Goal: Task Accomplishment & Management: Manage account settings

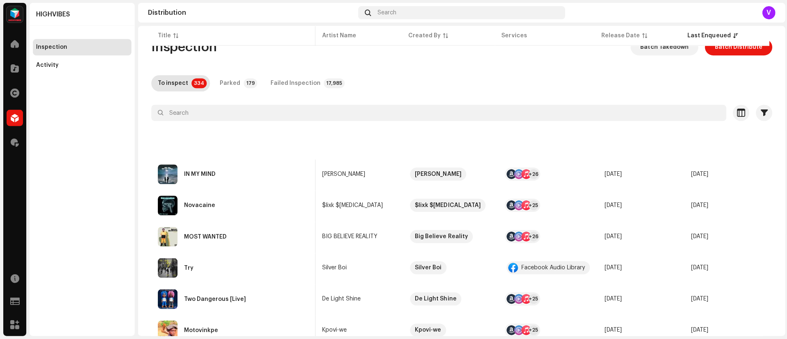
scroll to position [0, 171]
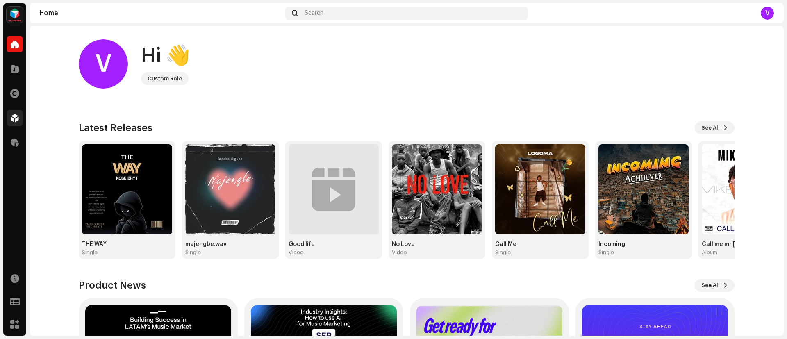
click at [17, 120] on span at bounding box center [15, 118] width 8 height 7
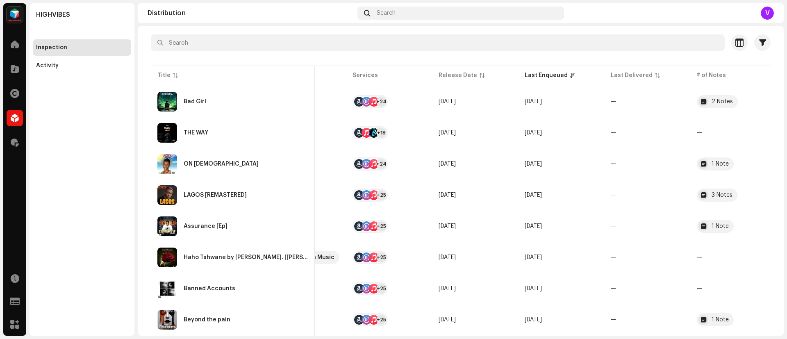
scroll to position [68, 0]
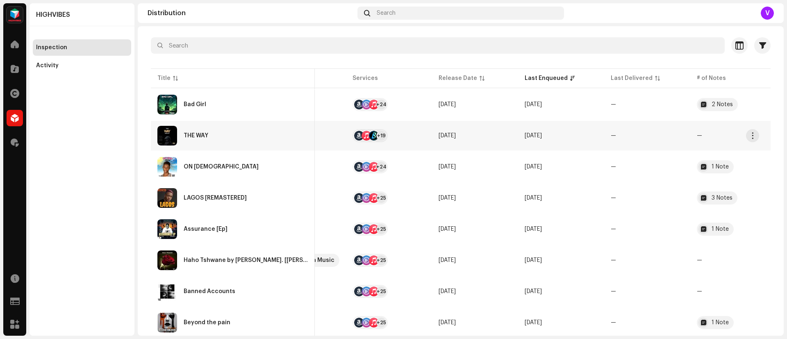
click at [652, 138] on td "—" at bounding box center [648, 136] width 86 height 30
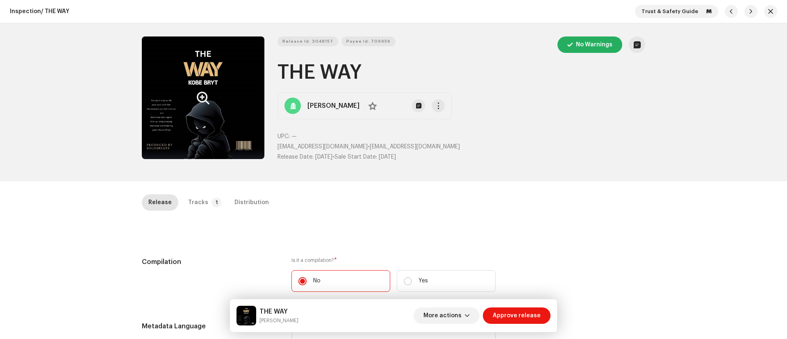
click at [173, 117] on button "Zoom Image" at bounding box center [203, 98] width 123 height 123
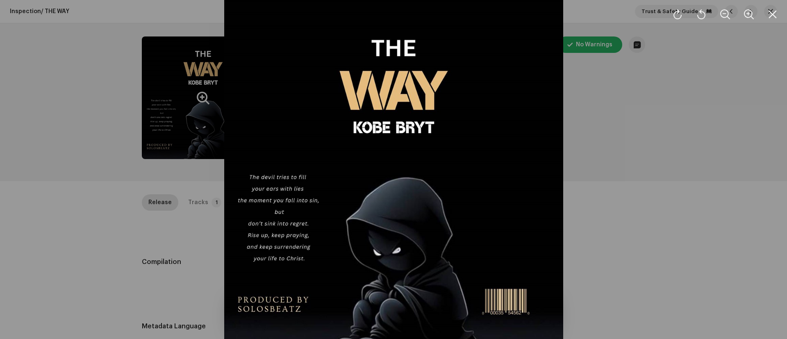
click at [661, 285] on div at bounding box center [393, 169] width 787 height 339
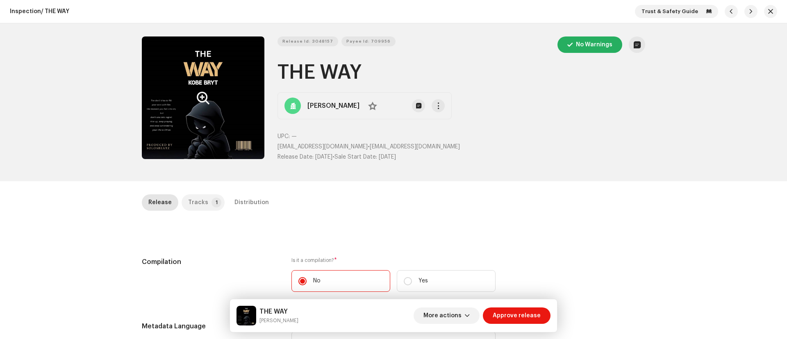
click at [212, 203] on p-badge "1" at bounding box center [217, 203] width 10 height 10
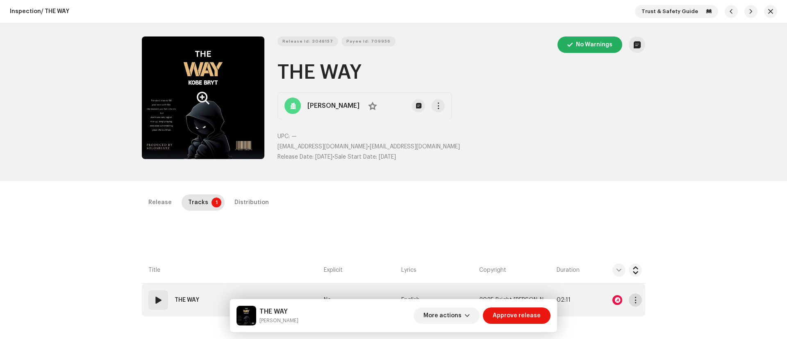
click at [633, 302] on span "button" at bounding box center [636, 300] width 6 height 7
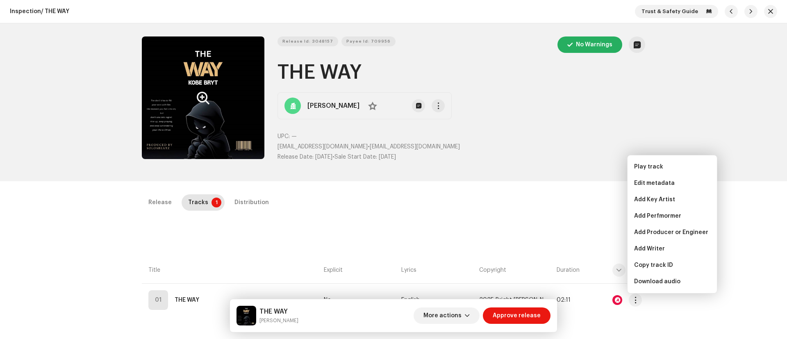
click at [738, 228] on div "Inspection / THE WAY Trust & Safety Guide Release Id: 3048157 Payee Id: 709956 …" at bounding box center [393, 169] width 787 height 339
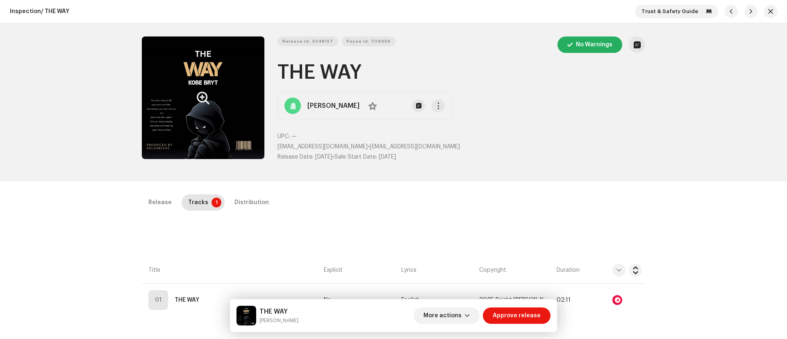
click at [616, 303] on div at bounding box center [618, 300] width 10 height 10
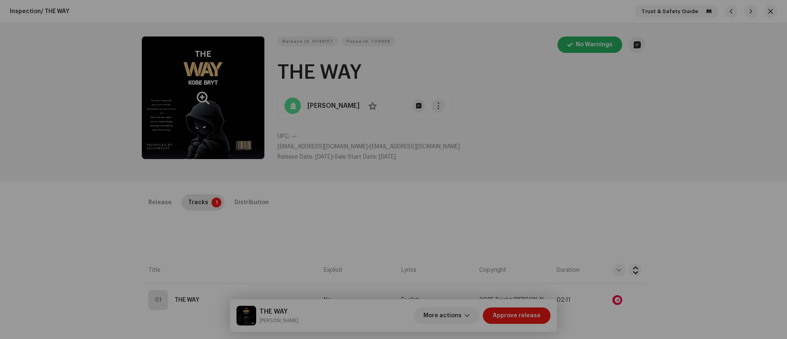
click at [152, 233] on div "Audio Recognition by Remix/Sample 18 All results require review/listening to av…" at bounding box center [393, 169] width 787 height 339
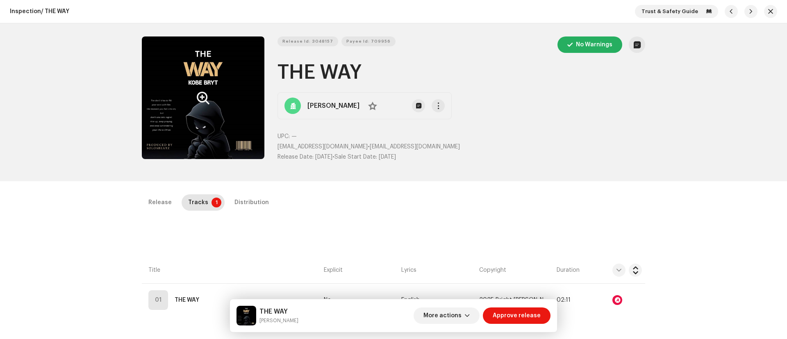
scroll to position [1591, 0]
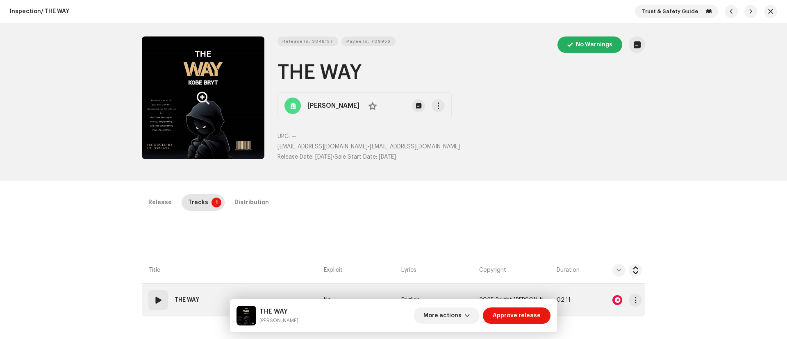
click at [155, 306] on div "01" at bounding box center [158, 300] width 20 height 20
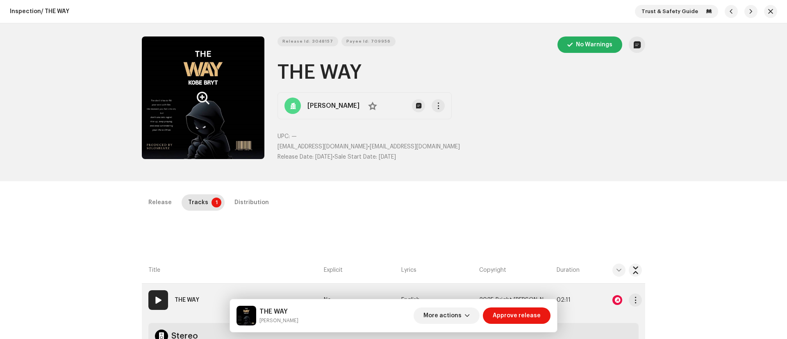
click at [157, 300] on span at bounding box center [158, 300] width 10 height 10
click at [160, 302] on span at bounding box center [158, 300] width 10 height 10
click at [157, 303] on span at bounding box center [158, 300] width 10 height 10
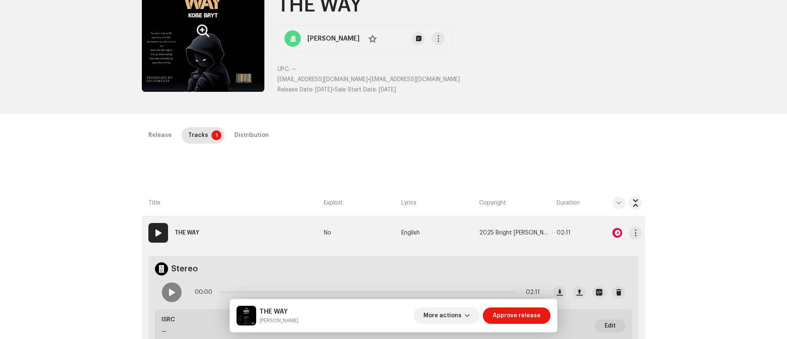
scroll to position [68, 0]
click at [169, 293] on span at bounding box center [171, 292] width 7 height 7
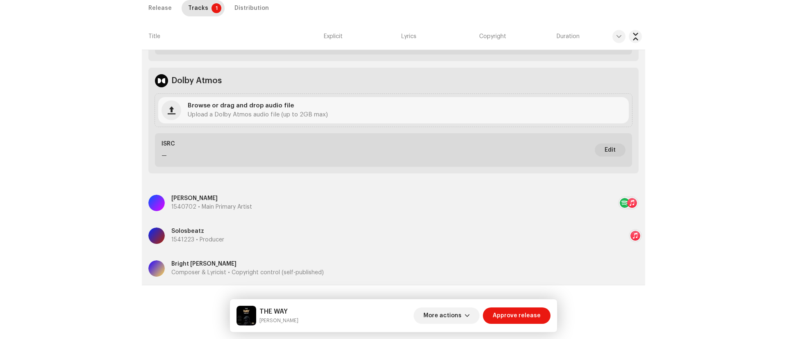
scroll to position [361, 0]
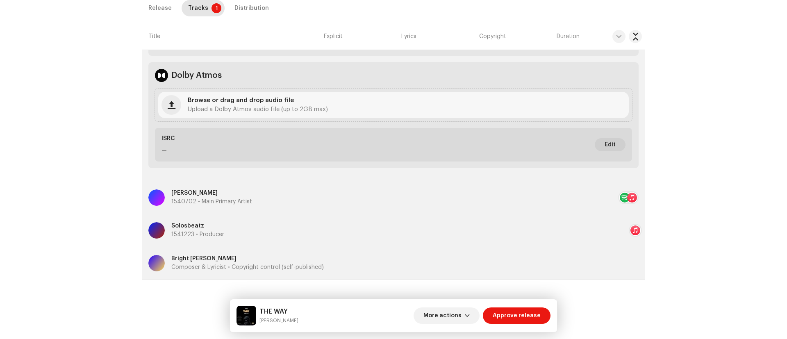
click at [261, 311] on h5 "THE WAY" at bounding box center [279, 312] width 39 height 10
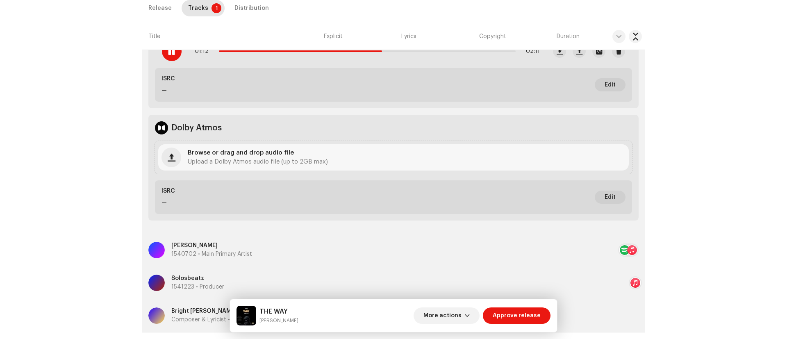
scroll to position [258, 0]
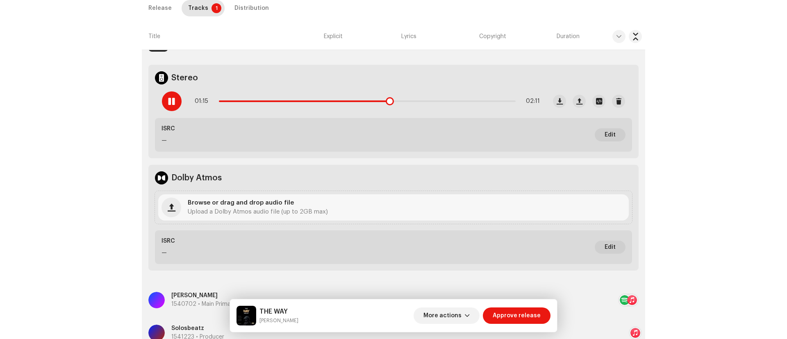
click at [171, 98] on span at bounding box center [171, 101] width 7 height 7
drag, startPoint x: 260, startPoint y: 317, endPoint x: 294, endPoint y: 319, distance: 34.1
click at [294, 319] on div "THE WAY Kobe Bryt More actions Approve release" at bounding box center [394, 316] width 314 height 20
copy small "[PERSON_NAME]"
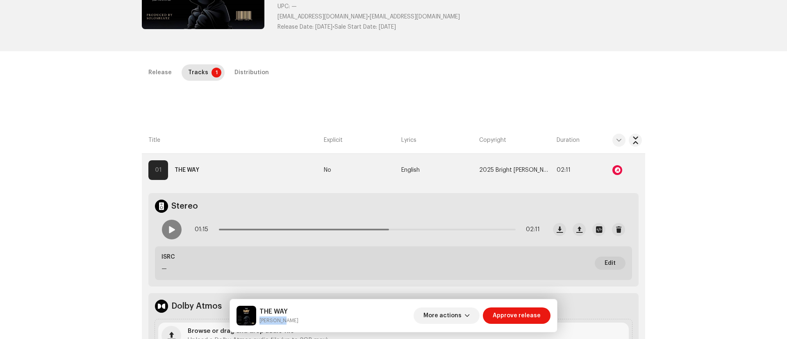
scroll to position [0, 0]
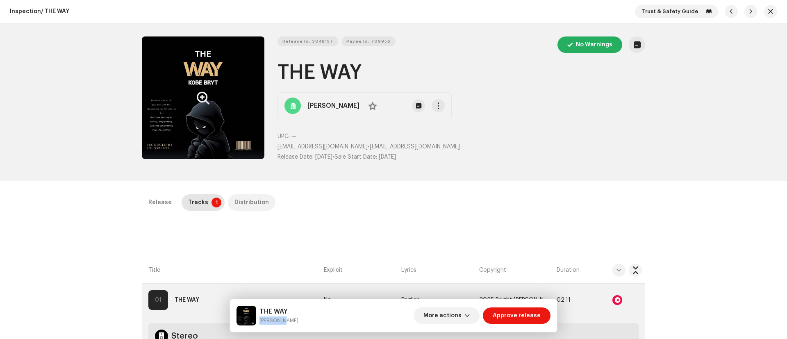
click at [243, 204] on div "Distribution" at bounding box center [252, 202] width 34 height 16
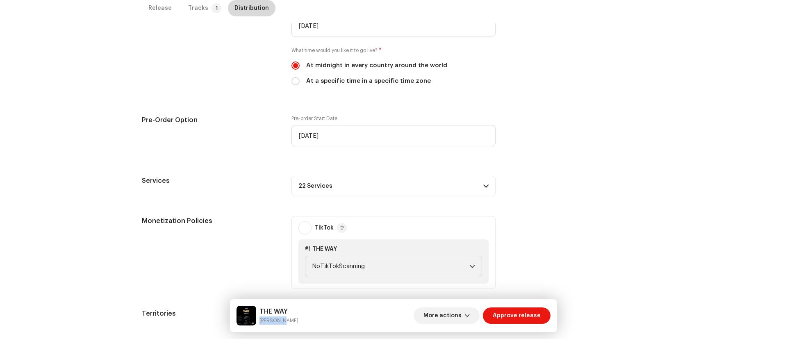
scroll to position [308, 0]
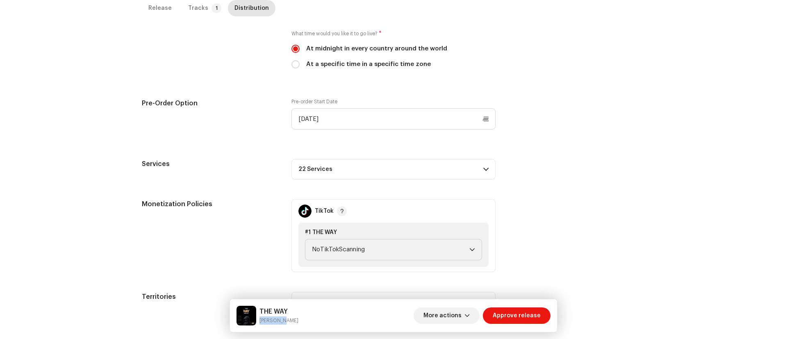
click at [484, 169] on span at bounding box center [486, 169] width 5 height 7
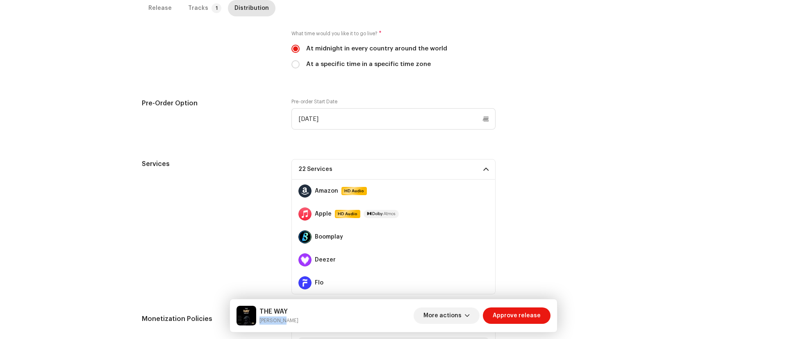
click at [510, 160] on div "Services 22 Services Amazon HD Audio Apple HD Audio Boomplay Deezer Flo iHeartR…" at bounding box center [394, 226] width 504 height 135
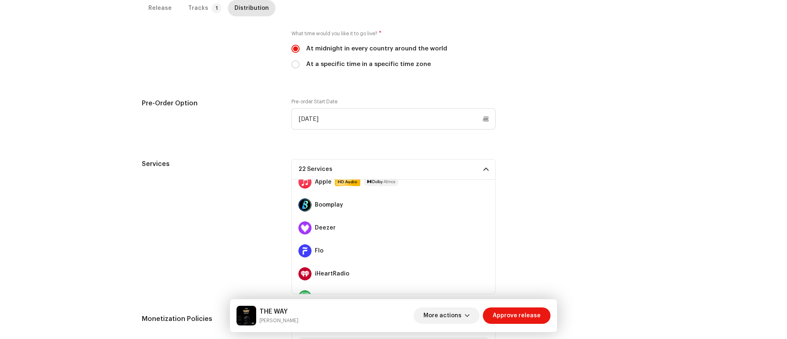
scroll to position [0, 0]
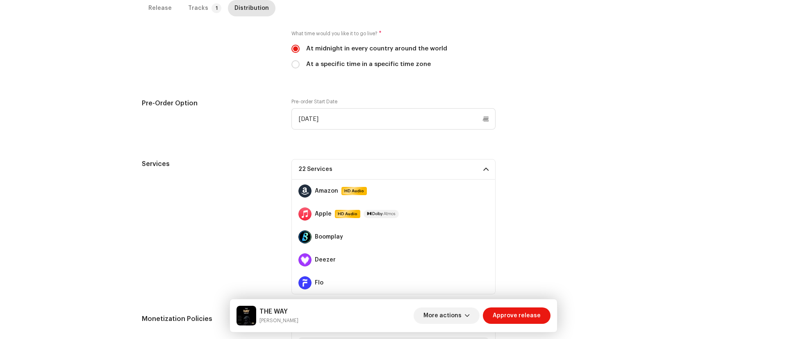
click at [567, 167] on div "Services 22 Services Amazon HD Audio Apple HD Audio Boomplay Deezer Flo iHeartR…" at bounding box center [394, 226] width 504 height 135
click at [598, 139] on div "Pre-Order Option Pre-order Start Date 10/10/2025" at bounding box center [394, 118] width 504 height 41
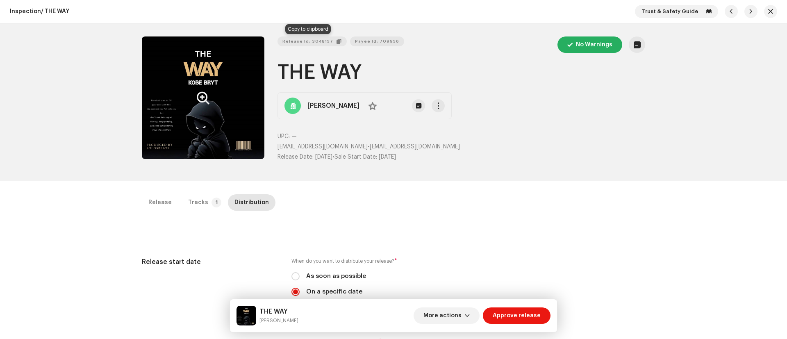
click at [313, 39] on span "Release Id: 3048157" at bounding box center [308, 41] width 51 height 16
drag, startPoint x: 282, startPoint y: 71, endPoint x: 408, endPoint y: 63, distance: 126.5
click at [408, 63] on h1 "THE WAY" at bounding box center [462, 72] width 368 height 26
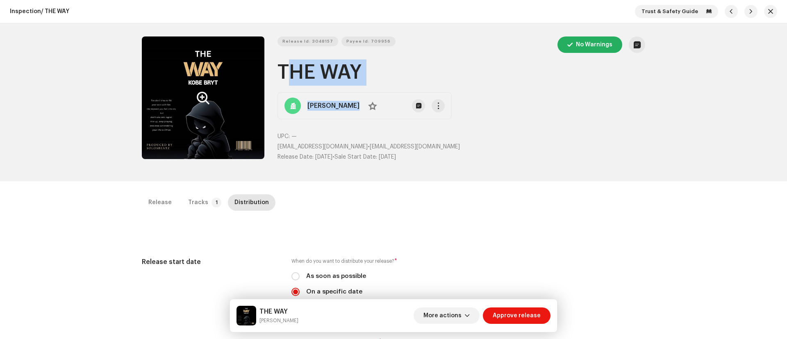
drag, startPoint x: 281, startPoint y: 72, endPoint x: 417, endPoint y: 87, distance: 137.4
click at [417, 87] on div "Release Id: 3048157 Payee Id: 709956 No Warnings THE WAY Kobe Bryt No UPC: — de…" at bounding box center [462, 103] width 368 height 132
click at [416, 80] on h1 "THE WAY" at bounding box center [462, 72] width 368 height 26
drag, startPoint x: 285, startPoint y: 69, endPoint x: 399, endPoint y: 72, distance: 113.2
click at [399, 72] on h1 "THE WAY" at bounding box center [462, 72] width 368 height 26
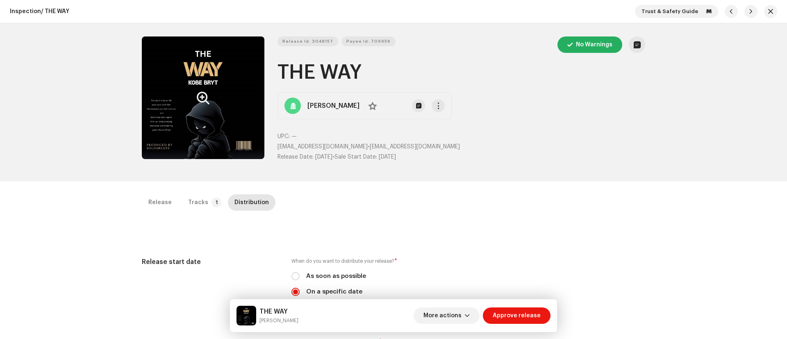
click at [415, 94] on div "Kobe Bryt No" at bounding box center [365, 105] width 174 height 27
click at [309, 36] on span "Release Id: 3048157" at bounding box center [308, 41] width 51 height 16
click at [370, 38] on span "Payee Id: 709956" at bounding box center [369, 41] width 44 height 16
drag, startPoint x: 285, startPoint y: 144, endPoint x: 347, endPoint y: 147, distance: 62.4
click at [347, 147] on p "deybright250@gmail.com • deybright250@gmail.com" at bounding box center [462, 147] width 368 height 9
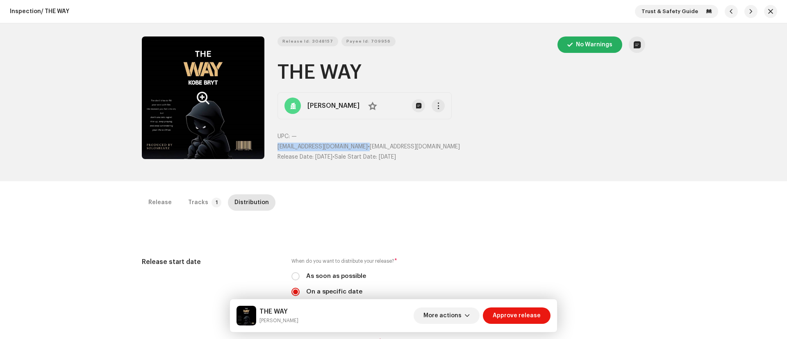
copy p "deybright250@gmail.com"
click at [311, 38] on span "Release Id: 3048157" at bounding box center [308, 41] width 51 height 16
copy p "deybright250@gmail.com"
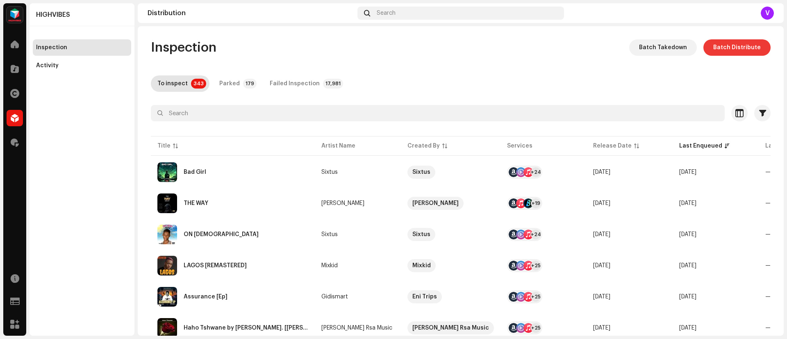
click at [735, 41] on span "Batch Distribute" at bounding box center [738, 47] width 48 height 16
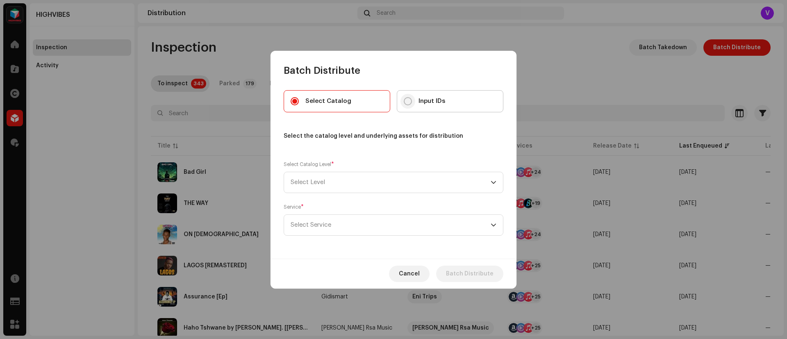
click at [404, 98] on p-radiobutton at bounding box center [408, 101] width 8 height 8
click at [404, 98] on input "Input IDs" at bounding box center [408, 101] width 8 height 8
radio input "true"
click at [496, 178] on div "dropdown trigger" at bounding box center [494, 182] width 6 height 21
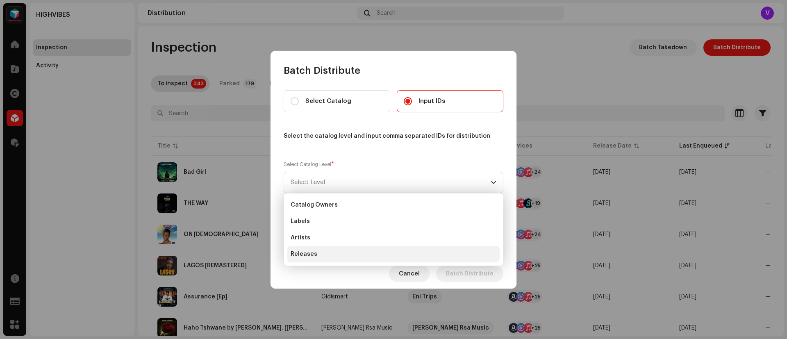
click at [327, 250] on li "Releases" at bounding box center [393, 254] width 212 height 16
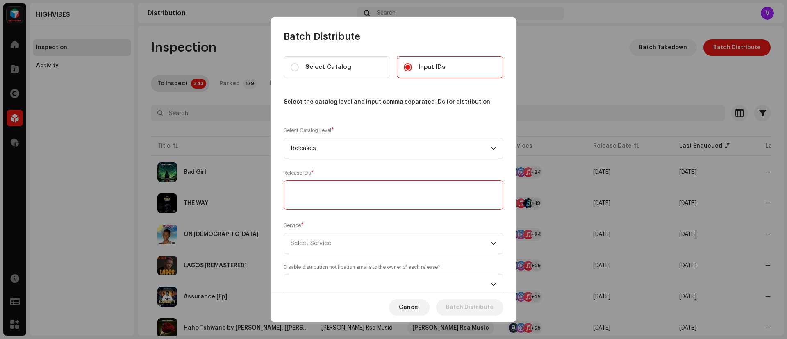
click at [353, 192] on textarea at bounding box center [394, 195] width 220 height 30
paste textarea "3048157"
type textarea "3048157"
click at [492, 240] on div "dropdown trigger" at bounding box center [494, 243] width 6 height 21
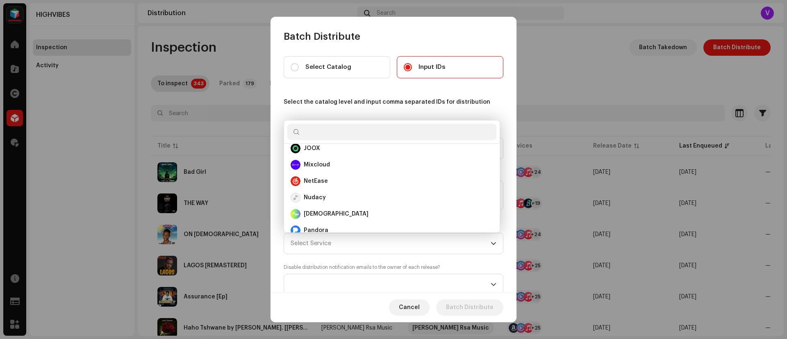
scroll to position [261, 0]
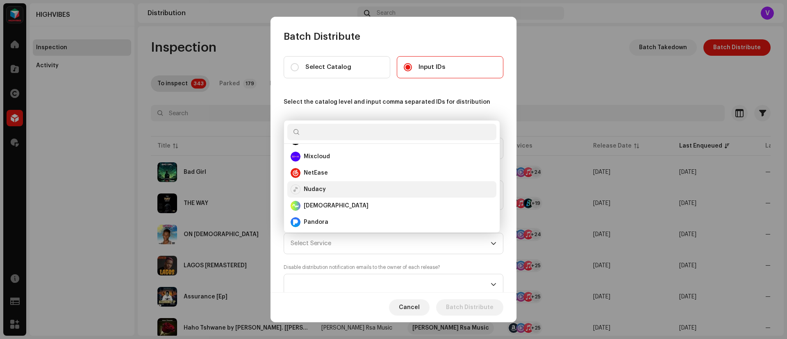
click at [341, 189] on div "Nudacy" at bounding box center [392, 190] width 203 height 10
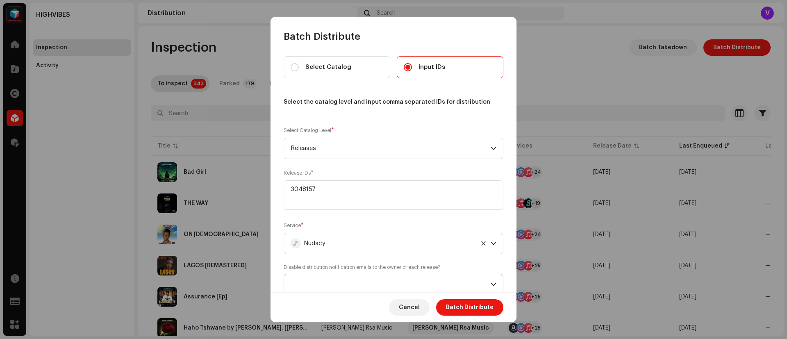
click at [491, 282] on icon "dropdown trigger" at bounding box center [494, 285] width 6 height 6
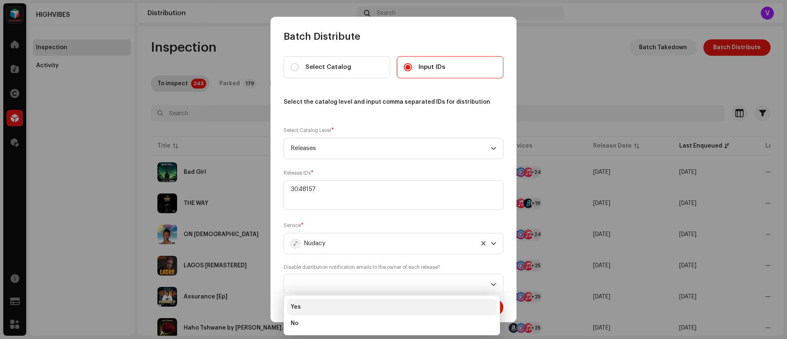
click at [351, 307] on li "Yes" at bounding box center [391, 307] width 209 height 16
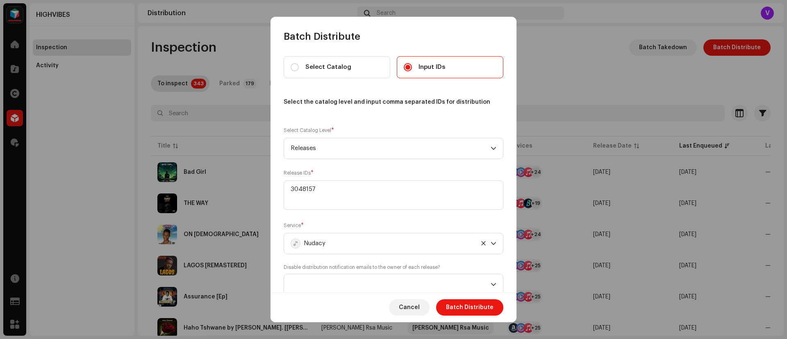
scroll to position [3, 0]
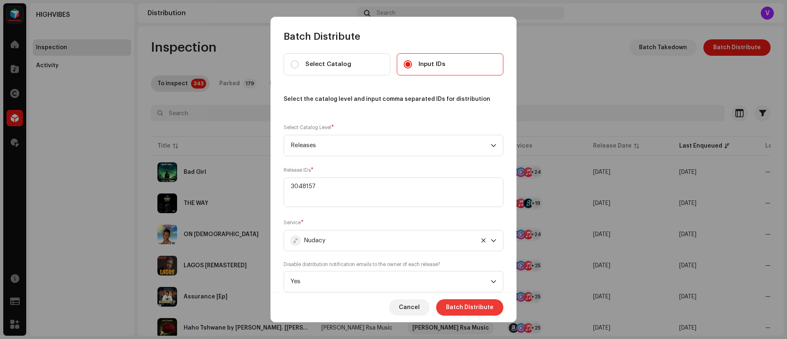
click at [470, 303] on span "Batch Distribute" at bounding box center [470, 307] width 48 height 16
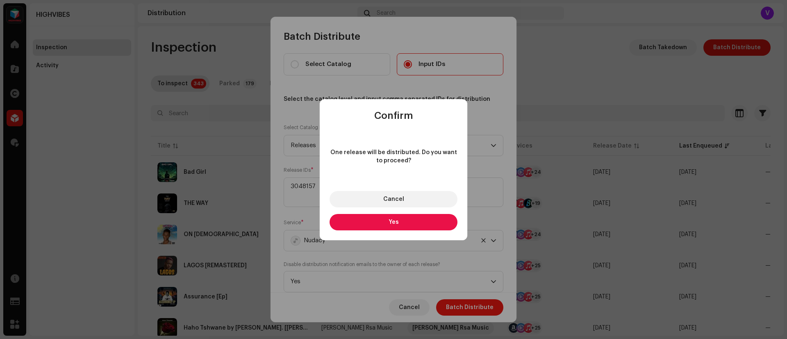
click at [412, 226] on button "Yes" at bounding box center [394, 222] width 128 height 16
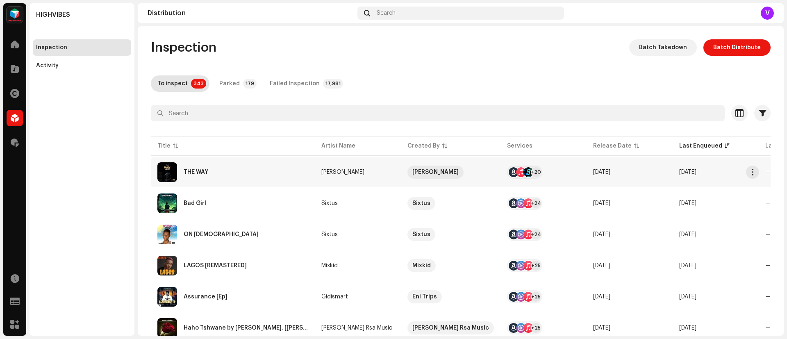
click at [208, 177] on div "THE WAY" at bounding box center [232, 172] width 151 height 20
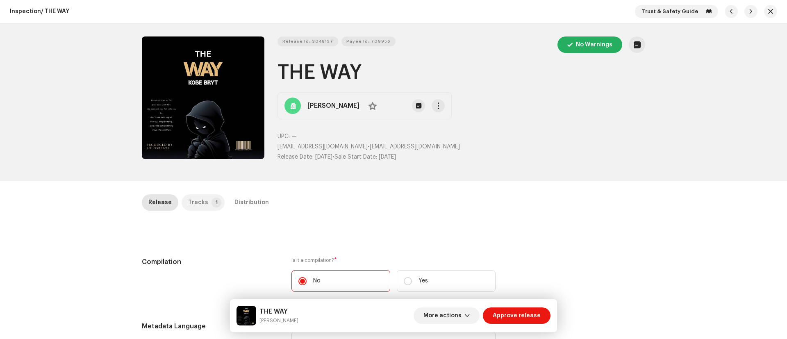
click at [208, 195] on p-tab "Tracks 1" at bounding box center [203, 202] width 43 height 16
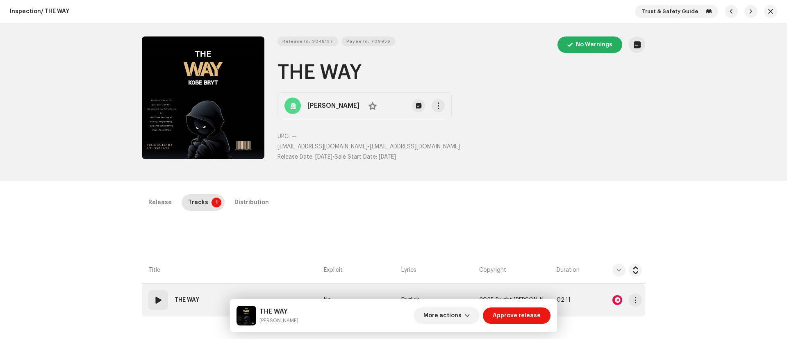
click at [151, 299] on div "01" at bounding box center [158, 300] width 20 height 20
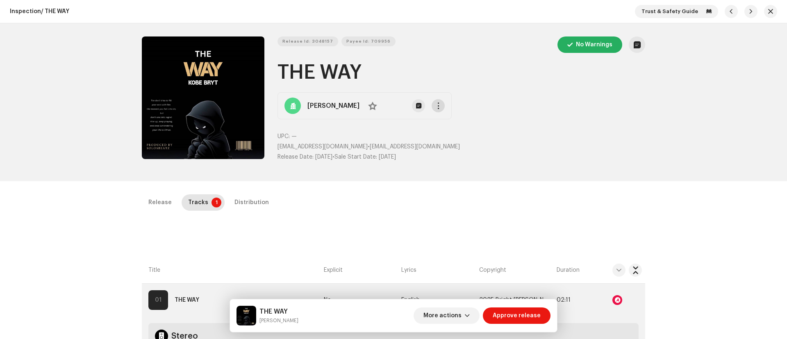
click at [436, 104] on span "button" at bounding box center [439, 106] width 6 height 7
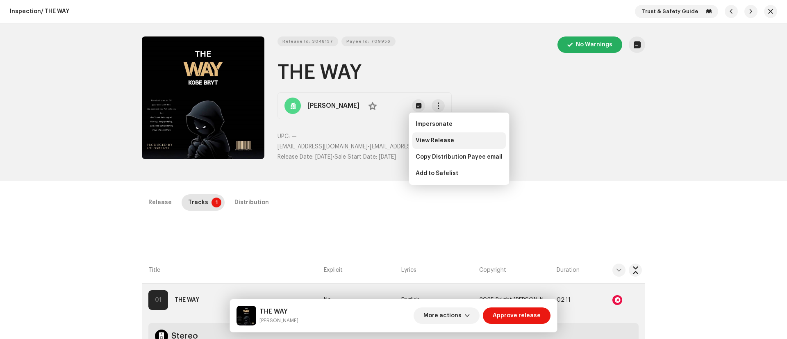
click at [417, 137] on div "View Release" at bounding box center [460, 140] width 94 height 16
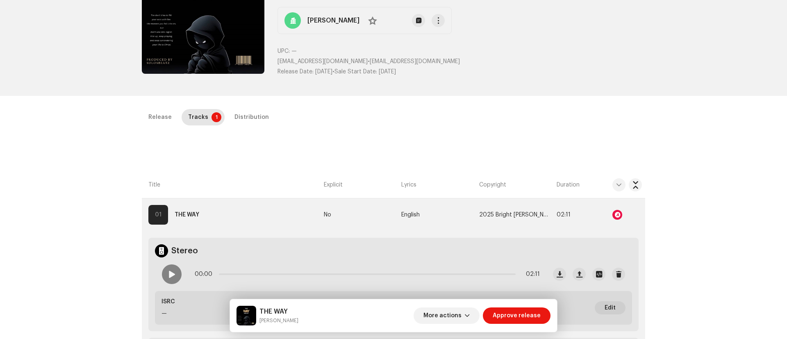
scroll to position [94, 0]
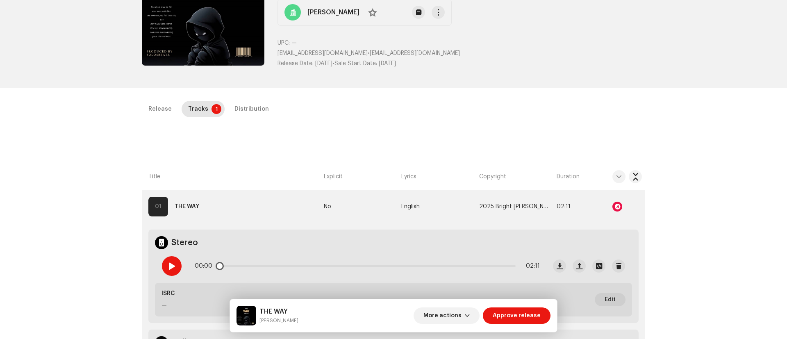
click at [170, 266] on span at bounding box center [171, 266] width 7 height 7
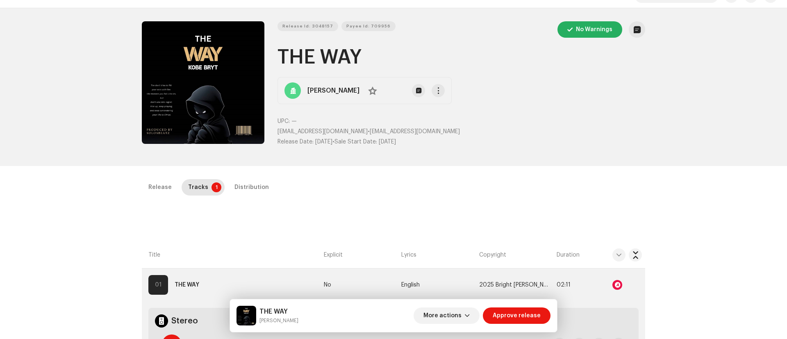
scroll to position [0, 0]
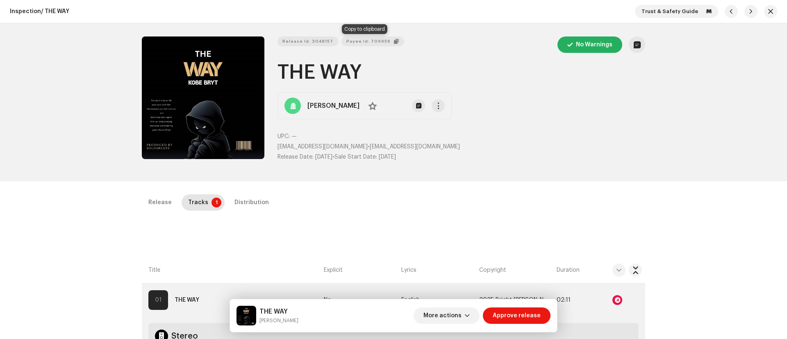
click at [359, 37] on span "Payee Id: 709956" at bounding box center [369, 41] width 44 height 16
click at [616, 297] on div at bounding box center [618, 300] width 10 height 10
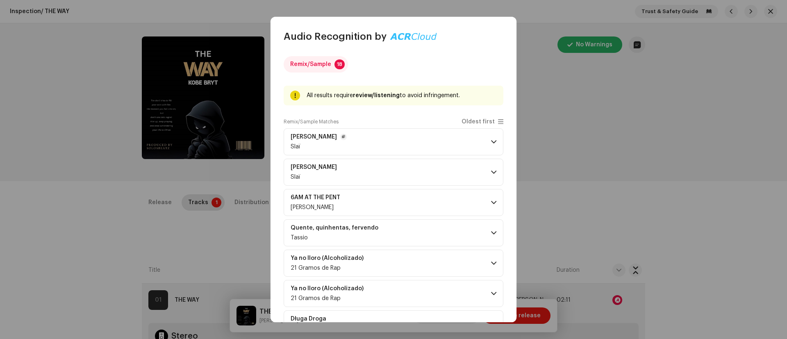
click at [491, 139] on span at bounding box center [493, 142] width 5 height 7
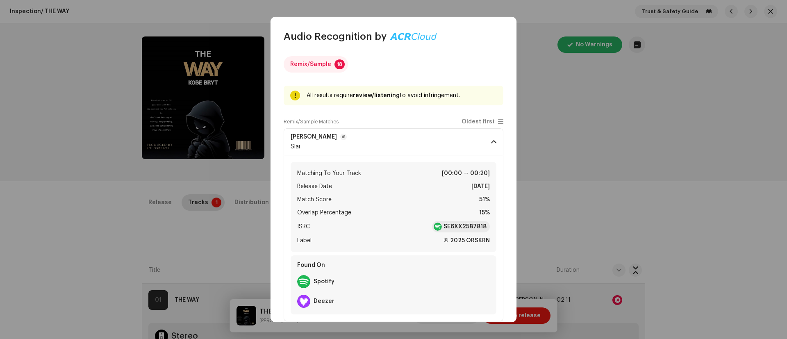
click at [454, 220] on ul "Matching To Your Track [00:00 → 00:20] Release Date Jun 24, 2025 Match Score 51…" at bounding box center [393, 207] width 193 height 77
click at [452, 224] on strong "SE6XX2587818" at bounding box center [465, 227] width 43 height 8
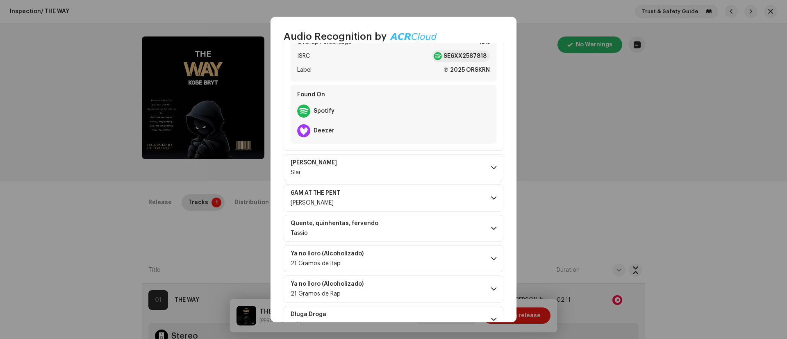
scroll to position [168, 0]
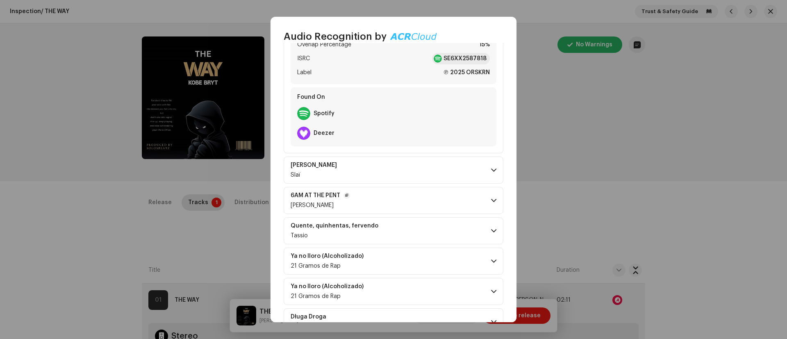
click at [491, 200] on span at bounding box center [493, 200] width 5 height 7
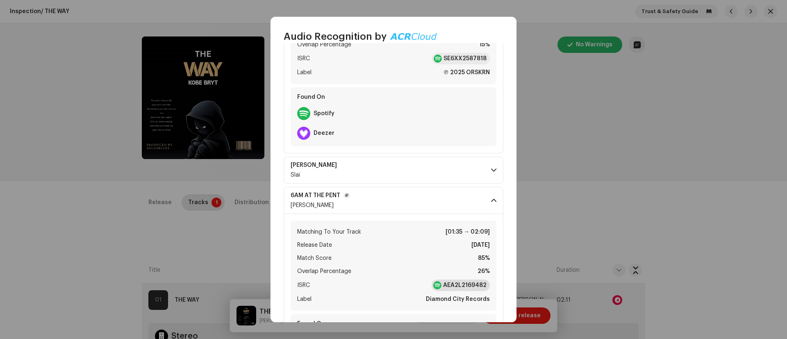
click at [455, 287] on strong "AEA2L2169482" at bounding box center [464, 285] width 43 height 8
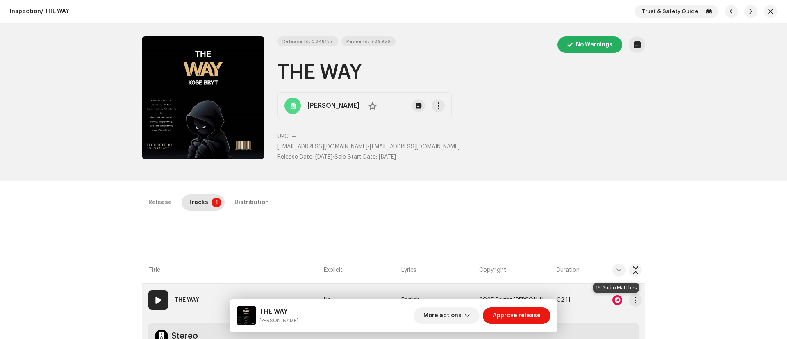
click at [616, 299] on div at bounding box center [618, 300] width 10 height 10
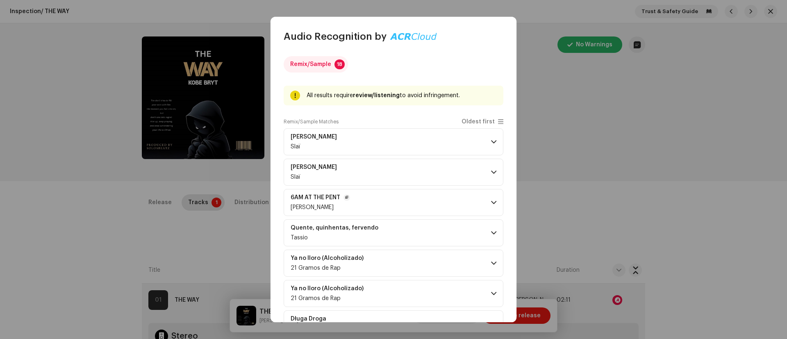
click at [490, 194] on p-accordion-header "6AM AT THE PENT Jordan Jnr" at bounding box center [394, 202] width 220 height 27
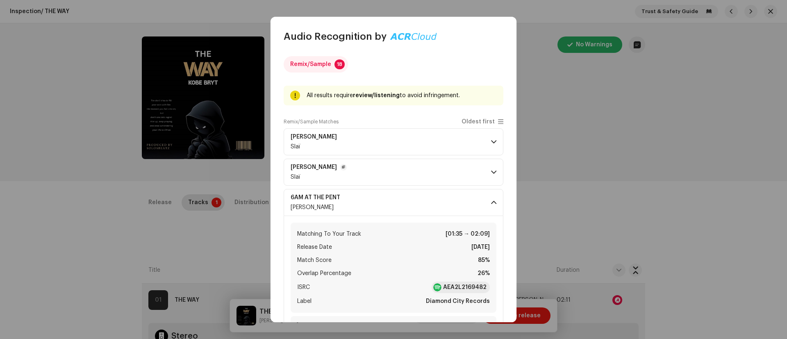
click at [494, 173] on p-accordion-header "KRİSTAL Slaï" at bounding box center [394, 172] width 220 height 27
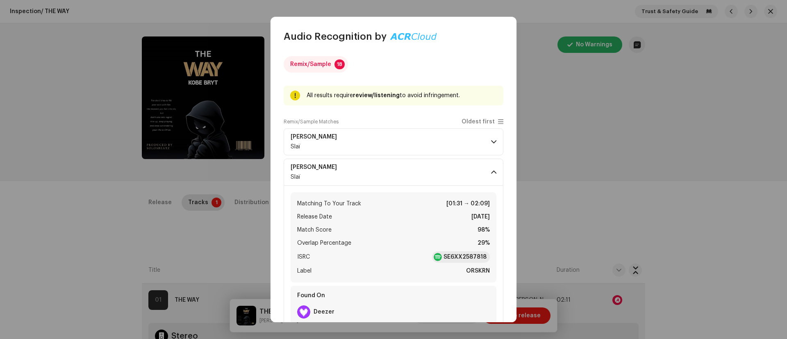
click at [504, 216] on div "Remix/Sample 18 All results require review/listening to avoid infringement. Rem…" at bounding box center [394, 182] width 246 height 279
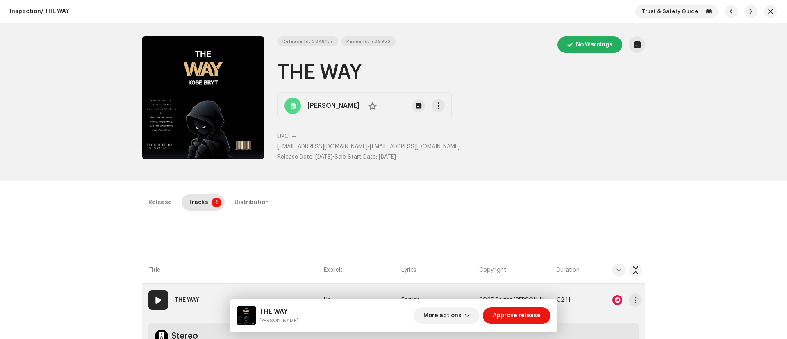
click at [156, 296] on span at bounding box center [158, 300] width 10 height 10
click at [154, 300] on span at bounding box center [158, 300] width 10 height 10
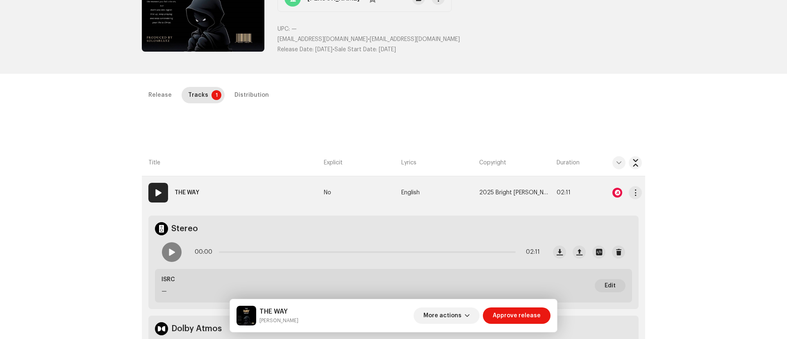
scroll to position [108, 0]
click at [171, 254] on span at bounding box center [171, 251] width 7 height 7
click at [171, 252] on span at bounding box center [171, 251] width 7 height 7
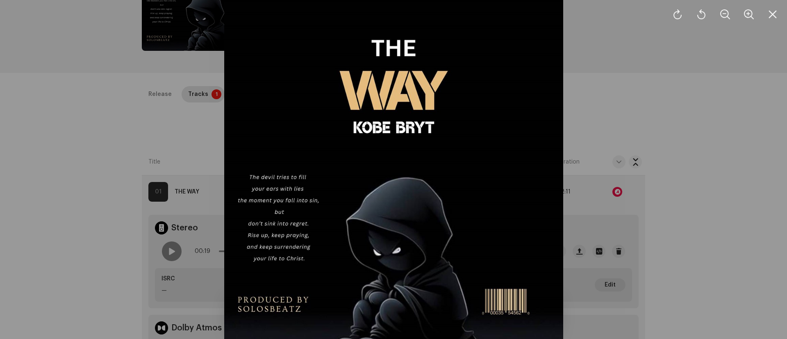
click at [787, 122] on div at bounding box center [393, 169] width 787 height 339
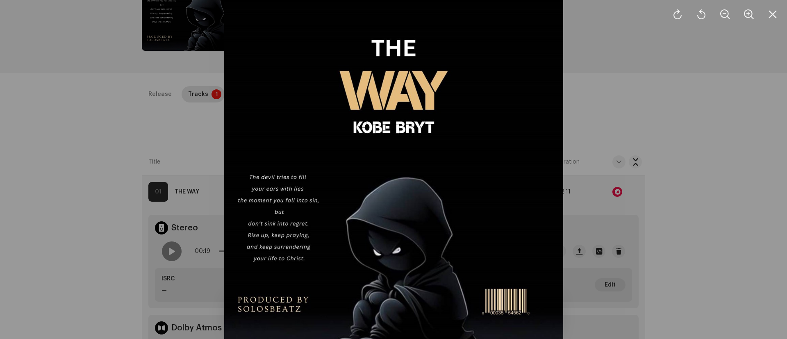
click at [636, 94] on div at bounding box center [393, 169] width 787 height 339
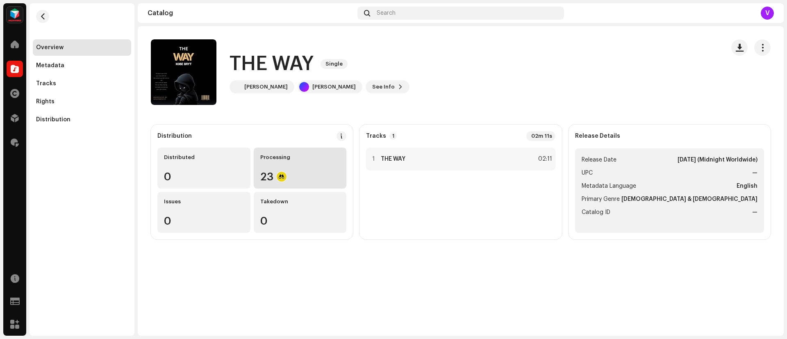
click at [295, 167] on div "Processing 23" at bounding box center [300, 168] width 93 height 41
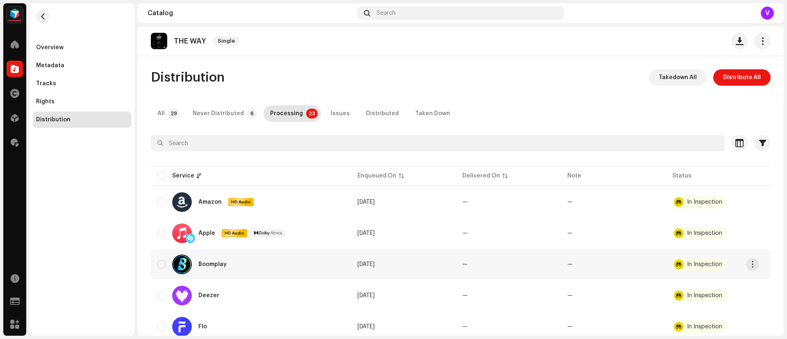
click at [175, 257] on div at bounding box center [182, 265] width 20 height 20
click at [46, 48] on div "Overview" at bounding box center [49, 47] width 27 height 7
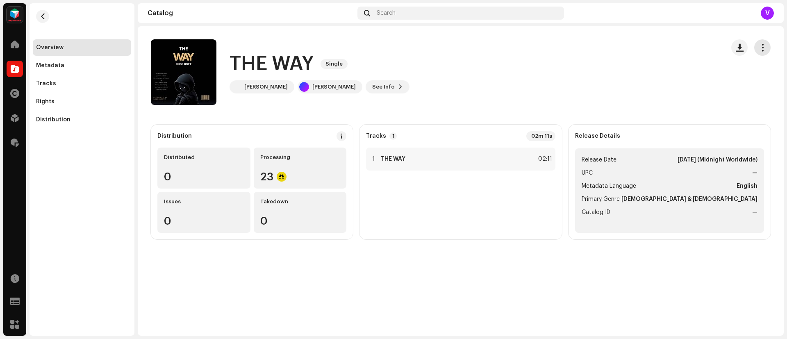
click at [762, 44] on span "button" at bounding box center [763, 47] width 8 height 7
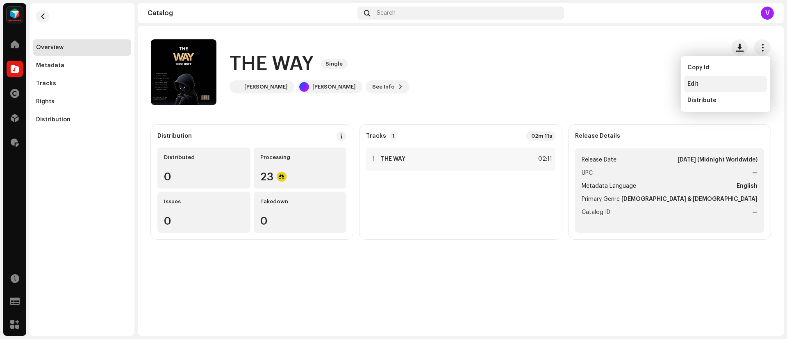
click at [700, 84] on div "Edit" at bounding box center [726, 84] width 76 height 7
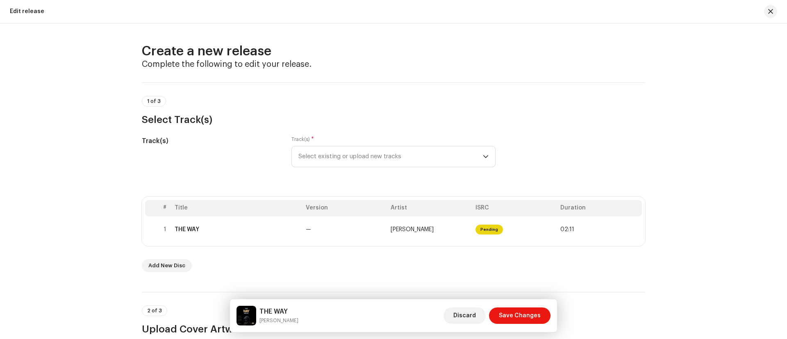
scroll to position [11, 0]
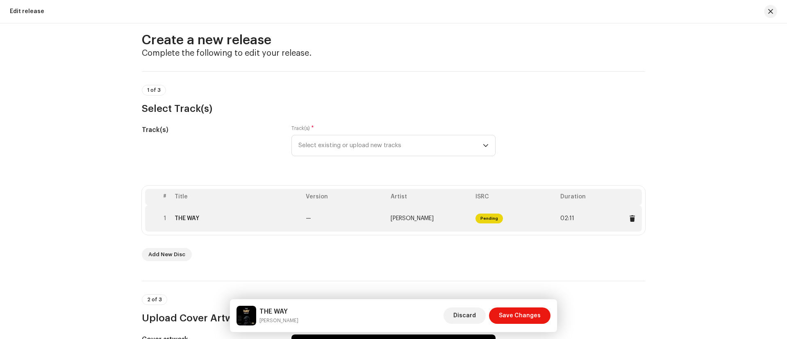
click at [341, 220] on td "—" at bounding box center [345, 218] width 85 height 26
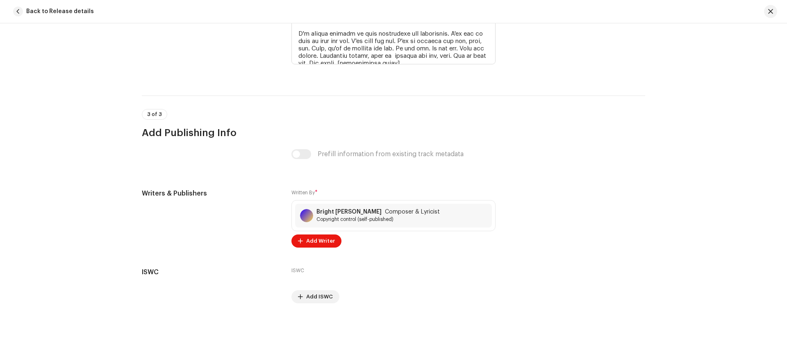
scroll to position [2048, 0]
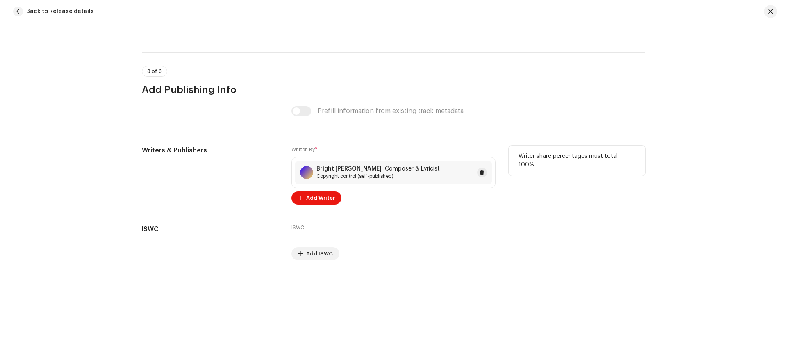
click at [419, 176] on div "Bright Dey Composer & Lyricist Copyright control (self-published)" at bounding box center [393, 173] width 197 height 24
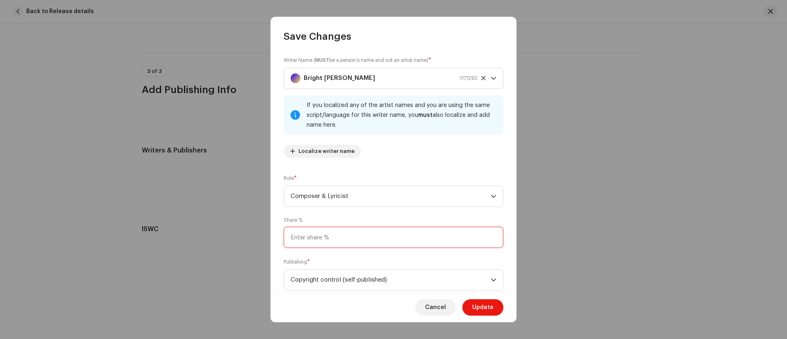
click at [330, 237] on input at bounding box center [394, 237] width 220 height 21
type input "100.00"
click at [481, 307] on span "Update" at bounding box center [482, 307] width 21 height 16
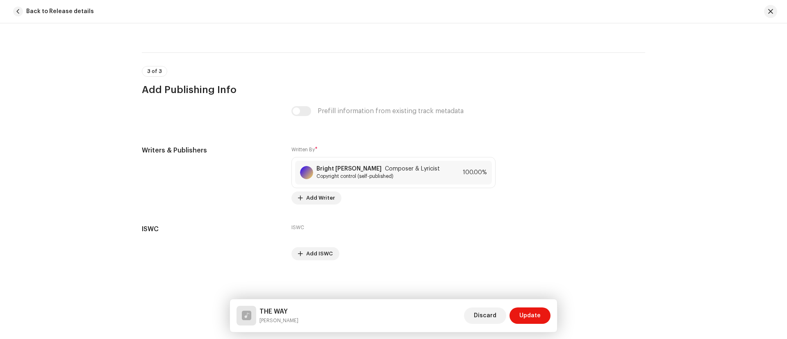
scroll to position [1645, 0]
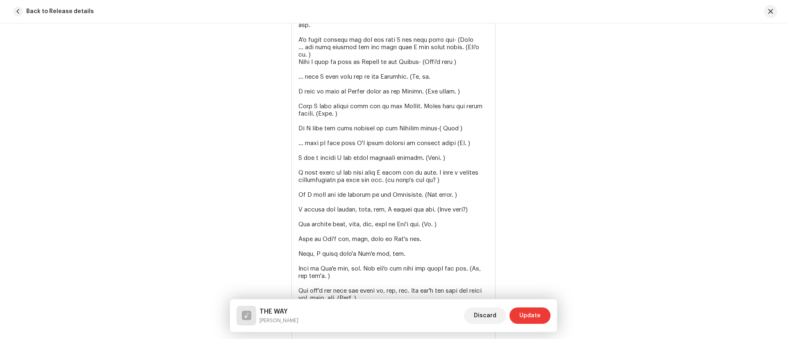
click at [530, 316] on span "Update" at bounding box center [530, 316] width 21 height 16
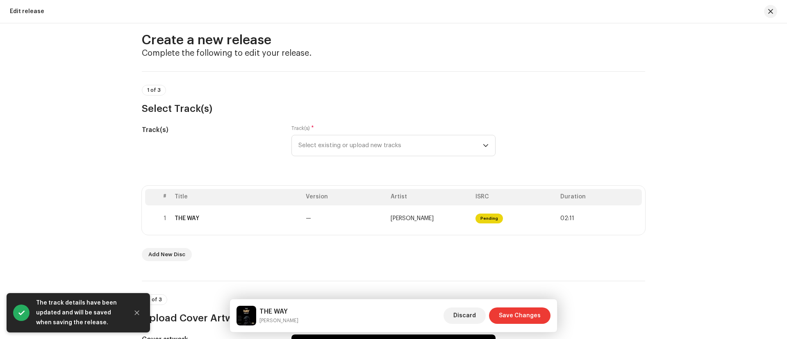
click at [520, 316] on span "Save Changes" at bounding box center [520, 316] width 42 height 16
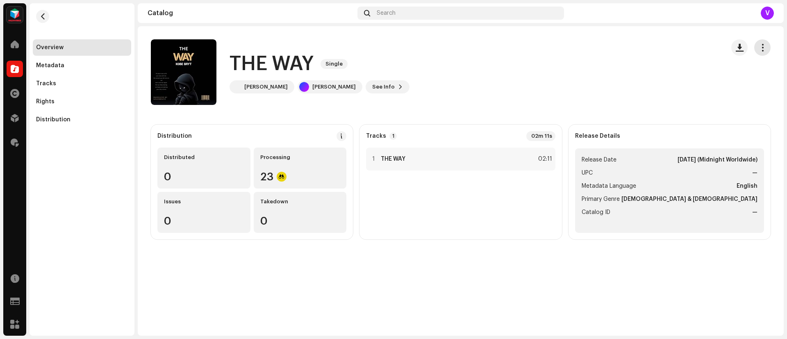
click at [766, 44] on span "button" at bounding box center [763, 47] width 8 height 7
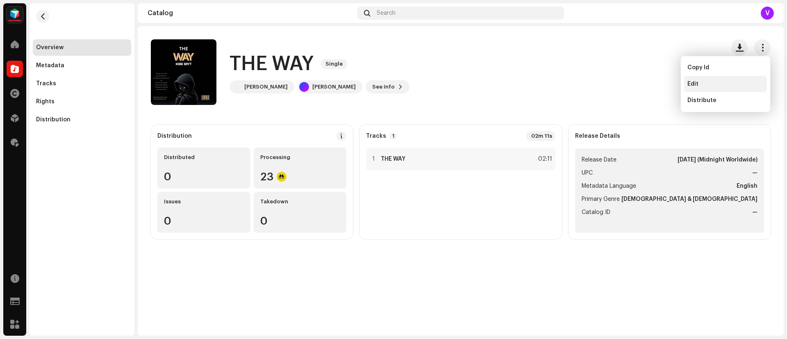
click at [711, 83] on div "Edit" at bounding box center [726, 84] width 76 height 7
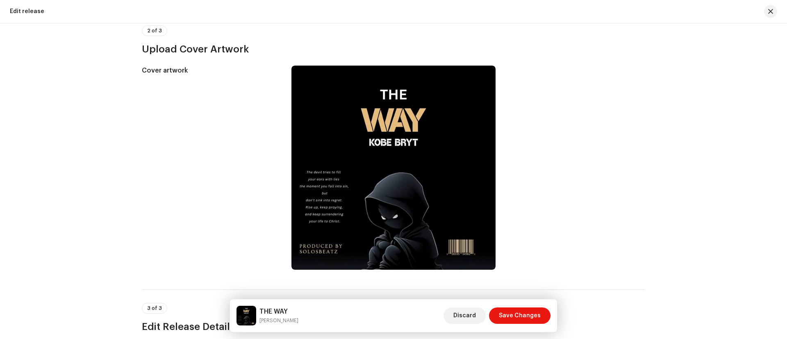
scroll to position [285, 0]
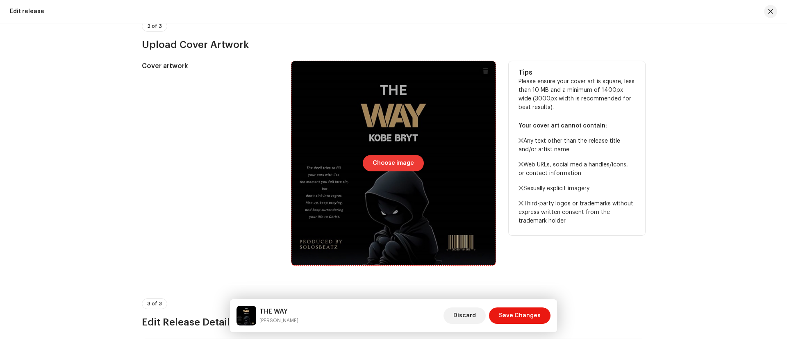
click at [374, 159] on span "Choose image" at bounding box center [393, 163] width 41 height 16
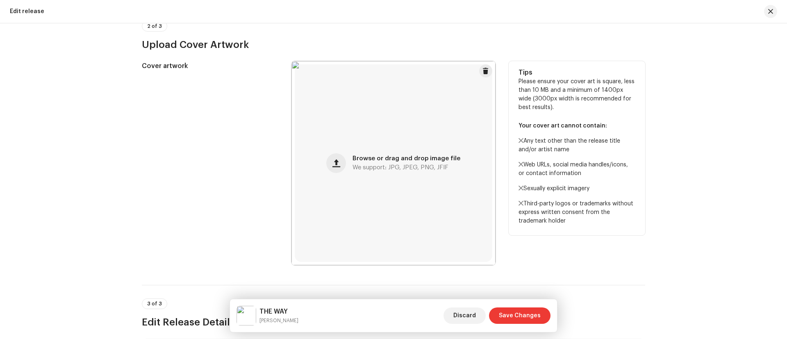
click at [520, 312] on span "Save Changes" at bounding box center [520, 316] width 42 height 16
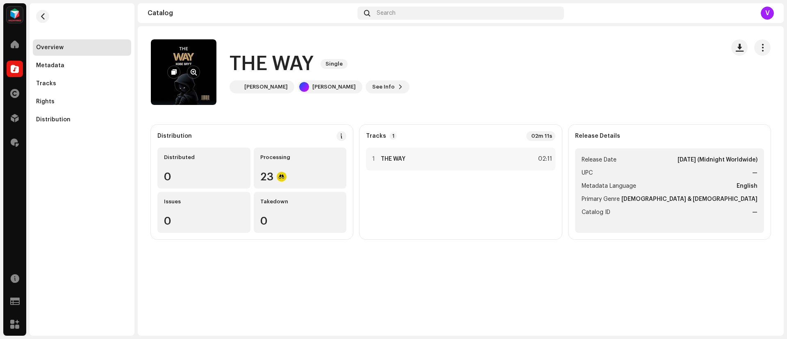
click at [208, 48] on re-a-cover at bounding box center [184, 72] width 66 height 66
click at [178, 61] on re-a-cover at bounding box center [184, 72] width 66 height 66
click at [191, 69] on span "button" at bounding box center [194, 72] width 6 height 7
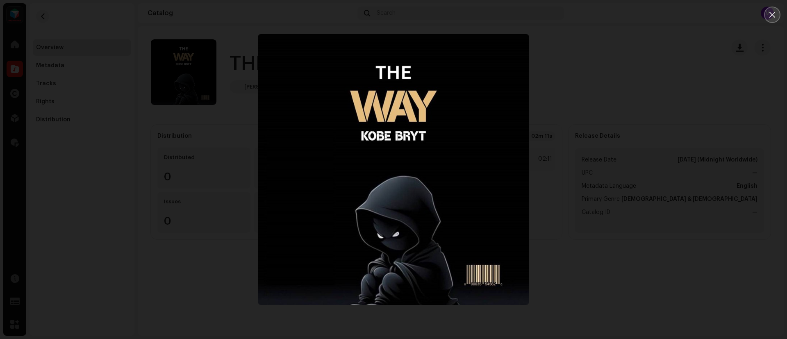
click at [769, 21] on button "Close" at bounding box center [772, 15] width 16 height 16
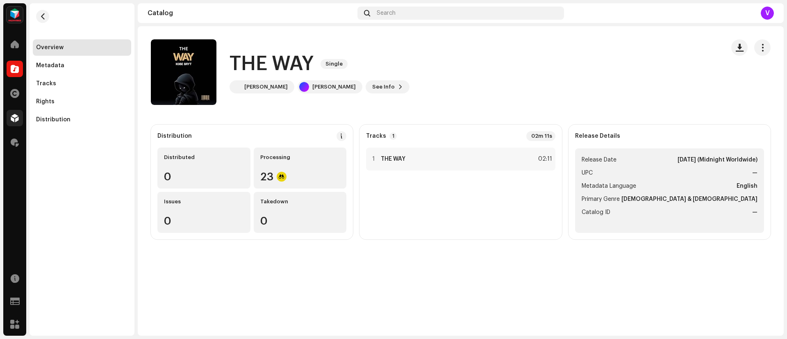
click at [15, 118] on span at bounding box center [15, 118] width 8 height 7
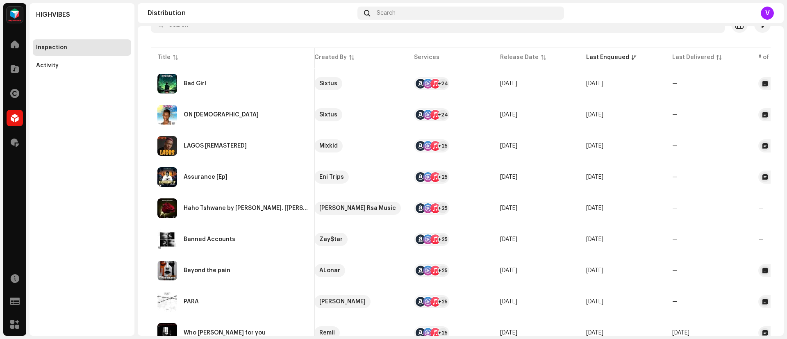
scroll to position [93, 0]
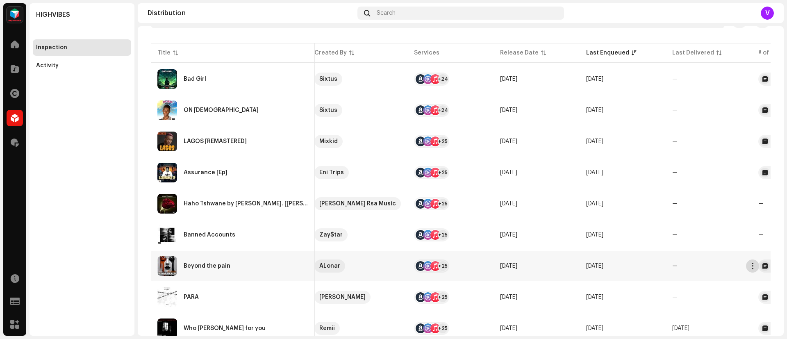
click at [753, 266] on span "button" at bounding box center [753, 266] width 6 height 7
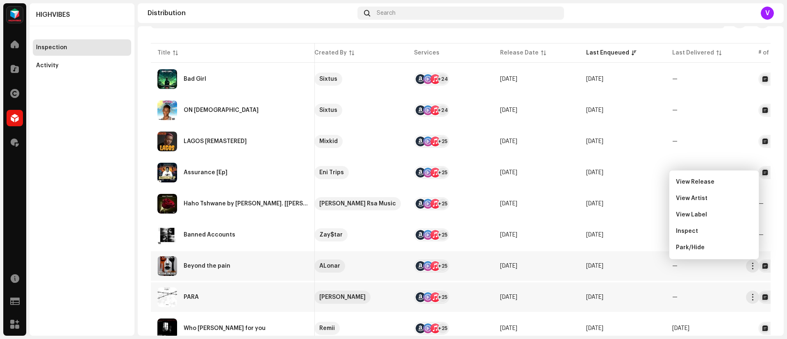
click at [740, 292] on td "—" at bounding box center [709, 298] width 86 height 30
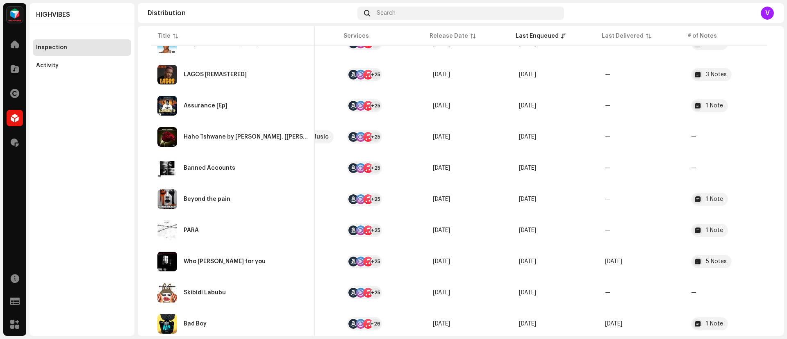
scroll to position [162, 0]
click at [710, 105] on div "1 Note" at bounding box center [714, 106] width 17 height 6
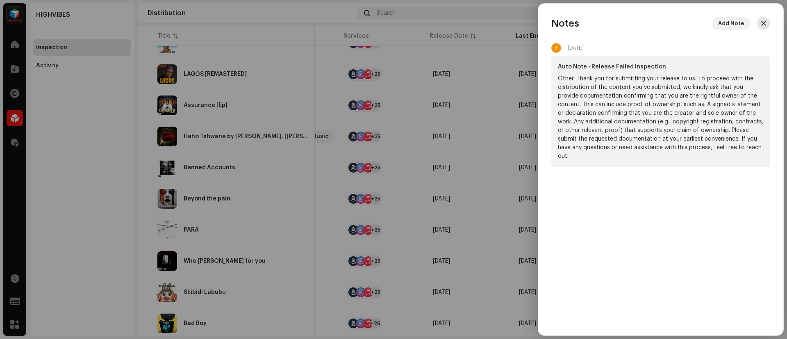
click at [764, 23] on span "button" at bounding box center [764, 23] width 5 height 7
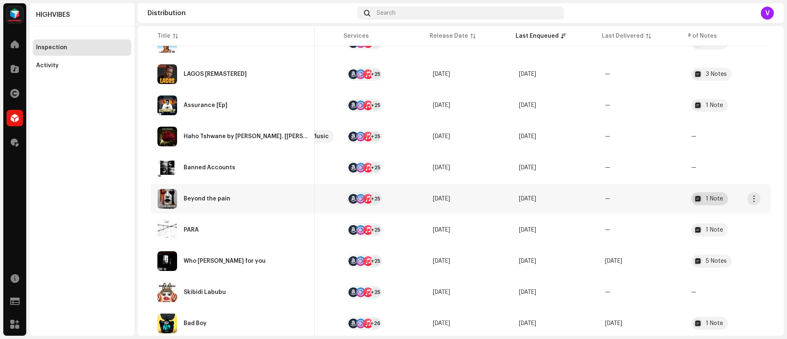
click at [693, 199] on div at bounding box center [698, 199] width 10 height 10
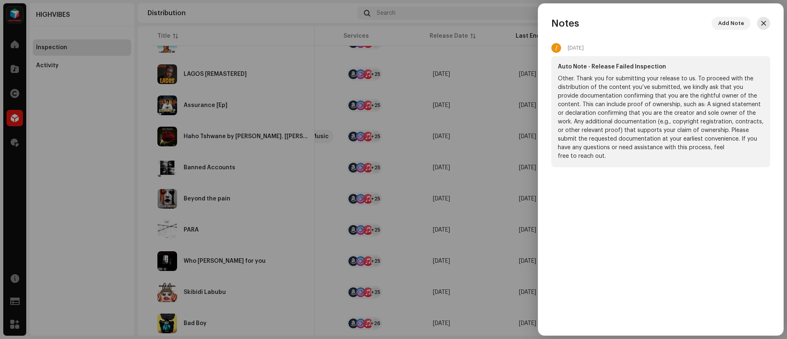
click at [764, 23] on span "button" at bounding box center [764, 23] width 5 height 7
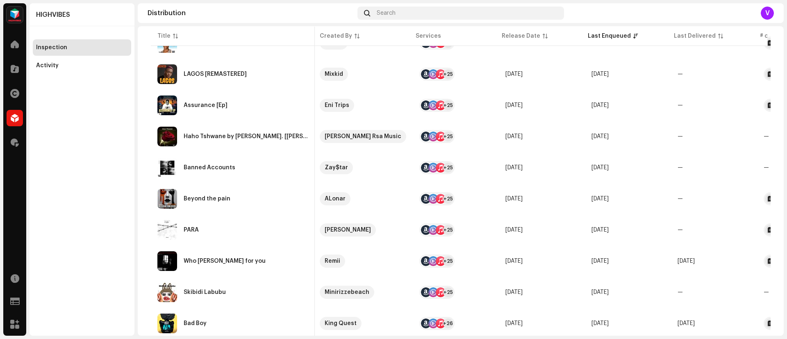
scroll to position [0, 89]
click at [677, 292] on span "—" at bounding box center [679, 293] width 5 height 6
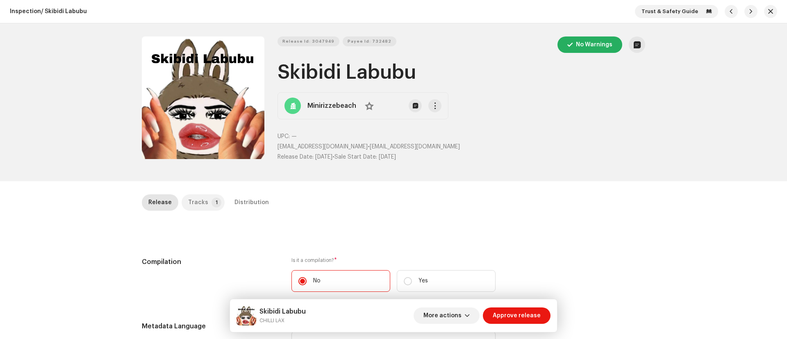
click at [212, 203] on p-badge "1" at bounding box center [217, 203] width 10 height 10
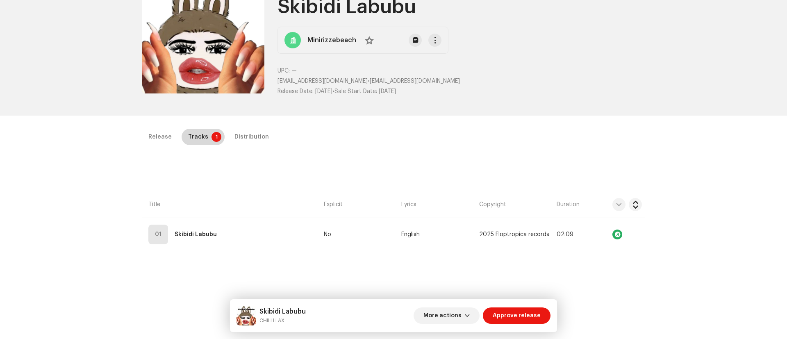
scroll to position [69, 0]
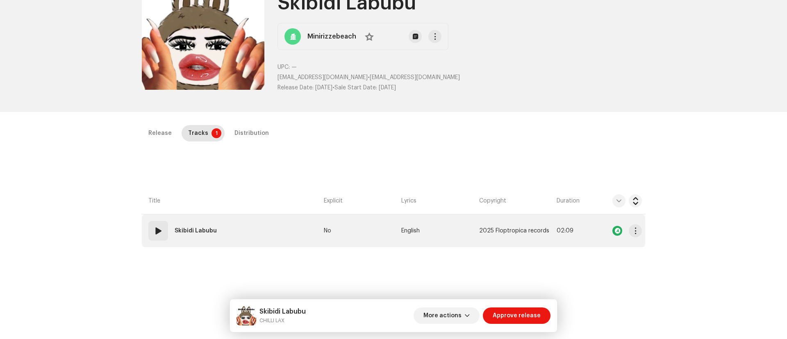
click at [157, 232] on span at bounding box center [158, 231] width 10 height 10
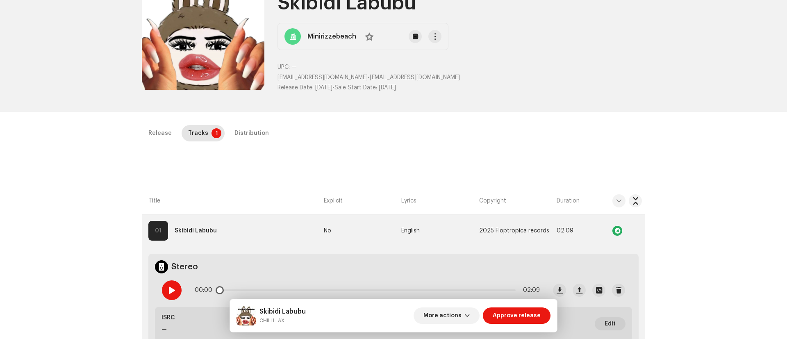
click at [171, 290] on span at bounding box center [171, 290] width 7 height 7
click at [170, 290] on span at bounding box center [171, 290] width 7 height 7
click at [163, 291] on div at bounding box center [172, 291] width 20 height 20
drag, startPoint x: 260, startPoint y: 311, endPoint x: 315, endPoint y: 313, distance: 55.0
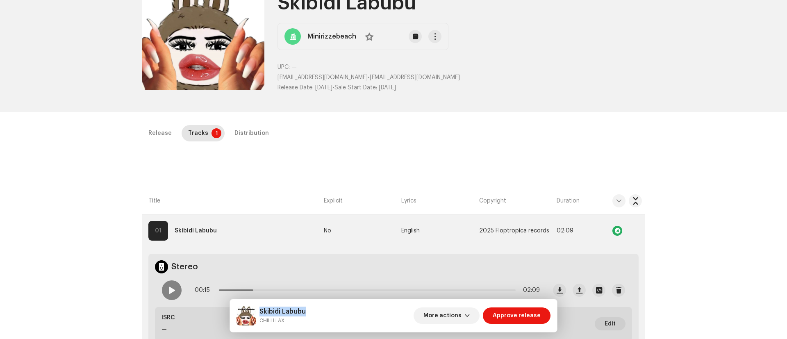
click at [315, 313] on div "Skibidi Labubu CHILLI LAX More actions Approve release" at bounding box center [394, 316] width 314 height 20
copy h5 "Skibidi Labubu"
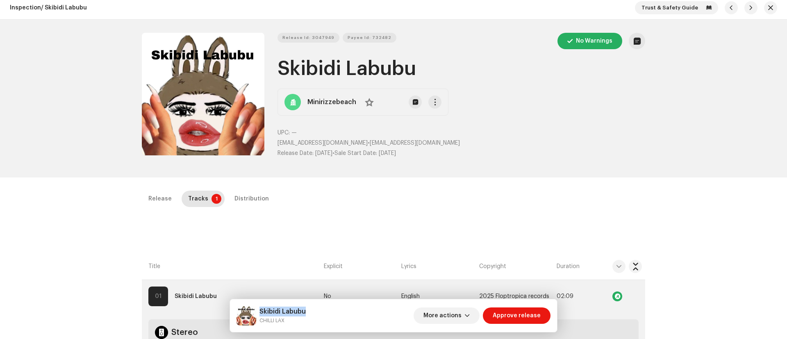
scroll to position [0, 0]
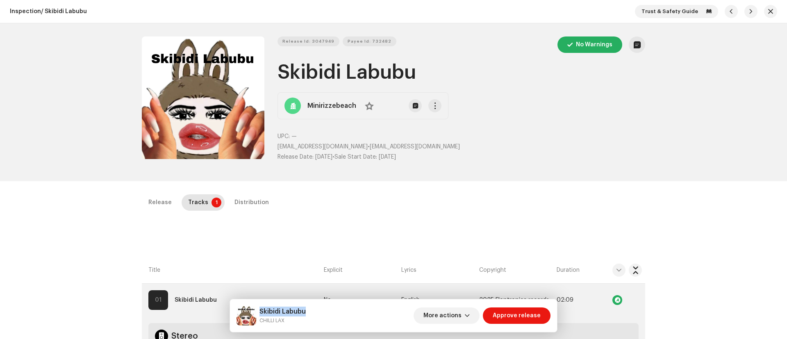
drag, startPoint x: 286, startPoint y: 6, endPoint x: 333, endPoint y: 3, distance: 47.2
click at [333, 3] on div "Inspection / Skibidi Labubu Trust & Safety Guide Release Id: 3047949 Payee Id: …" at bounding box center [393, 169] width 787 height 339
click at [474, 50] on div "Release Id: 3047949 Payee Id: 732482 No Warnings" at bounding box center [462, 45] width 368 height 16
drag, startPoint x: 280, startPoint y: 74, endPoint x: 425, endPoint y: 70, distance: 145.2
click at [425, 70] on h1 "Skibidi Labubu" at bounding box center [462, 72] width 368 height 26
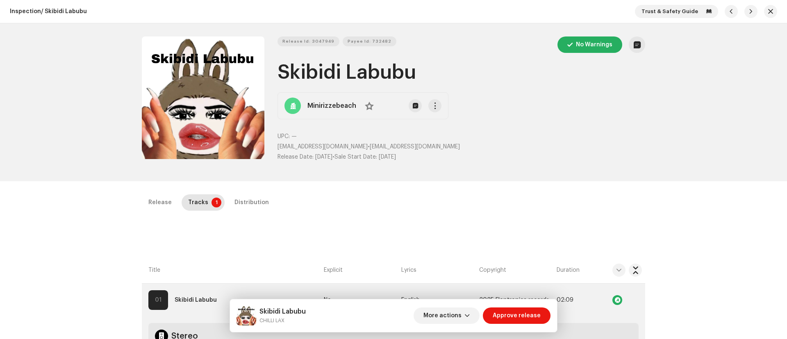
copy h1 "Skibidi Labubu"
click at [310, 40] on span "Release Id: 3047949" at bounding box center [309, 41] width 52 height 16
copy h1 "Skibidi Labubu"
click at [311, 39] on span "Release Id: 3047949" at bounding box center [309, 41] width 52 height 16
copy h1 "Skibidi Labubu"
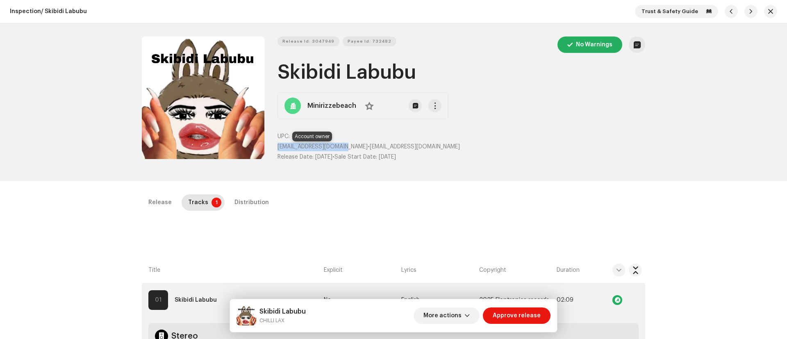
drag, startPoint x: 274, startPoint y: 141, endPoint x: 348, endPoint y: 145, distance: 74.8
click at [348, 145] on div "Release Id: 3047949 Payee Id: 732482 No Warnings Skibidi Labubu Minirizzebeach …" at bounding box center [394, 103] width 504 height 132
copy span "towerofahmed@gmail.com"
click at [469, 308] on button "More actions" at bounding box center [447, 316] width 66 height 16
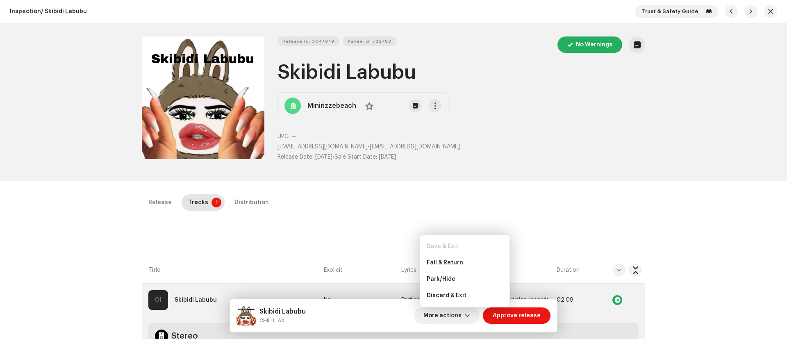
click at [637, 94] on div "Release Id: 3047949 Payee Id: 732482 No Warnings Skibidi Labubu Minirizzebeach …" at bounding box center [462, 103] width 368 height 132
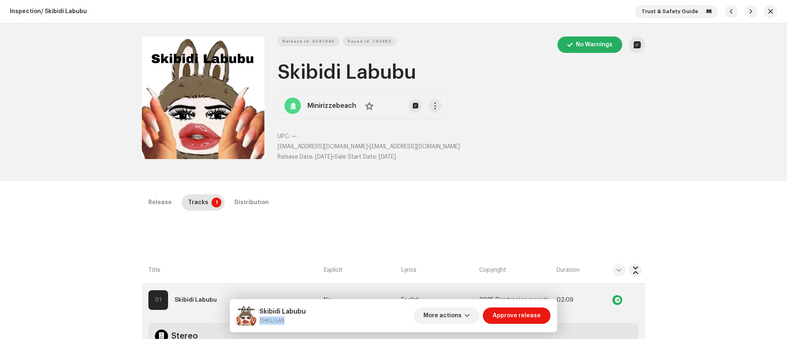
drag, startPoint x: 260, startPoint y: 318, endPoint x: 306, endPoint y: 321, distance: 45.2
click at [306, 321] on small "CHILLI LAX" at bounding box center [283, 321] width 46 height 8
copy small "CHILLI LAX"
click at [470, 311] on button "More actions" at bounding box center [447, 316] width 66 height 16
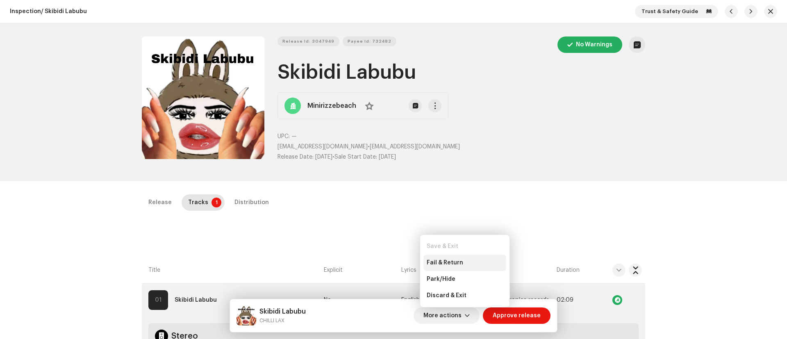
click at [449, 263] on span "Fail & Return" at bounding box center [445, 263] width 37 height 7
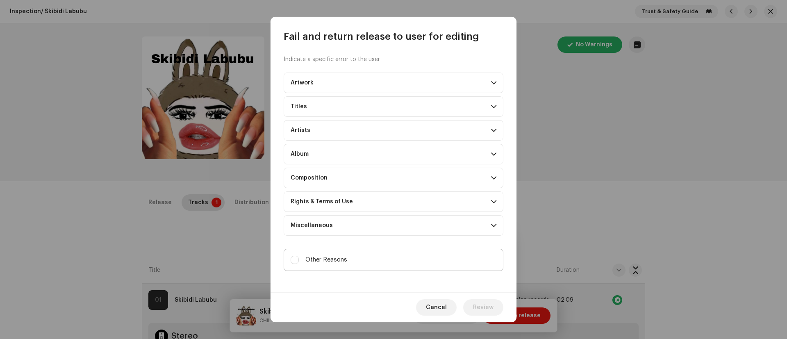
click at [294, 265] on label "Other Reasons" at bounding box center [394, 260] width 220 height 22
click at [294, 264] on input "Other Reasons" at bounding box center [295, 260] width 8 height 8
checkbox input "true"
click at [304, 287] on textarea at bounding box center [394, 293] width 220 height 30
paste textarea "Your release has been successfully received. However, the sound quality does no…"
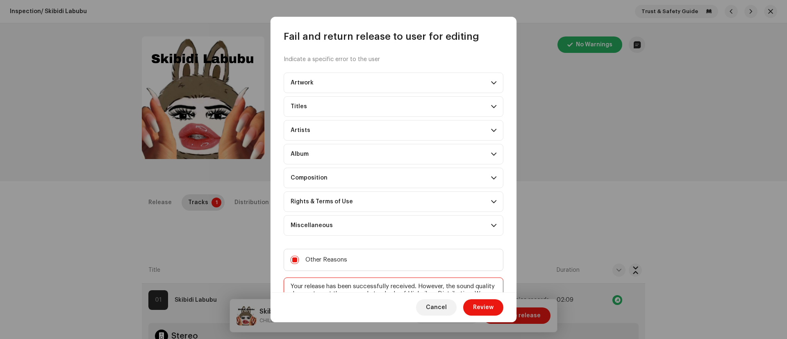
scroll to position [14, 0]
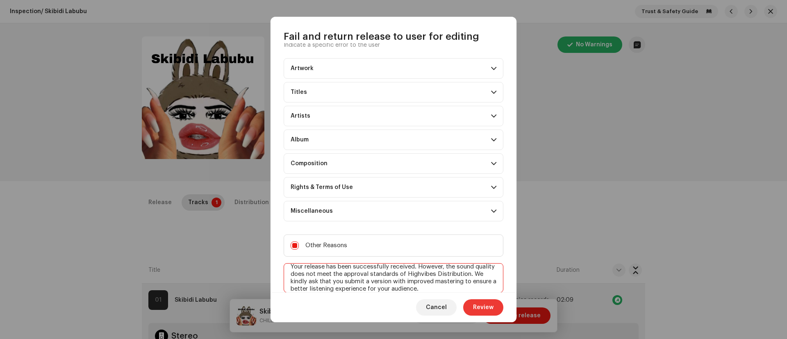
type textarea "Your release has been successfully received. However, the sound quality does no…"
click at [480, 310] on span "Review" at bounding box center [483, 307] width 21 height 16
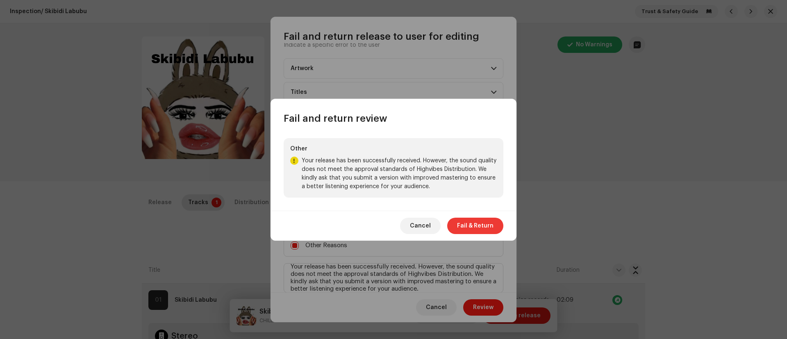
click at [472, 223] on span "Fail & Return" at bounding box center [475, 226] width 37 height 16
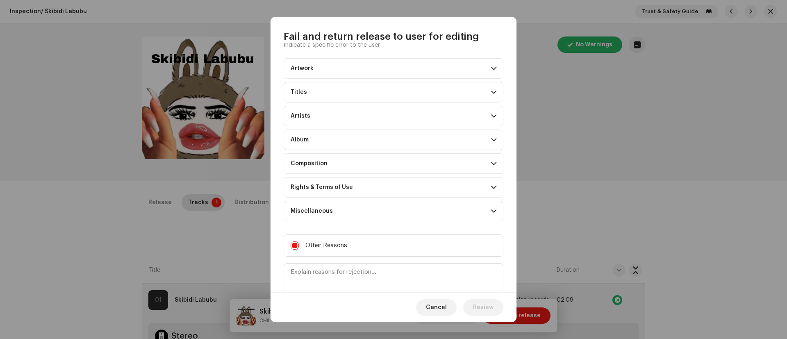
scroll to position [0, 0]
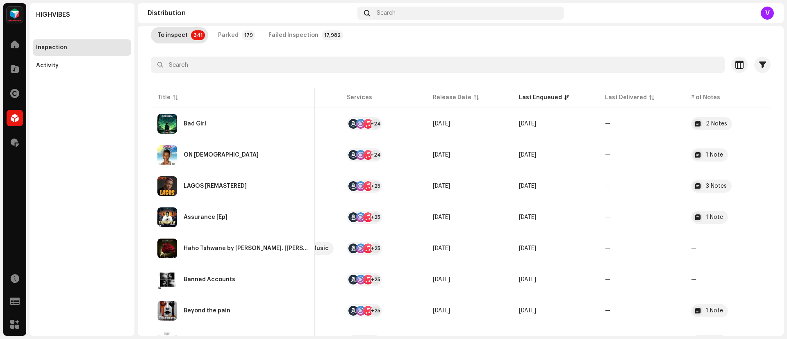
scroll to position [50, 0]
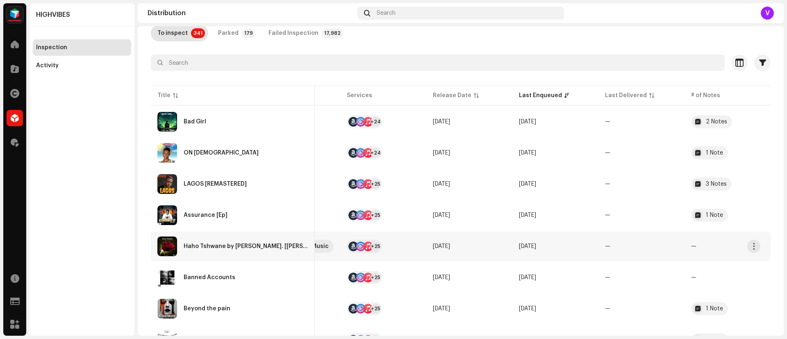
click at [605, 246] on span "—" at bounding box center [607, 247] width 5 height 6
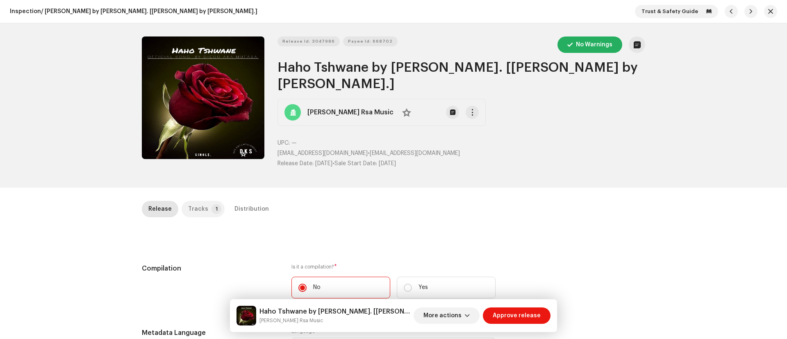
click at [212, 209] on p-badge "1" at bounding box center [217, 209] width 10 height 10
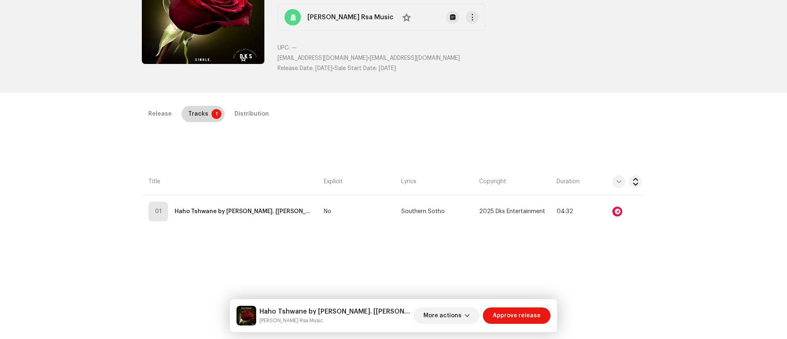
scroll to position [104, 0]
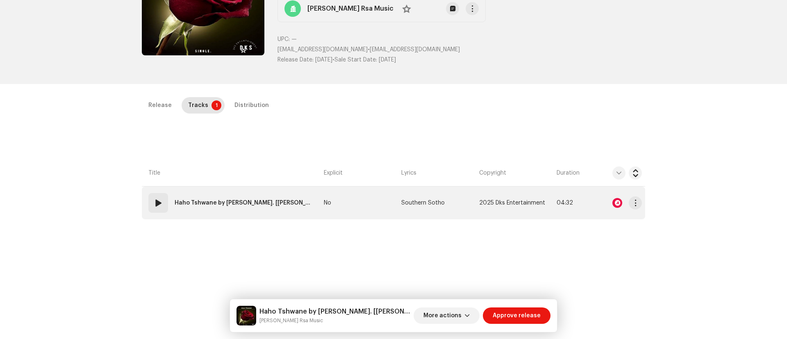
click at [176, 206] on strong "Haho Tshwane by [PERSON_NAME]. [[PERSON_NAME] by [PERSON_NAME].]" at bounding box center [244, 203] width 139 height 16
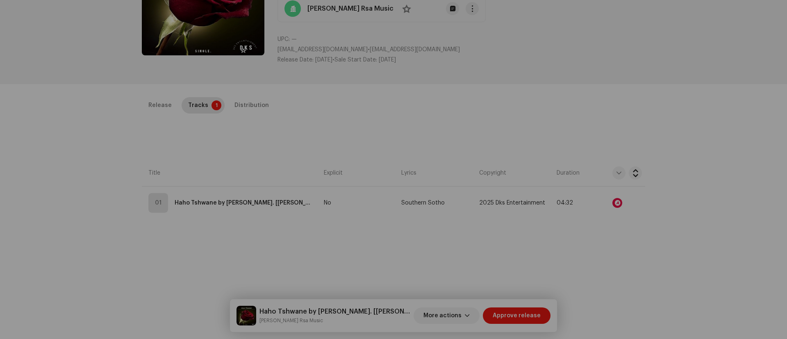
click at [576, 132] on div "Edit Track Metadata Track Title * Haho Tshwane by Diego K Patacial Rsa. Track V…" at bounding box center [393, 169] width 787 height 339
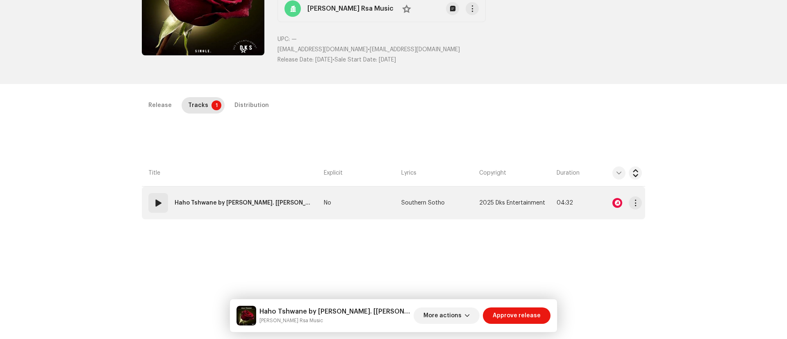
click at [157, 203] on span at bounding box center [158, 203] width 10 height 10
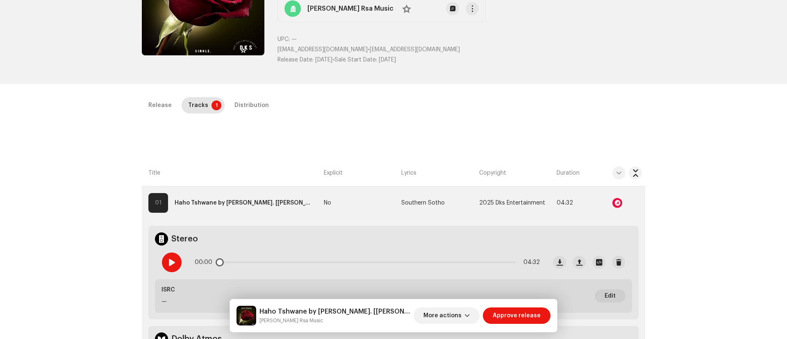
click at [171, 262] on span at bounding box center [171, 262] width 7 height 7
click at [613, 201] on div at bounding box center [618, 203] width 10 height 10
click at [324, 119] on div "Release Tracks 1 Distribution" at bounding box center [394, 108] width 504 height 23
click at [165, 256] on div at bounding box center [172, 263] width 20 height 20
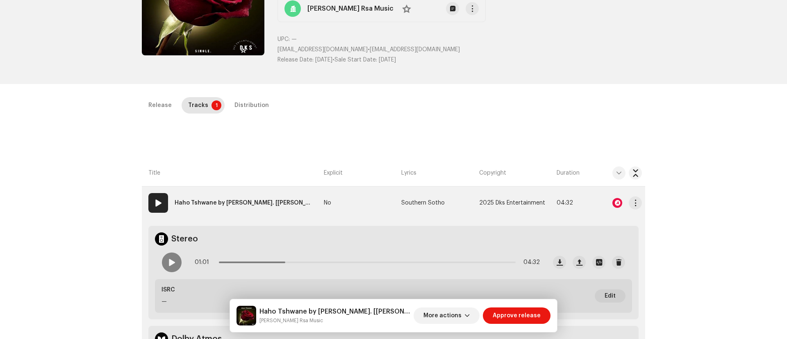
click at [610, 207] on div at bounding box center [619, 203] width 46 height 16
click at [616, 199] on div at bounding box center [618, 203] width 10 height 10
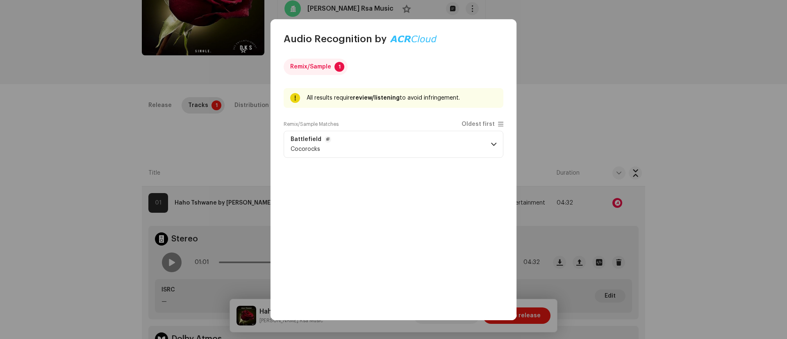
click at [491, 143] on p-accordion-header "Battlefield Cocorocks" at bounding box center [394, 144] width 220 height 27
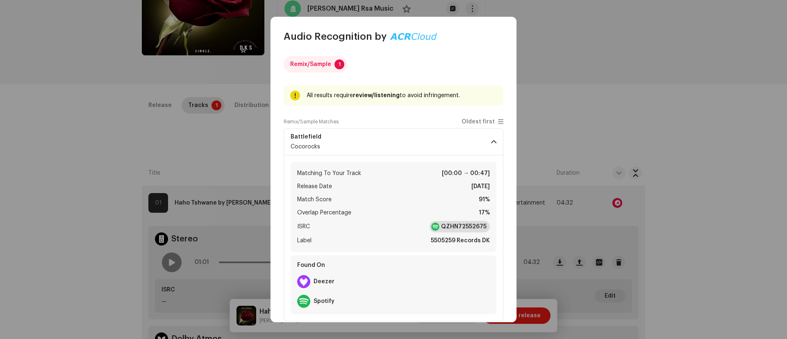
click at [464, 226] on strong "QZHN72552675" at bounding box center [464, 227] width 46 height 8
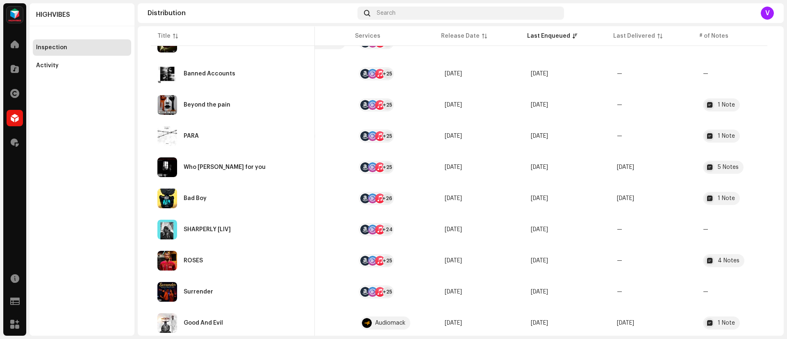
scroll to position [262, 0]
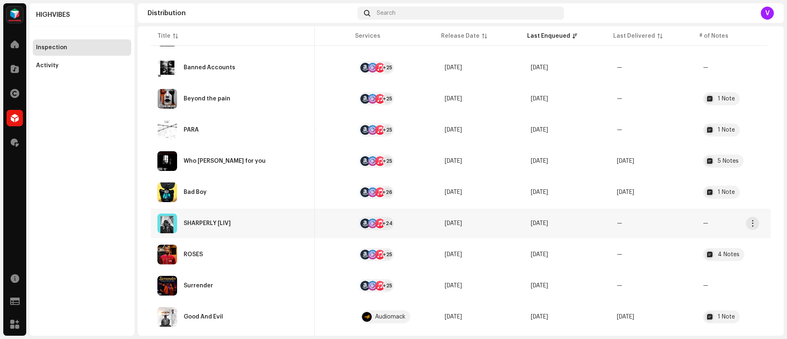
click at [703, 224] on re-a-table-badge "—" at bounding box center [739, 224] width 73 height 6
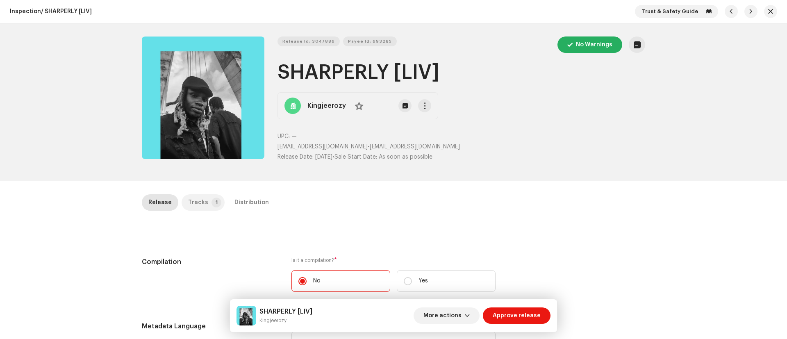
click at [194, 203] on div "Tracks" at bounding box center [198, 202] width 20 height 16
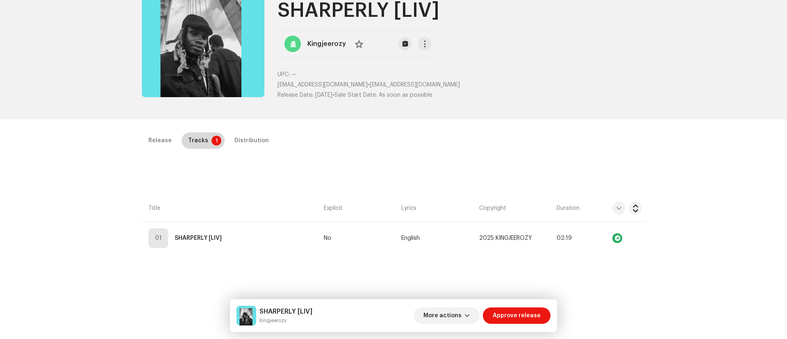
scroll to position [80, 0]
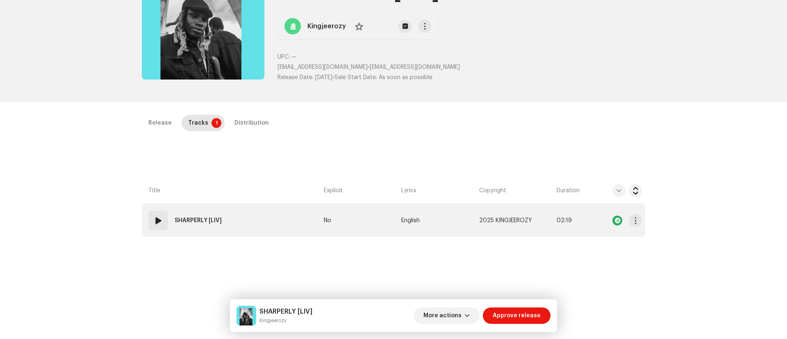
click at [157, 221] on span at bounding box center [158, 221] width 10 height 10
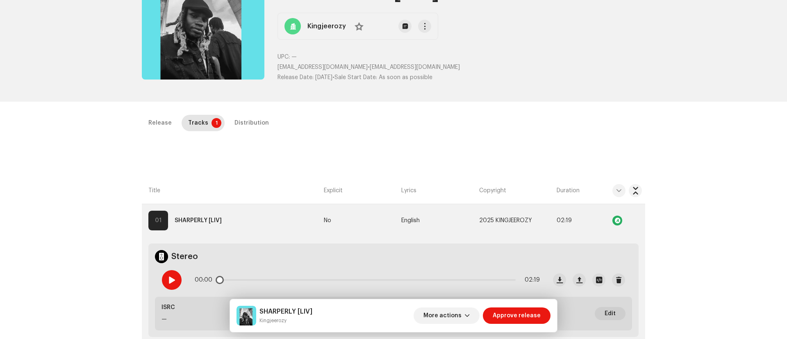
click at [171, 282] on span at bounding box center [171, 280] width 7 height 7
drag, startPoint x: 259, startPoint y: 319, endPoint x: 298, endPoint y: 327, distance: 40.3
click at [298, 327] on div "SHARPERLY [LIV] Kingjeerozy More actions Approve release" at bounding box center [393, 315] width 327 height 33
copy small "Kingjeerozy"
drag, startPoint x: 260, startPoint y: 310, endPoint x: 317, endPoint y: 315, distance: 56.9
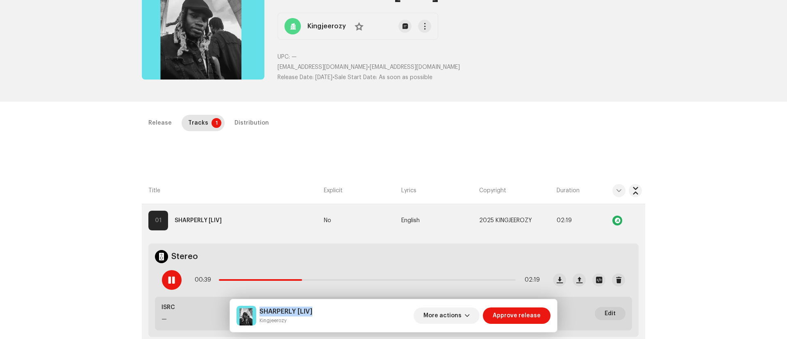
click at [317, 315] on div "SHARPERLY [LIV] Kingjeerozy More actions Approve release" at bounding box center [394, 316] width 314 height 20
copy h5 "SHARPERLY [LIV]"
click at [161, 285] on div "00:00 02:19" at bounding box center [350, 280] width 391 height 33
click at [175, 274] on div at bounding box center [172, 280] width 20 height 20
click at [248, 119] on div "Distribution" at bounding box center [252, 123] width 34 height 16
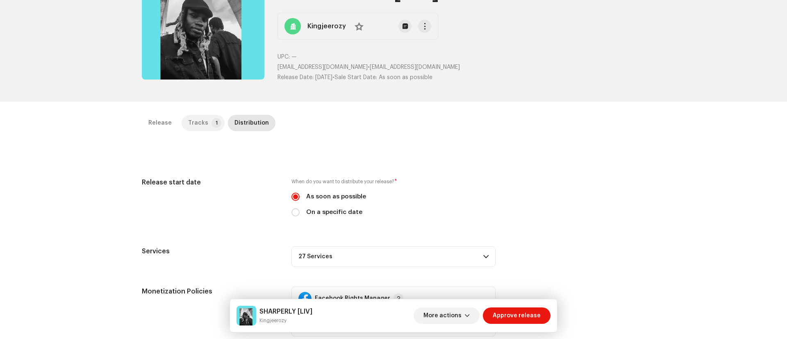
click at [201, 122] on div "Tracks" at bounding box center [198, 123] width 20 height 16
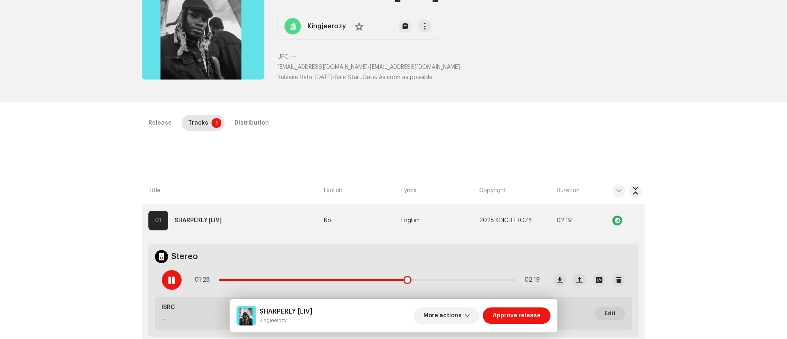
click at [170, 278] on span at bounding box center [171, 280] width 7 height 7
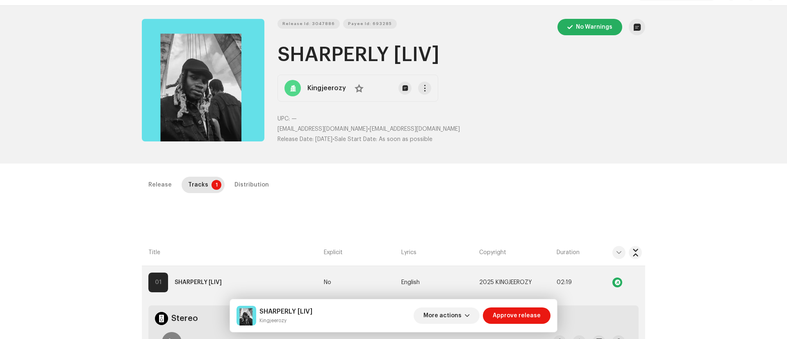
scroll to position [0, 0]
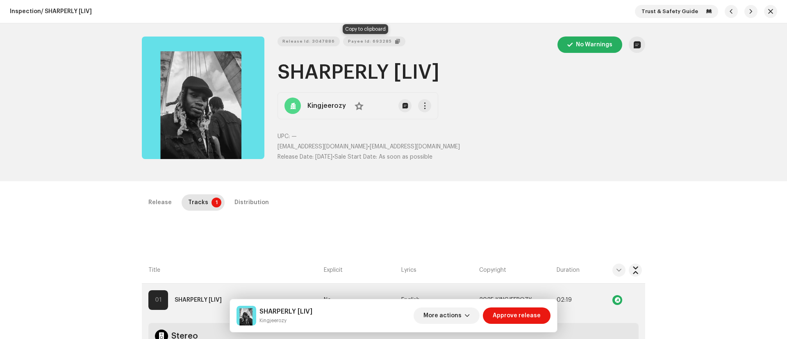
click at [364, 37] on span "Payee Id: 693285" at bounding box center [370, 41] width 44 height 16
click at [205, 77] on button "Zoom Image" at bounding box center [203, 98] width 123 height 123
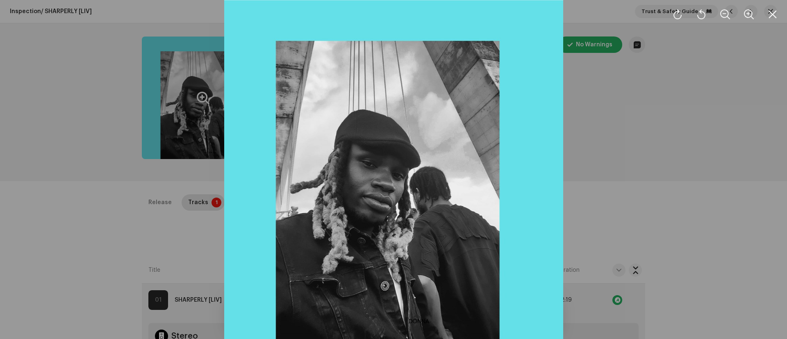
drag, startPoint x: 383, startPoint y: 203, endPoint x: 580, endPoint y: 130, distance: 210.4
click at [580, 130] on div at bounding box center [393, 169] width 787 height 339
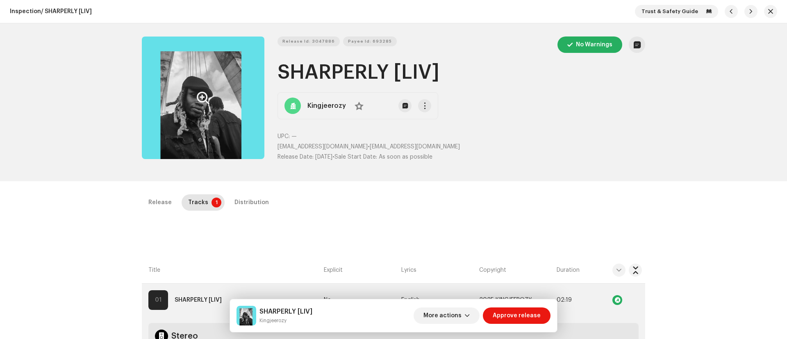
click at [210, 113] on button "Zoom Image" at bounding box center [203, 98] width 123 height 123
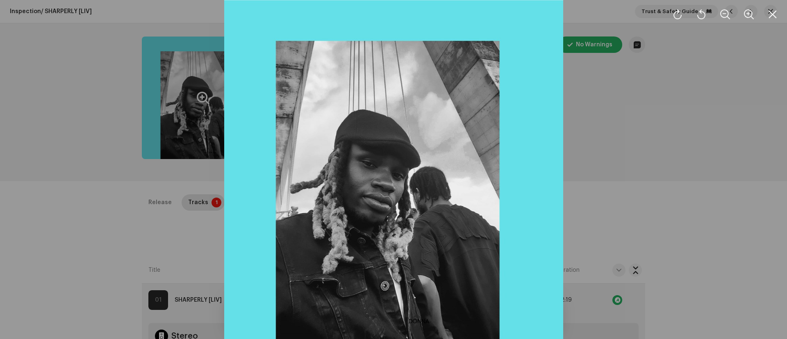
click at [675, 149] on div at bounding box center [393, 169] width 787 height 339
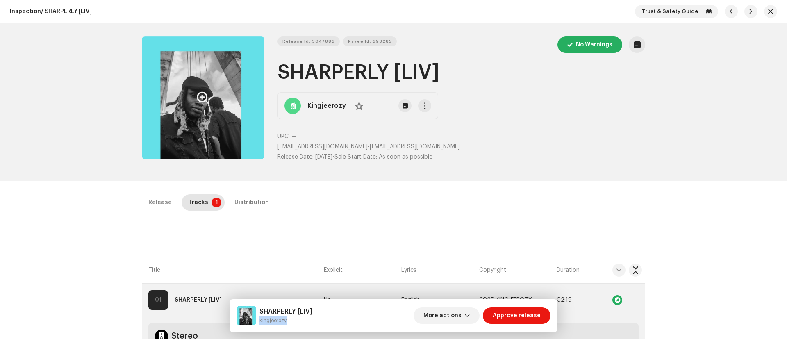
drag, startPoint x: 259, startPoint y: 319, endPoint x: 315, endPoint y: 320, distance: 55.8
click at [315, 320] on div "SHARPERLY [LIV] Kingjeerozy More actions Approve release" at bounding box center [394, 316] width 314 height 20
copy small "Kingjeerozy"
click at [301, 37] on span "Release Id: 3047886" at bounding box center [309, 41] width 52 height 16
copy small "Kingjeerozy"
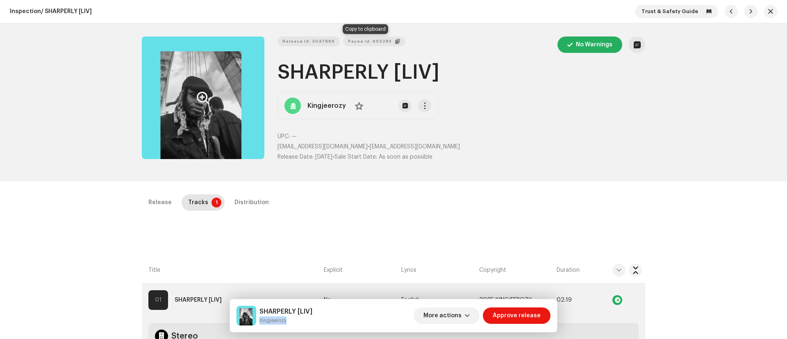
click at [348, 39] on span "Payee Id: 693285" at bounding box center [370, 41] width 44 height 16
drag, startPoint x: 275, startPoint y: 143, endPoint x: 345, endPoint y: 148, distance: 70.7
click at [345, 148] on div "Release Id: 3047886 Payee Id: 693285 No Warnings SHARPERLY [LIV] Kingjeerozy No…" at bounding box center [394, 103] width 504 height 132
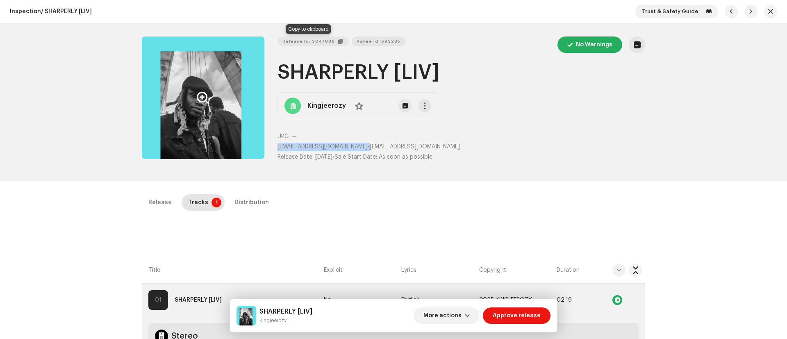
click at [305, 36] on span "Release Id: 3047886" at bounding box center [309, 41] width 52 height 16
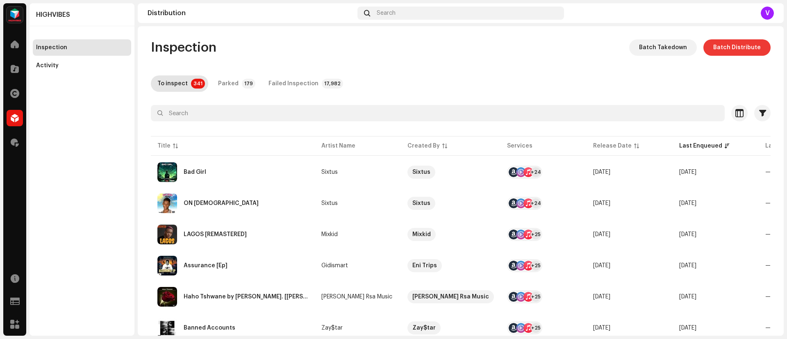
click at [723, 44] on span "Batch Distribute" at bounding box center [738, 47] width 48 height 16
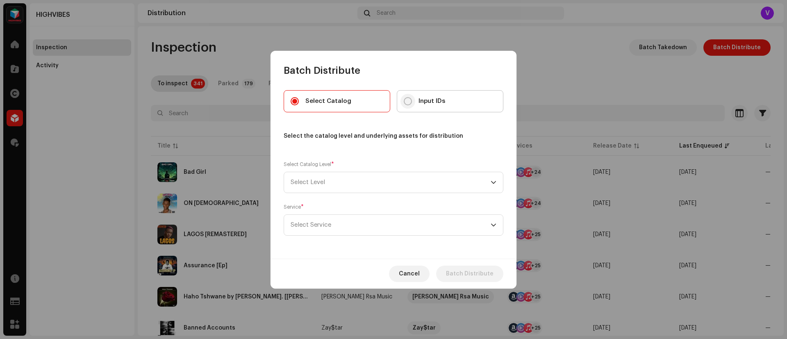
click at [410, 100] on input "Input IDs" at bounding box center [408, 101] width 8 height 8
radio input "true"
click at [493, 180] on icon "dropdown trigger" at bounding box center [494, 183] width 6 height 6
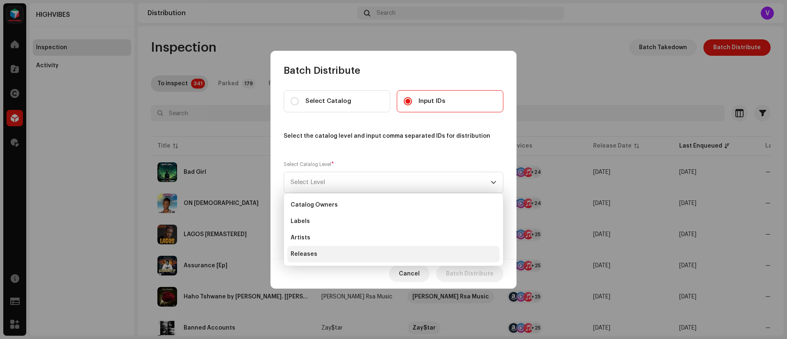
click at [367, 253] on li "Releases" at bounding box center [393, 254] width 212 height 16
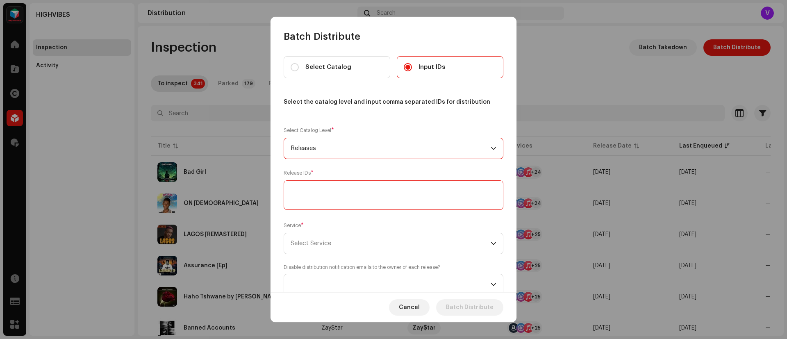
click at [329, 200] on textarea at bounding box center [394, 195] width 220 height 30
paste textarea "3047886"
type textarea "3047886"
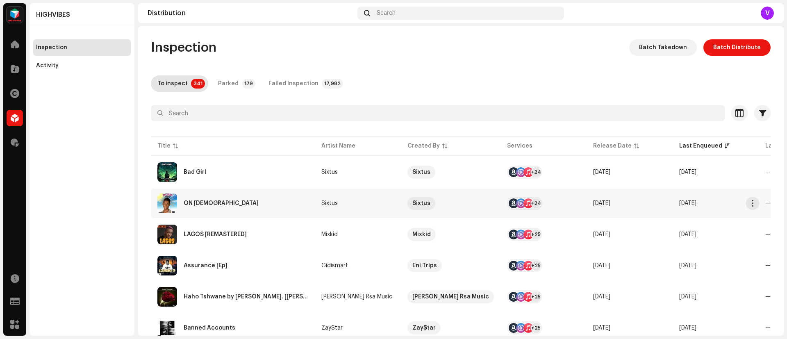
click at [611, 203] on span "[DATE]" at bounding box center [601, 204] width 17 height 6
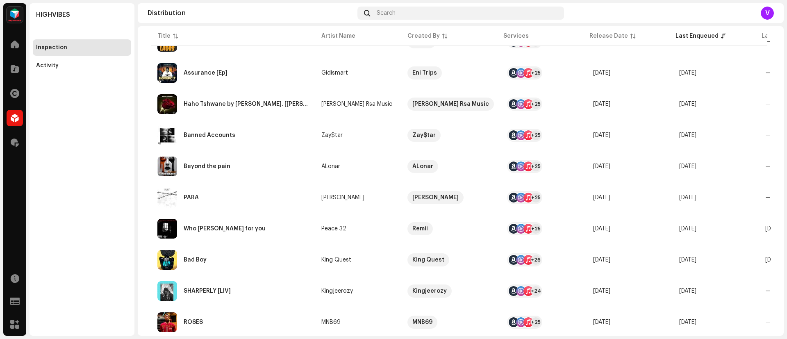
scroll to position [207, 0]
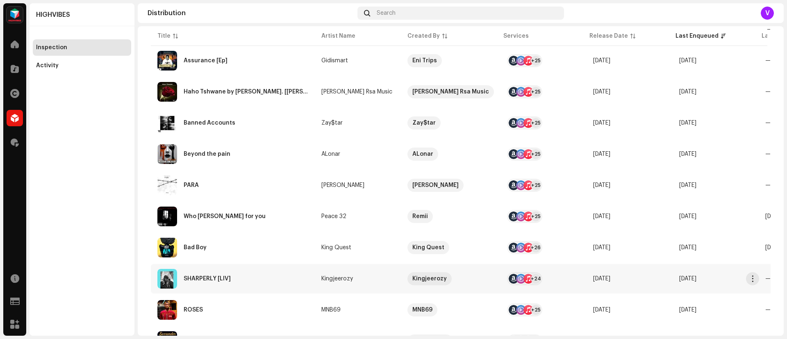
click at [525, 279] on div at bounding box center [529, 279] width 10 height 10
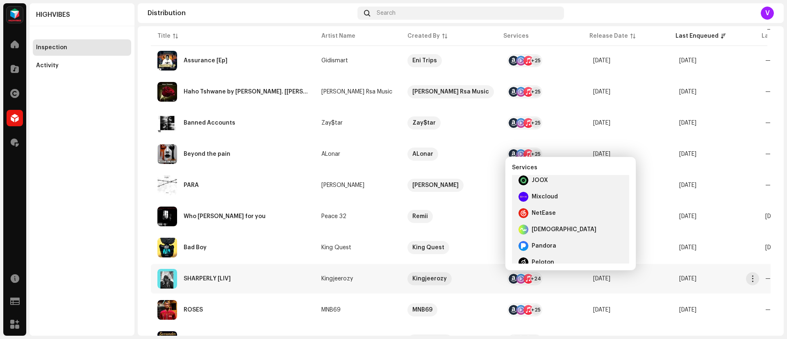
scroll to position [196, 0]
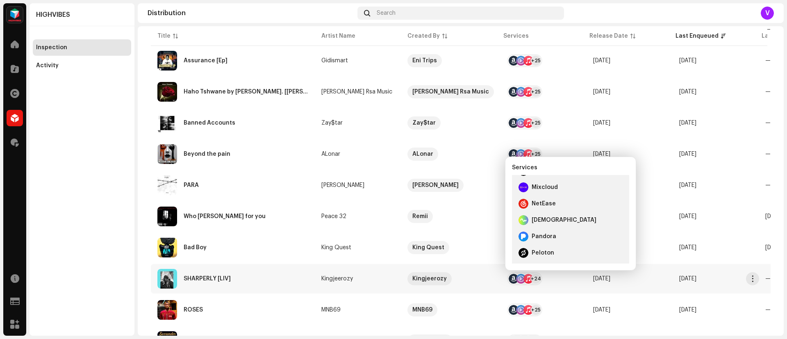
click at [698, 180] on td "[DATE]" at bounding box center [716, 186] width 86 height 30
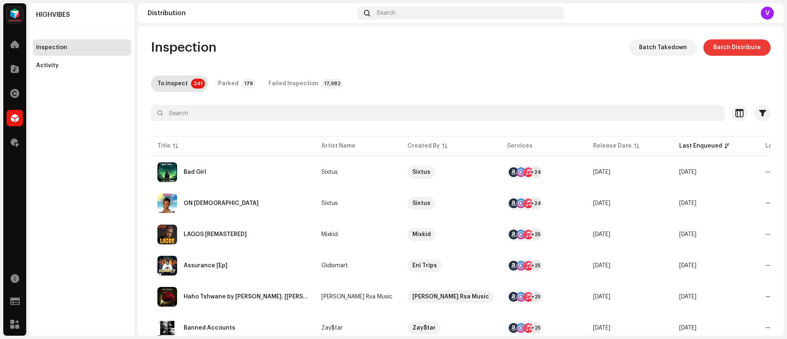
click at [739, 48] on span "Batch Distribute" at bounding box center [738, 47] width 48 height 16
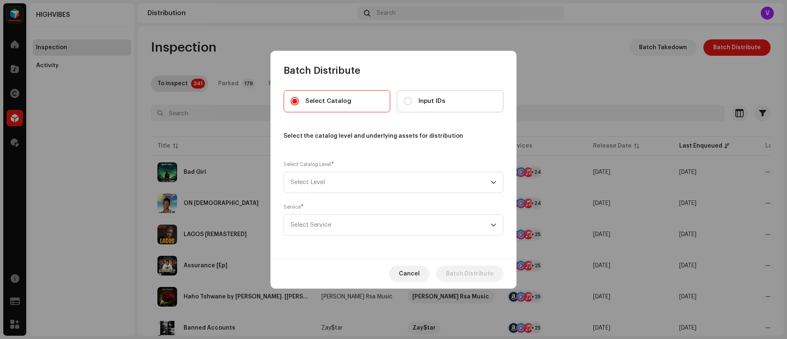
click at [408, 97] on div "Input IDs" at bounding box center [424, 101] width 41 height 9
click at [408, 97] on input "Input IDs" at bounding box center [408, 101] width 8 height 8
radio input "true"
click at [492, 180] on icon "dropdown trigger" at bounding box center [494, 183] width 6 height 6
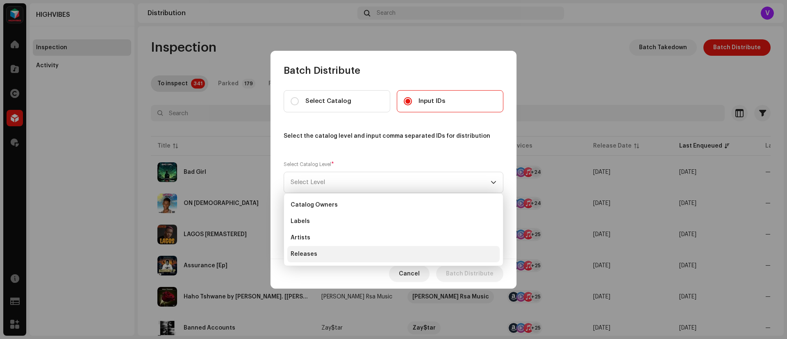
click at [334, 249] on li "Releases" at bounding box center [393, 254] width 212 height 16
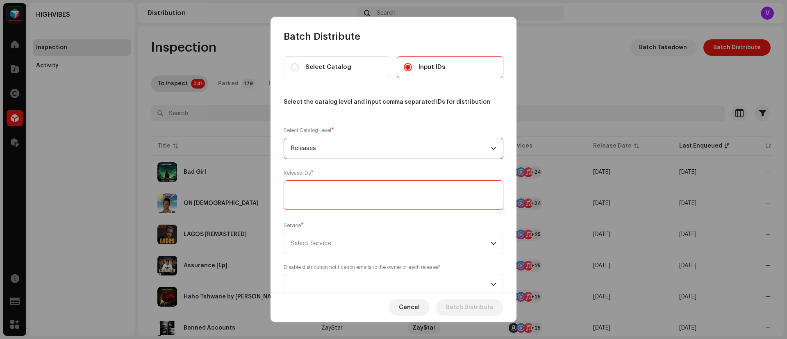
click at [379, 189] on textarea at bounding box center [394, 195] width 220 height 30
paste textarea "3047886"
type textarea "3047886"
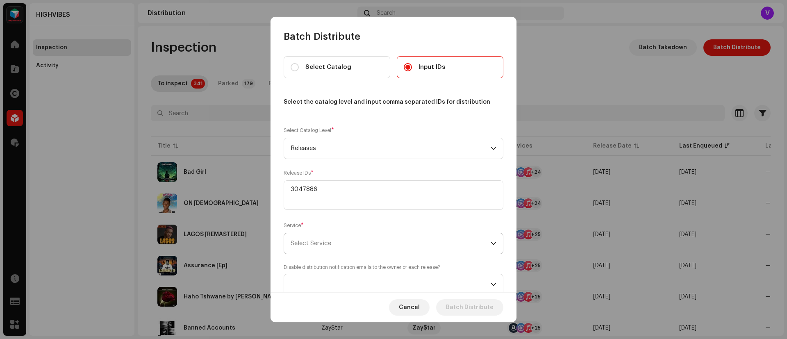
click at [487, 238] on span "Select Service" at bounding box center [391, 243] width 200 height 21
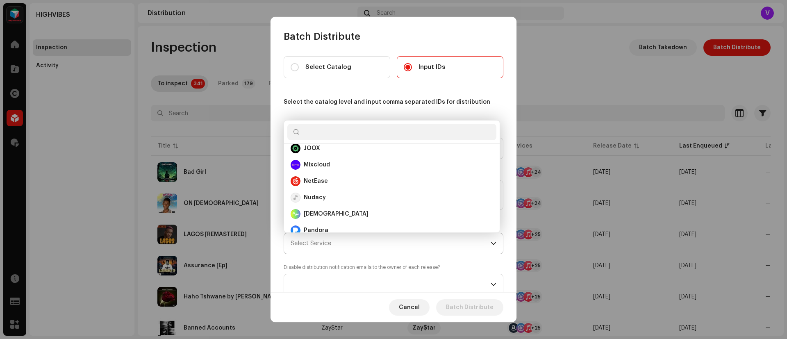
scroll to position [257, 0]
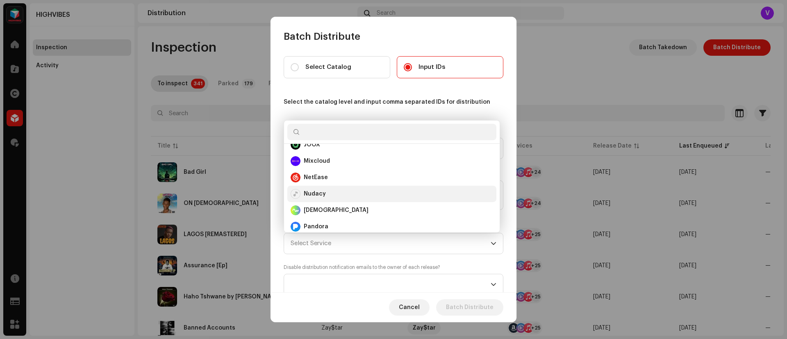
click at [306, 190] on strong "Nudacy" at bounding box center [315, 194] width 22 height 8
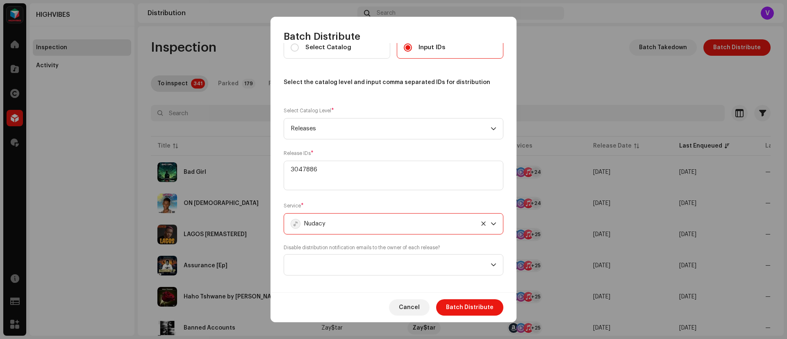
scroll to position [26, 0]
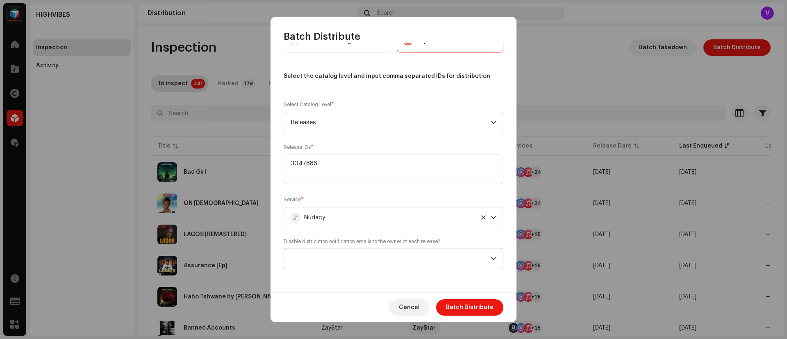
click at [492, 259] on icon "dropdown trigger" at bounding box center [493, 259] width 5 height 3
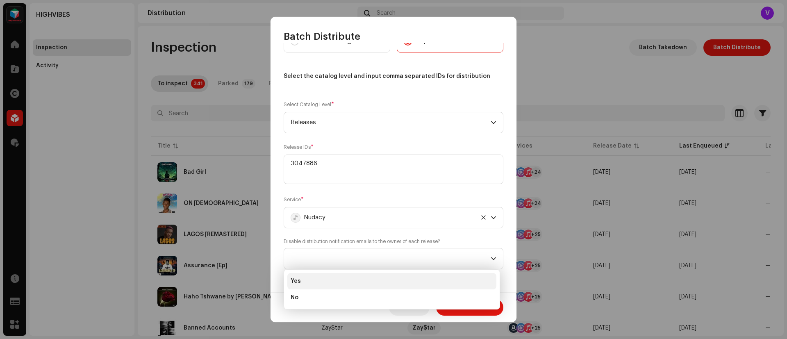
click at [370, 279] on li "Yes" at bounding box center [391, 281] width 209 height 16
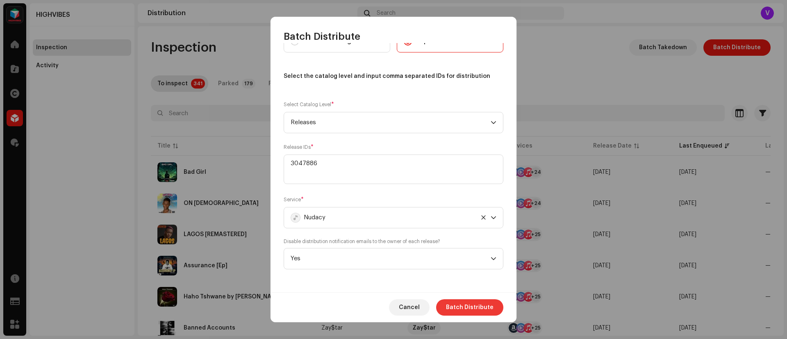
click at [462, 305] on span "Batch Distribute" at bounding box center [470, 307] width 48 height 16
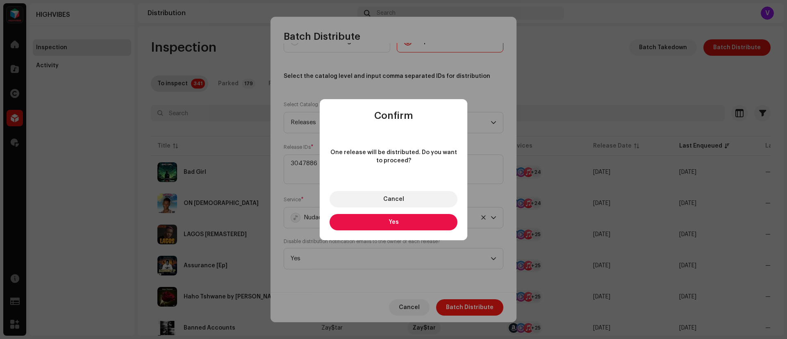
click at [404, 226] on button "Yes" at bounding box center [394, 222] width 128 height 16
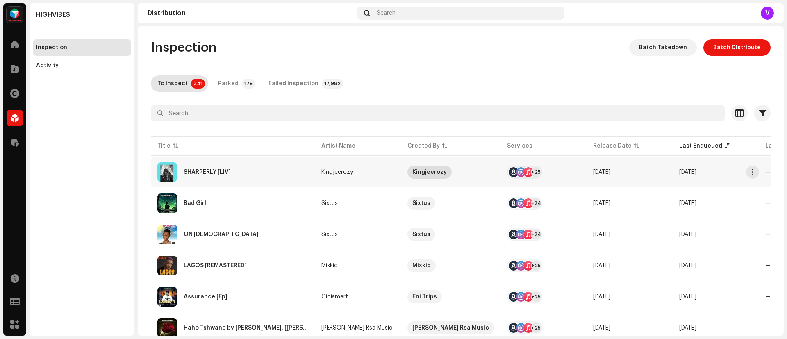
click at [412, 170] on div "Kingjeerozy" at bounding box center [430, 172] width 44 height 13
click at [349, 170] on div "Kingjeerozy" at bounding box center [338, 172] width 32 height 6
click at [255, 176] on div "SHARPERLY [LIV]" at bounding box center [232, 172] width 151 height 20
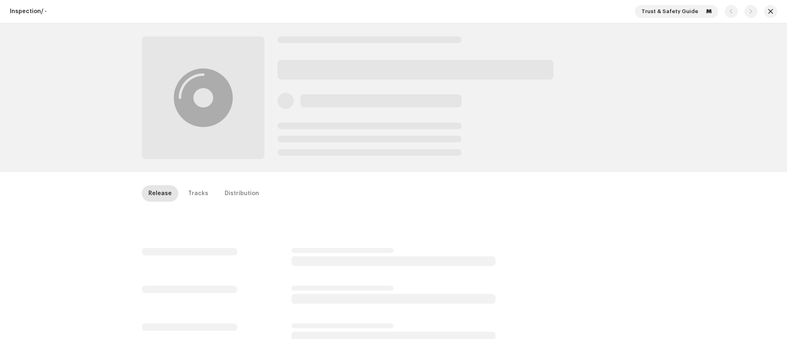
click at [255, 176] on div "Inspection / - Trust & Safety Guide Release Tracks Distribution" at bounding box center [393, 169] width 787 height 339
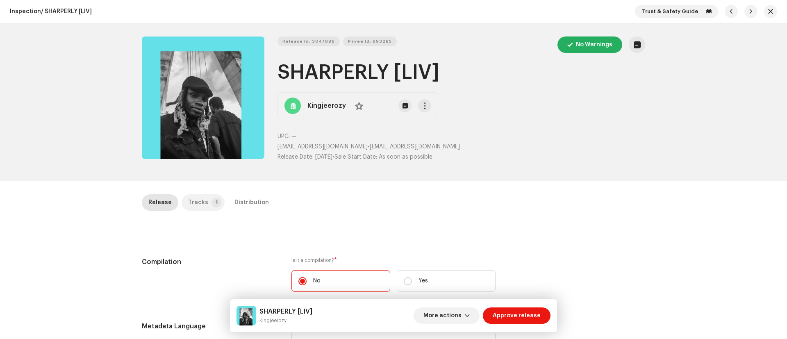
click at [202, 202] on div "Tracks" at bounding box center [198, 202] width 20 height 16
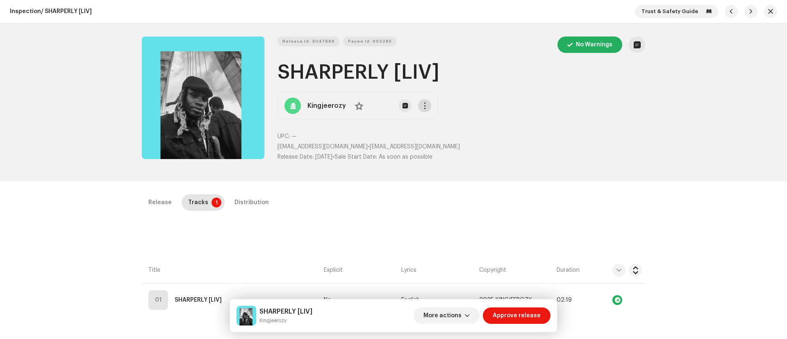
click at [422, 106] on span "button" at bounding box center [425, 106] width 6 height 7
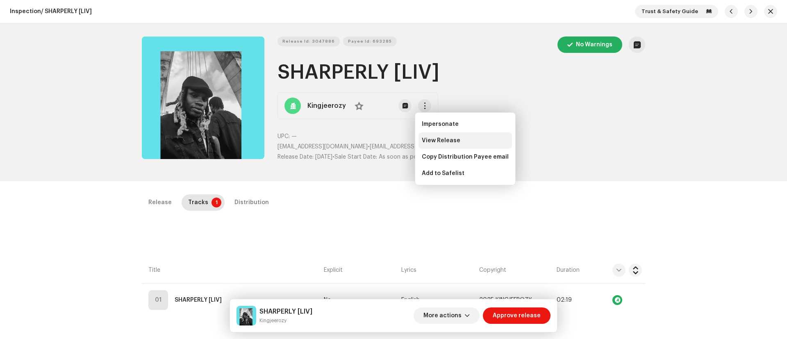
click at [425, 136] on div "View Release" at bounding box center [466, 140] width 94 height 16
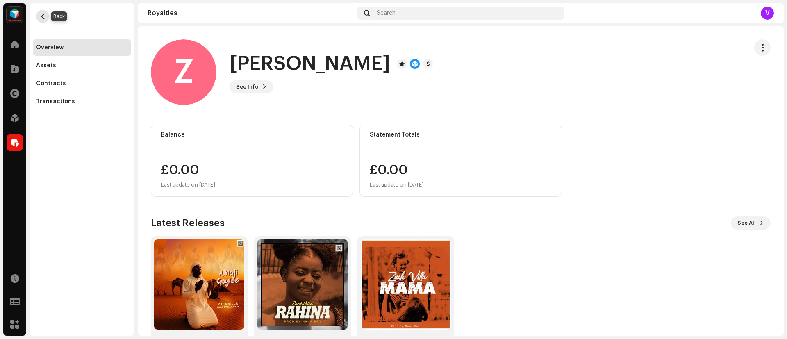
click at [41, 14] on span "button" at bounding box center [43, 16] width 6 height 7
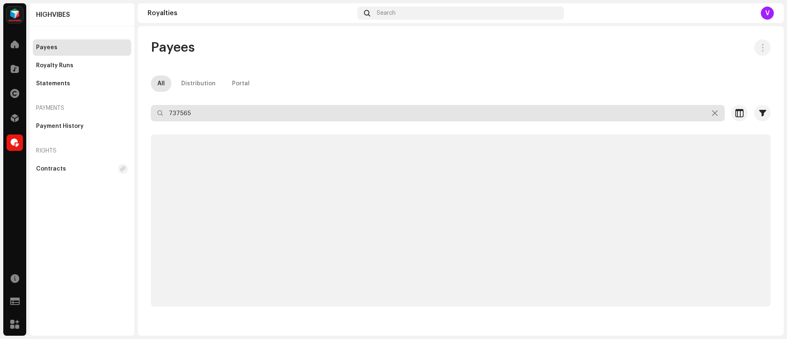
click at [194, 109] on input "737565" at bounding box center [438, 113] width 574 height 16
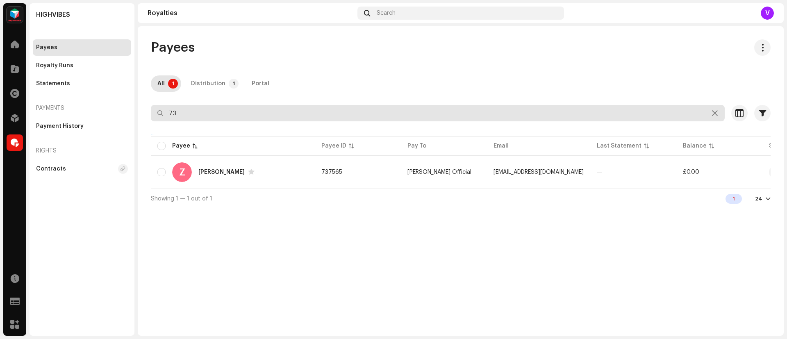
type input "7"
type input "709956"
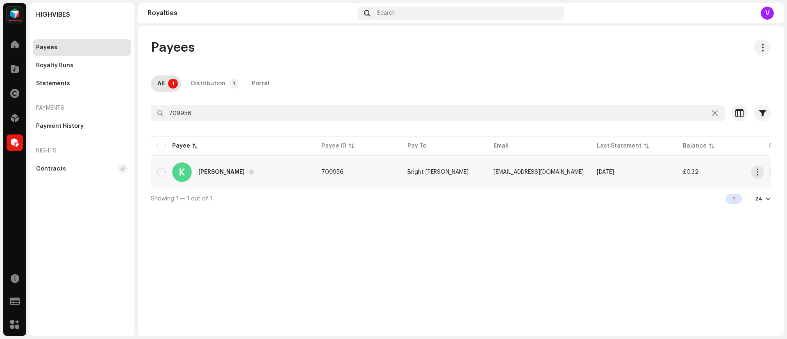
click at [486, 173] on td "Bright [PERSON_NAME]" at bounding box center [444, 172] width 86 height 30
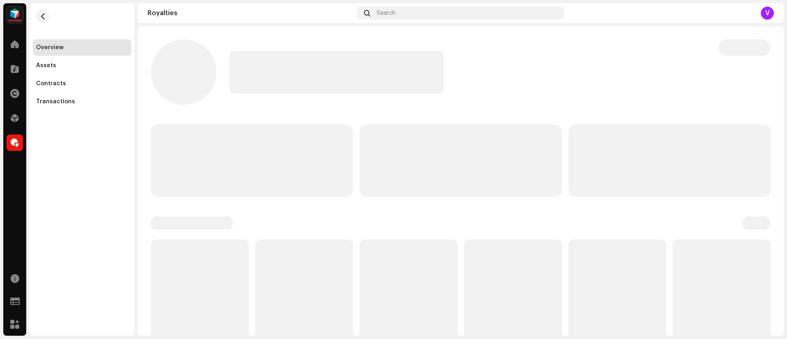
click at [486, 173] on p-skeleton at bounding box center [461, 161] width 202 height 72
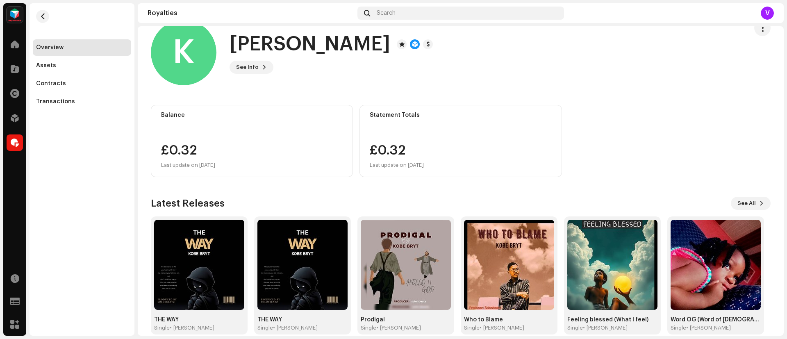
scroll to position [32, 0]
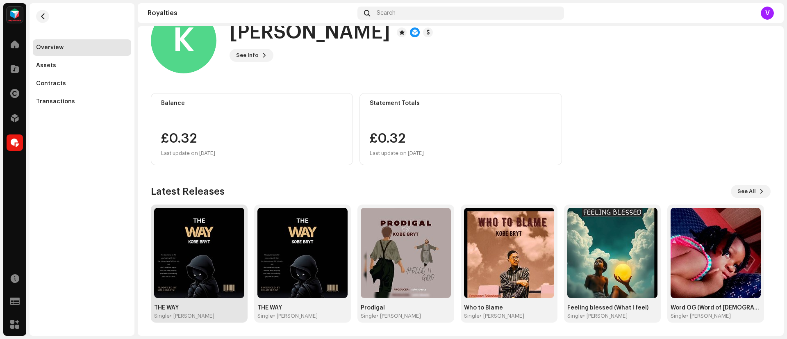
click at [210, 267] on img at bounding box center [199, 253] width 90 height 90
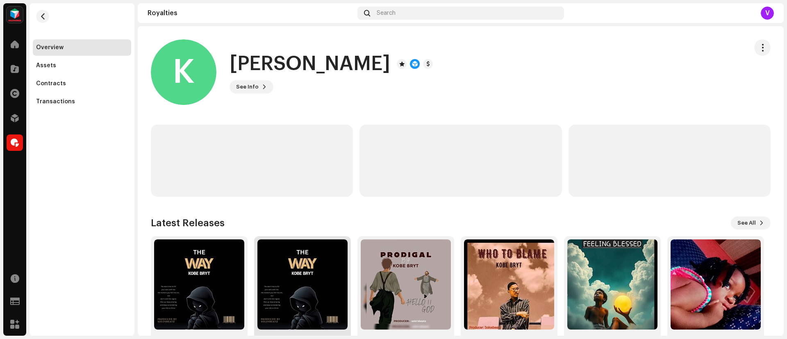
click at [290, 315] on img at bounding box center [303, 285] width 90 height 90
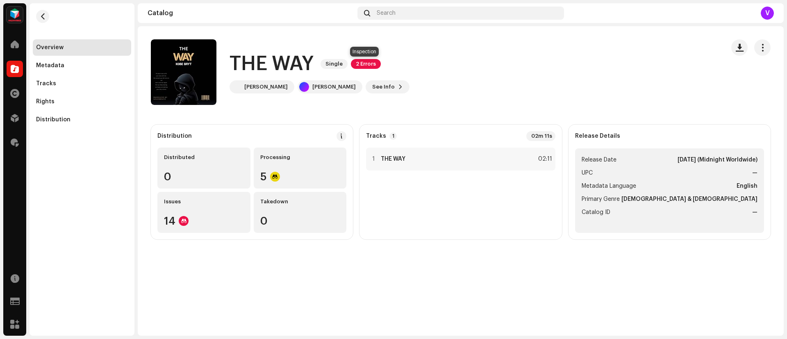
click at [358, 64] on span "2 Errors" at bounding box center [366, 64] width 30 height 10
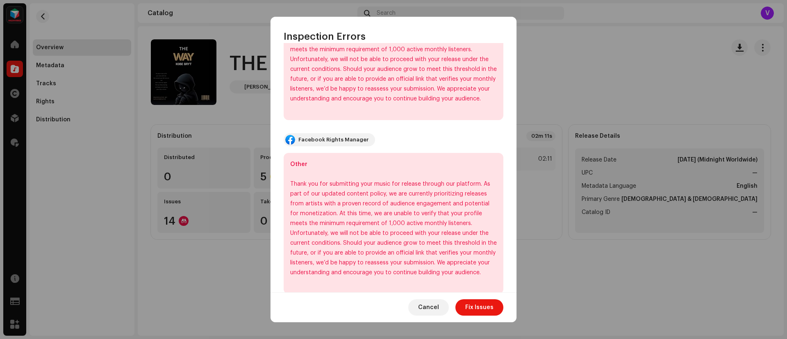
scroll to position [240, 0]
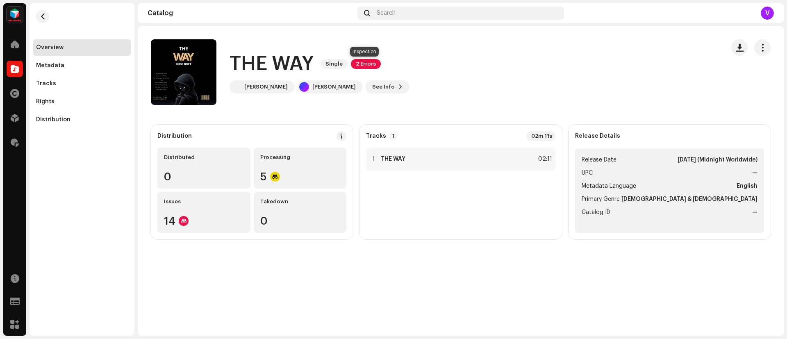
click at [363, 60] on span "2 Errors" at bounding box center [366, 64] width 30 height 10
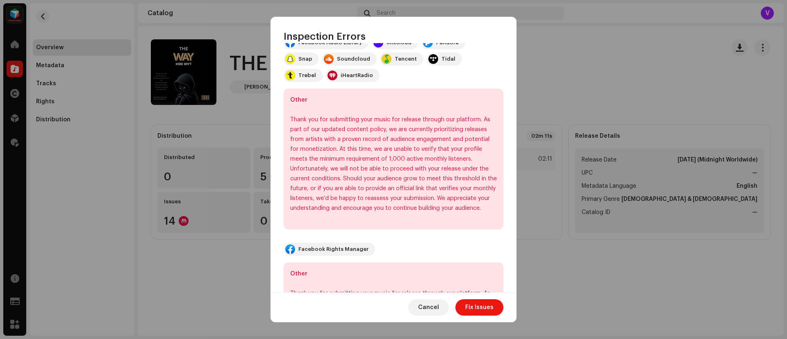
scroll to position [0, 0]
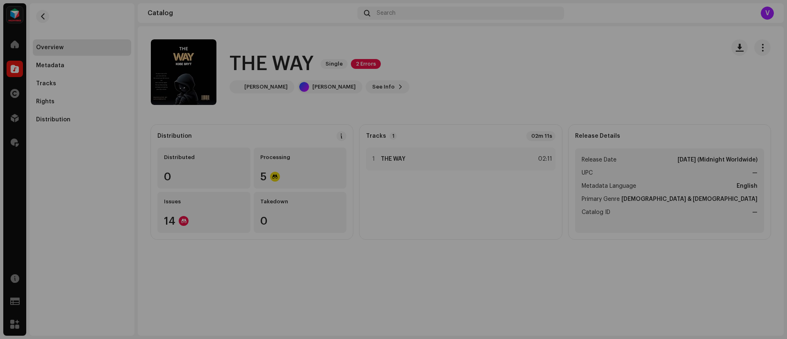
click at [138, 302] on div "Inspection Errors We found the errors below when inspecting your release. IMPOR…" at bounding box center [393, 169] width 787 height 339
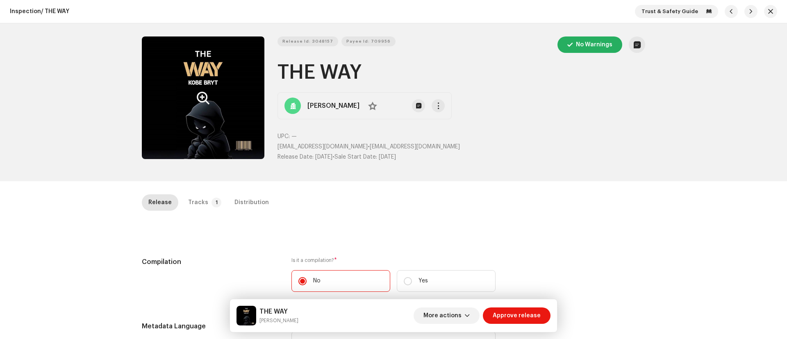
click at [164, 111] on button "Zoom Image" at bounding box center [203, 98] width 123 height 123
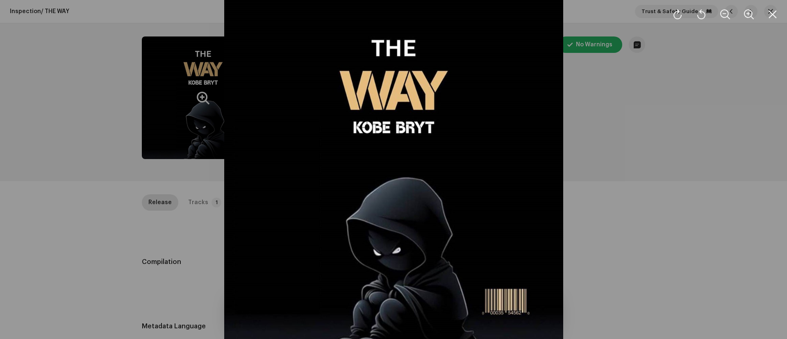
click at [710, 195] on div at bounding box center [393, 169] width 787 height 339
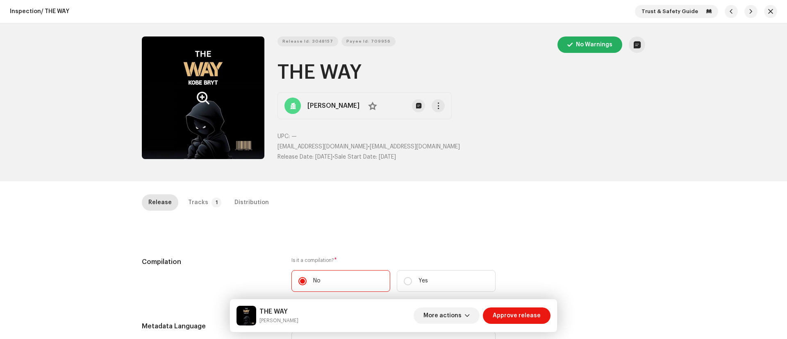
click at [221, 94] on button "Zoom Image" at bounding box center [203, 98] width 123 height 123
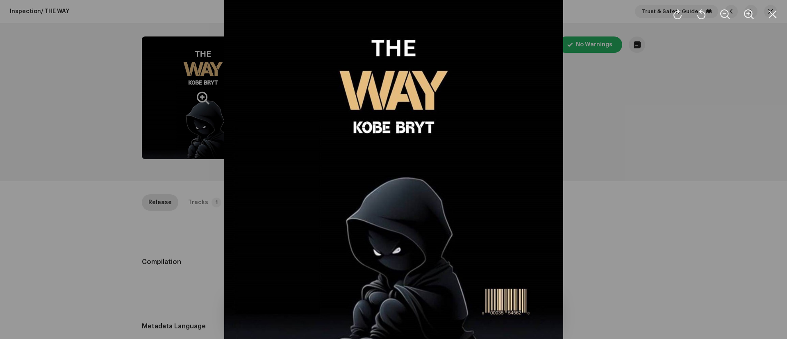
click at [641, 221] on div at bounding box center [393, 169] width 787 height 339
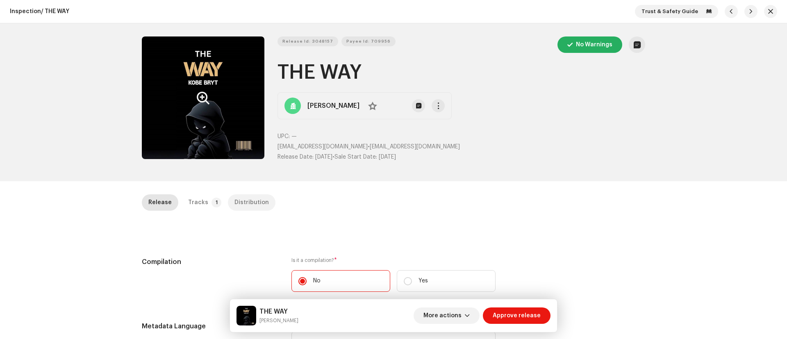
click at [249, 203] on div "Distribution" at bounding box center [252, 202] width 34 height 16
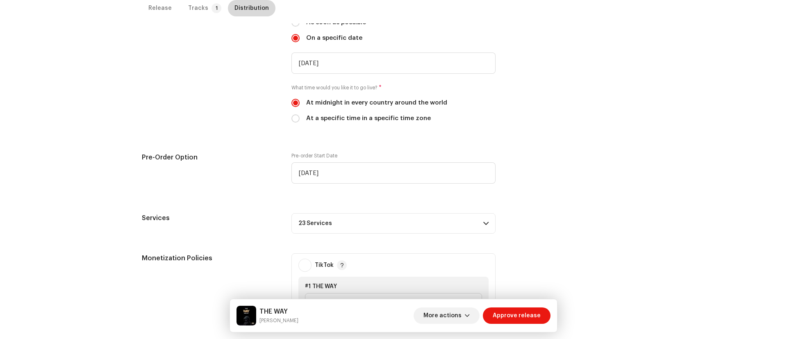
scroll to position [255, 0]
click at [484, 222] on span at bounding box center [486, 222] width 5 height 7
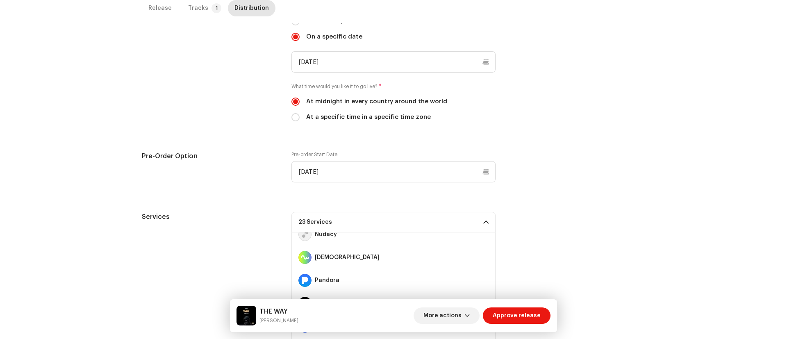
scroll to position [245, 0]
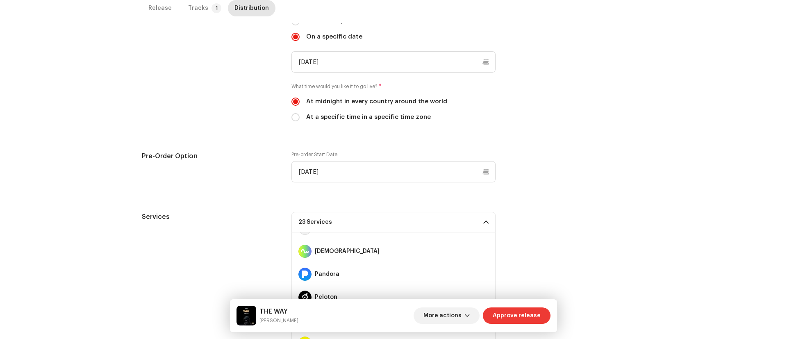
click at [520, 316] on span "Approve release" at bounding box center [517, 316] width 48 height 16
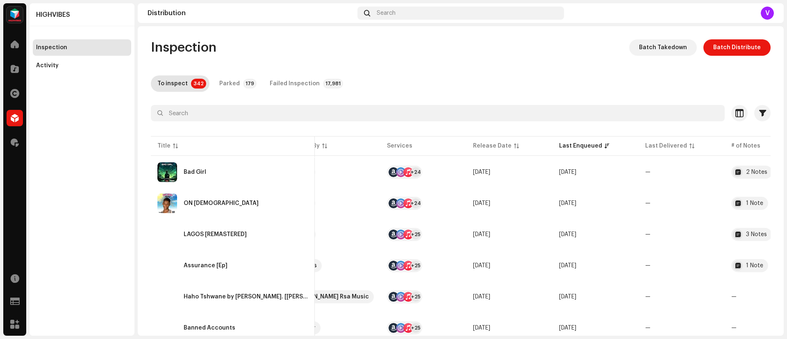
scroll to position [0, 125]
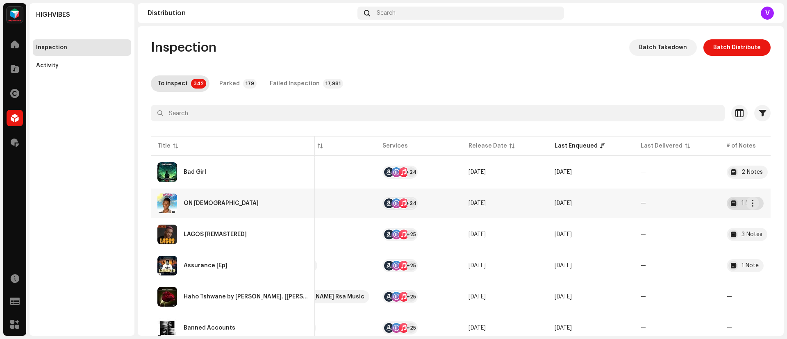
click at [744, 203] on div "1 Note" at bounding box center [750, 204] width 17 height 6
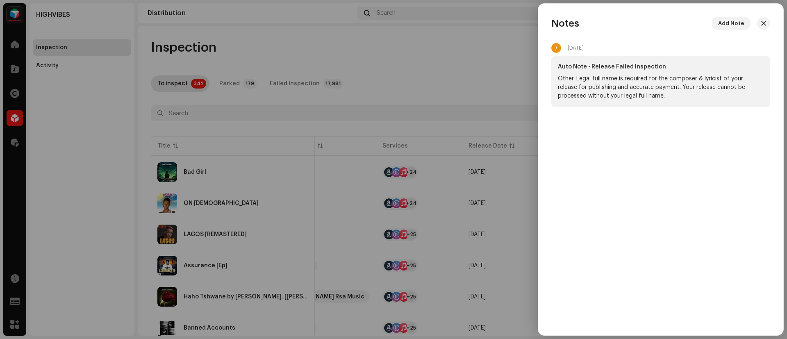
click at [480, 46] on div at bounding box center [393, 169] width 787 height 339
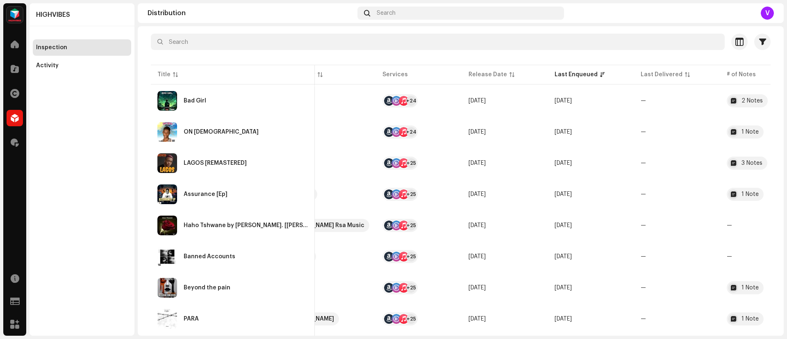
scroll to position [77, 0]
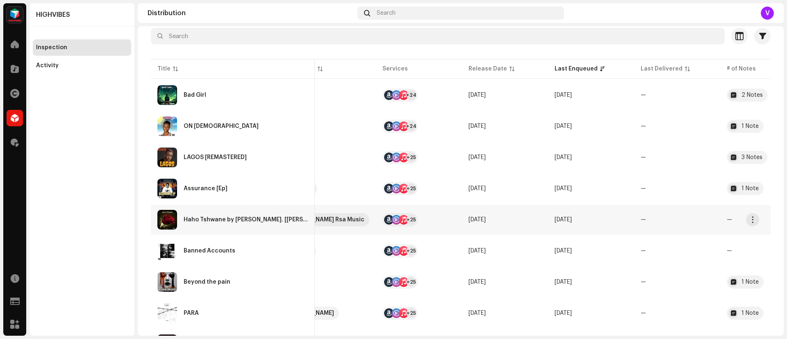
click at [703, 229] on td "—" at bounding box center [677, 220] width 86 height 30
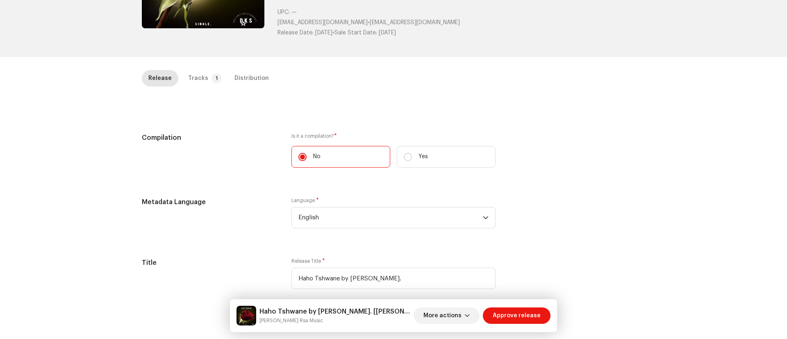
scroll to position [129, 0]
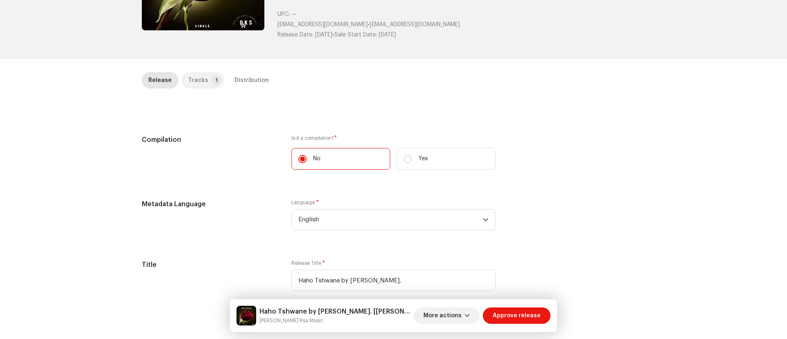
click at [194, 80] on div "Tracks" at bounding box center [198, 80] width 20 height 16
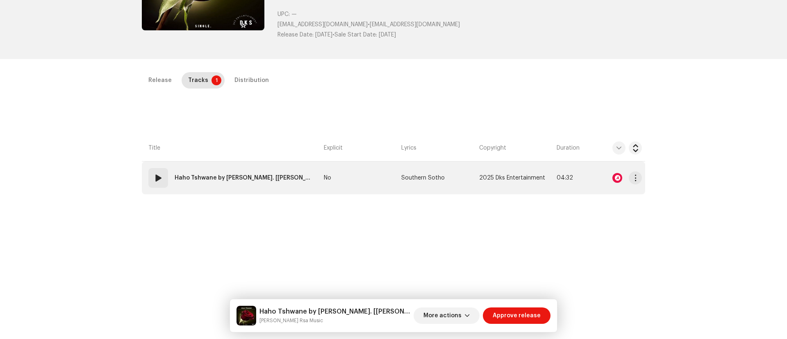
click at [598, 177] on div at bounding box center [619, 178] width 46 height 16
click at [616, 178] on div at bounding box center [618, 178] width 10 height 10
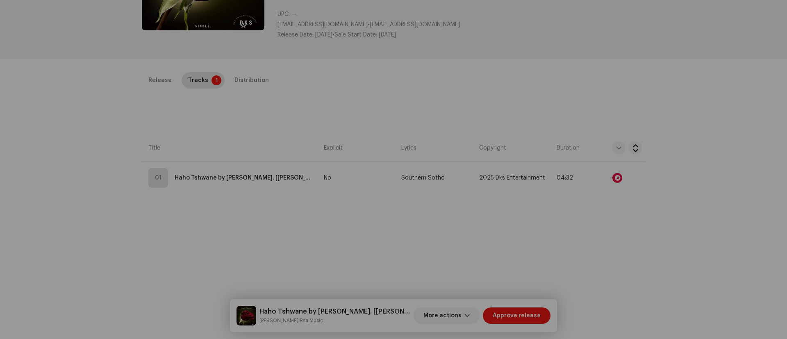
click at [151, 182] on div "Audio Recognition by Remix/Sample 1 All results require review/listening to avo…" at bounding box center [393, 169] width 787 height 339
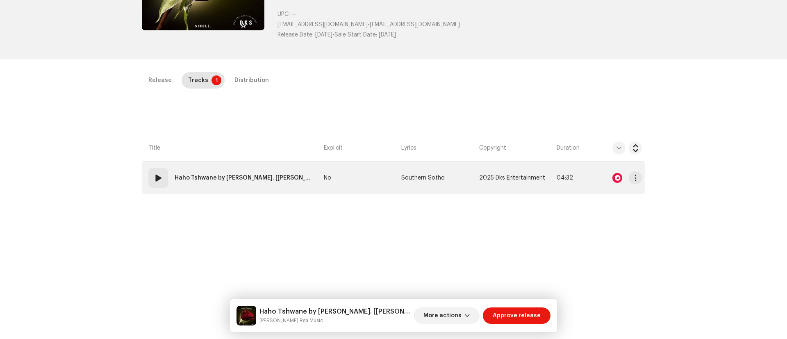
click at [162, 179] on div "01" at bounding box center [158, 178] width 20 height 20
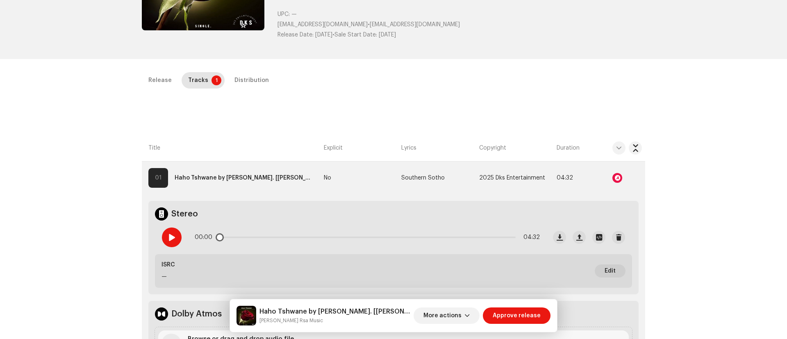
click at [175, 244] on div at bounding box center [172, 238] width 20 height 20
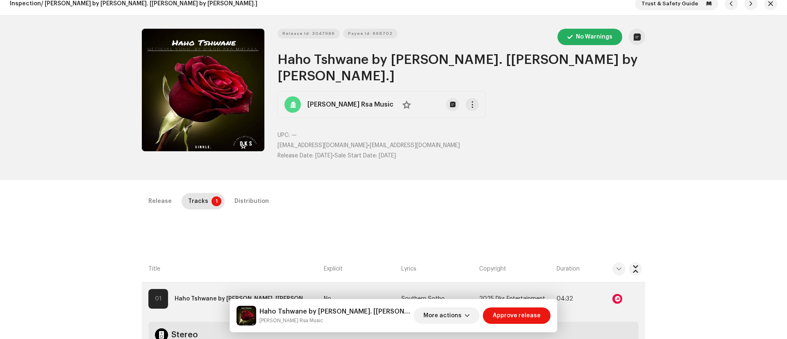
scroll to position [3, 0]
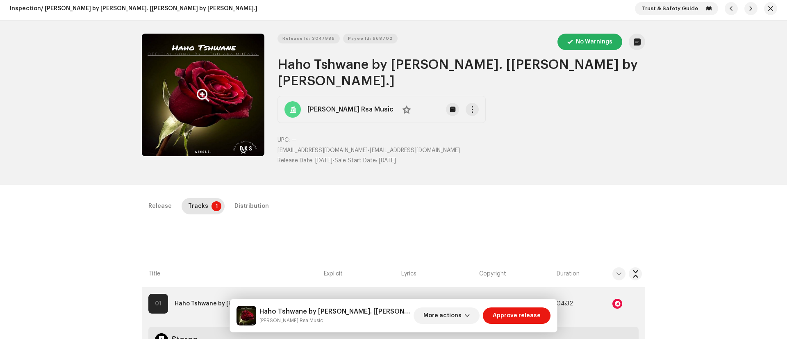
click at [219, 119] on button "Zoom Image" at bounding box center [203, 95] width 123 height 123
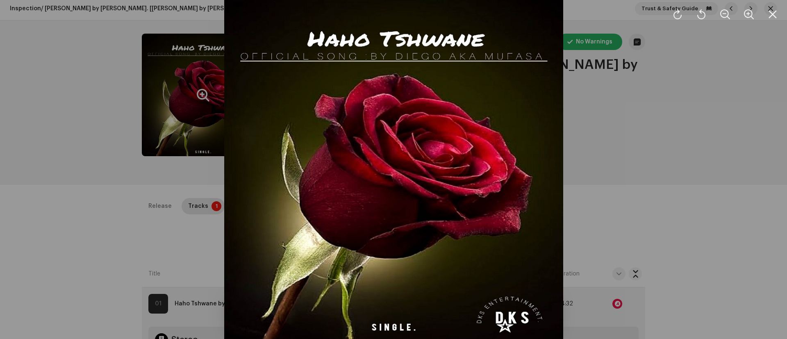
click at [641, 199] on div at bounding box center [393, 169] width 787 height 339
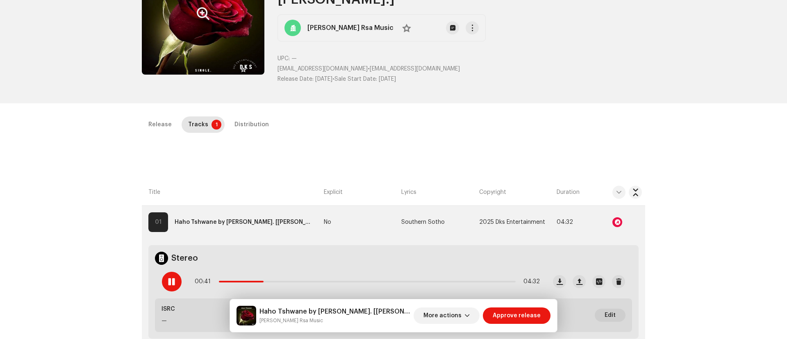
scroll to position [98, 0]
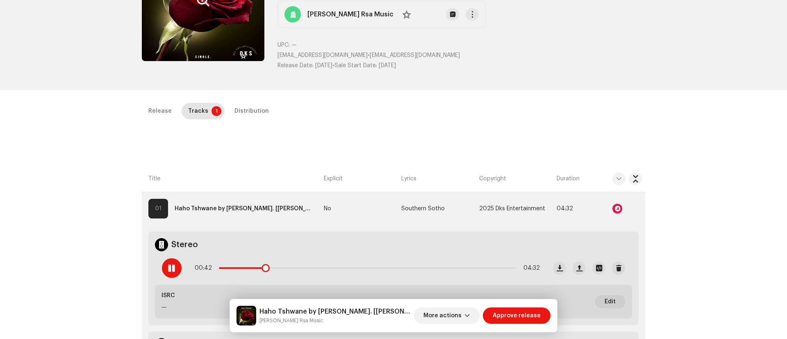
click at [170, 268] on span at bounding box center [171, 268] width 7 height 7
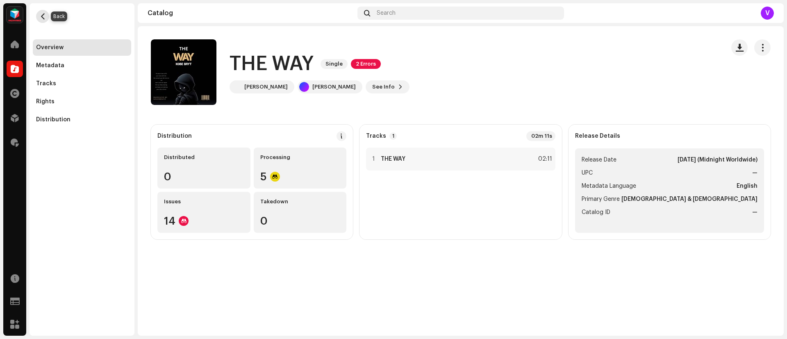
click at [43, 16] on span "button" at bounding box center [43, 16] width 6 height 7
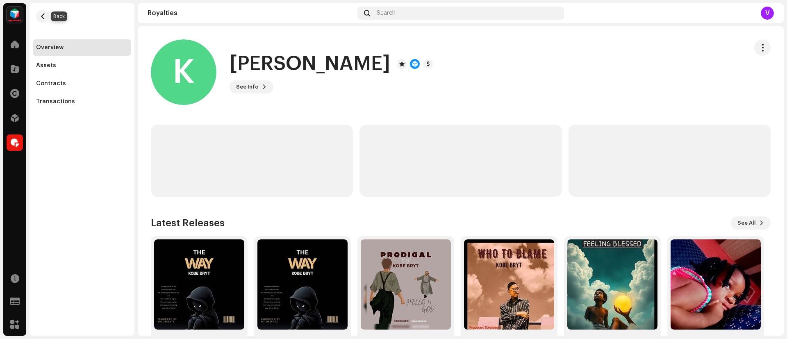
click at [43, 16] on span "button" at bounding box center [43, 16] width 6 height 7
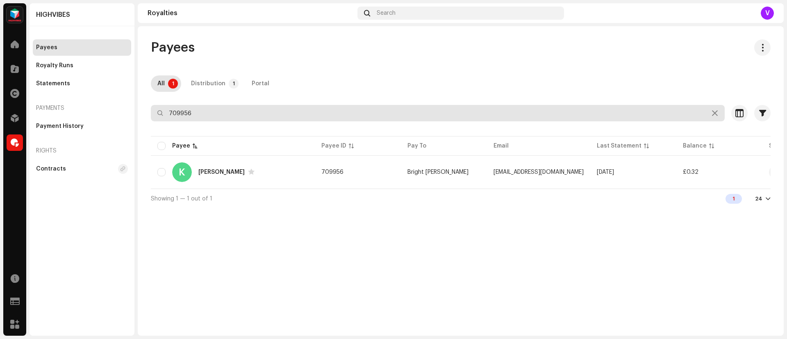
click at [202, 116] on input "709956" at bounding box center [438, 113] width 574 height 16
type input "7"
type input "693285"
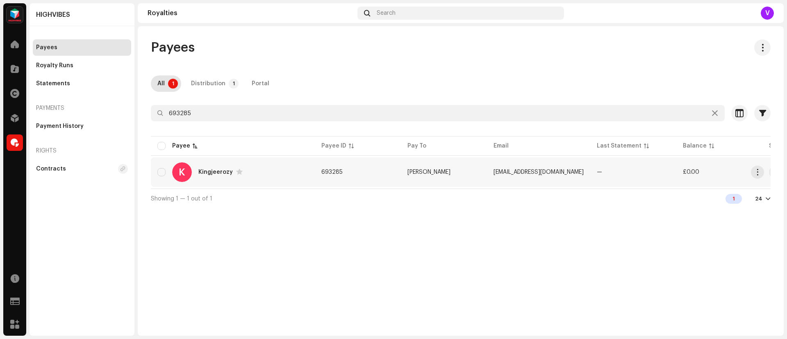
click at [482, 178] on td "[PERSON_NAME]" at bounding box center [444, 172] width 86 height 30
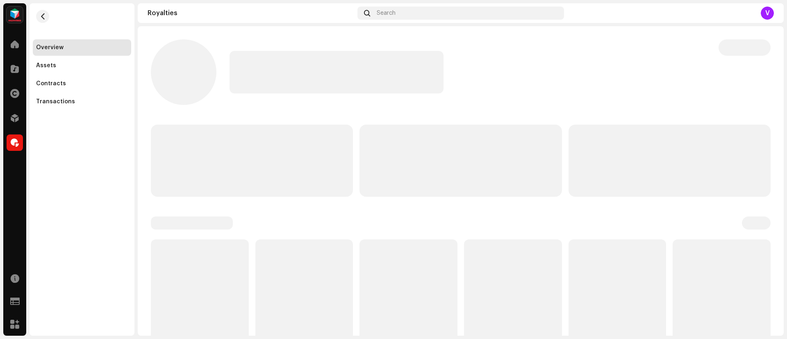
click at [482, 178] on p-skeleton at bounding box center [461, 161] width 202 height 72
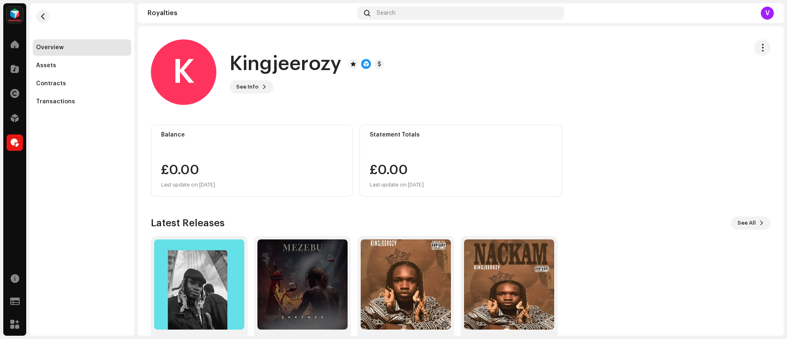
scroll to position [32, 0]
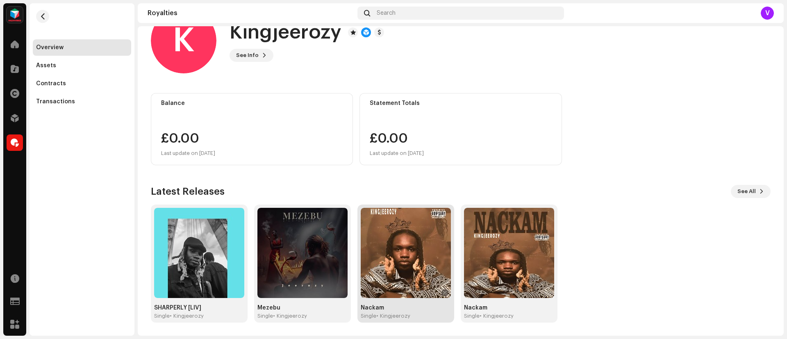
click at [409, 233] on img at bounding box center [406, 253] width 90 height 90
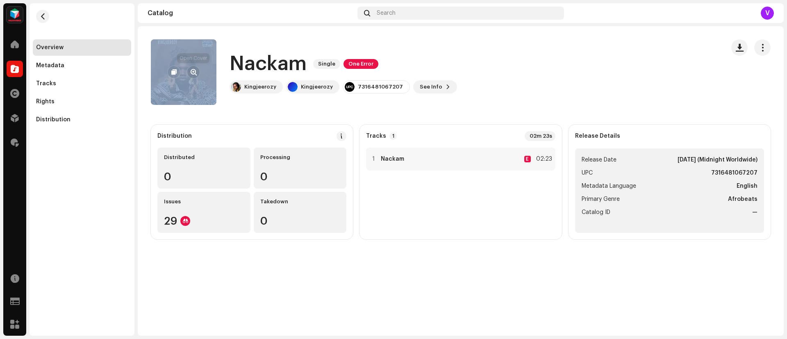
drag, startPoint x: 185, startPoint y: 83, endPoint x: 192, endPoint y: 70, distance: 15.0
click at [192, 70] on div at bounding box center [184, 72] width 66 height 66
click at [192, 70] on span "button" at bounding box center [194, 72] width 6 height 7
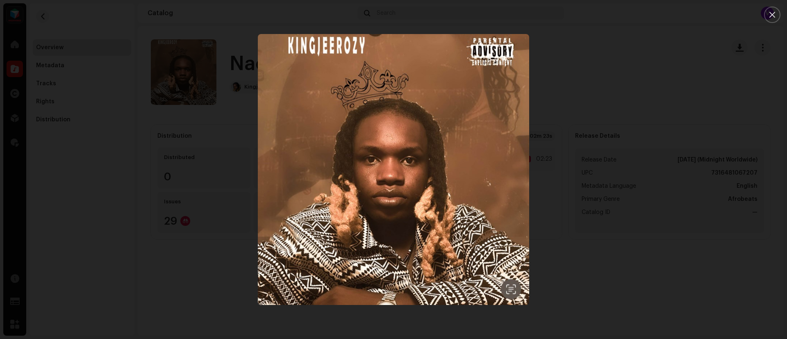
click at [573, 142] on div at bounding box center [393, 169] width 787 height 339
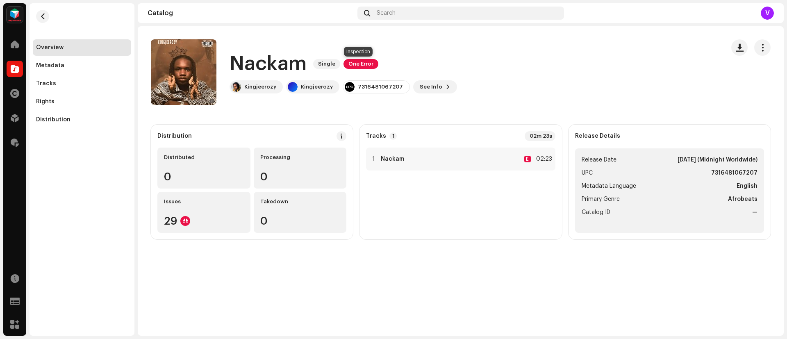
click at [355, 64] on span "One Error" at bounding box center [361, 64] width 35 height 10
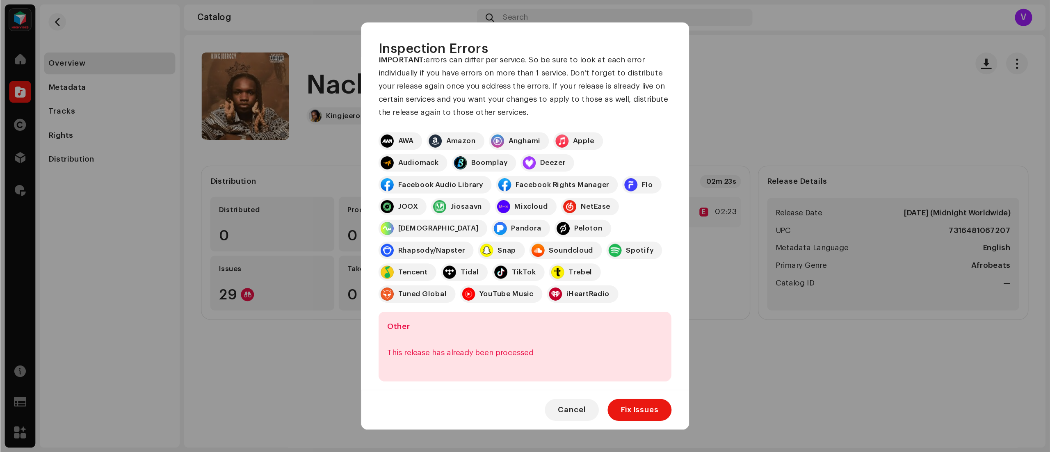
scroll to position [43, 0]
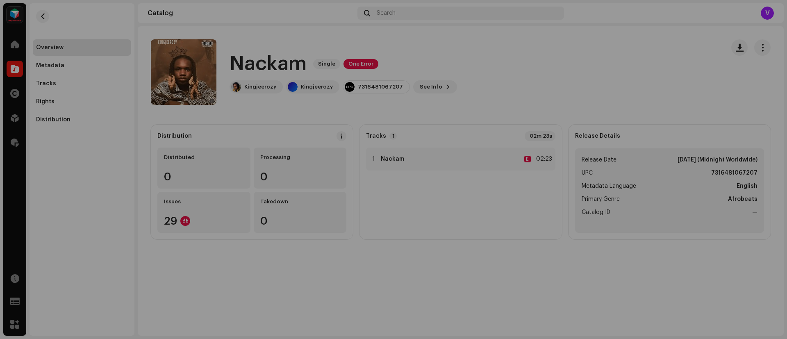
click at [208, 292] on div "Inspection Errors We found the errors below when inspecting your release. IMPOR…" at bounding box center [393, 169] width 787 height 339
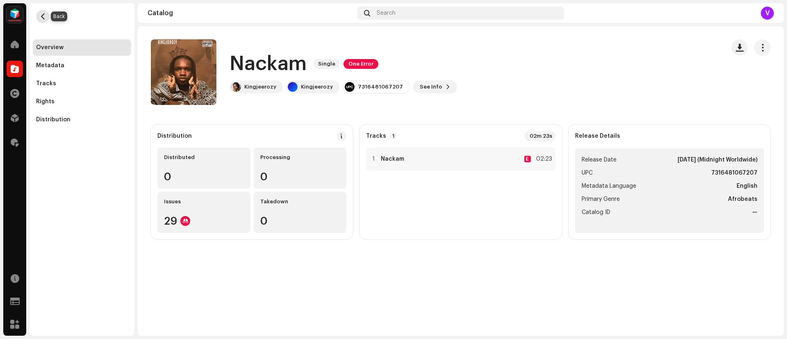
click at [41, 16] on span "button" at bounding box center [43, 16] width 6 height 7
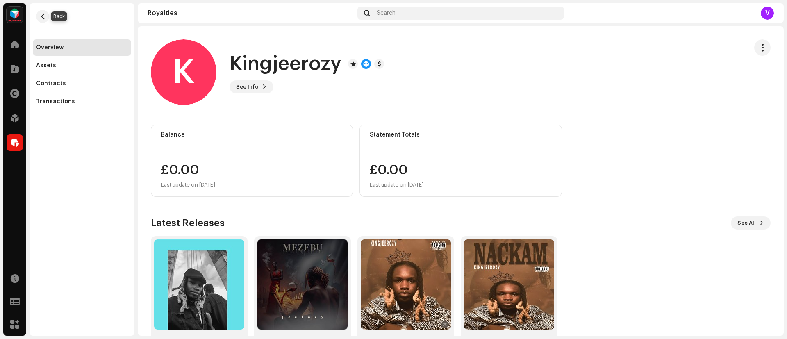
click at [41, 16] on span "button" at bounding box center [43, 16] width 6 height 7
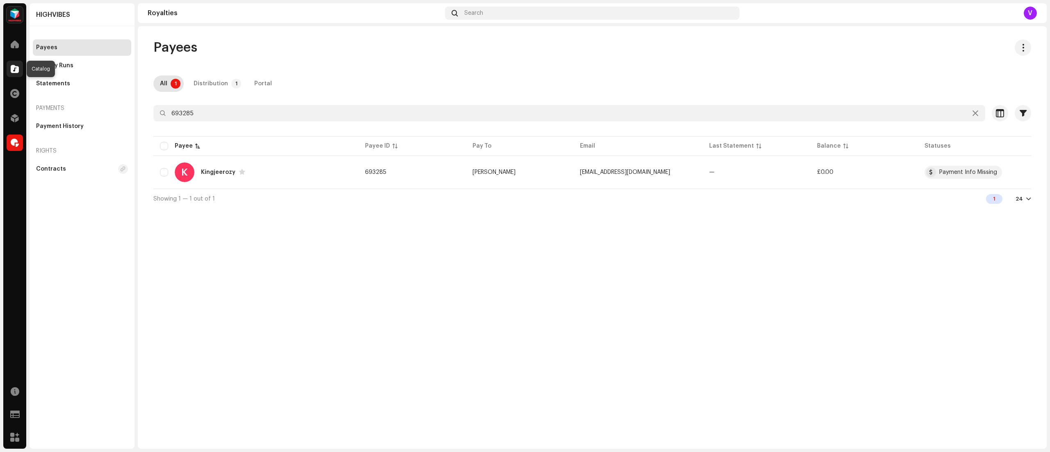
click at [15, 66] on span at bounding box center [15, 69] width 8 height 7
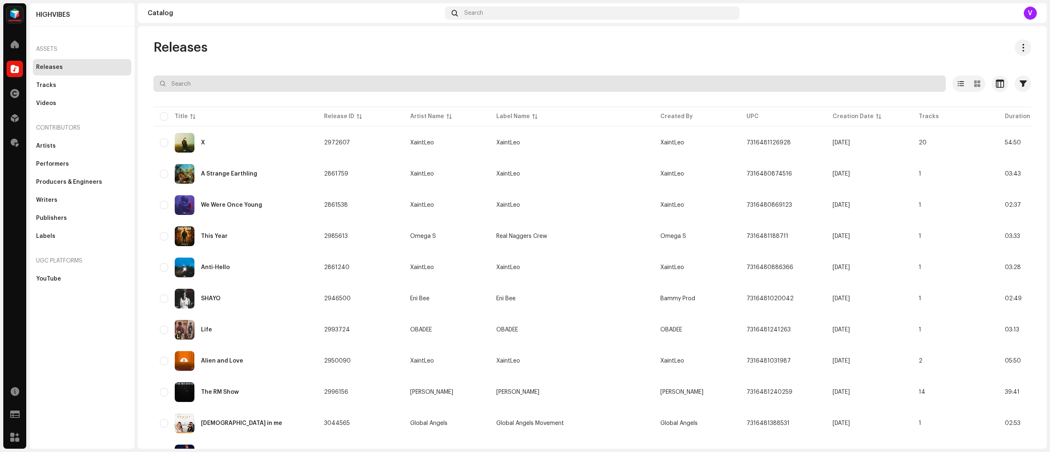
click at [184, 80] on input "text" at bounding box center [549, 83] width 792 height 16
paste input "3047886"
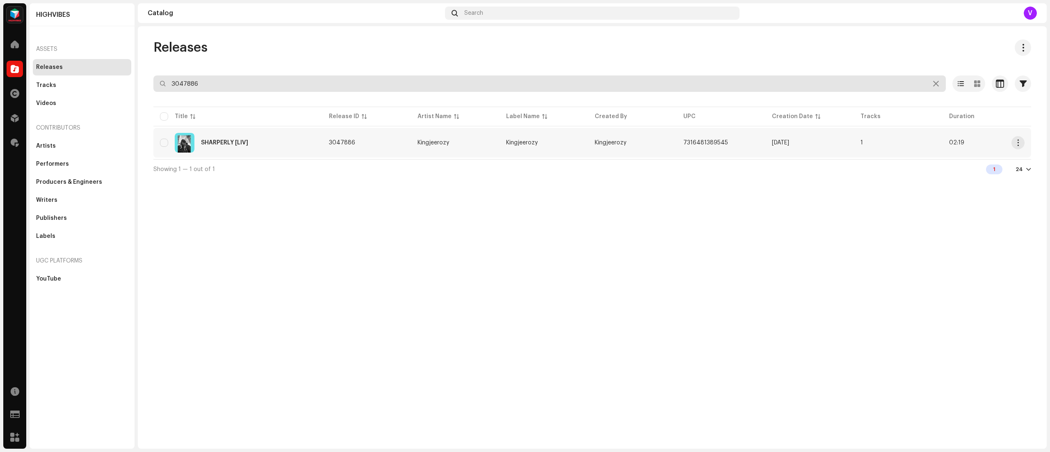
type input "3047886"
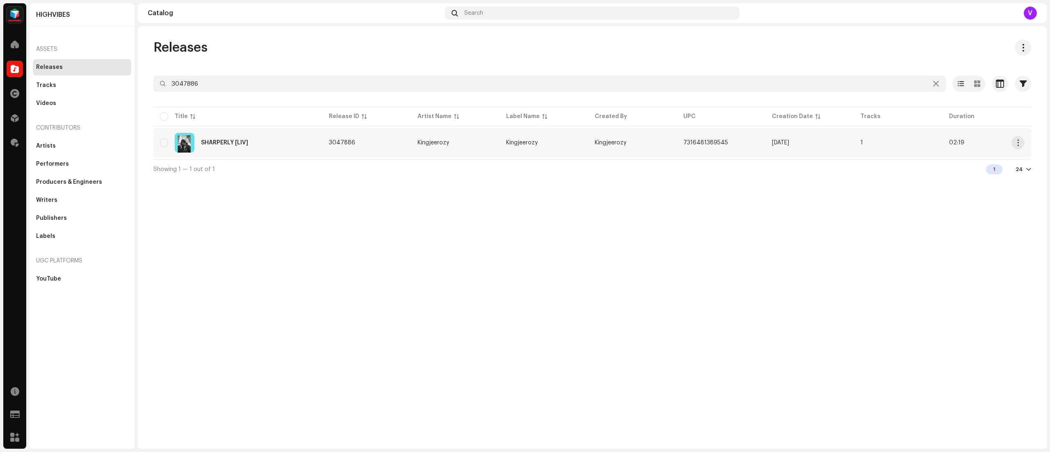
click at [563, 155] on td "Kingjeerozy" at bounding box center [544, 143] width 89 height 30
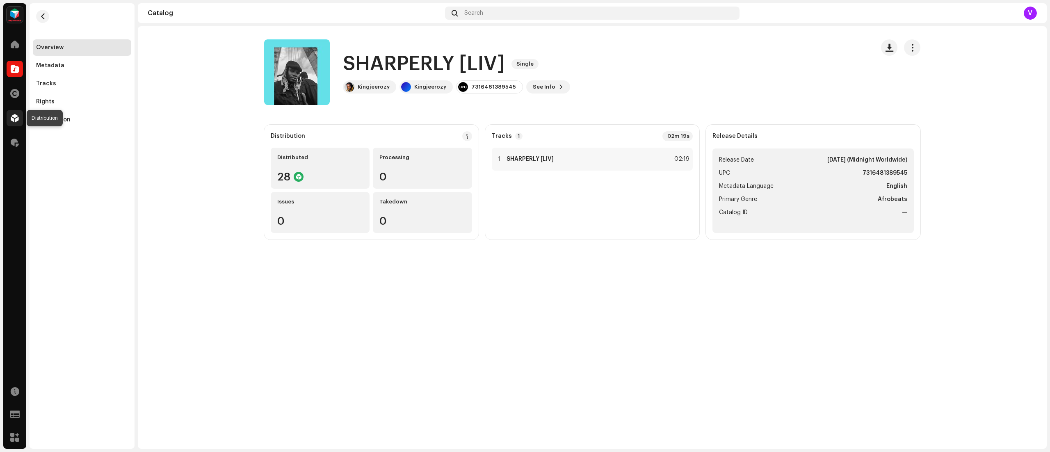
click at [12, 118] on span at bounding box center [15, 118] width 8 height 7
click at [10, 137] on div at bounding box center [15, 143] width 16 height 16
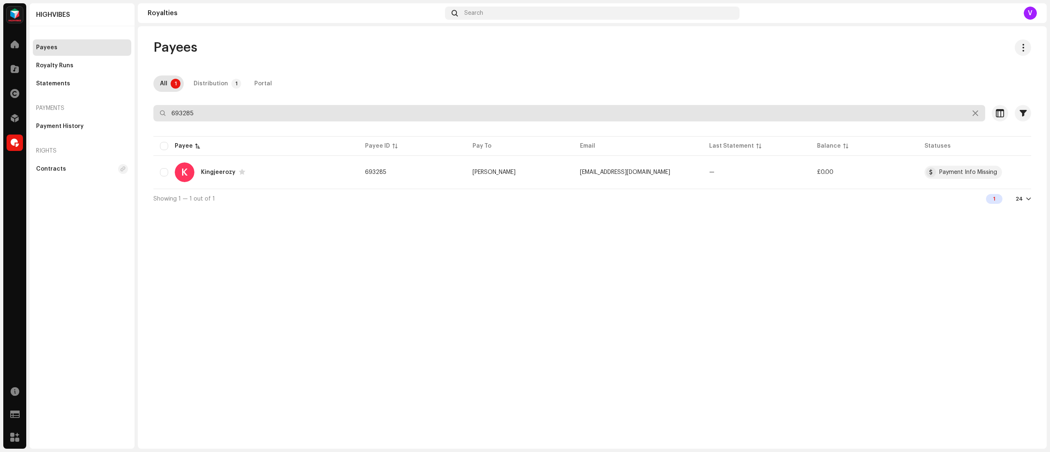
click at [217, 112] on input "693285" at bounding box center [569, 113] width 832 height 16
type input "6"
type input "584066"
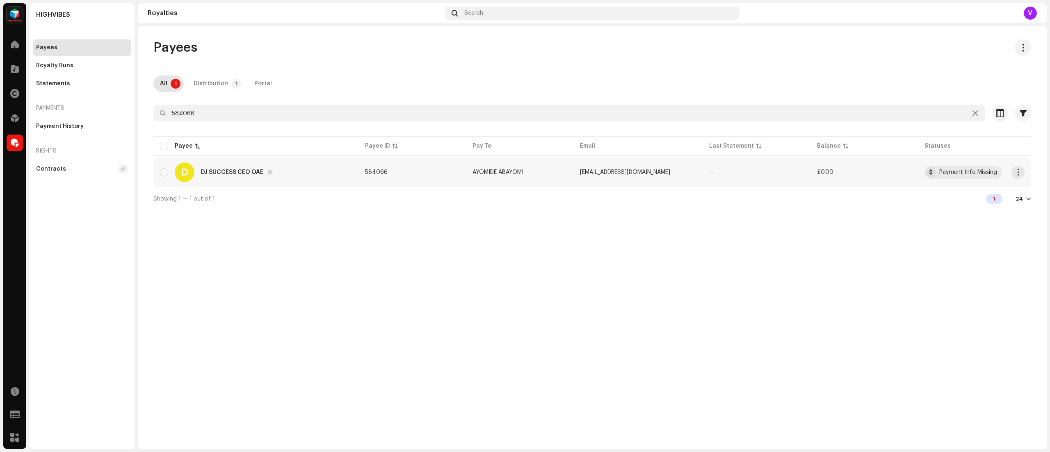
click at [596, 179] on td "[EMAIL_ADDRESS][DOMAIN_NAME]" at bounding box center [637, 172] width 129 height 30
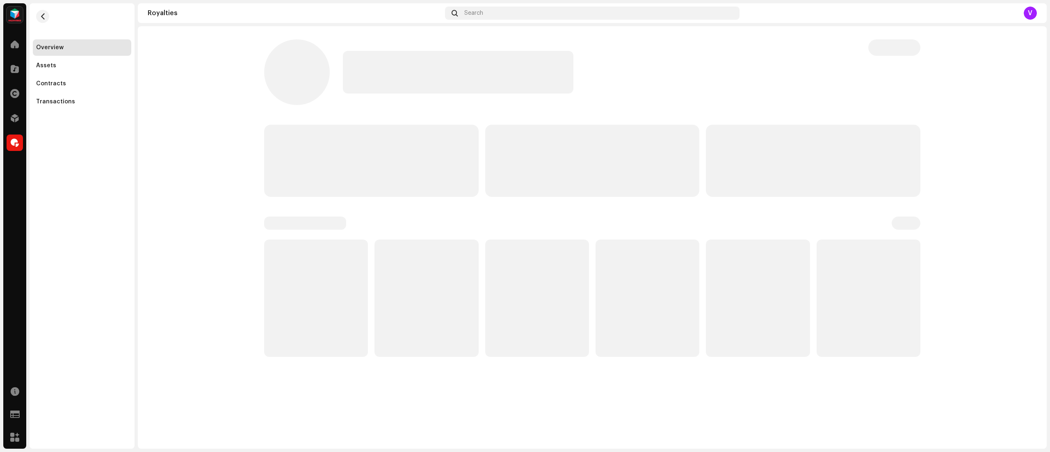
click at [596, 179] on p-skeleton at bounding box center [592, 161] width 214 height 72
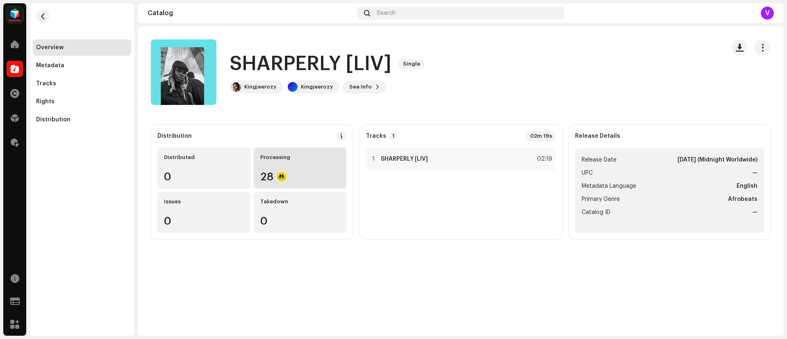
click at [297, 158] on div "Processing" at bounding box center [300, 157] width 80 height 7
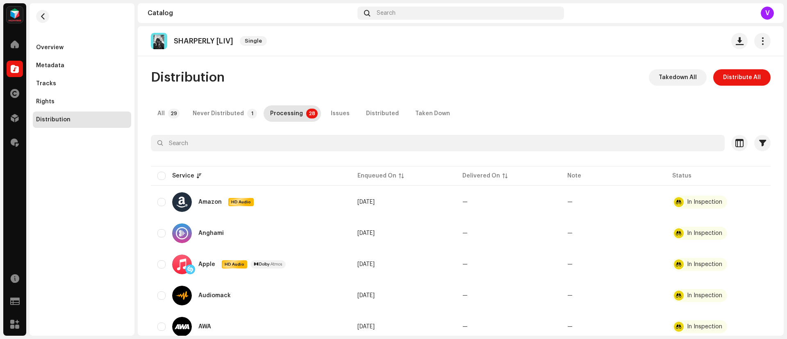
click at [41, 37] on re-m-nav-back at bounding box center [43, 21] width 20 height 36
click at [41, 43] on div "Overview" at bounding box center [82, 47] width 98 height 16
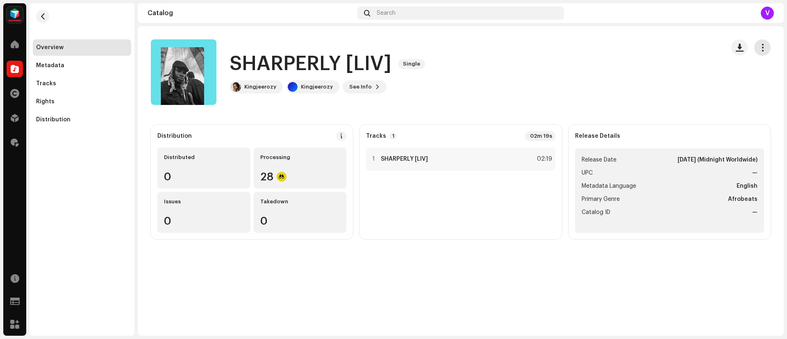
click at [760, 49] on span "button" at bounding box center [763, 47] width 8 height 7
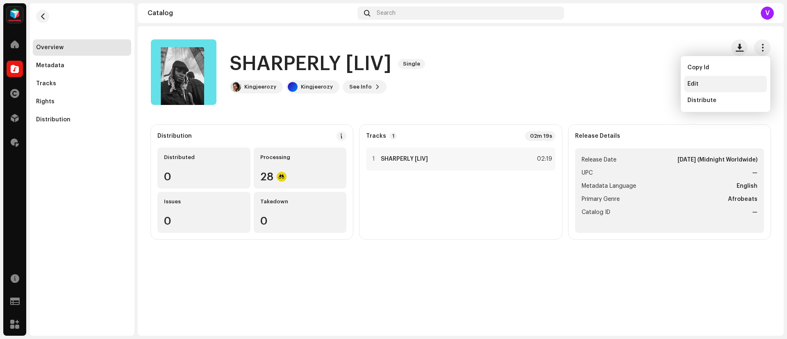
click at [719, 82] on div "Edit" at bounding box center [726, 84] width 76 height 7
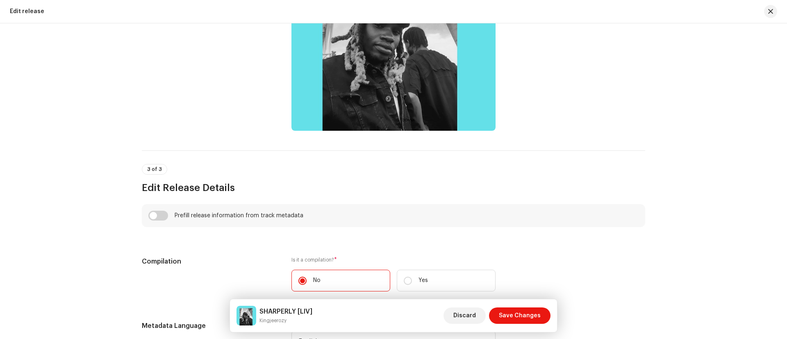
scroll to position [407, 0]
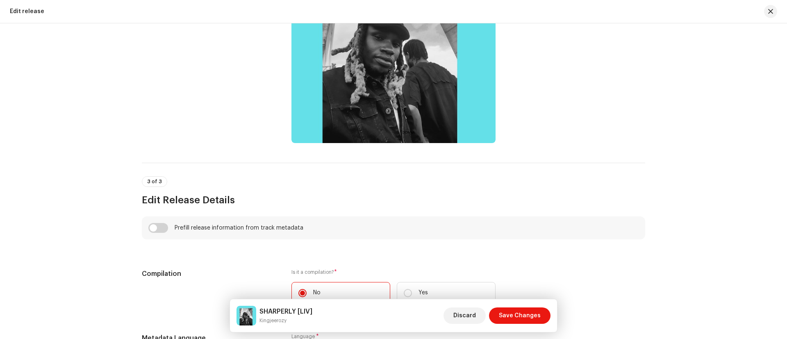
click at [620, 175] on div "3 of 3 Edit Release Details" at bounding box center [394, 185] width 504 height 44
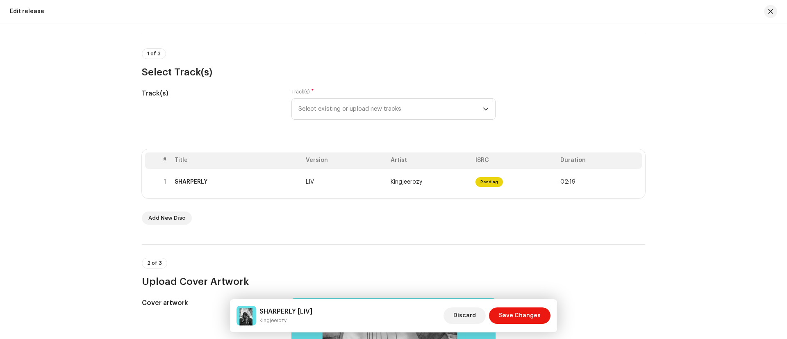
scroll to position [13, 0]
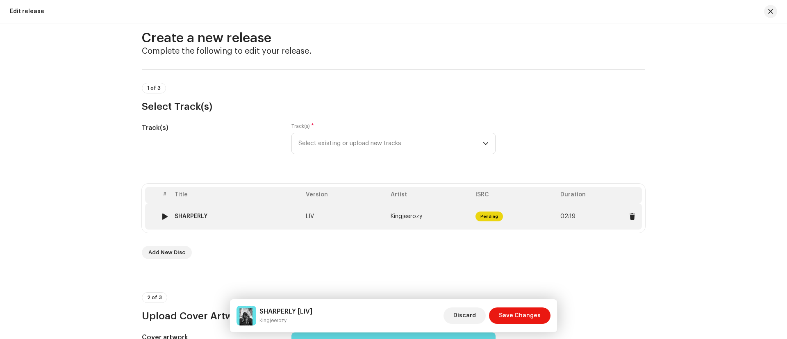
click at [338, 206] on td "LIV" at bounding box center [345, 216] width 85 height 26
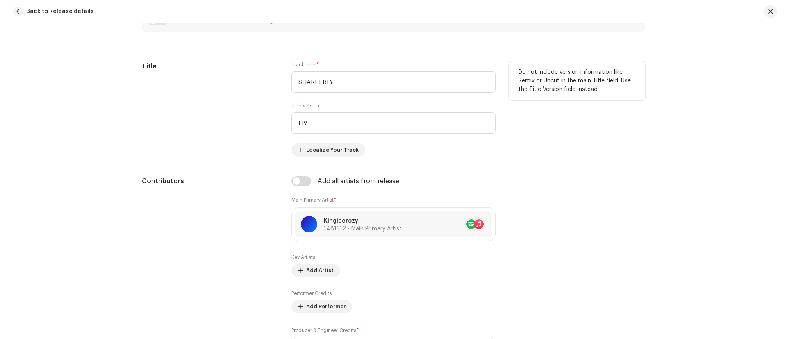
click at [554, 115] on div "Do not include version information like Remix or Uncut in the main Title field.…" at bounding box center [577, 109] width 137 height 95
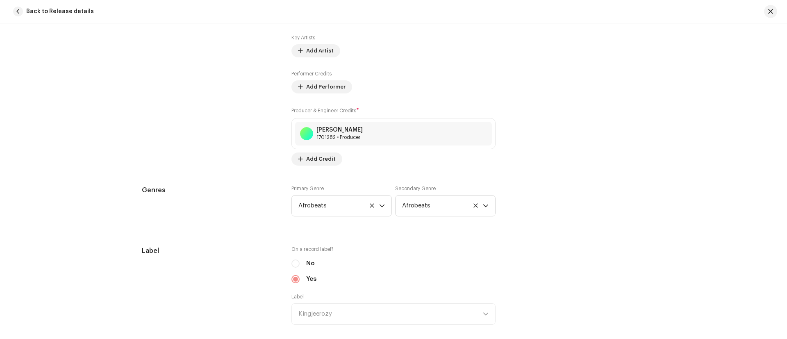
scroll to position [596, 0]
click at [474, 206] on icon at bounding box center [475, 203] width 5 height 5
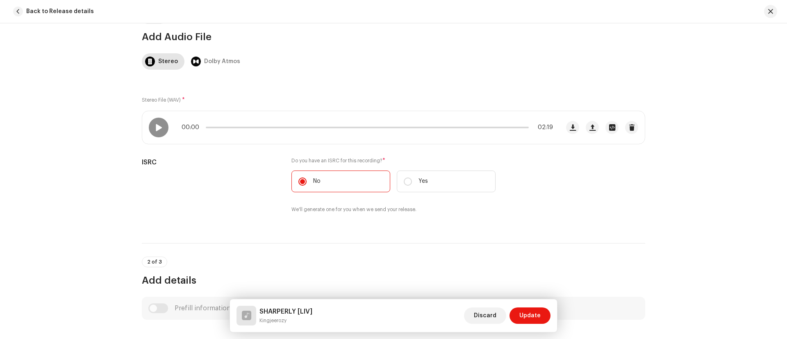
scroll to position [0, 0]
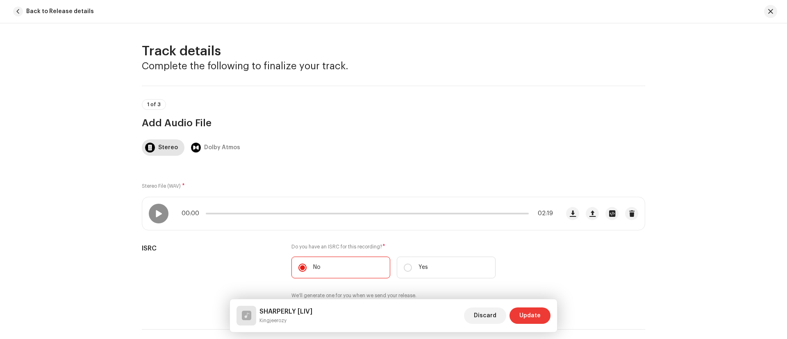
click at [529, 310] on span "Update" at bounding box center [530, 316] width 21 height 16
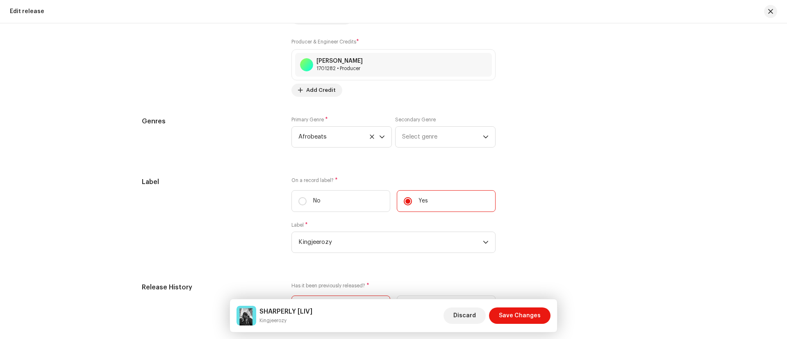
scroll to position [1140, 0]
click at [521, 314] on span "Save Changes" at bounding box center [520, 316] width 42 height 16
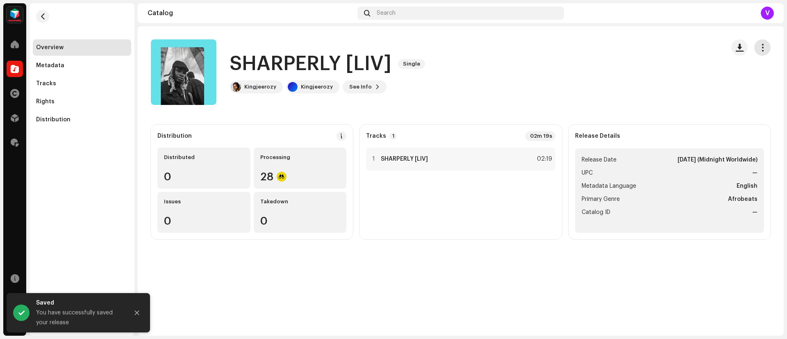
click at [764, 47] on span "button" at bounding box center [763, 47] width 8 height 7
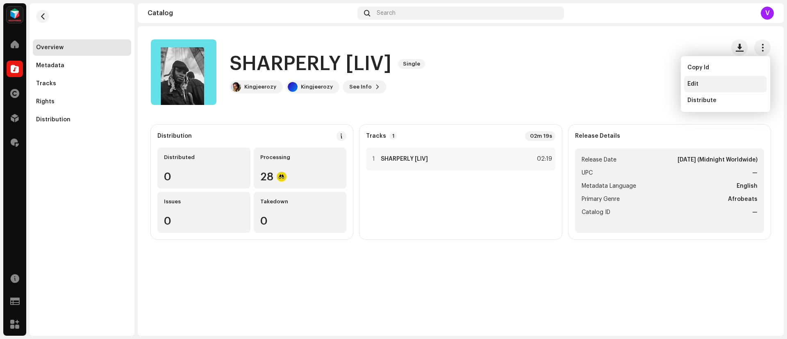
click at [703, 84] on div "Edit" at bounding box center [726, 84] width 76 height 7
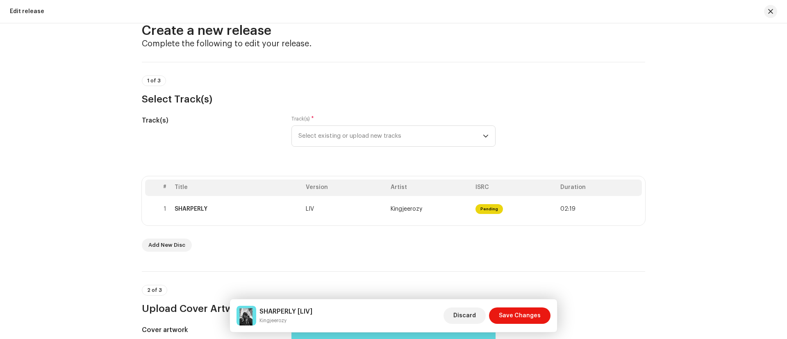
scroll to position [22, 0]
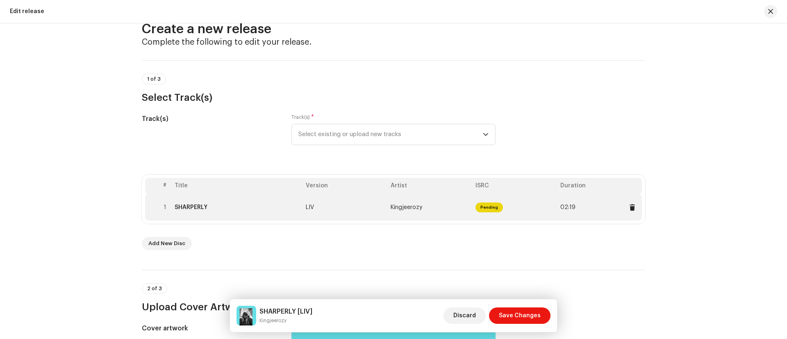
click at [260, 209] on div "SHARPERLY" at bounding box center [237, 207] width 125 height 7
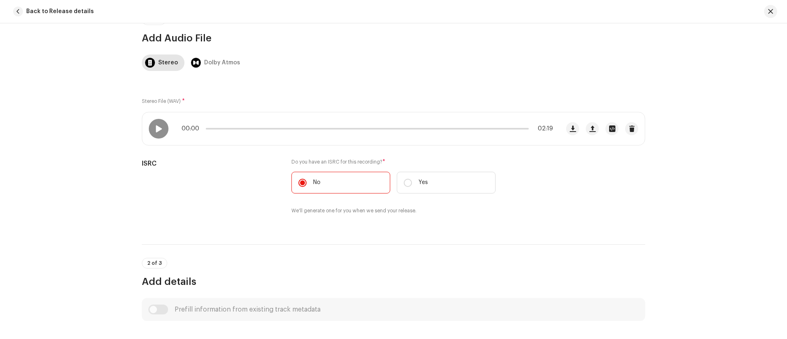
scroll to position [0, 0]
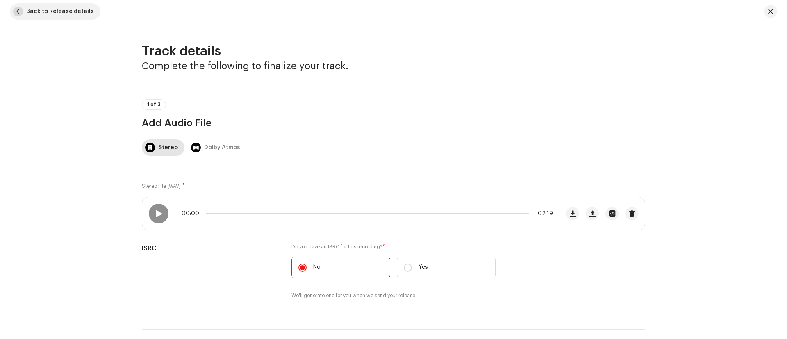
click at [18, 11] on span "button" at bounding box center [18, 12] width 10 height 10
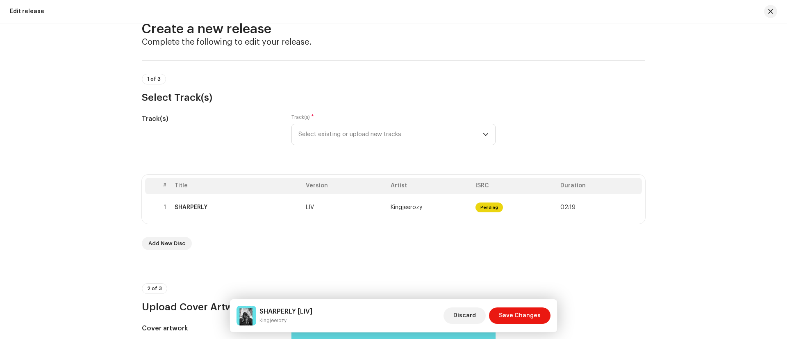
click at [523, 328] on div "SHARPERLY [LIV] Kingjeerozy Discard Save Changes" at bounding box center [393, 315] width 327 height 33
click at [523, 317] on span "Save Changes" at bounding box center [520, 316] width 42 height 16
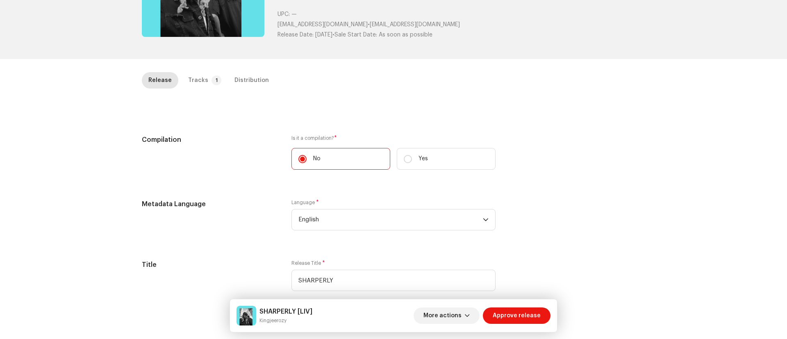
scroll to position [120, 0]
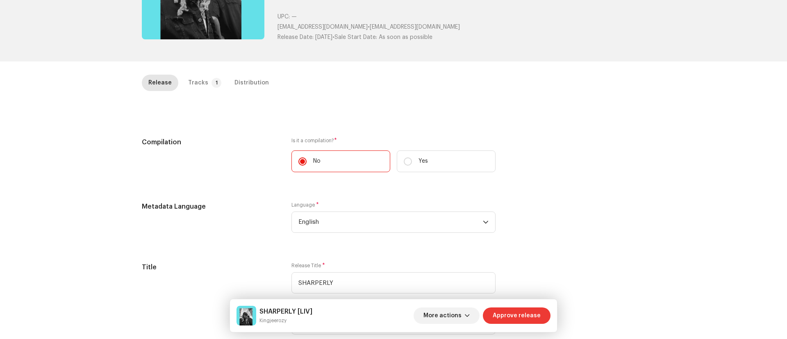
click at [527, 313] on span "Approve release" at bounding box center [517, 316] width 48 height 16
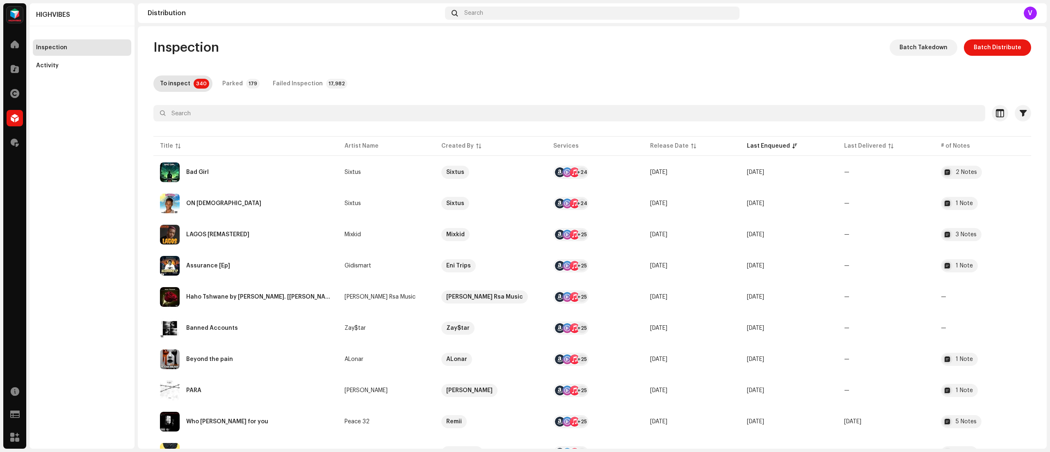
drag, startPoint x: 678, startPoint y: 2, endPoint x: 650, endPoint y: 54, distance: 59.1
click at [650, 54] on div "Inspection Batch Takedown Batch Distribute" at bounding box center [592, 47] width 878 height 16
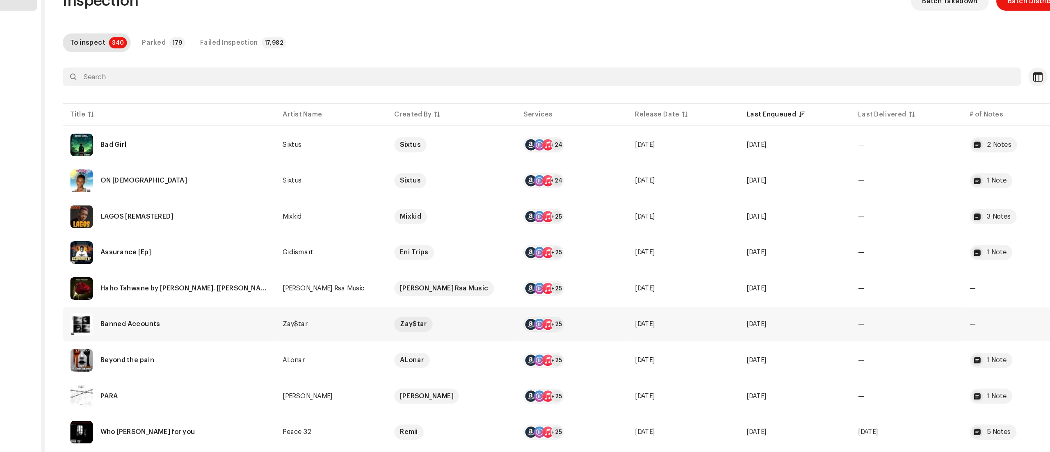
click at [787, 332] on td "—" at bounding box center [885, 328] width 97 height 30
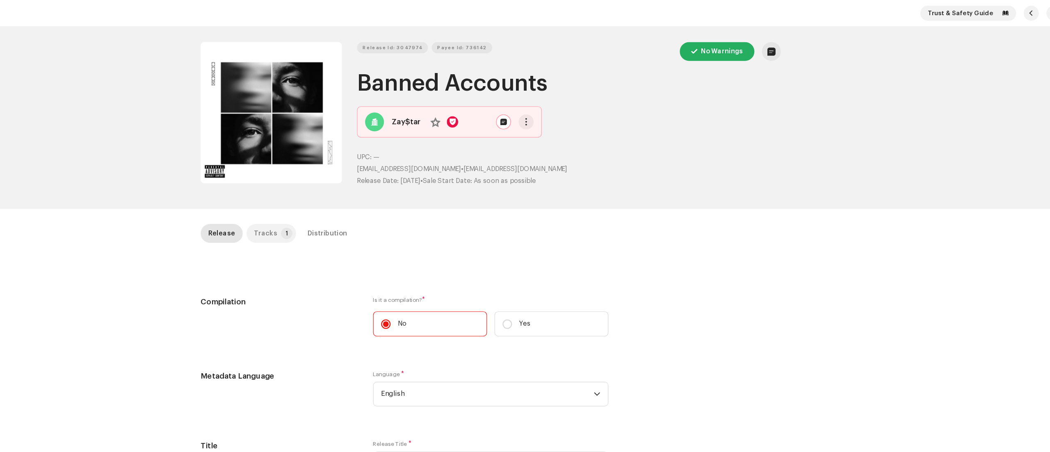
click at [343, 203] on p-badge "1" at bounding box center [348, 203] width 10 height 10
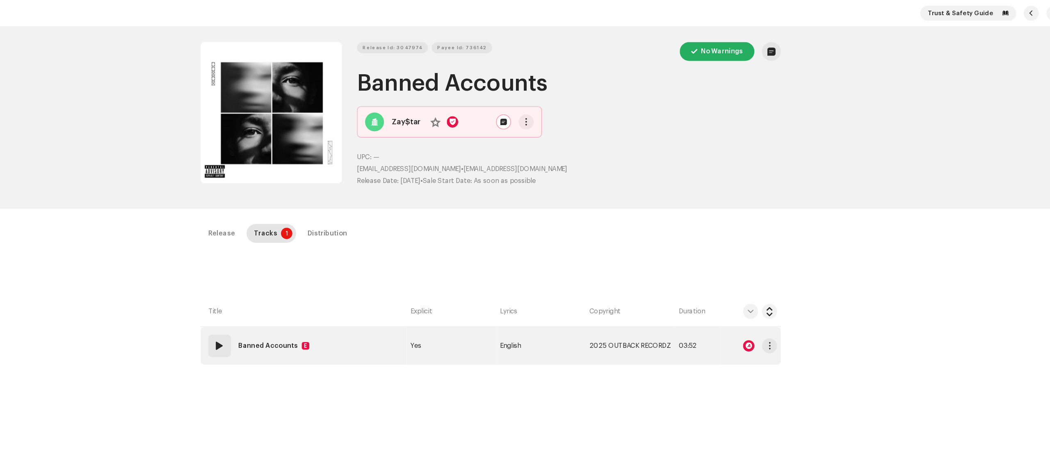
click at [747, 300] on div at bounding box center [749, 300] width 10 height 10
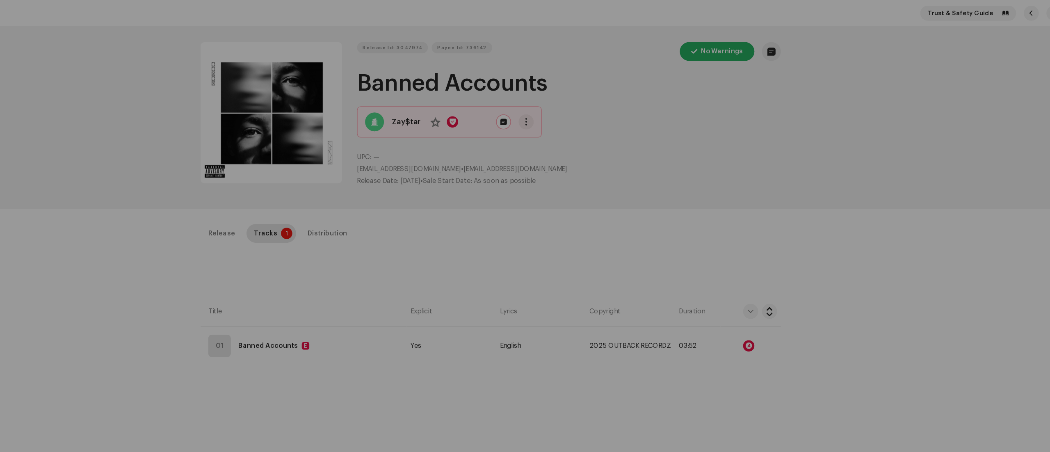
click at [787, 279] on div "Audio Recognition by Remix/Sample 4 All results require review/listening to avo…" at bounding box center [525, 226] width 1050 height 452
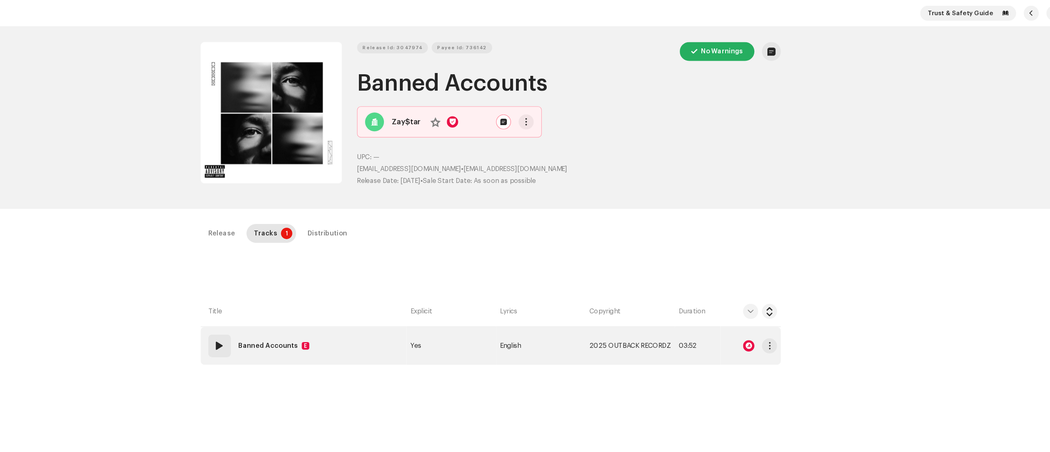
click at [287, 300] on span at bounding box center [290, 300] width 10 height 10
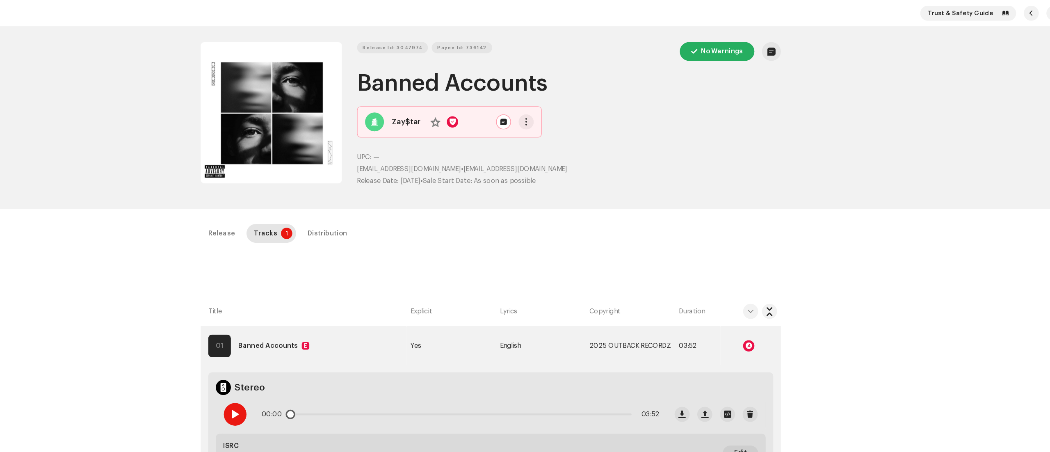
click at [299, 339] on span at bounding box center [302, 359] width 7 height 7
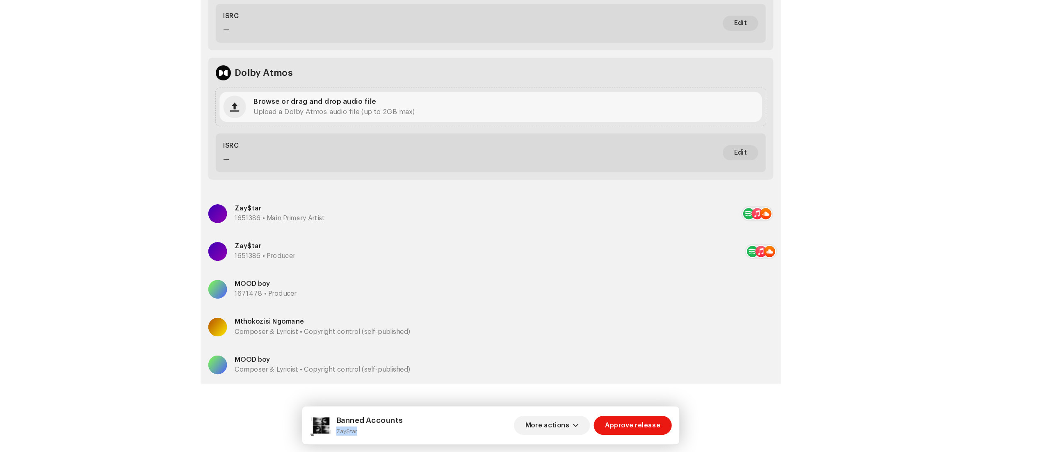
drag, startPoint x: 391, startPoint y: 431, endPoint x: 417, endPoint y: 431, distance: 25.8
click at [417, 339] on small "Zay$tar" at bounding box center [420, 433] width 58 height 8
copy small "Zay$tar"
click at [241, 184] on div "Inspection / Banned Accounts Trust & Safety Guide Release Id: 3047974 Payee Id:…" at bounding box center [525, 226] width 1050 height 452
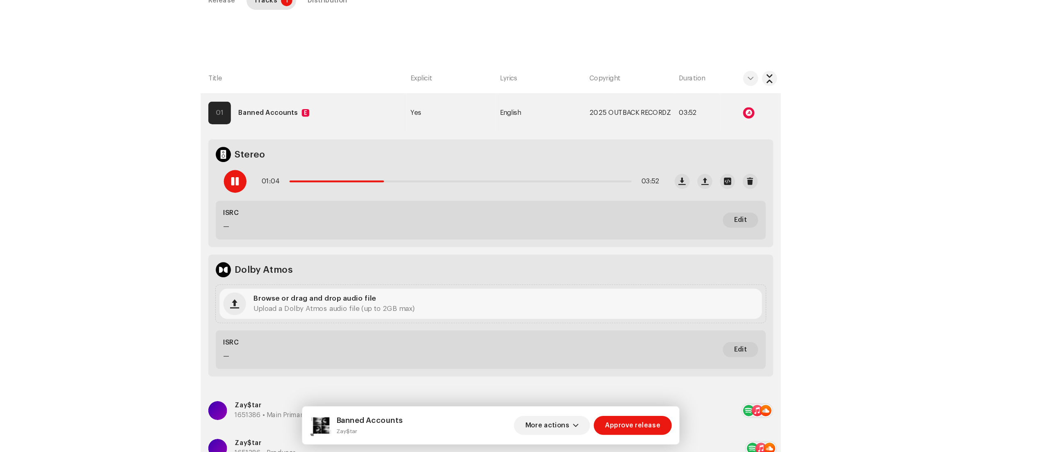
scroll to position [140, 0]
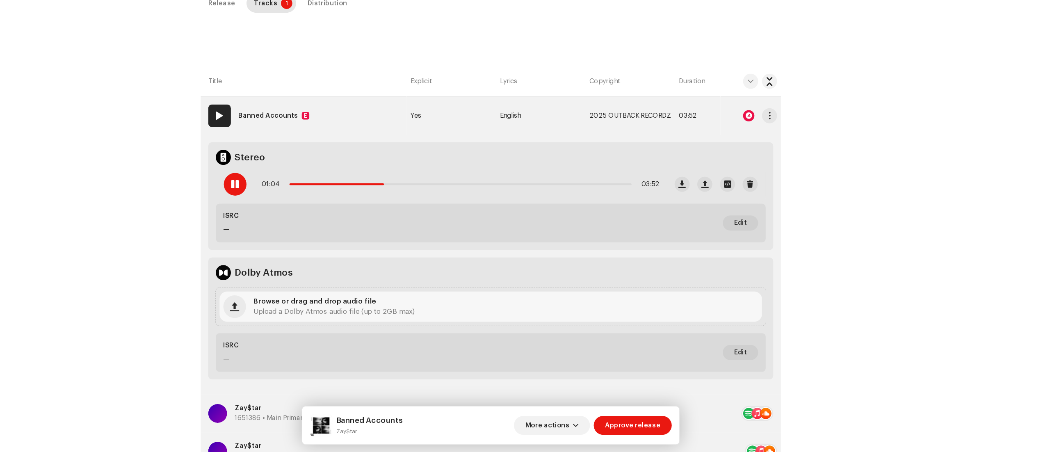
click at [286, 164] on span at bounding box center [290, 160] width 10 height 10
click at [300, 218] on span at bounding box center [302, 219] width 7 height 7
drag, startPoint x: 394, startPoint y: 424, endPoint x: 465, endPoint y: 431, distance: 71.3
click at [465, 339] on div "Banned Accounts Zay$tar More actions Approve release" at bounding box center [525, 429] width 314 height 20
click at [472, 339] on div "Banned Accounts Zay$tar More actions Approve release" at bounding box center [525, 429] width 314 height 20
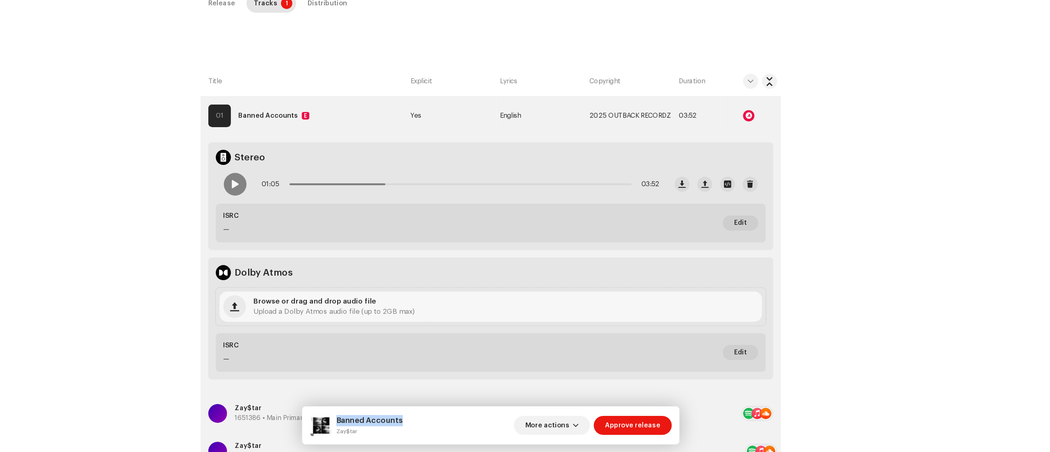
drag, startPoint x: 390, startPoint y: 421, endPoint x: 464, endPoint y: 421, distance: 73.4
click at [464, 339] on div "Banned Accounts Zay$tar More actions Approve release" at bounding box center [525, 429] width 314 height 20
copy h5 "Banned Accounts"
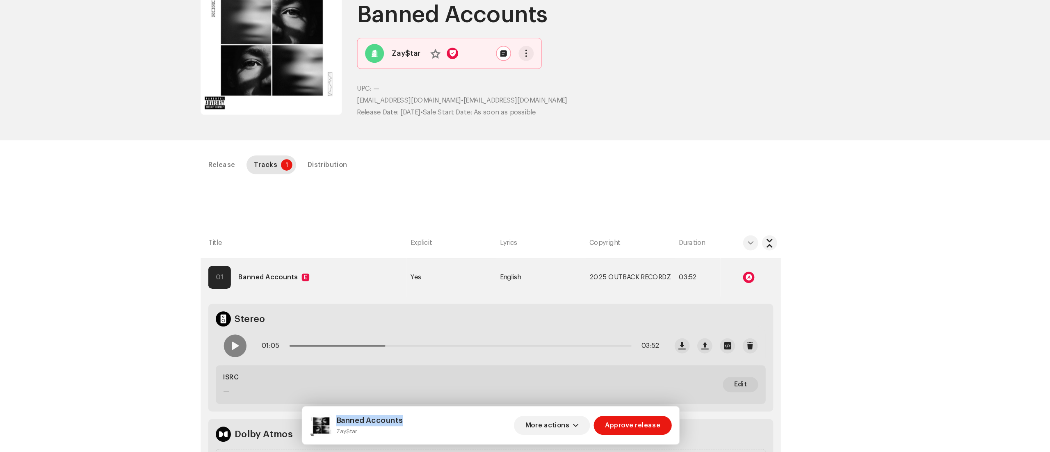
scroll to position [0, 0]
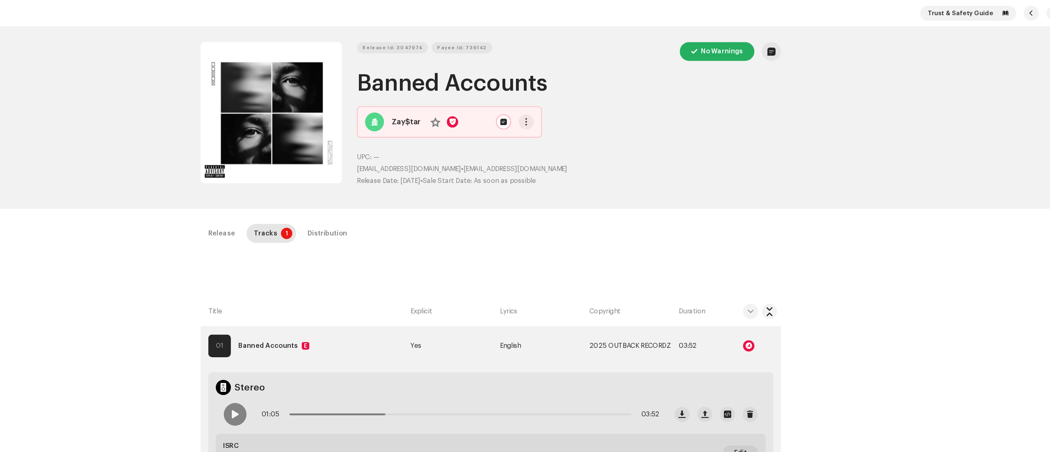
click at [445, 35] on div "Release Id: 3047974 Payee Id: 736142 No Warnings Banned Accounts Zay$tar No UPC…" at bounding box center [525, 102] width 530 height 158
click at [443, 37] on span "Release Id: 3047974" at bounding box center [440, 41] width 52 height 16
drag, startPoint x: 407, startPoint y: 145, endPoint x: 486, endPoint y: 145, distance: 79.2
click at [486, 145] on p "[EMAIL_ADDRESS][DOMAIN_NAME] • [EMAIL_ADDRESS][DOMAIN_NAME]" at bounding box center [593, 147] width 368 height 9
copy span "[EMAIL_ADDRESS][DOMAIN_NAME]"
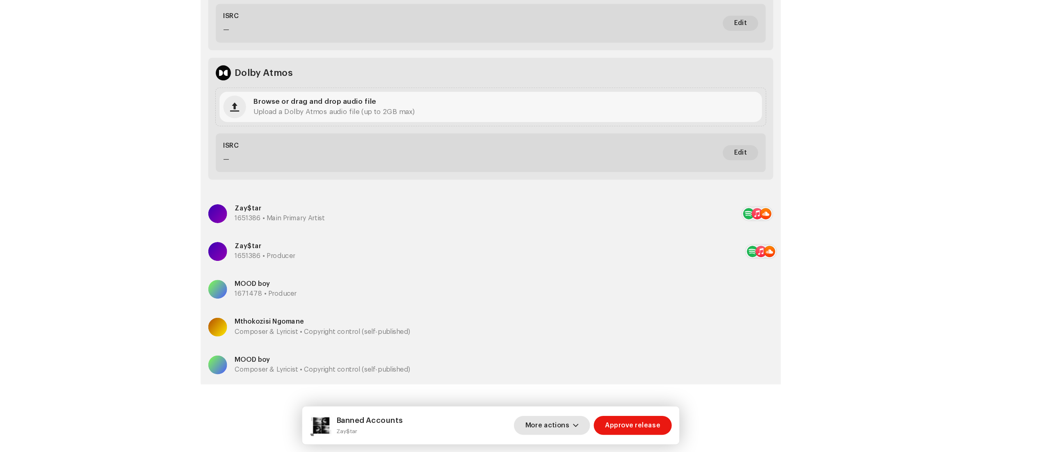
click at [601, 339] on span "button" at bounding box center [598, 428] width 5 height 7
click at [583, 339] on span "Fail & Return" at bounding box center [576, 375] width 37 height 7
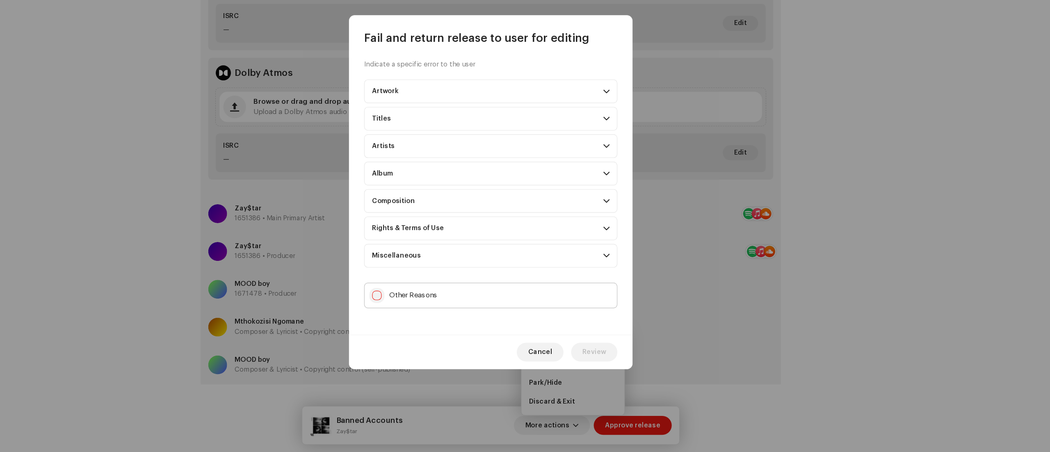
click at [425, 316] on input "Other Reasons" at bounding box center [426, 316] width 8 height 8
checkbox input "true"
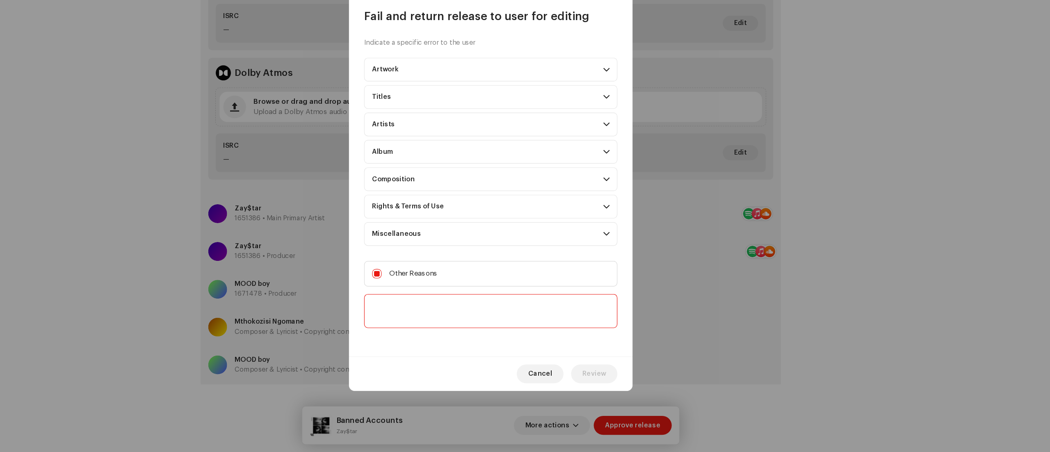
click at [434, 325] on textarea at bounding box center [525, 330] width 220 height 30
paste textarea "Thank you for submitting your release to us. To proceed with the distribution o…"
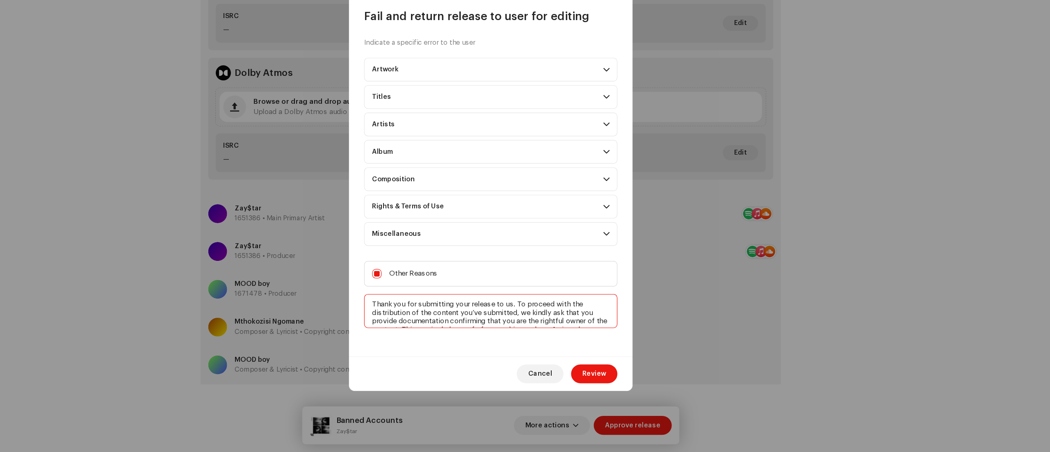
scroll to position [50, 0]
type textarea "Thank you for submitting your release to us. To proceed with the distribution o…"
click at [609, 339] on span "Review" at bounding box center [615, 384] width 21 height 16
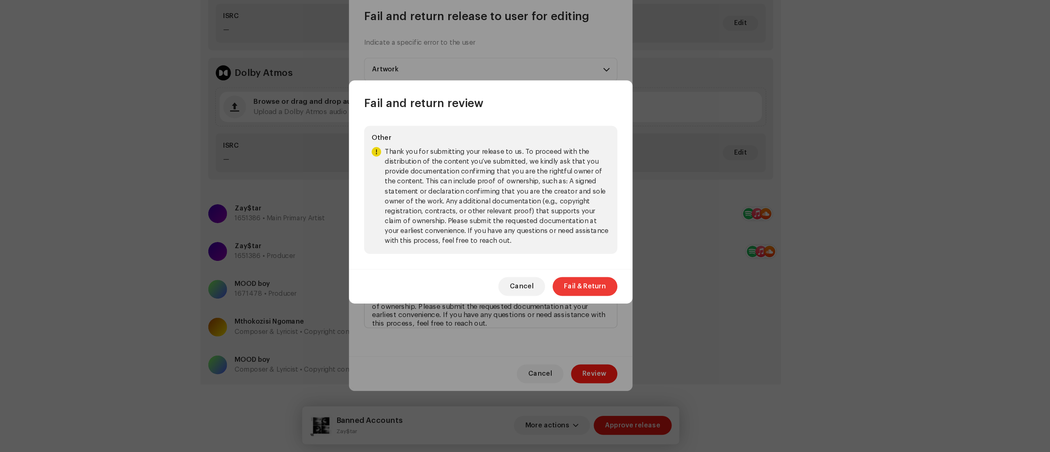
click at [603, 302] on span "Fail & Return" at bounding box center [607, 308] width 37 height 16
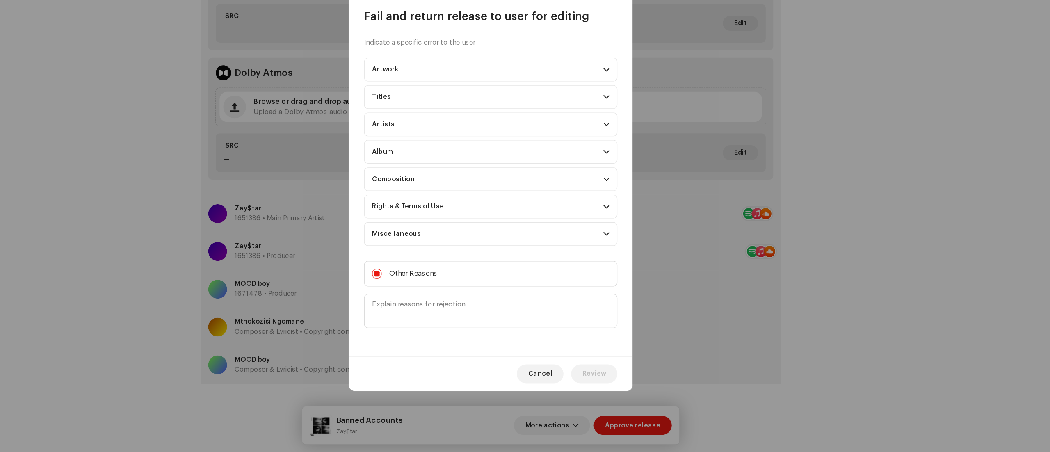
scroll to position [0, 0]
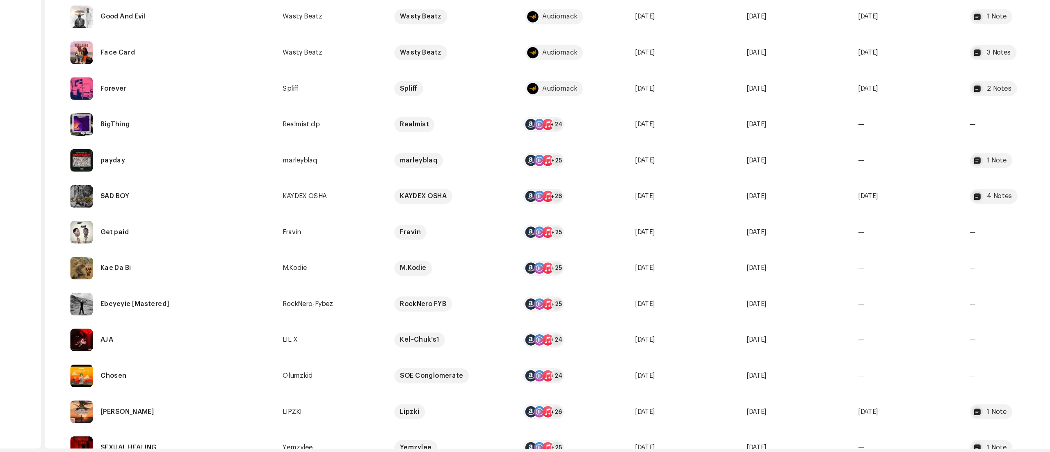
scroll to position [445, 0]
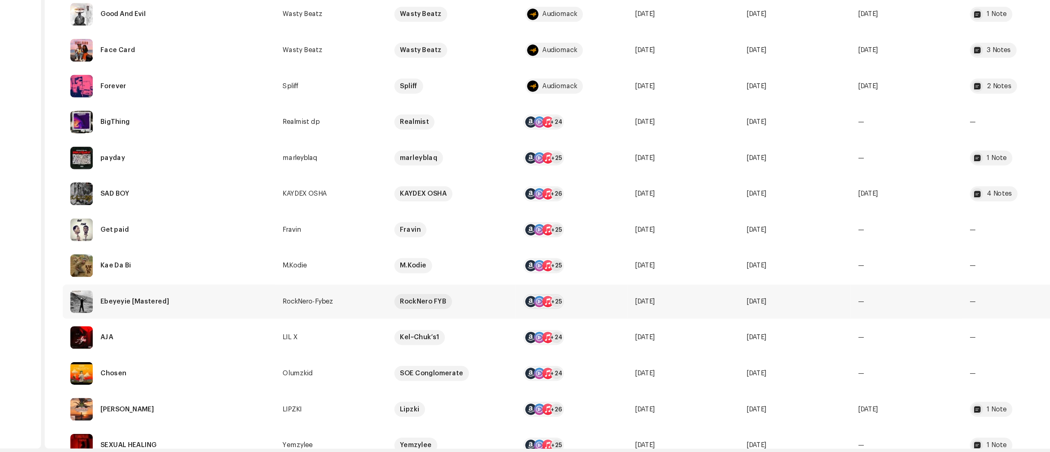
click at [228, 320] on div "Ebeyeyie [Mastered]" at bounding box center [215, 321] width 59 height 6
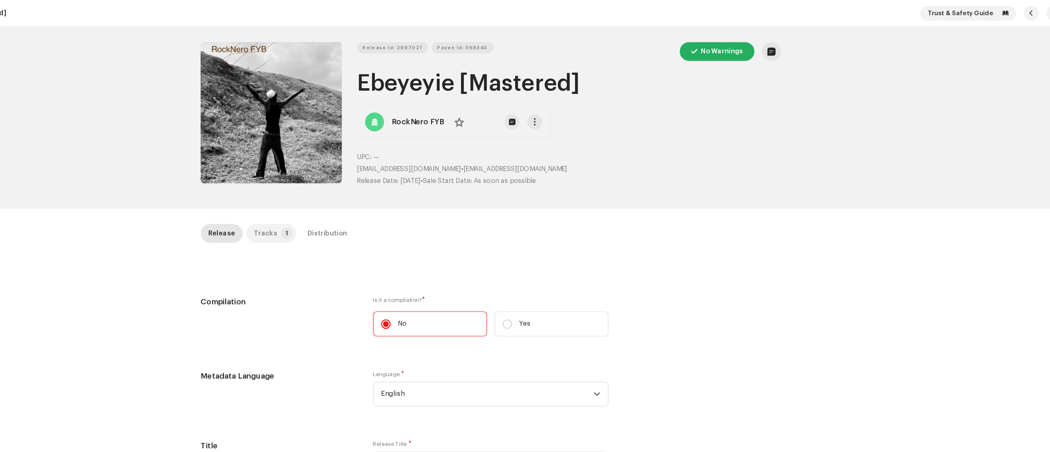
click at [324, 206] on div "Tracks" at bounding box center [329, 202] width 20 height 16
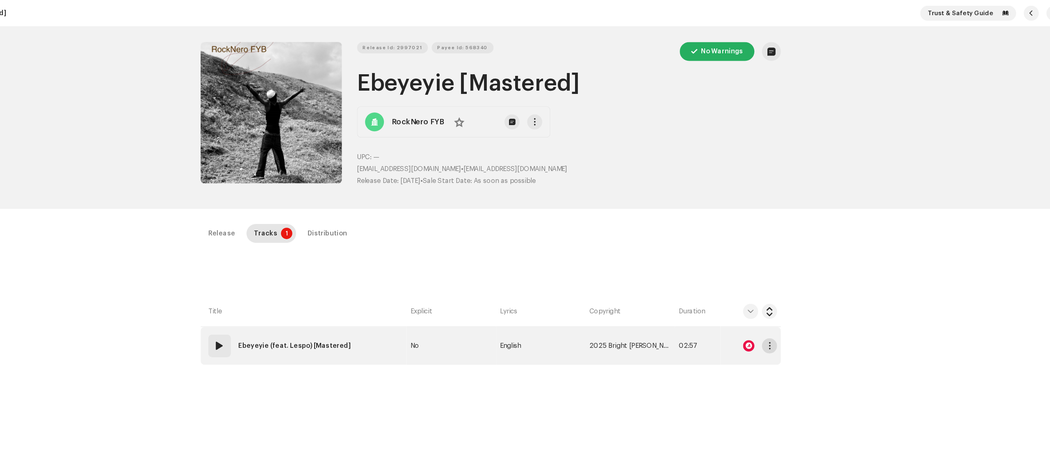
click at [764, 303] on span "button" at bounding box center [767, 300] width 6 height 7
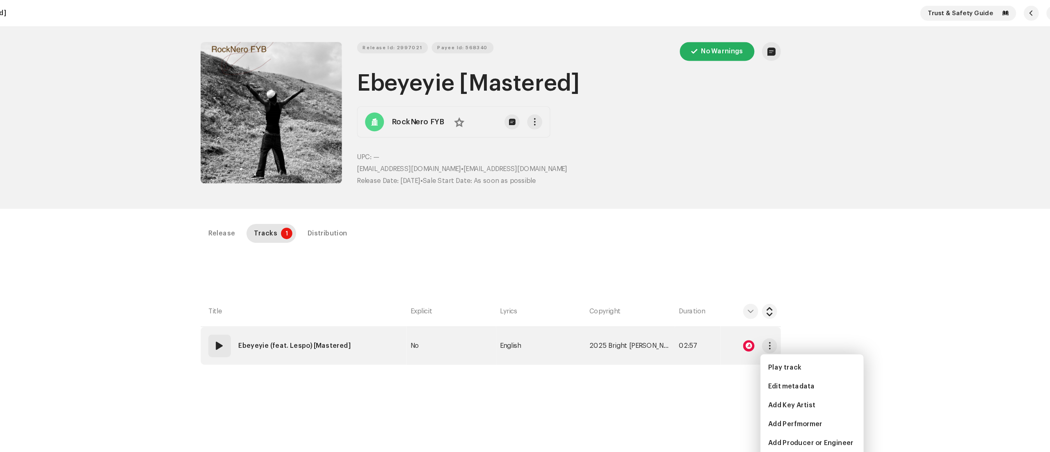
click at [747, 300] on div at bounding box center [749, 300] width 10 height 10
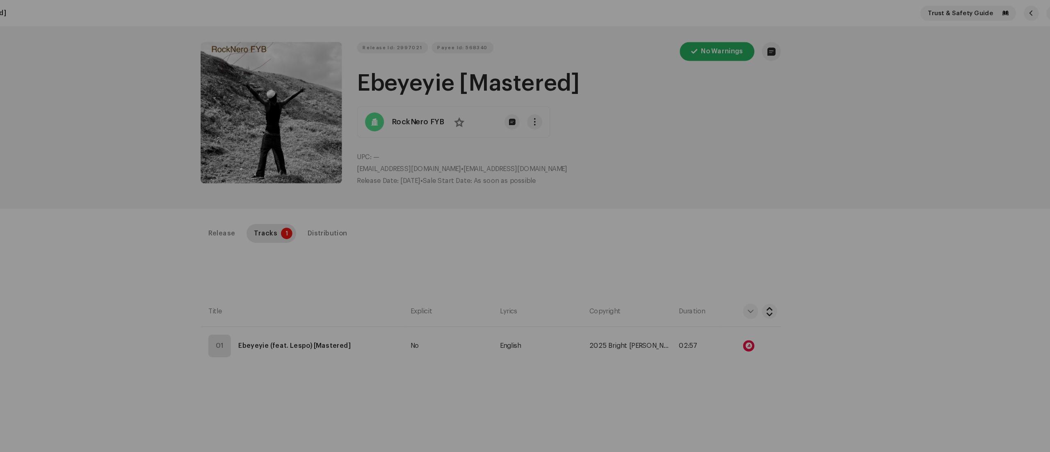
click at [716, 230] on div "Audio Recognition by Remix/Sample 1 All results require review/listening to avo…" at bounding box center [525, 226] width 1050 height 452
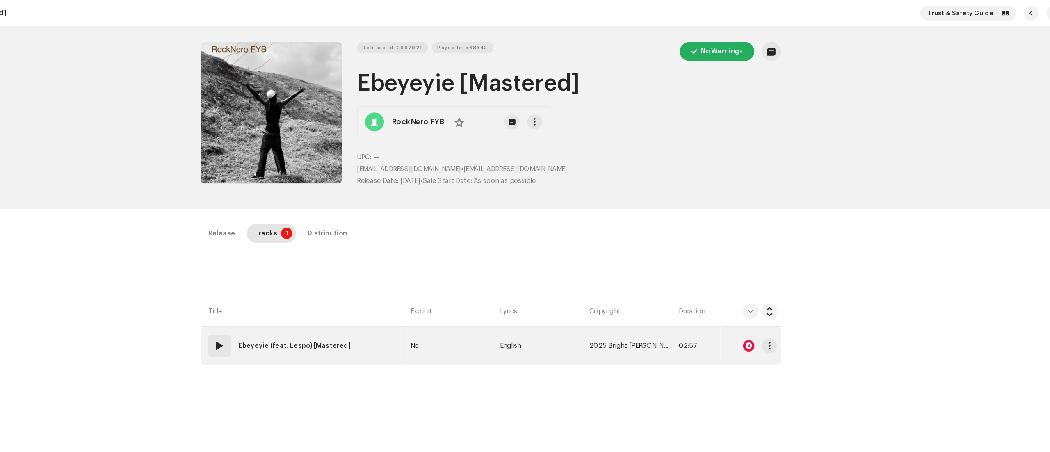
click at [287, 300] on span at bounding box center [290, 300] width 10 height 10
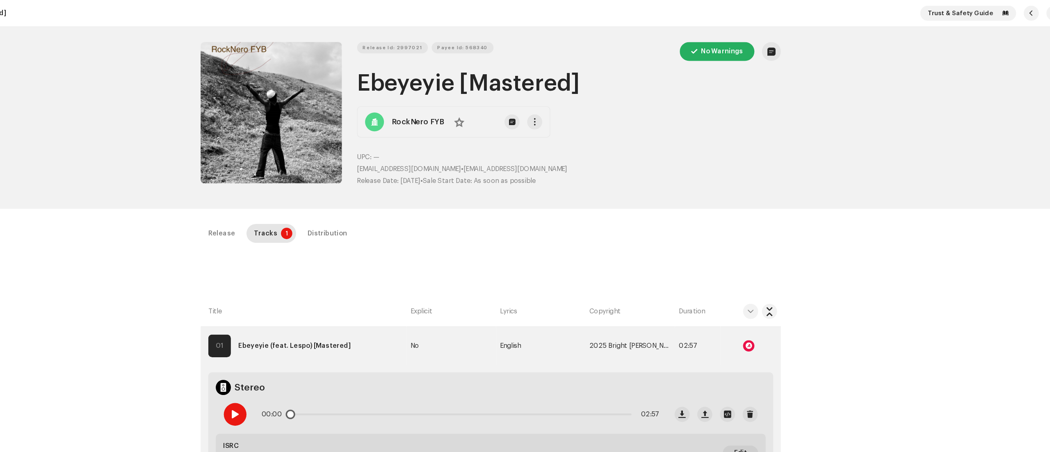
click at [299, 339] on span at bounding box center [302, 359] width 7 height 7
click at [287, 112] on button "Zoom Image" at bounding box center [334, 98] width 123 height 123
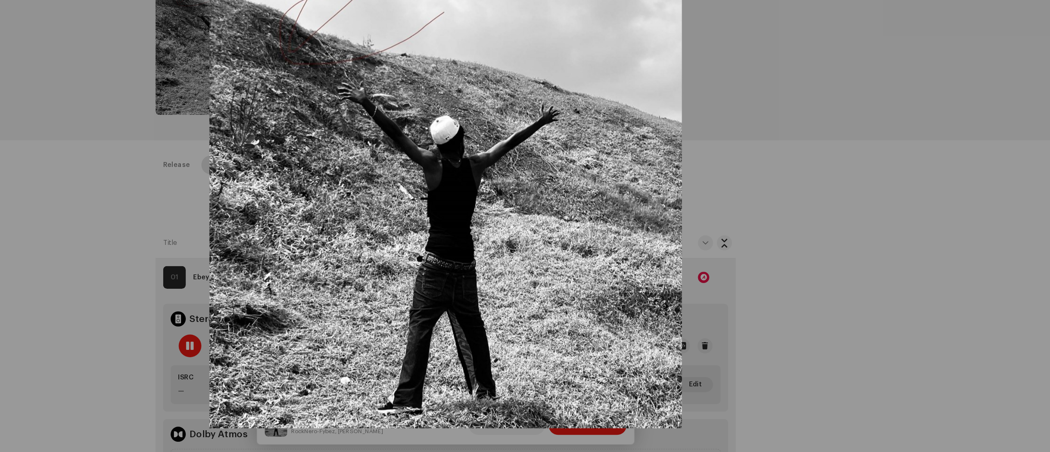
click at [233, 186] on div at bounding box center [525, 226] width 1050 height 452
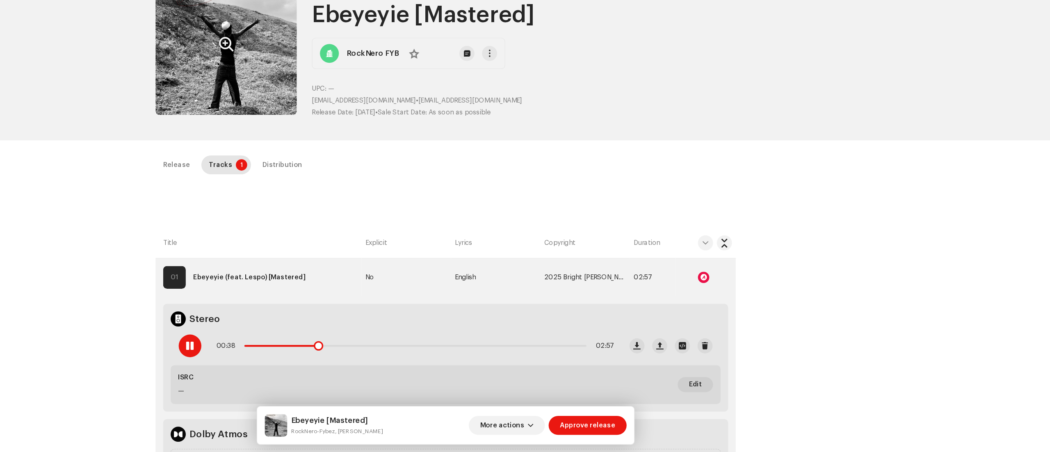
click at [301, 339] on span at bounding box center [302, 359] width 7 height 7
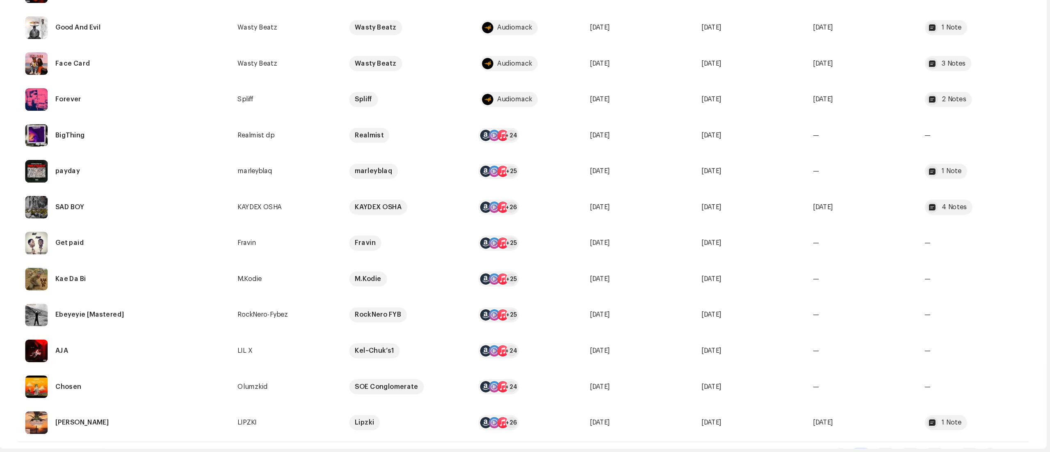
scroll to position [478, 0]
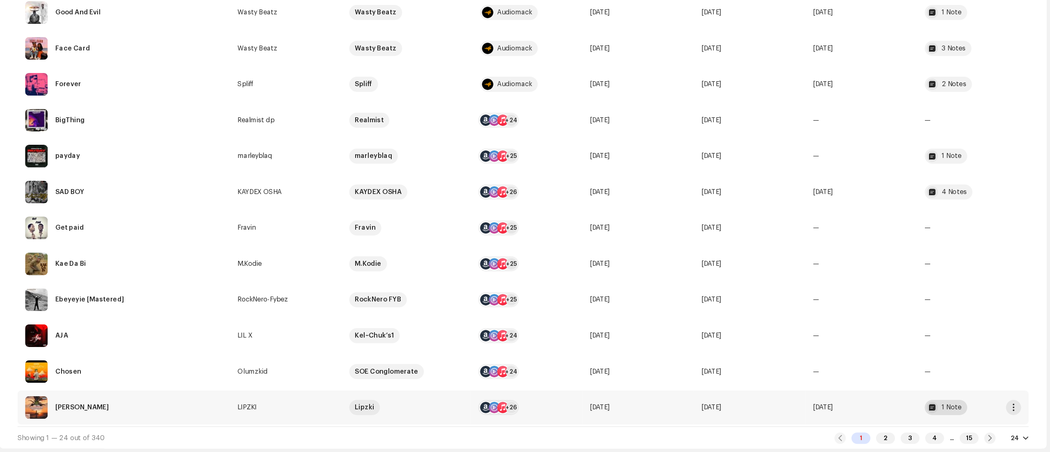
click at [787, 339] on div "1 Note" at bounding box center [964, 413] width 17 height 6
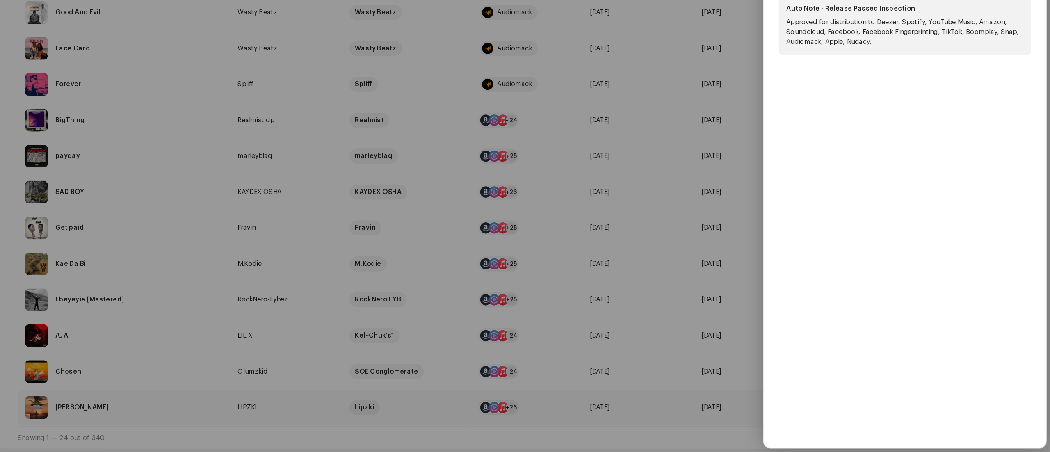
scroll to position [0, 0]
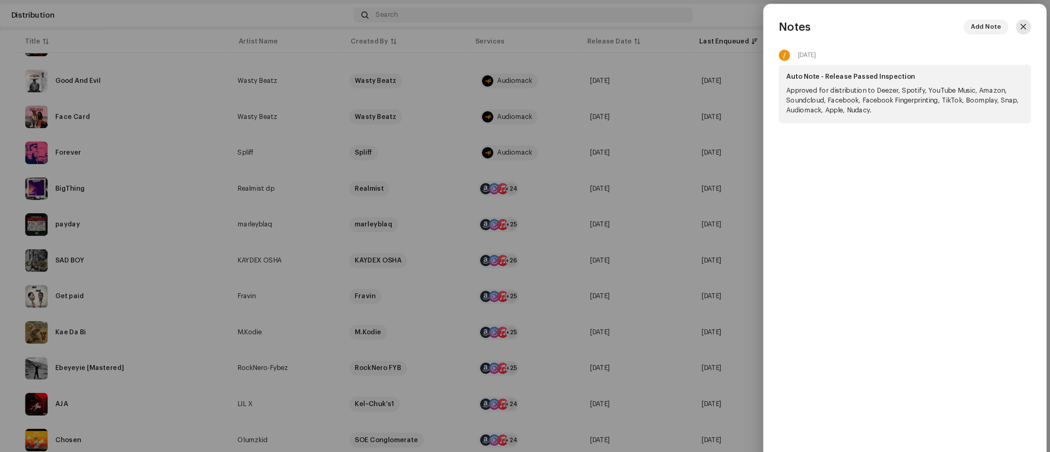
click at [787, 23] on span "button" at bounding box center [1026, 23] width 5 height 7
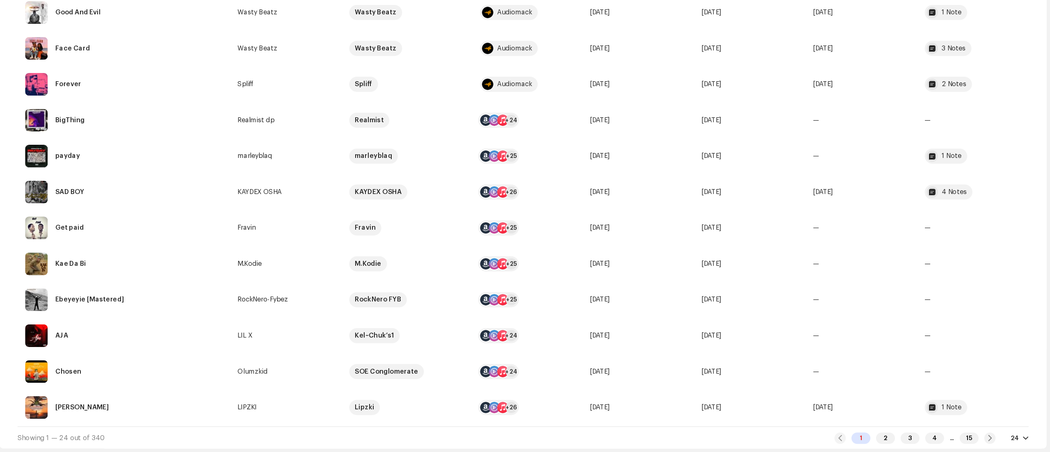
click at [787, 339] on div at bounding box center [1028, 439] width 5 height 7
click at [787, 339] on div "72" at bounding box center [1008, 423] width 34 height 16
click at [787, 339] on div "Inspection Batch Takedown Batch Distribute To inspect 340 Parked 179 Failed Ins…" at bounding box center [592, 237] width 909 height 422
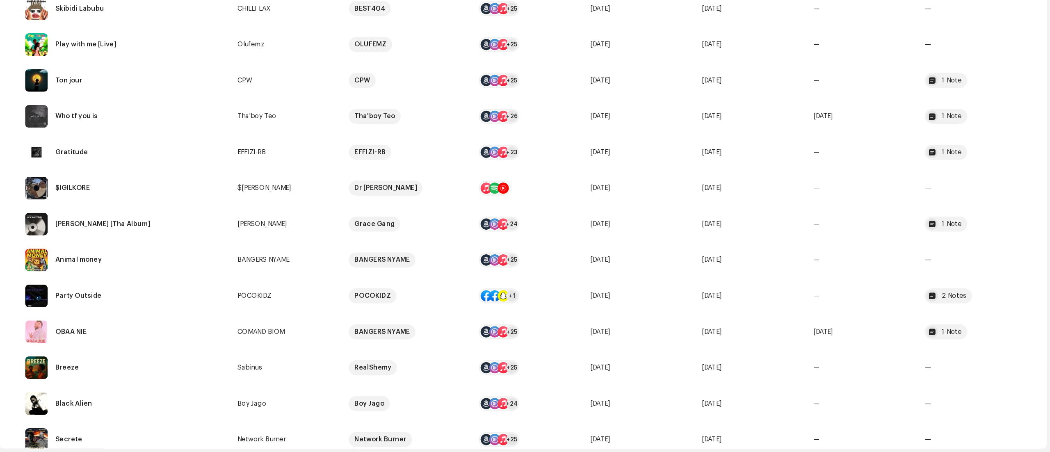
scroll to position [1974, 0]
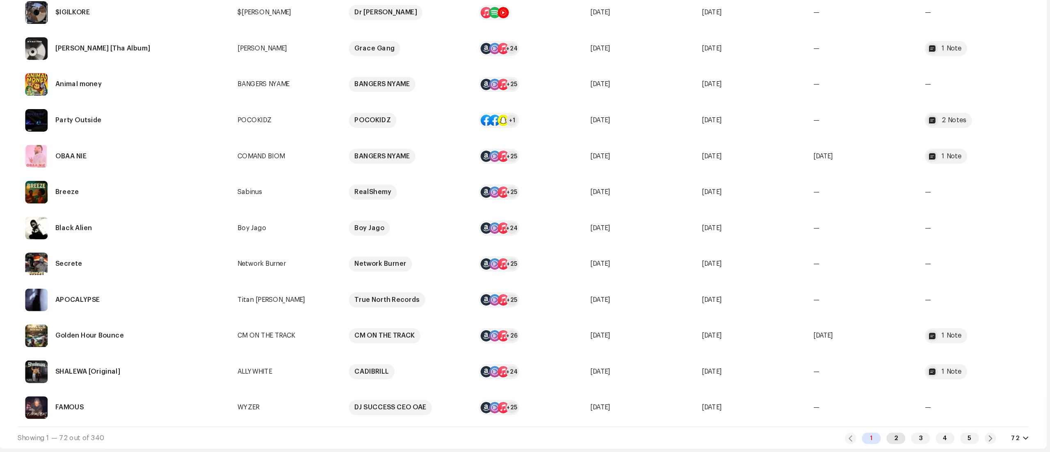
click at [787, 339] on div "2" at bounding box center [916, 440] width 16 height 10
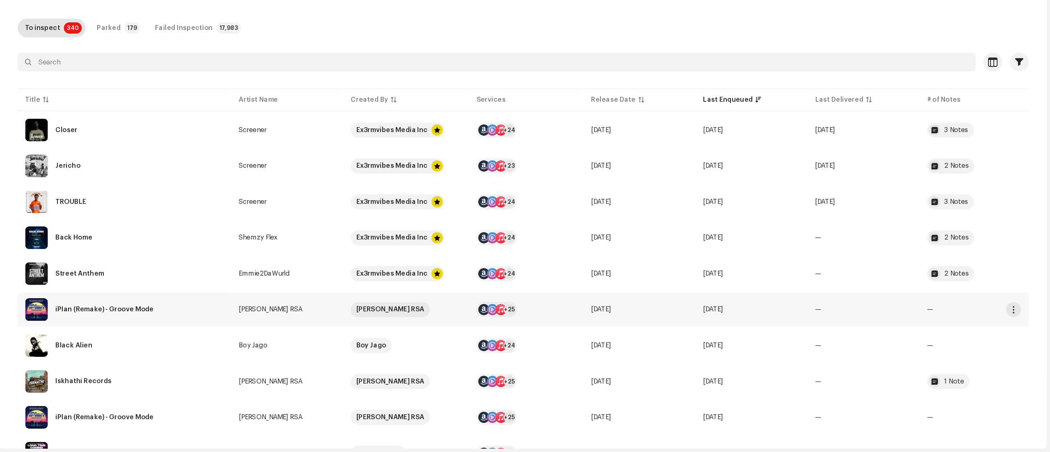
click at [787, 328] on re-a-table-badge "—" at bounding box center [985, 328] width 84 height 6
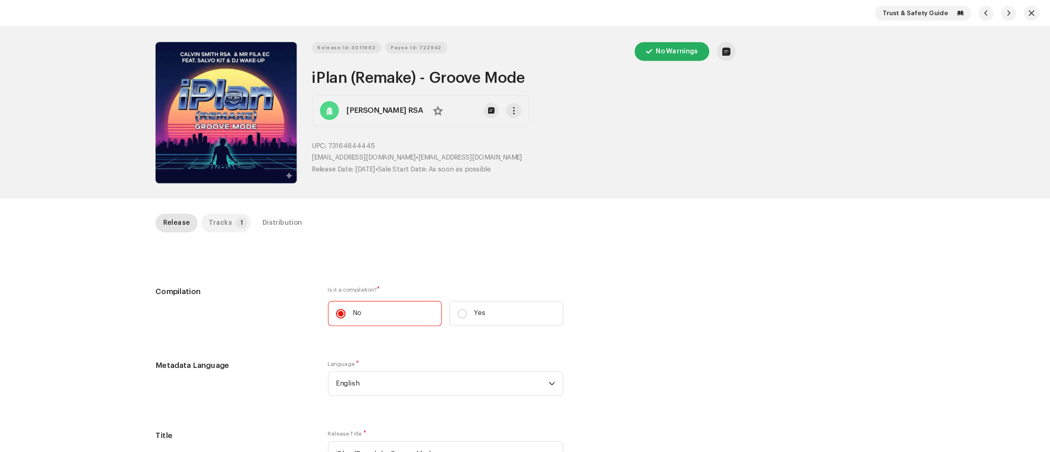
click at [343, 195] on p-badge "1" at bounding box center [348, 194] width 10 height 10
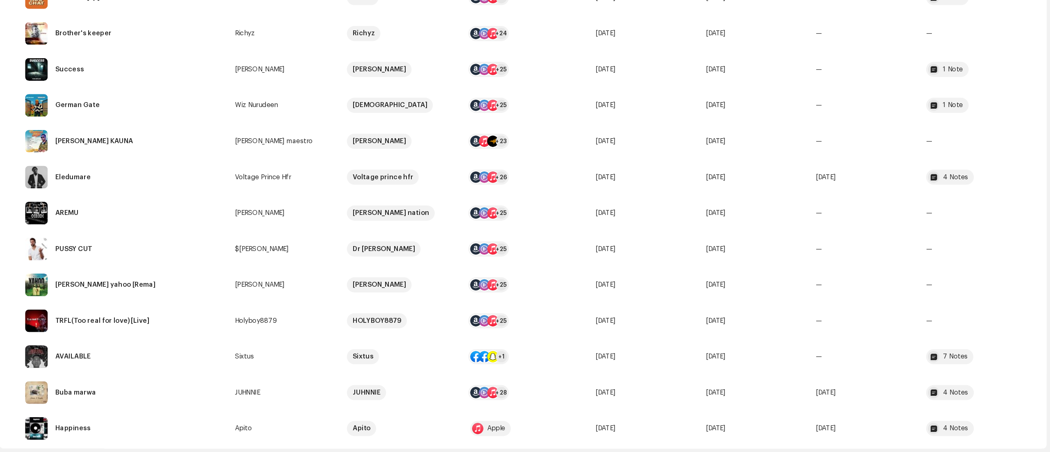
scroll to position [1268, 0]
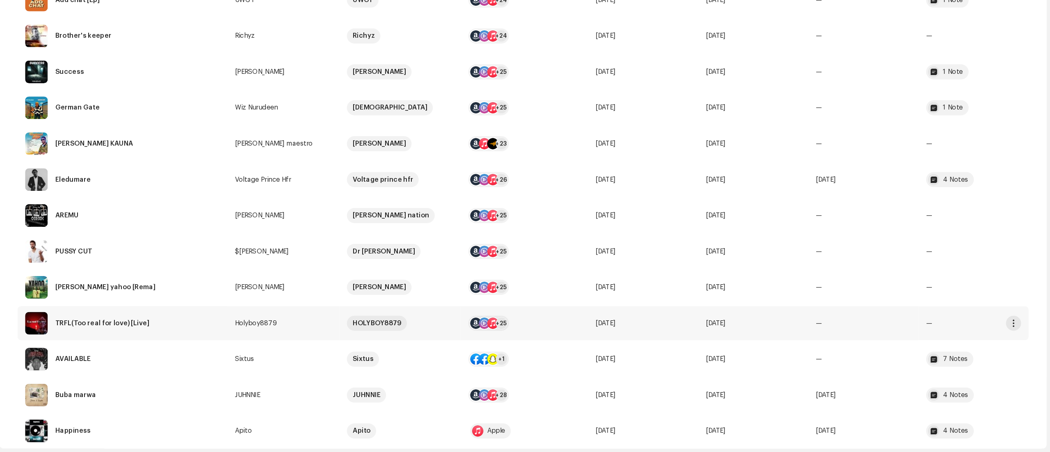
click at [787, 339] on td "—" at bounding box center [888, 340] width 96 height 30
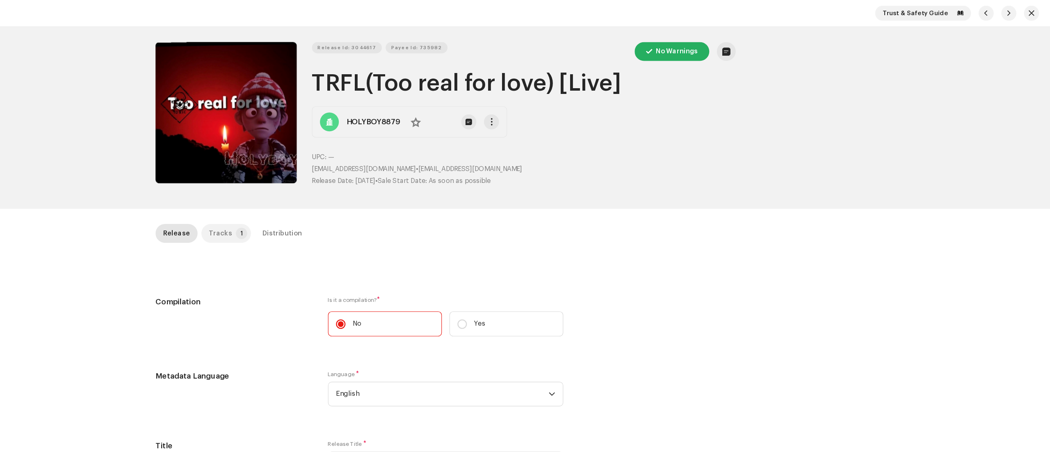
click at [343, 202] on p-badge "1" at bounding box center [348, 203] width 10 height 10
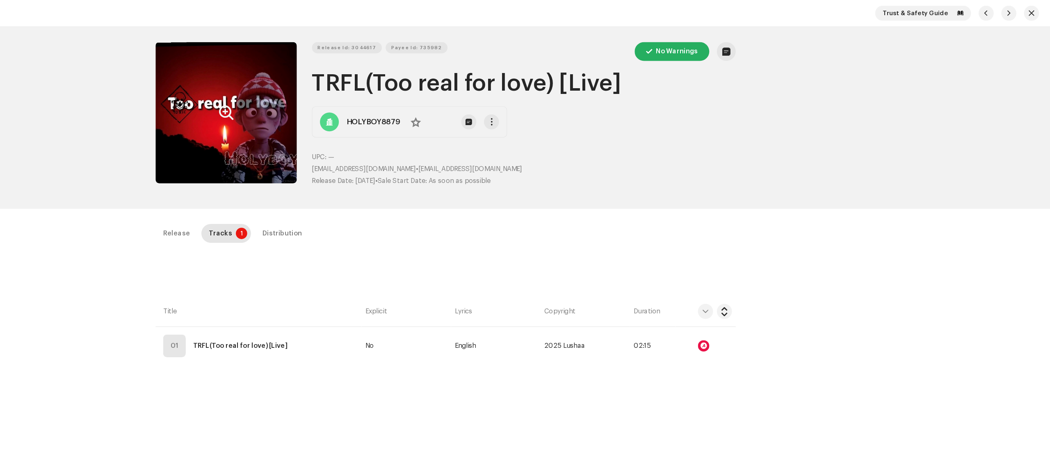
click at [305, 125] on button "Zoom Image" at bounding box center [334, 98] width 123 height 123
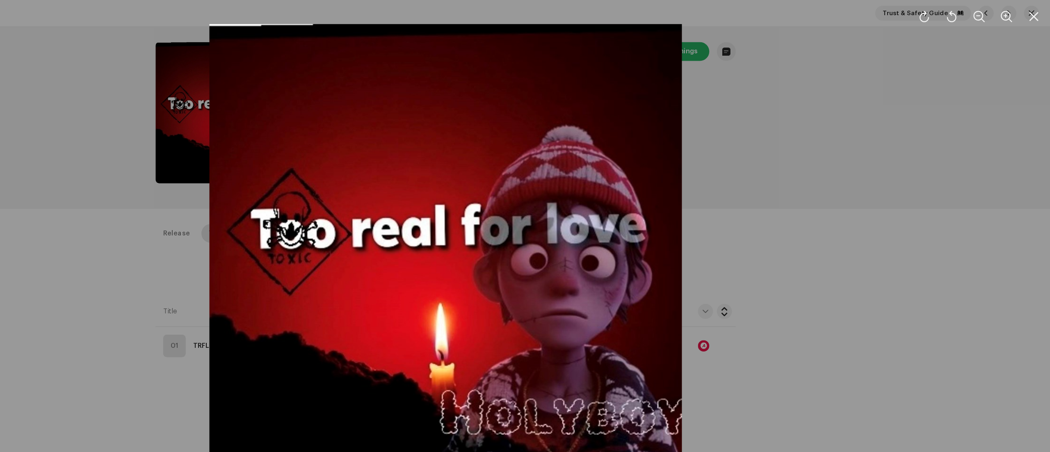
click at [284, 230] on div at bounding box center [525, 226] width 1050 height 452
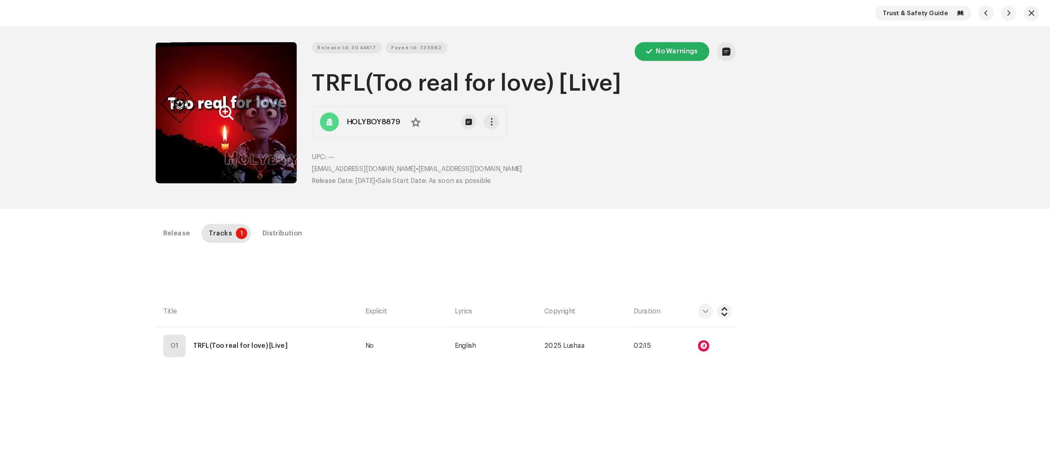
click at [747, 300] on div at bounding box center [749, 300] width 10 height 10
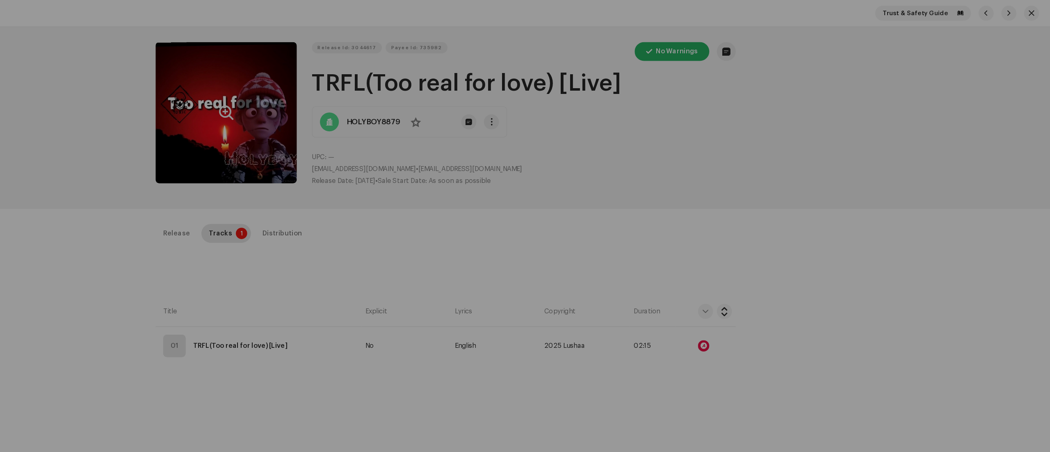
click at [283, 258] on div "Audio Recognition by Remix/Sample 7 All results require review/listening to avo…" at bounding box center [525, 226] width 1050 height 452
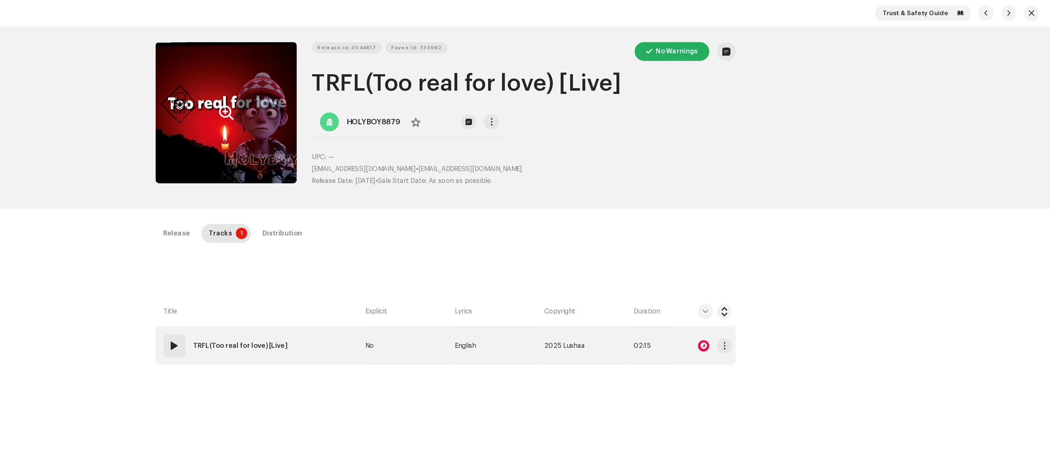
click at [287, 300] on span at bounding box center [290, 300] width 10 height 10
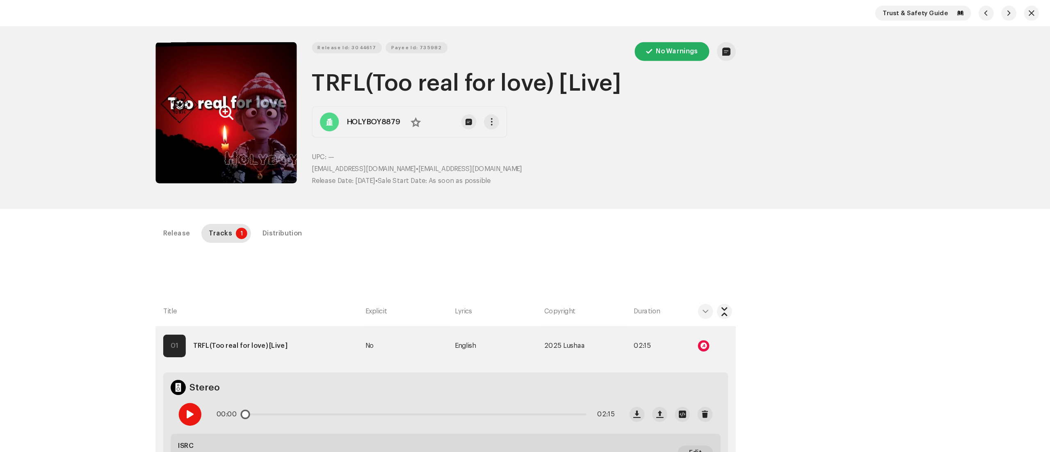
click at [301, 339] on span at bounding box center [302, 359] width 7 height 7
click at [746, 299] on div at bounding box center [749, 300] width 10 height 10
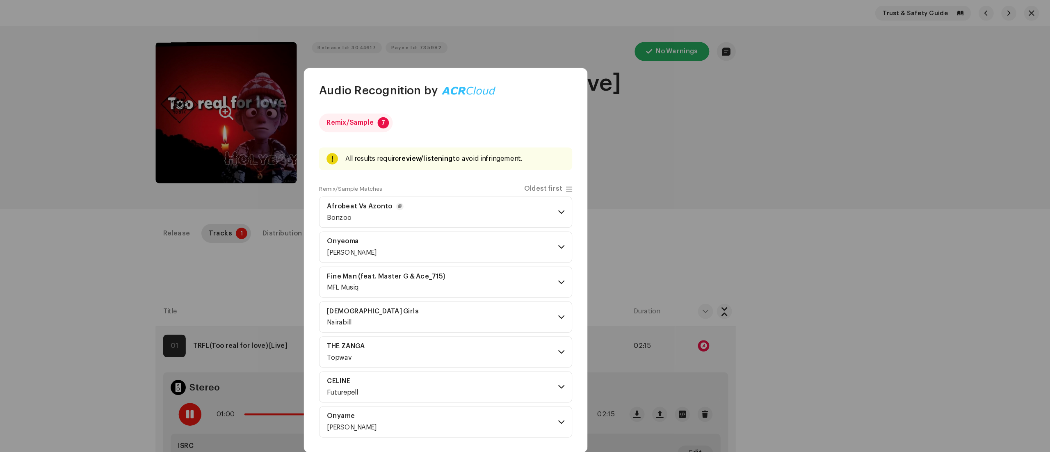
click at [625, 179] on p-accordion-header "Afrobeat Vs Azonto Bonzoo" at bounding box center [525, 184] width 220 height 27
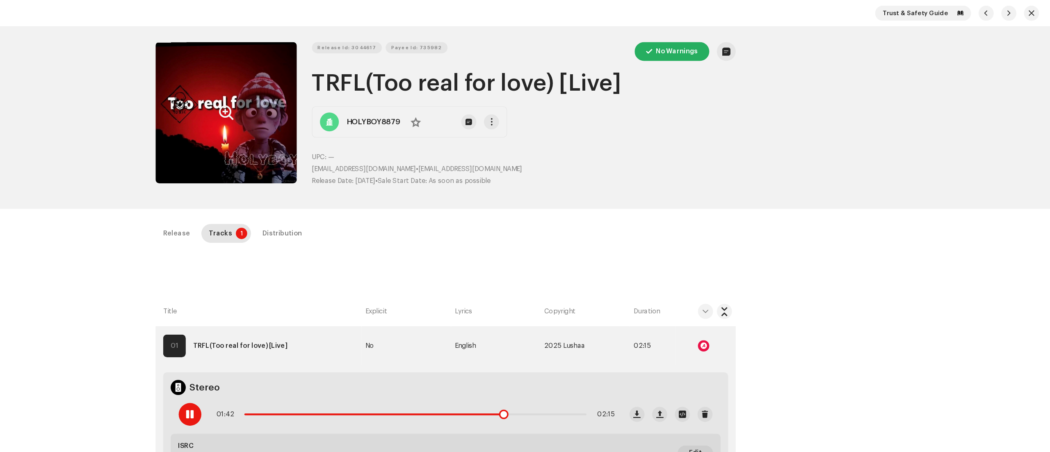
click at [310, 339] on div at bounding box center [303, 360] width 20 height 20
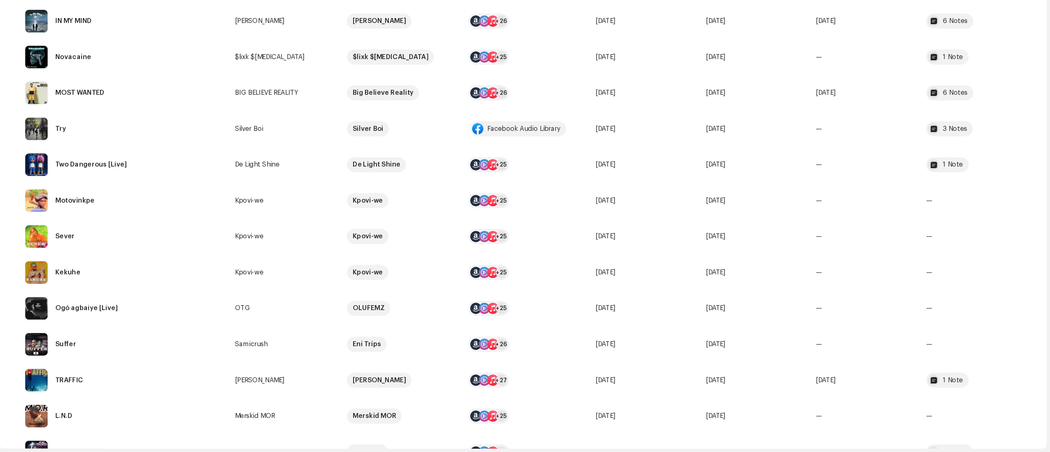
scroll to position [470, 0]
click at [353, 339] on div "Samicrush" at bounding box center [356, 359] width 28 height 6
click at [232, 339] on div "Suffer" at bounding box center [244, 359] width 169 height 20
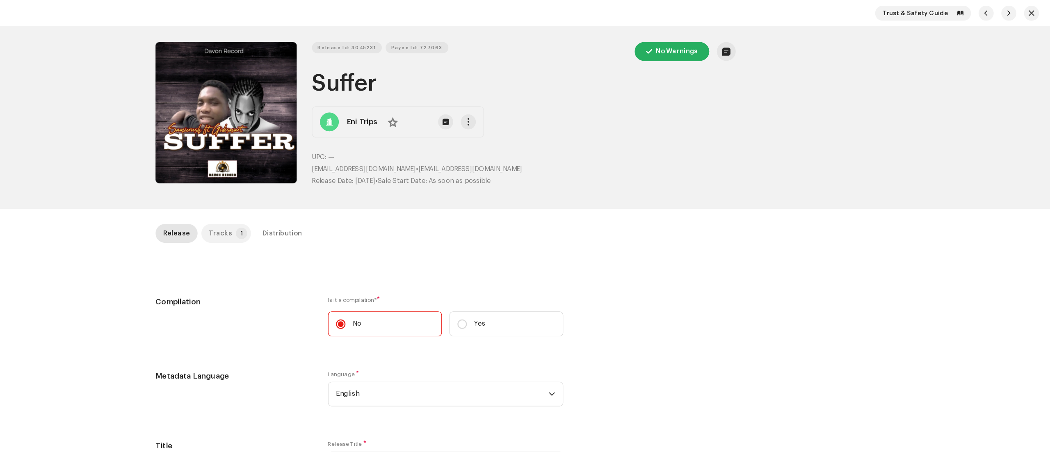
click at [343, 203] on p-badge "1" at bounding box center [348, 203] width 10 height 10
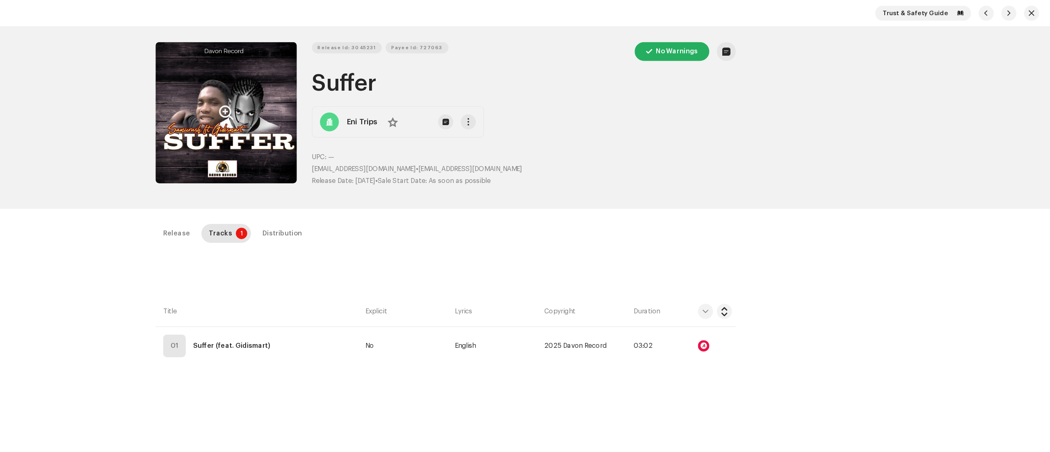
click at [315, 115] on button "Zoom Image" at bounding box center [334, 98] width 123 height 123
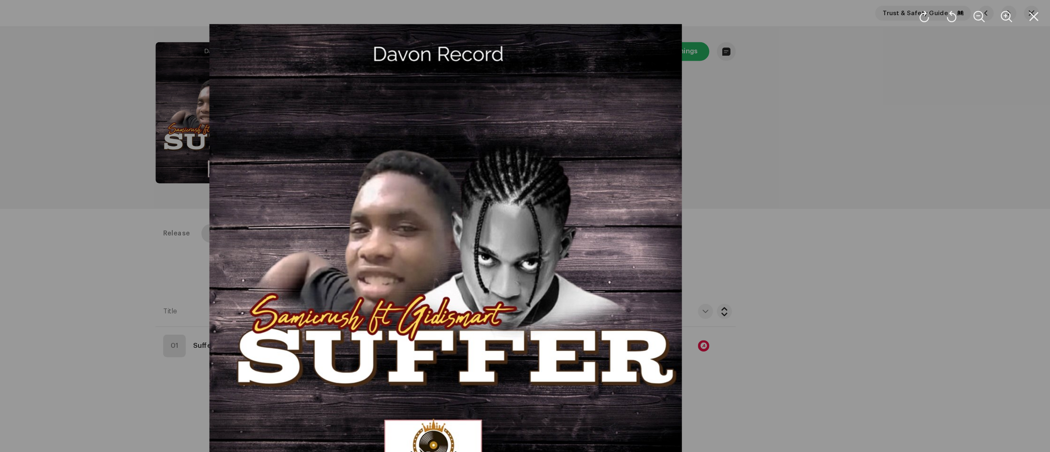
click at [274, 237] on div at bounding box center [525, 226] width 1050 height 452
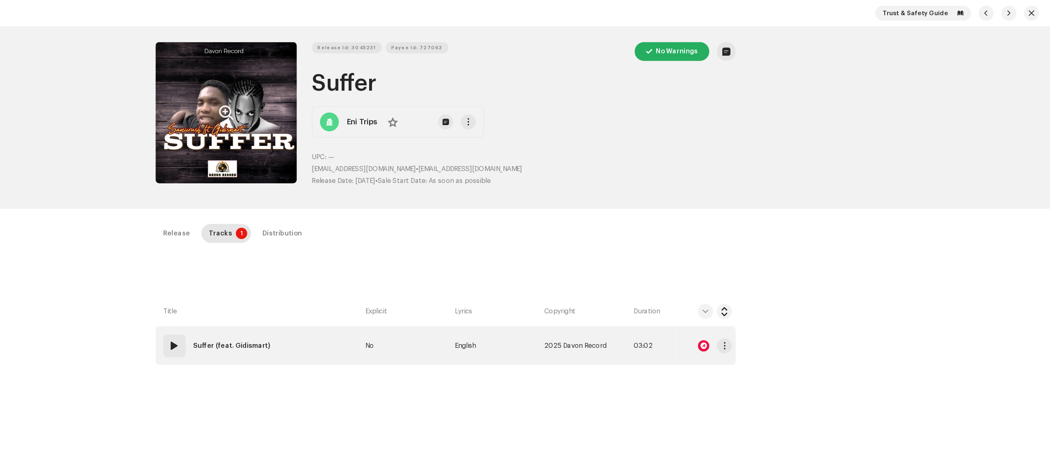
click at [747, 300] on div at bounding box center [749, 300] width 10 height 10
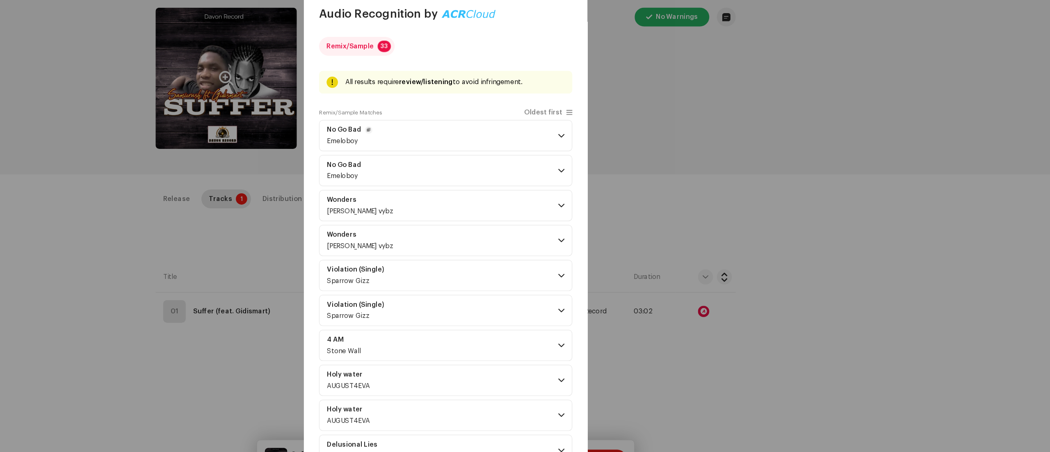
click at [603, 150] on p-accordion-header "No Go Bad Emeloboy" at bounding box center [525, 147] width 220 height 27
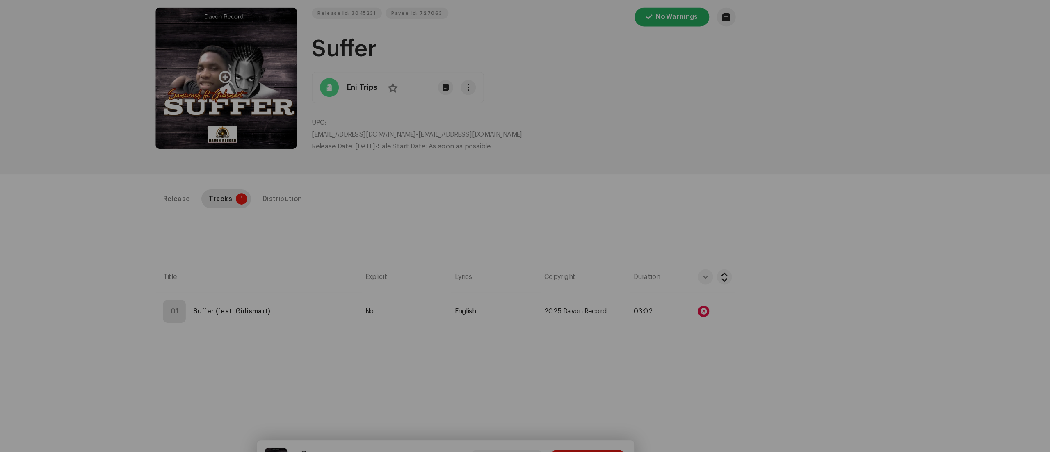
click at [268, 243] on div "Audio Recognition by Remix/Sample 33 All results require review/listening to av…" at bounding box center [525, 226] width 1050 height 452
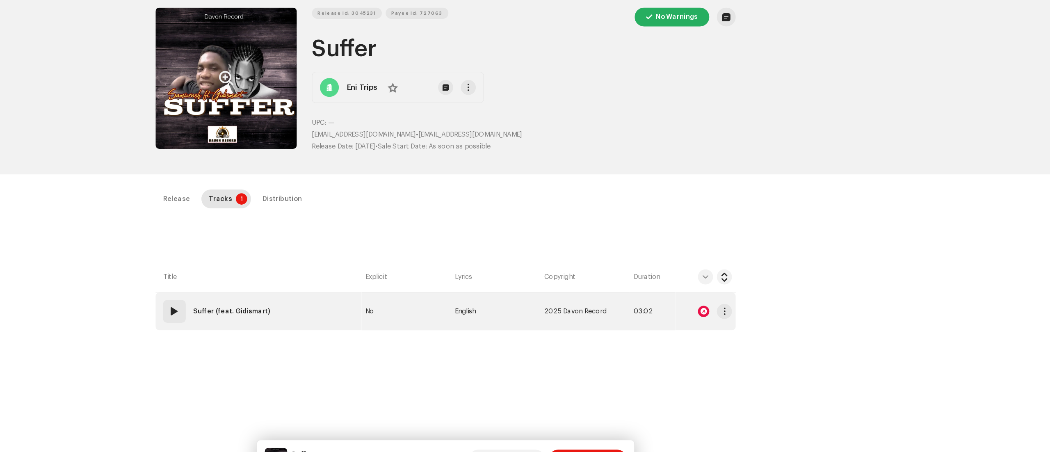
click at [289, 300] on span at bounding box center [290, 300] width 10 height 10
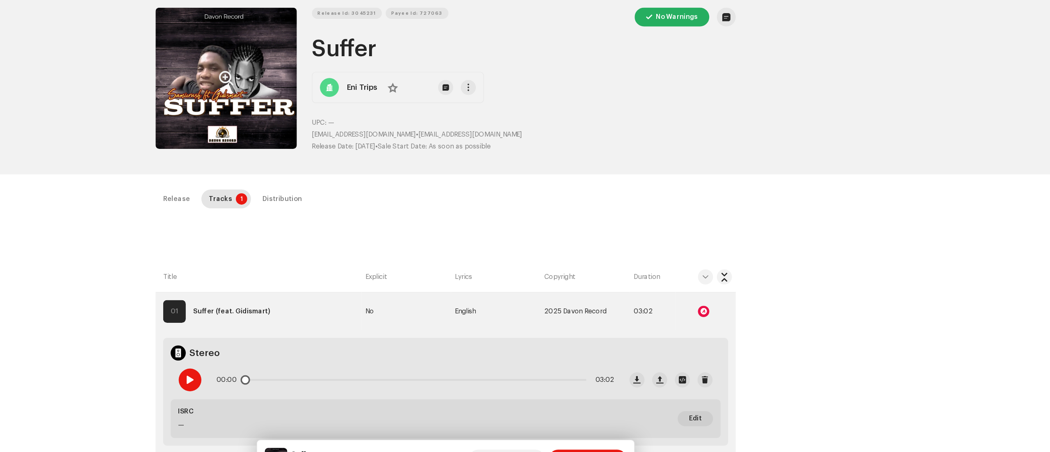
click at [301, 339] on span at bounding box center [302, 359] width 7 height 7
click at [310, 133] on button "Zoom Image" at bounding box center [334, 98] width 123 height 123
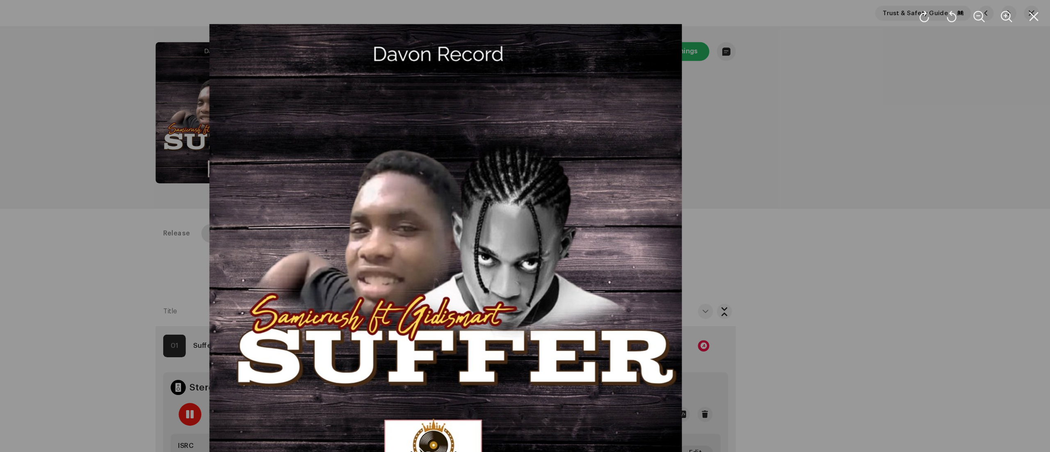
click at [787, 339] on div at bounding box center [525, 226] width 1050 height 452
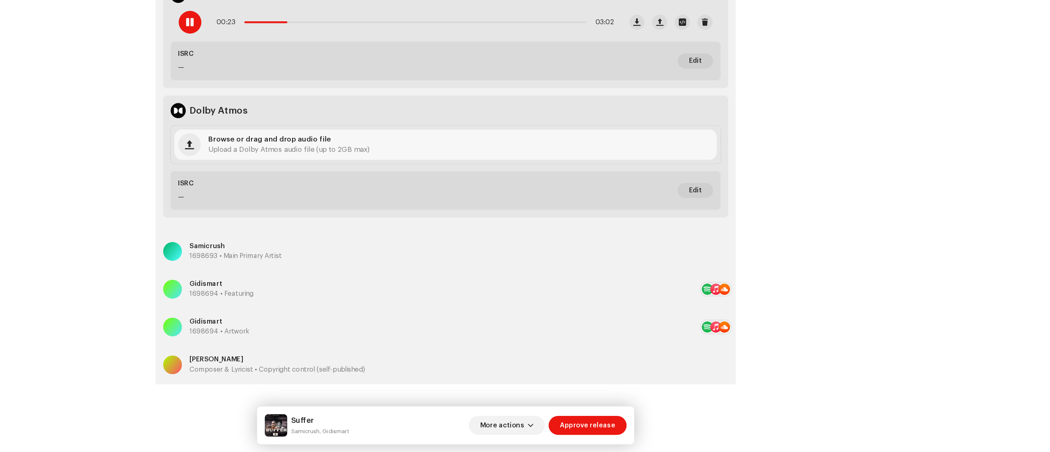
click at [304, 272] on p "Samicrush" at bounding box center [343, 273] width 80 height 9
drag, startPoint x: 390, startPoint y: 431, endPoint x: 414, endPoint y: 431, distance: 23.8
click at [414, 339] on div "Suffer Samicrush, Gidismart" at bounding box center [404, 429] width 73 height 20
copy small "Samicrush"
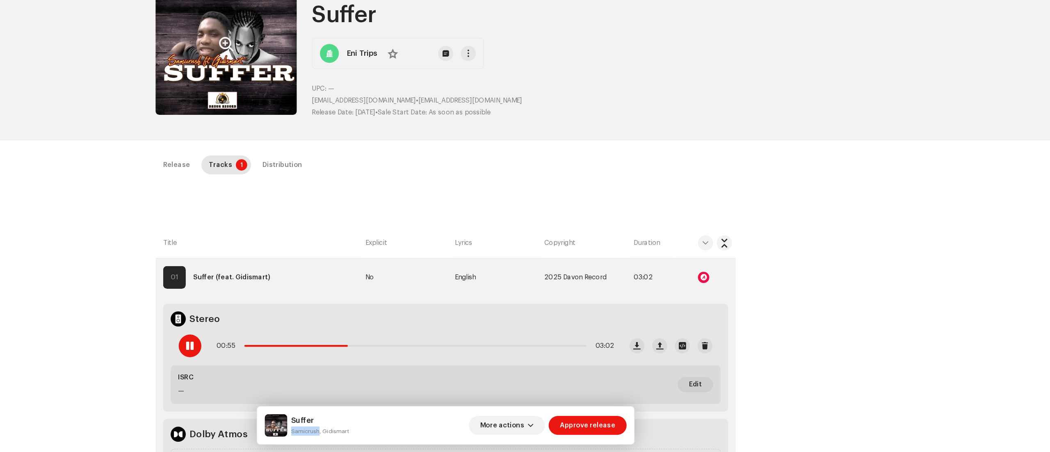
drag, startPoint x: 408, startPoint y: 71, endPoint x: 586, endPoint y: 81, distance: 178.3
click at [586, 81] on h1 "Suffer" at bounding box center [593, 72] width 368 height 26
copy h1 "Suffer"
click at [299, 339] on span at bounding box center [302, 359] width 7 height 7
click at [748, 297] on div at bounding box center [749, 300] width 10 height 10
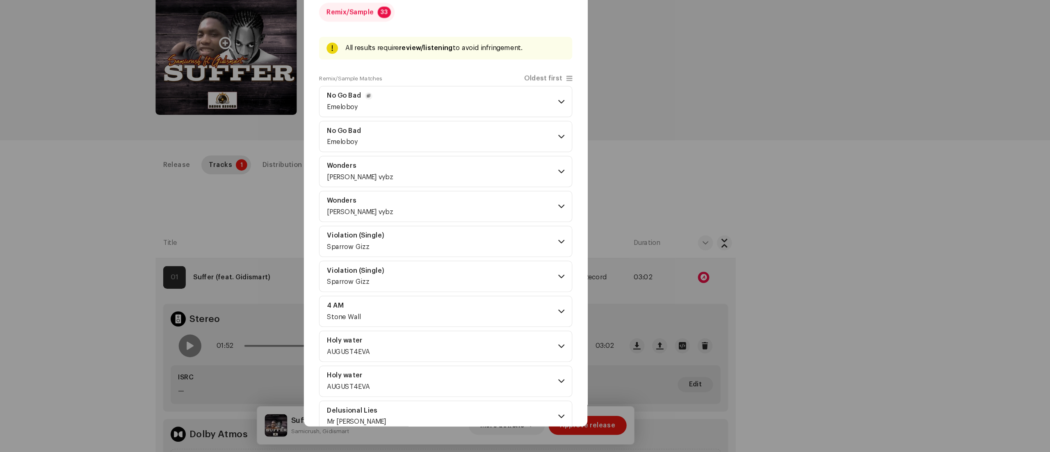
click at [623, 144] on span at bounding box center [625, 147] width 5 height 7
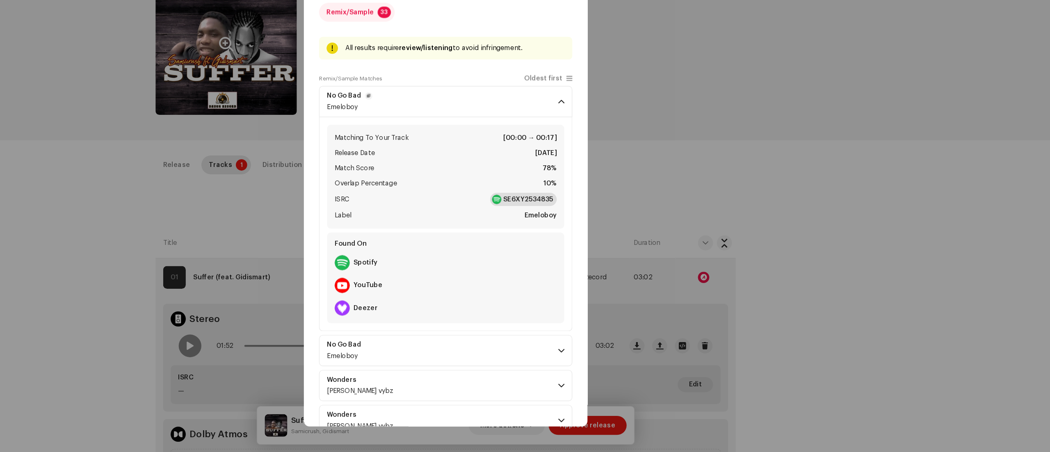
click at [593, 228] on div "SE6XY2534835" at bounding box center [593, 232] width 58 height 11
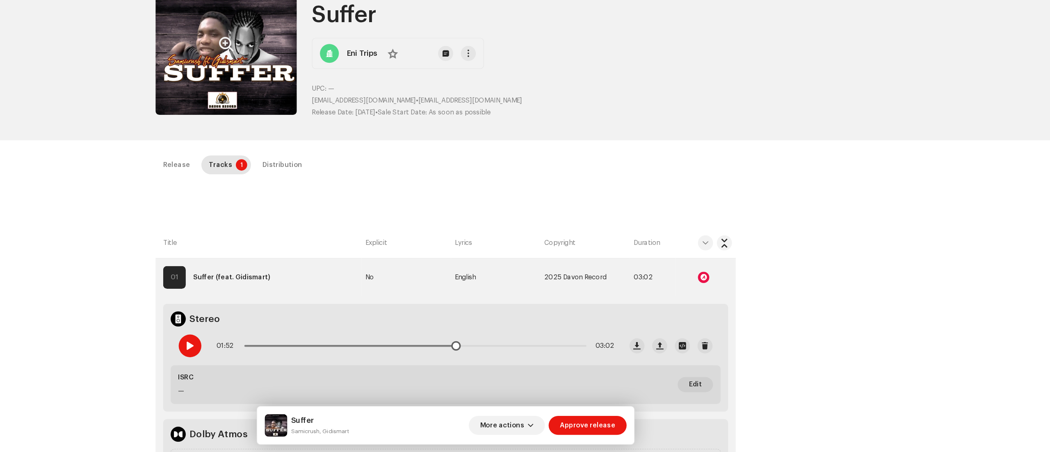
click at [302, 339] on div at bounding box center [303, 360] width 20 height 20
click at [744, 301] on div at bounding box center [749, 300] width 10 height 10
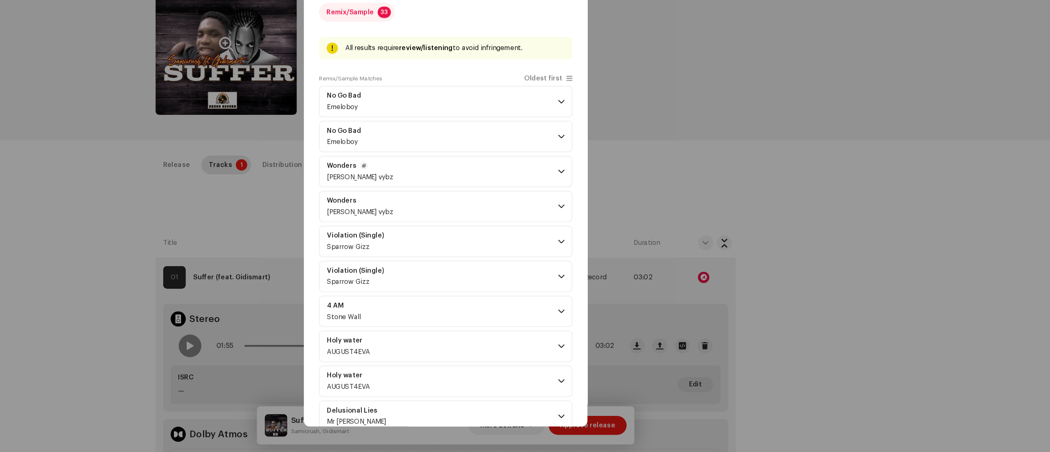
click at [620, 204] on p-accordion-header "Wonders Prado vybz" at bounding box center [525, 208] width 220 height 27
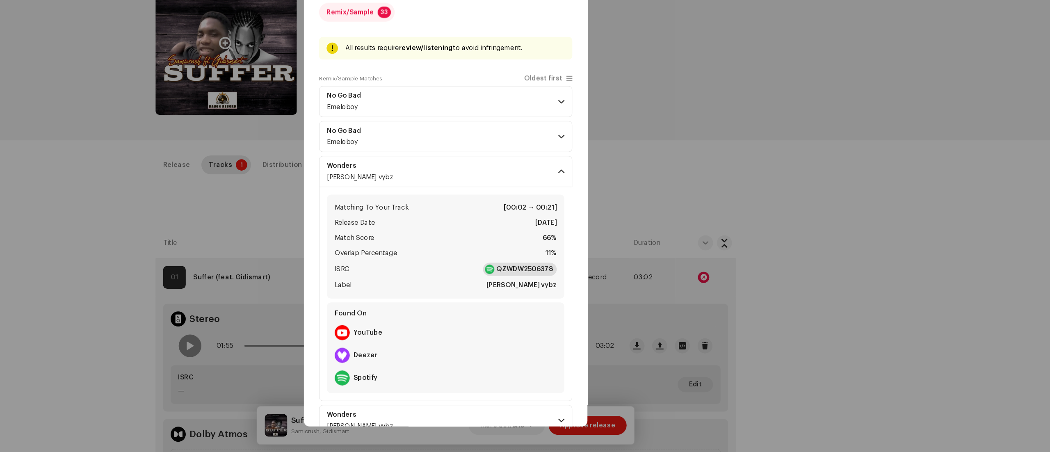
click at [589, 288] on div "QZWDW2506378" at bounding box center [589, 292] width 64 height 11
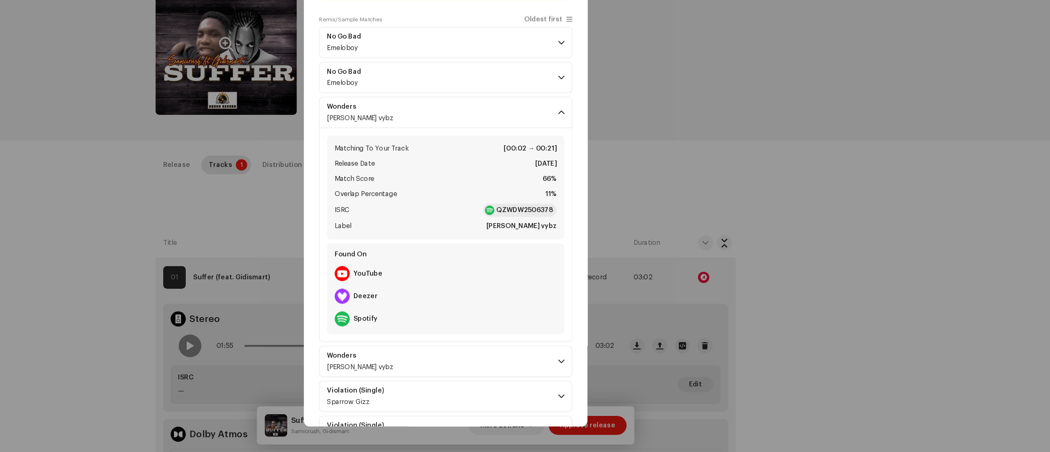
scroll to position [113, 0]
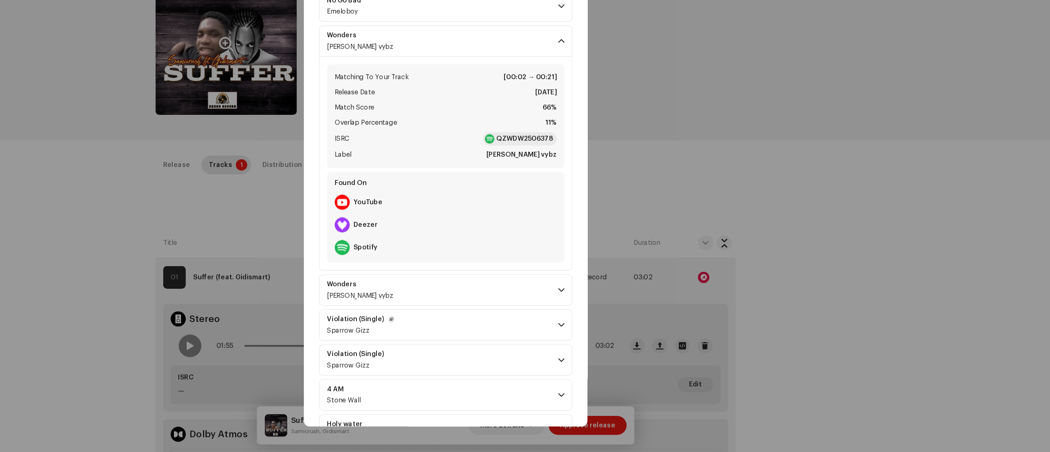
click at [623, 339] on span at bounding box center [625, 341] width 5 height 7
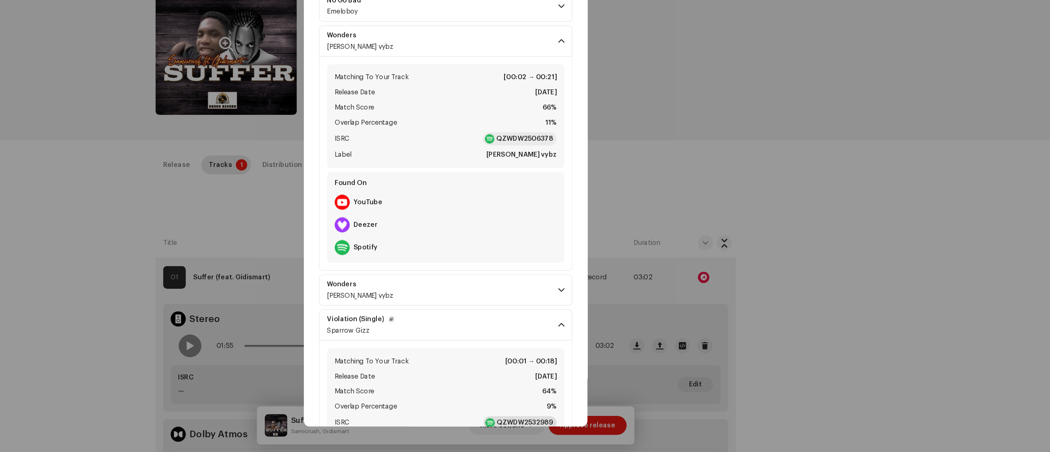
click at [598, 339] on strong "QZWDW2532989" at bounding box center [593, 426] width 49 height 8
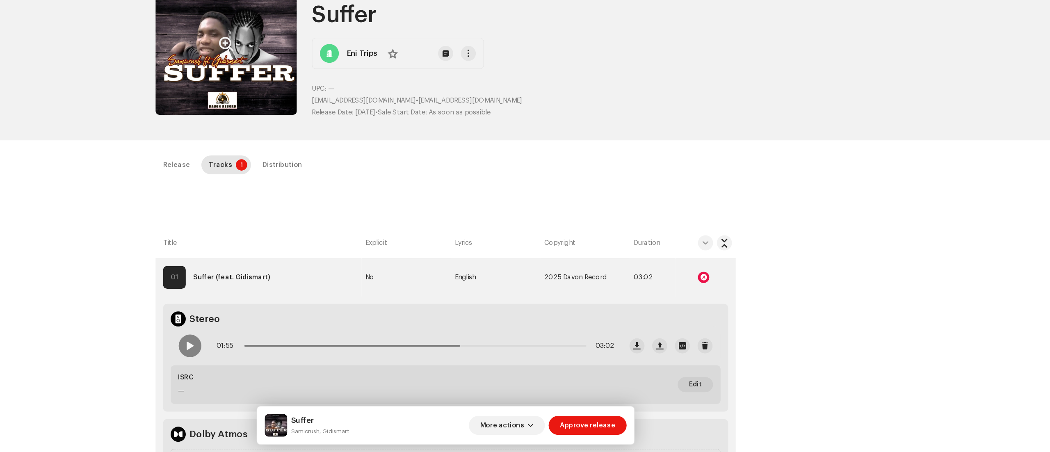
scroll to position [299, 0]
drag, startPoint x: 406, startPoint y: 144, endPoint x: 481, endPoint y: 144, distance: 74.6
click at [481, 144] on div "Release Id: 3045231 Payee Id: 727063 No Warnings Suffer Eni Trips No UPC: — ism…" at bounding box center [525, 103] width 504 height 132
copy span "ismailakinwaile@gmail.com"
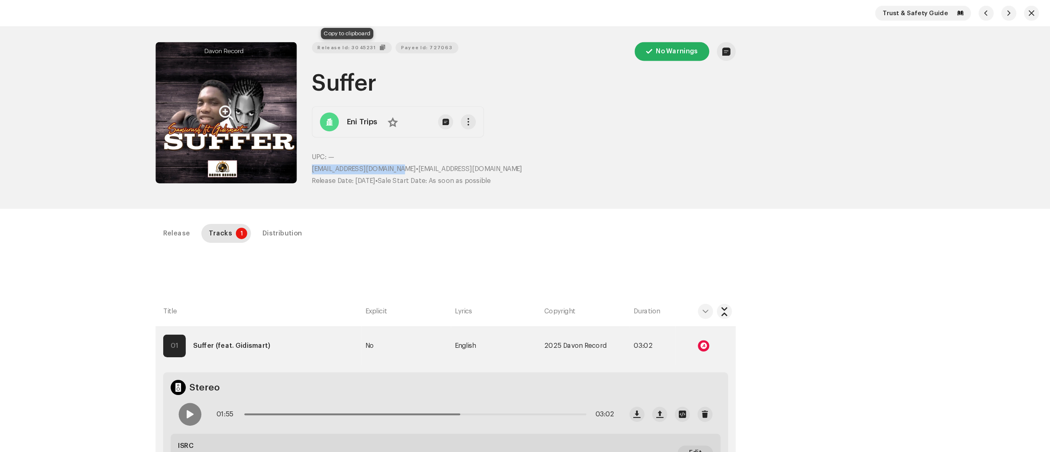
click at [440, 39] on span "Release Id: 3045231" at bounding box center [439, 41] width 51 height 16
copy span "ismailakinwaile@gmail.com"
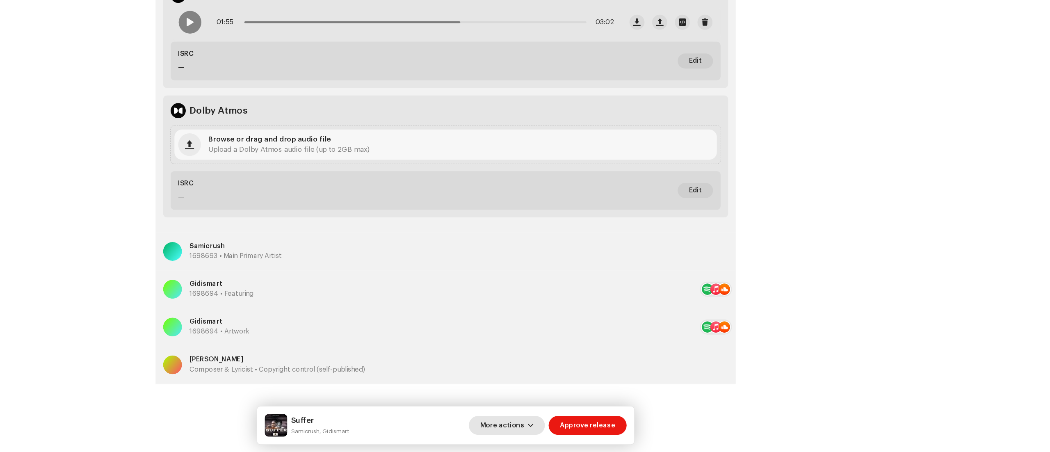
click at [601, 339] on span "button" at bounding box center [598, 428] width 5 height 7
click at [580, 339] on span "Fail & Return" at bounding box center [576, 375] width 37 height 7
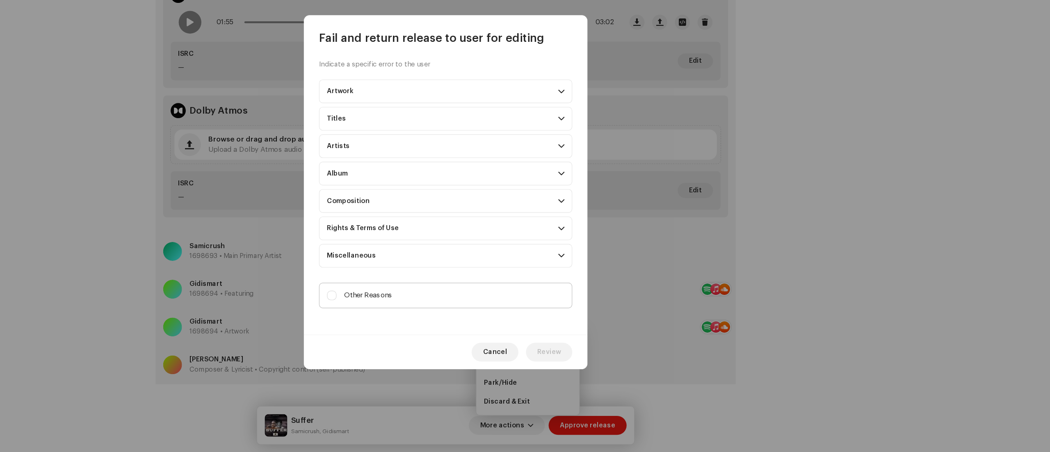
click at [429, 310] on label "Other Reasons" at bounding box center [525, 316] width 220 height 22
click at [429, 312] on input "Other Reasons" at bounding box center [426, 316] width 8 height 8
checkbox input "true"
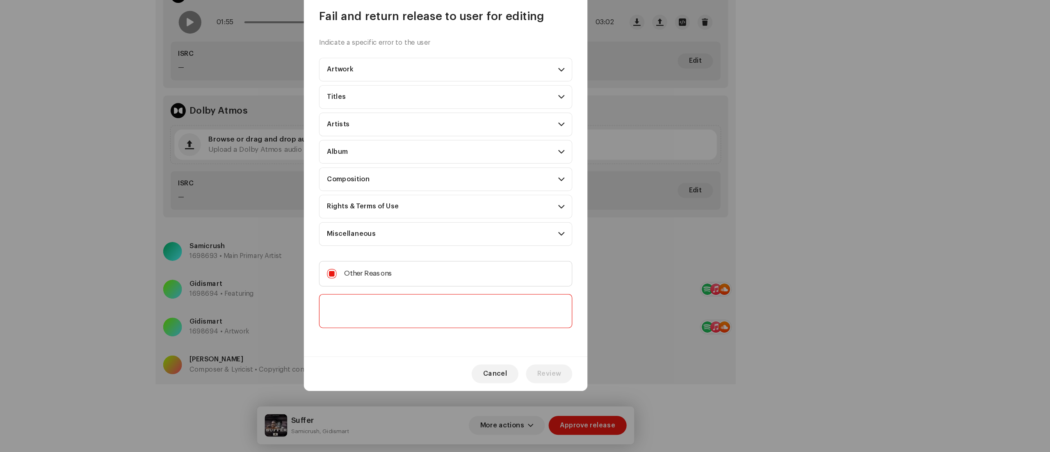
click at [432, 318] on textarea at bounding box center [525, 330] width 220 height 30
paste textarea "Verification required"
type textarea "V"
paste textarea "Thank you for submitting your release to us. To proceed with the distribution o…"
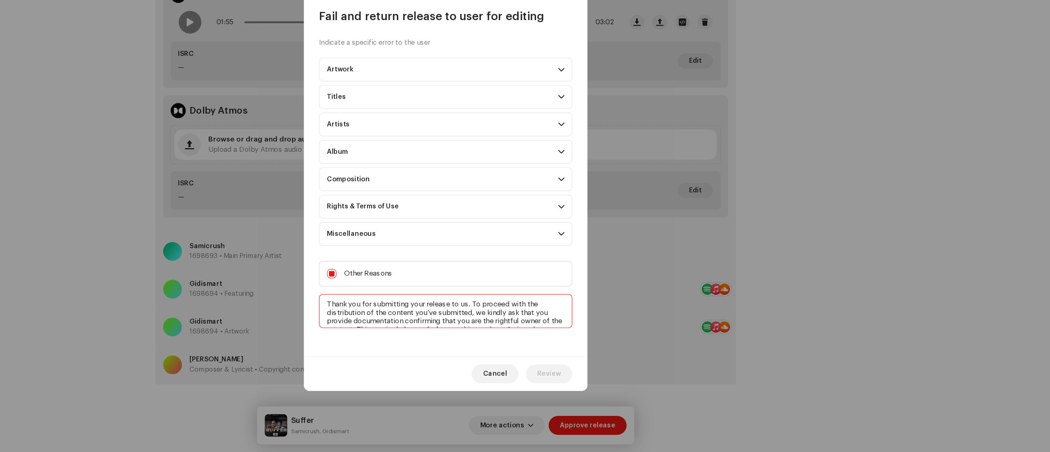
scroll to position [50, 0]
type textarea "Thank you for submitting your release to us. To proceed with the distribution o…"
click at [607, 339] on span "Review" at bounding box center [615, 384] width 21 height 16
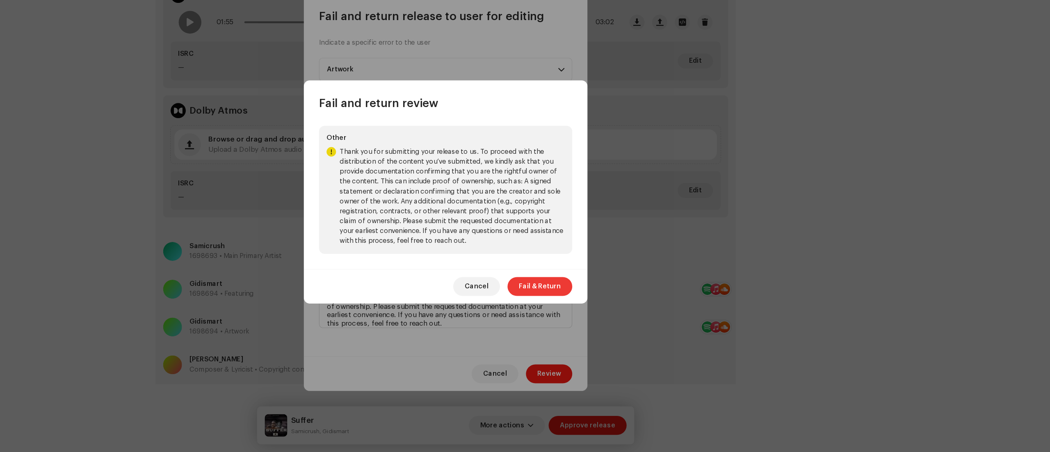
click at [595, 309] on span "Fail & Return" at bounding box center [607, 308] width 37 height 16
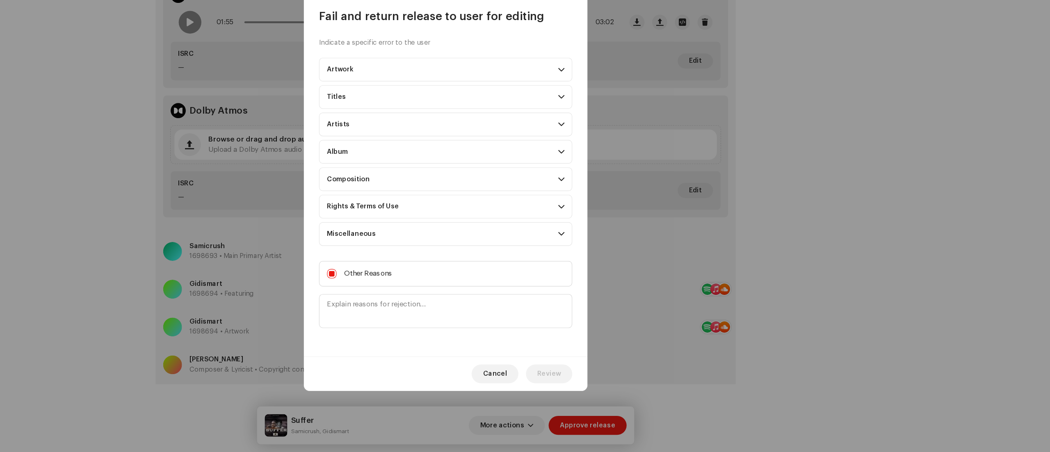
scroll to position [0, 0]
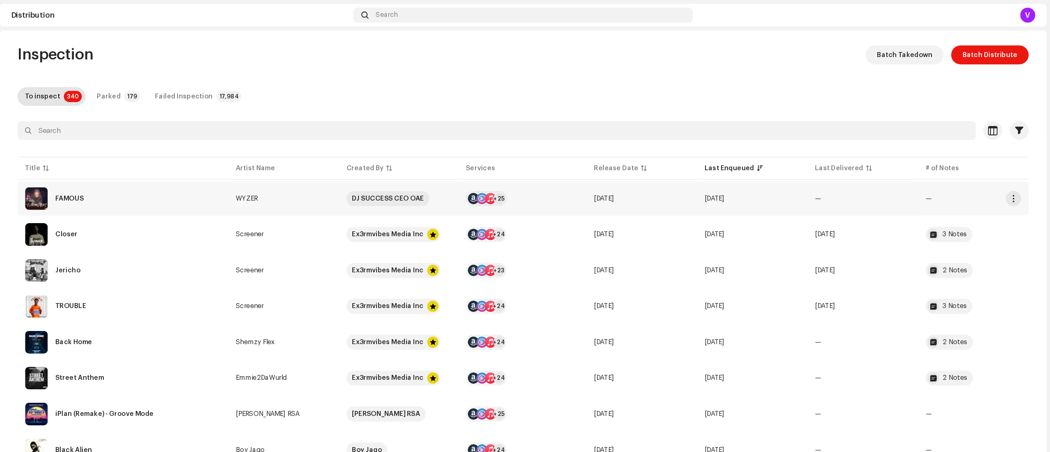
click at [787, 172] on span "—" at bounding box center [848, 172] width 5 height 6
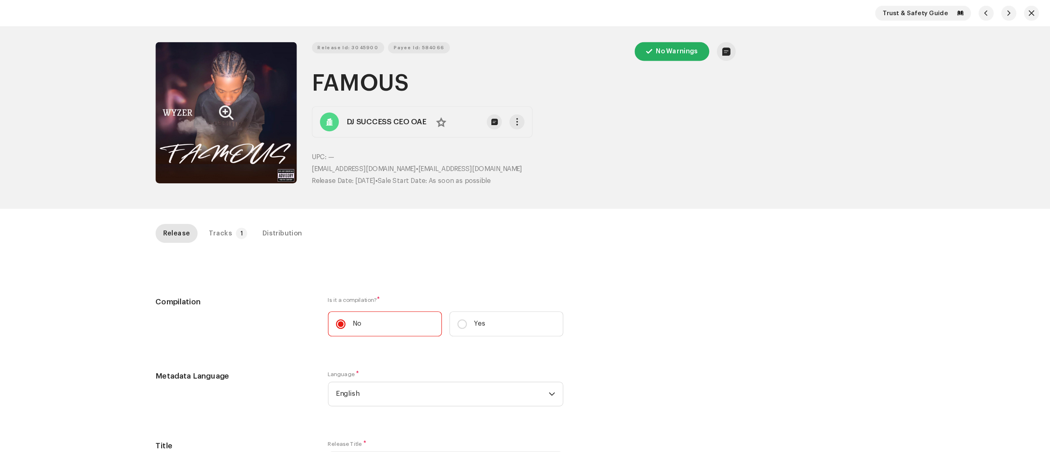
click at [305, 114] on button "Zoom Image" at bounding box center [334, 98] width 123 height 123
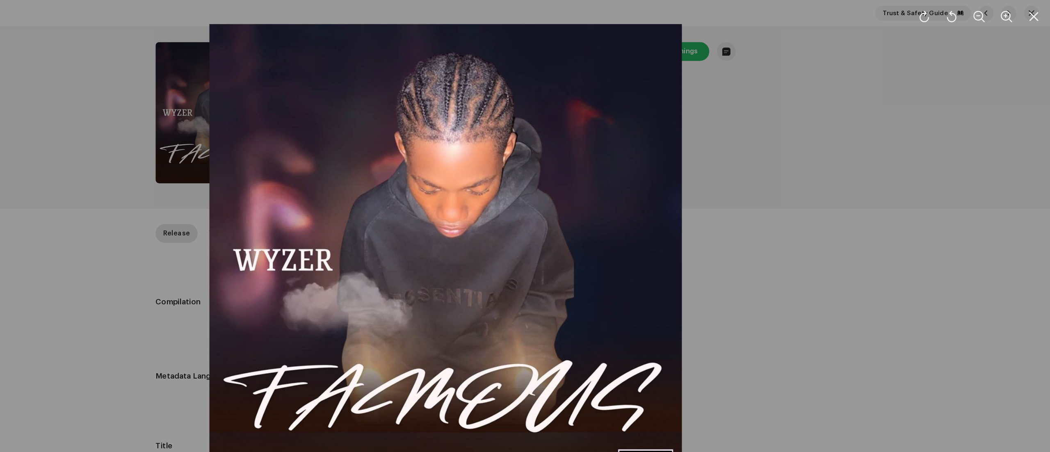
click at [289, 217] on div at bounding box center [525, 226] width 1050 height 452
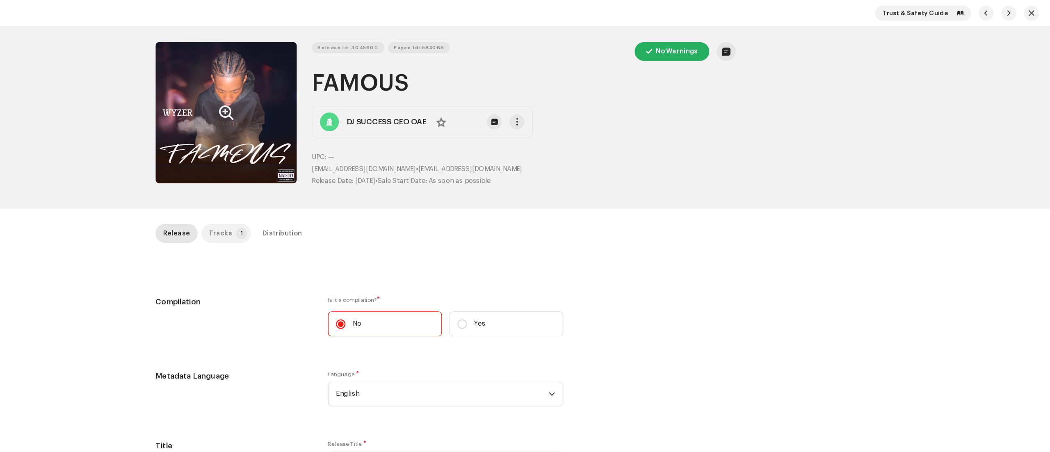
click at [343, 203] on p-badge "1" at bounding box center [348, 203] width 10 height 10
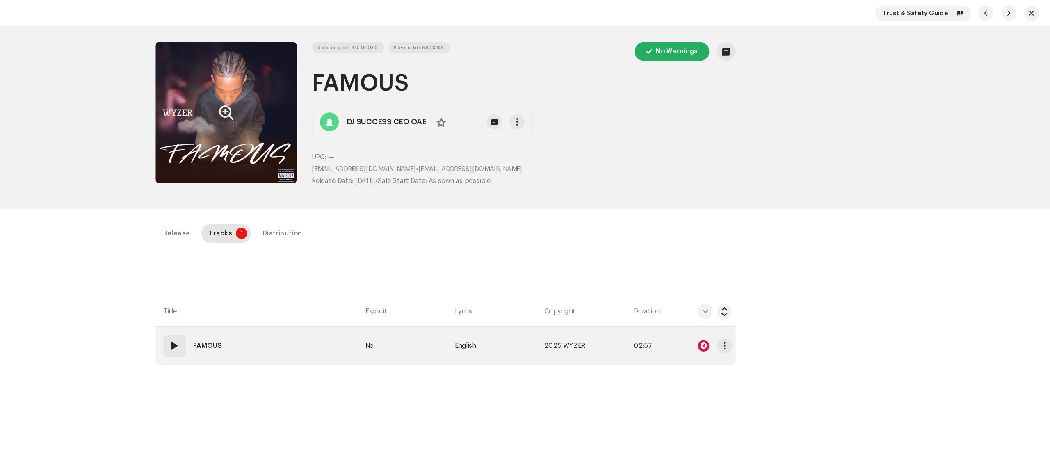
click at [747, 300] on div at bounding box center [749, 300] width 10 height 10
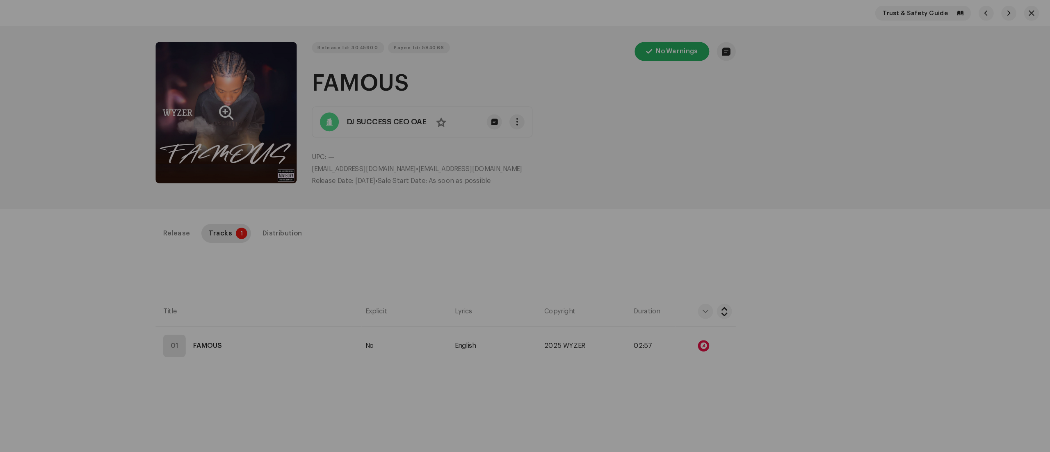
click at [269, 327] on div "Audio Recognition by Remix/Sample 4 All results require review/listening to avo…" at bounding box center [525, 226] width 1050 height 452
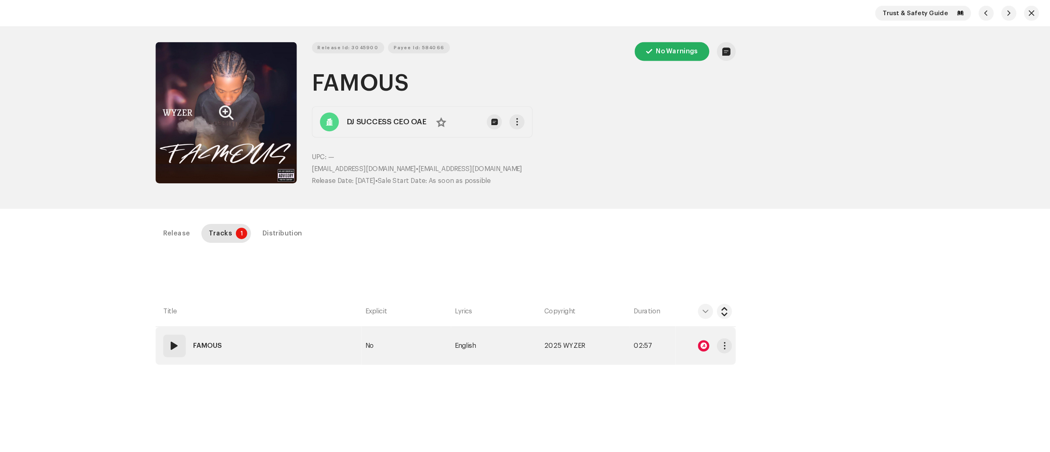
click at [287, 300] on span at bounding box center [290, 300] width 10 height 10
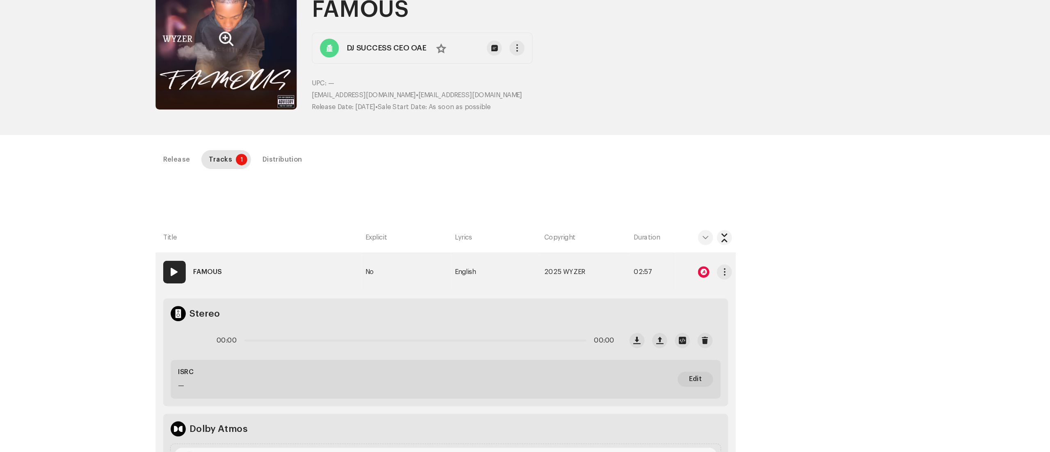
scroll to position [69, 0]
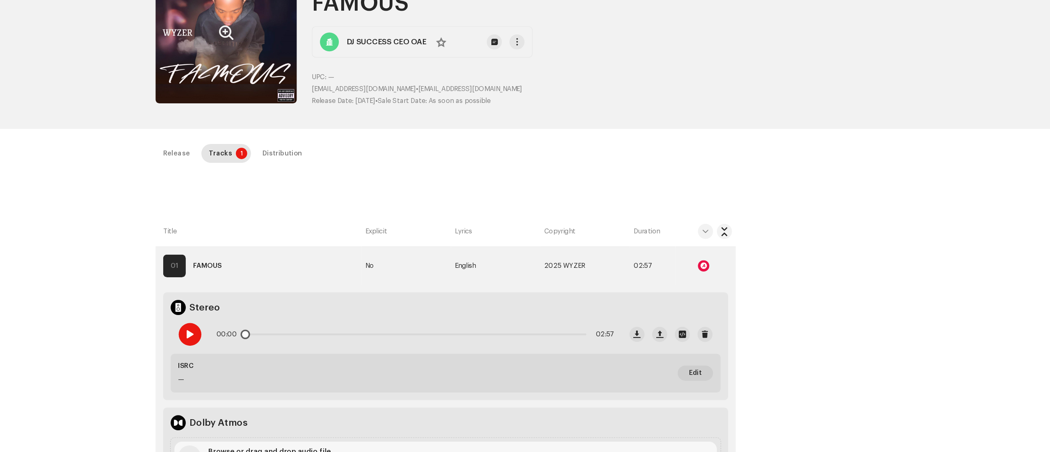
click at [301, 290] on span at bounding box center [302, 290] width 7 height 7
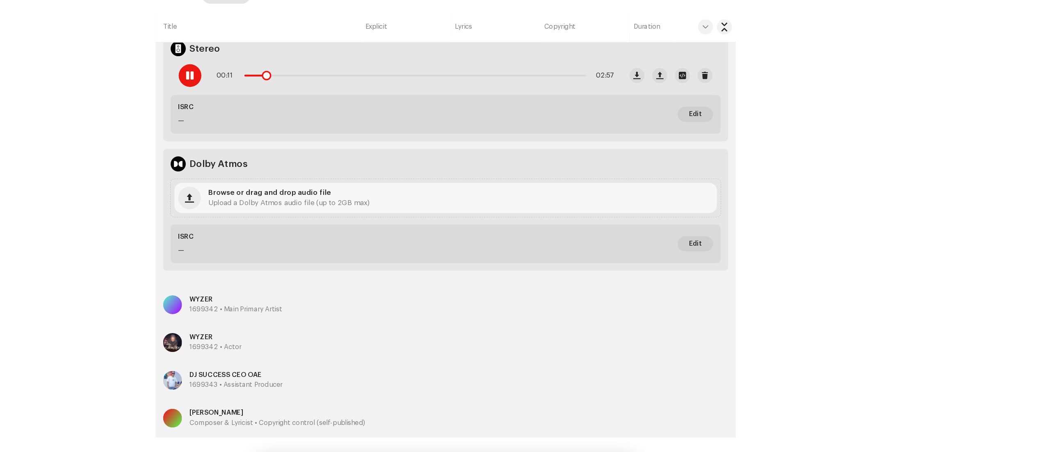
scroll to position [0, 0]
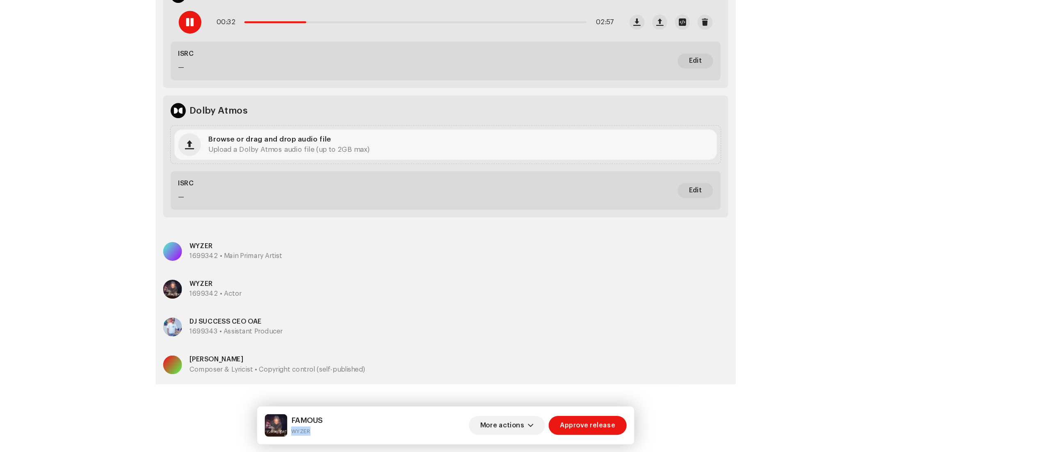
drag, startPoint x: 390, startPoint y: 432, endPoint x: 426, endPoint y: 435, distance: 35.8
click at [426, 339] on div "FAMOUS WYZER More actions Approve release" at bounding box center [525, 429] width 314 height 20
copy small "WYZER"
drag, startPoint x: 390, startPoint y: 424, endPoint x: 427, endPoint y: 427, distance: 37.4
click at [427, 339] on div "FAMOUS WYZER More actions Approve release" at bounding box center [525, 429] width 314 height 20
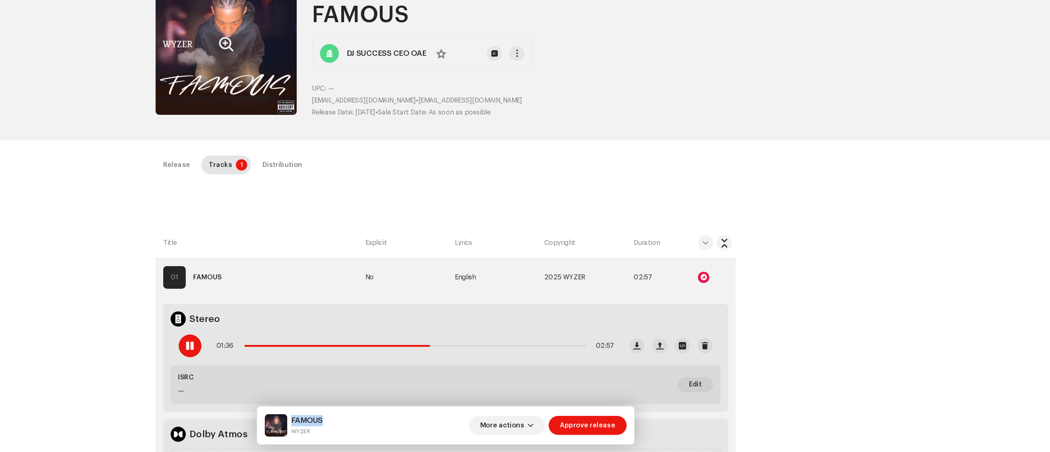
drag, startPoint x: 407, startPoint y: 71, endPoint x: 492, endPoint y: 74, distance: 85.4
click at [492, 74] on h1 "FAMOUS" at bounding box center [593, 72] width 368 height 26
copy h1 "FAMOUS"
click at [302, 339] on span at bounding box center [302, 359] width 7 height 7
click at [747, 299] on div at bounding box center [749, 300] width 10 height 10
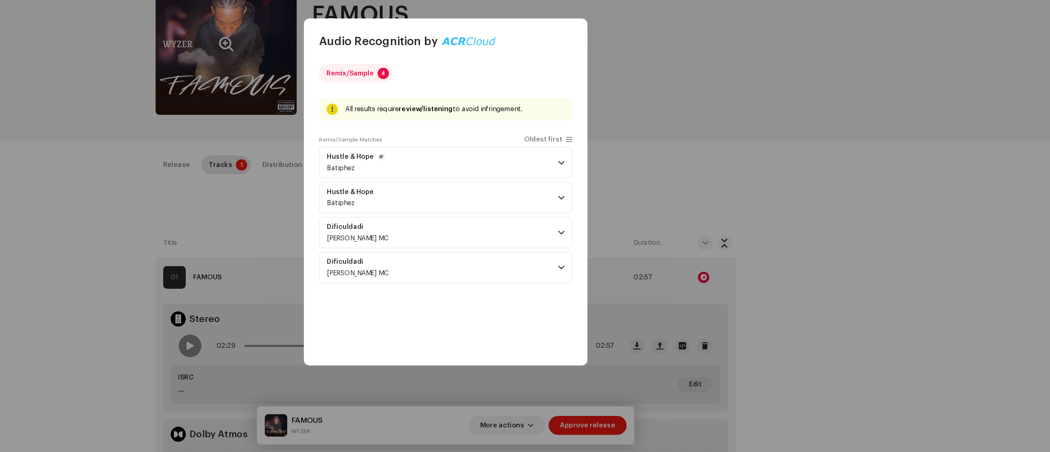
click at [627, 194] on p-accordion-header "Hustle & Hope Batiphez" at bounding box center [525, 200] width 220 height 27
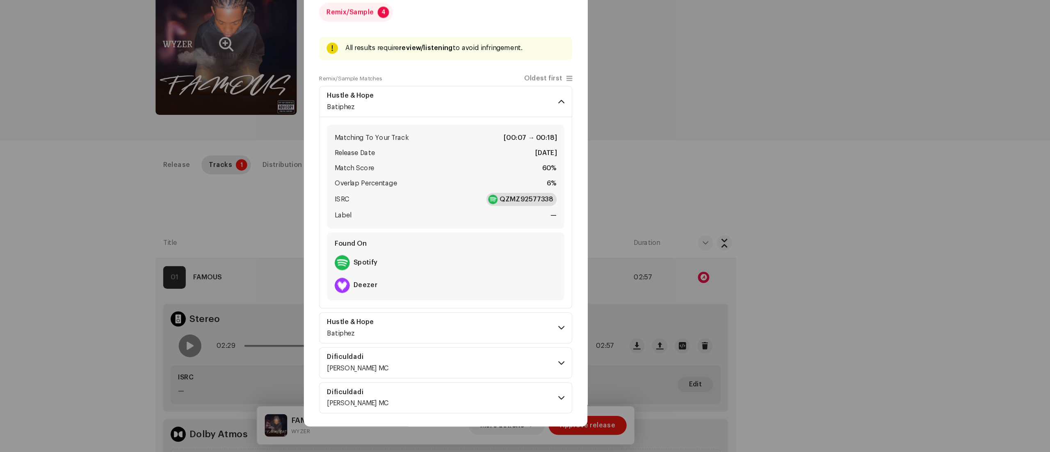
click at [612, 232] on strong "QZMZ92577338" at bounding box center [595, 232] width 46 height 8
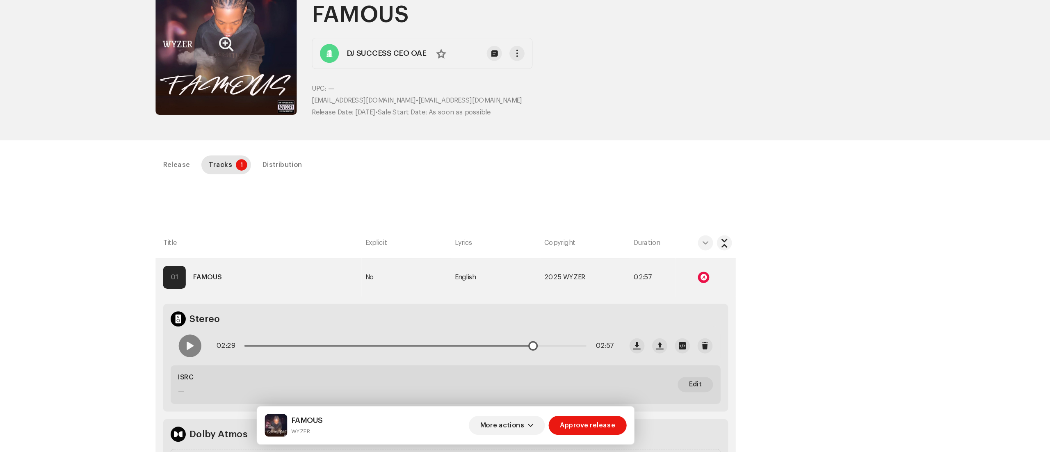
click at [348, 339] on div "02:29 02:57" at bounding box center [498, 359] width 345 height 16
click at [349, 339] on div "02:29 02:57" at bounding box center [498, 359] width 345 height 16
click at [354, 339] on div "02:29 02:57" at bounding box center [498, 359] width 345 height 16
click at [295, 339] on div at bounding box center [303, 360] width 20 height 20
click at [354, 339] on div "02:31 02:57" at bounding box center [498, 359] width 345 height 16
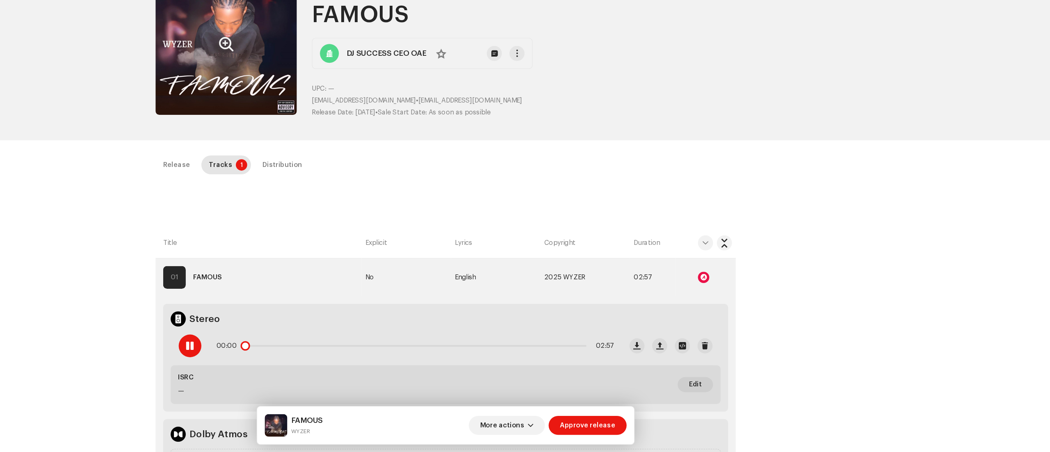
drag, startPoint x: 607, startPoint y: 361, endPoint x: 341, endPoint y: 354, distance: 265.9
click at [341, 339] on div "00:00 02:57" at bounding box center [498, 359] width 345 height 16
click at [296, 339] on div at bounding box center [303, 360] width 20 height 20
click at [744, 300] on div at bounding box center [749, 300] width 10 height 10
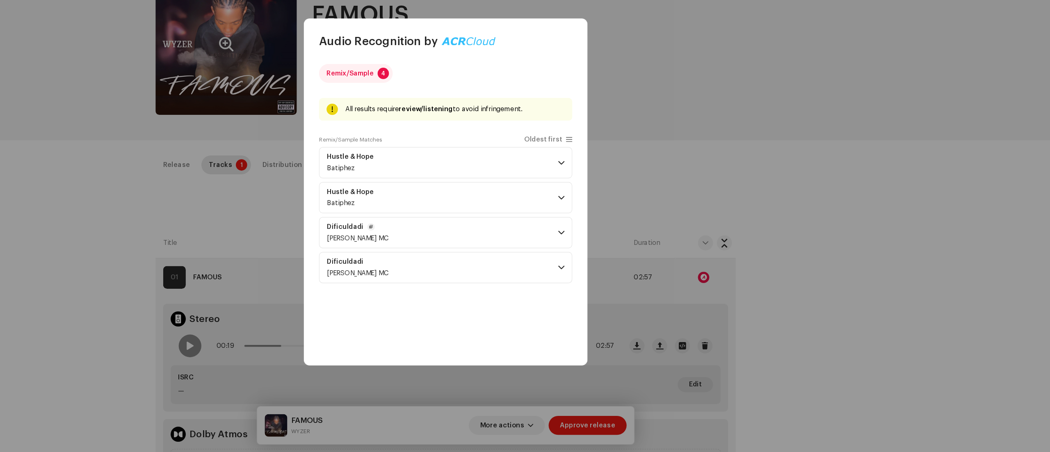
click at [625, 256] on p-accordion-header "Dificuldadi Carter MC" at bounding box center [525, 261] width 220 height 27
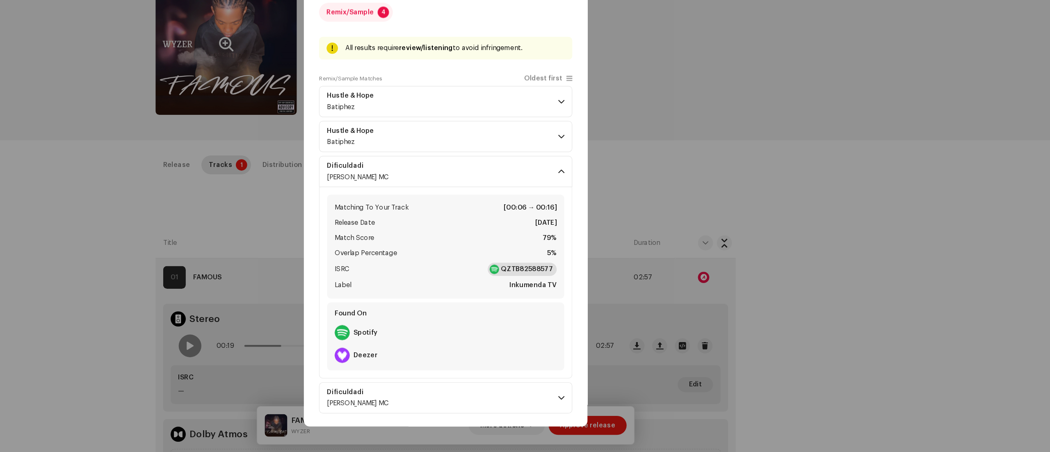
click at [591, 291] on strong "QZTB82588577" at bounding box center [595, 293] width 45 height 8
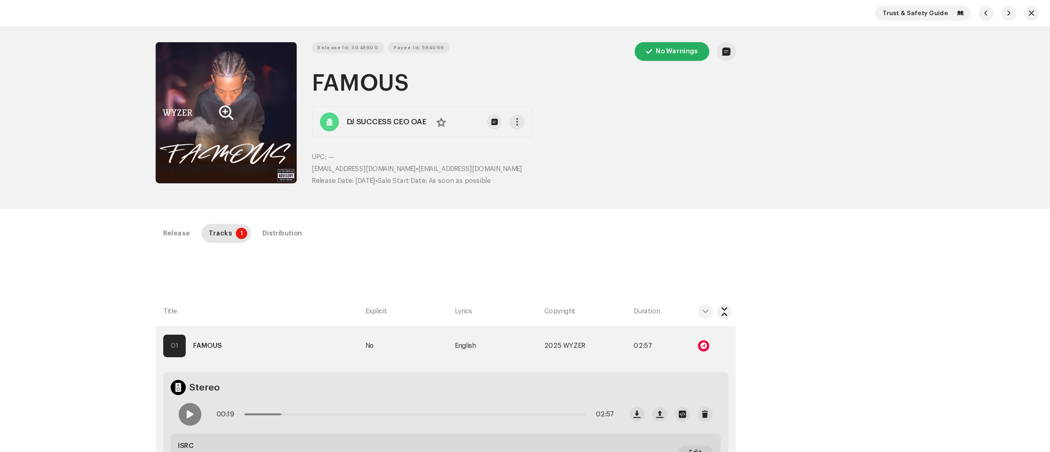
click at [497, 32] on div "Release Id: 3045900 Payee Id: 584066 No Warnings FAMOUS DJ SUCCESS CEO OAE No U…" at bounding box center [525, 102] width 530 height 158
click at [495, 38] on span "Payee Id: 584066" at bounding box center [502, 41] width 44 height 16
drag, startPoint x: 405, startPoint y: 75, endPoint x: 507, endPoint y: 78, distance: 102.2
click at [507, 78] on div "Release Id: 3045900 Payee Id: 584066 No Warnings FAMOUS DJ SUCCESS CEO OAE No U…" at bounding box center [525, 103] width 504 height 132
copy h1 "FAMOUS"
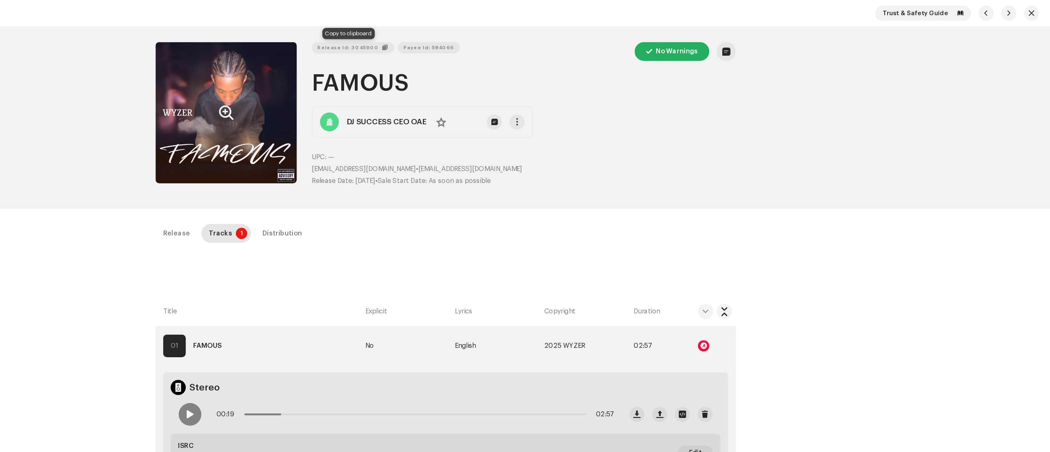
click at [444, 42] on span "Release Id: 3045900" at bounding box center [440, 41] width 53 height 16
drag, startPoint x: 405, startPoint y: 146, endPoint x: 499, endPoint y: 147, distance: 93.9
click at [499, 147] on div "Release Id: 3045900 Payee Id: 584066 No Warnings FAMOUS DJ SUCCESS CEO OAE No U…" at bounding box center [525, 103] width 504 height 132
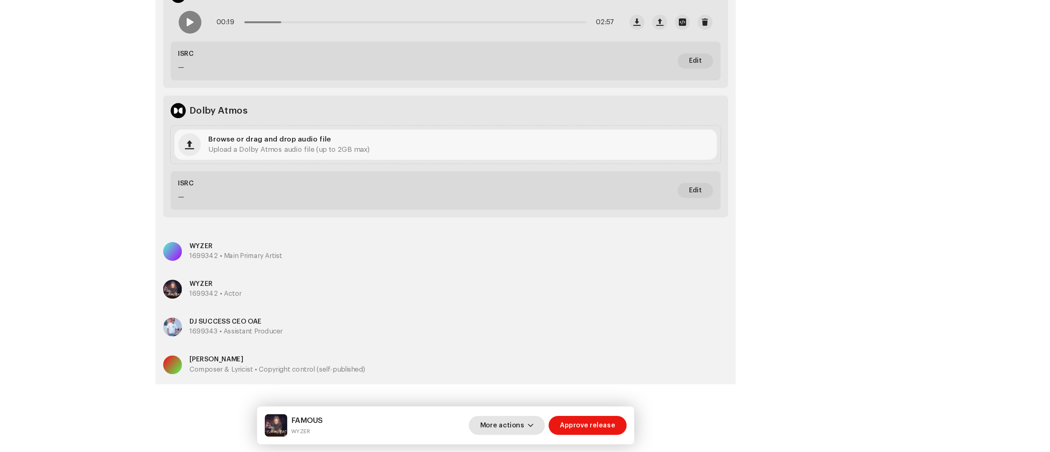
click at [600, 339] on span "button" at bounding box center [598, 428] width 5 height 7
click at [589, 339] on div "Fail & Return" at bounding box center [596, 375] width 83 height 16
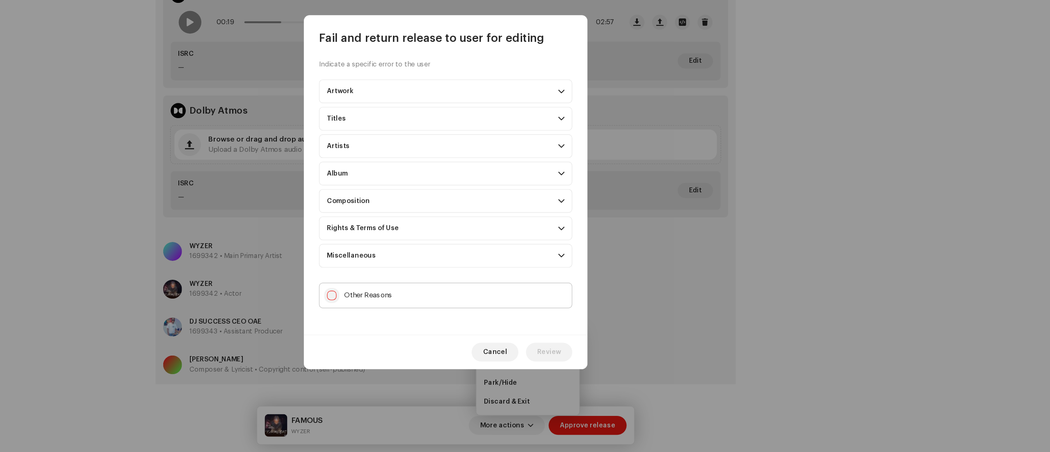
click at [428, 312] on input "Other Reasons" at bounding box center [426, 316] width 8 height 8
checkbox input "true"
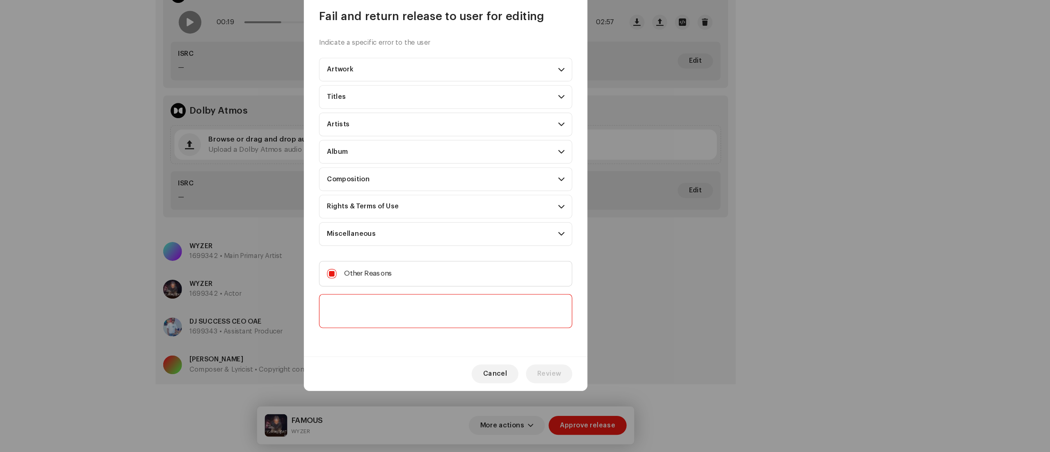
click at [442, 326] on textarea at bounding box center [525, 330] width 220 height 30
paste textarea "Thank you for submitting your release to us. To proceed with the distribution o…"
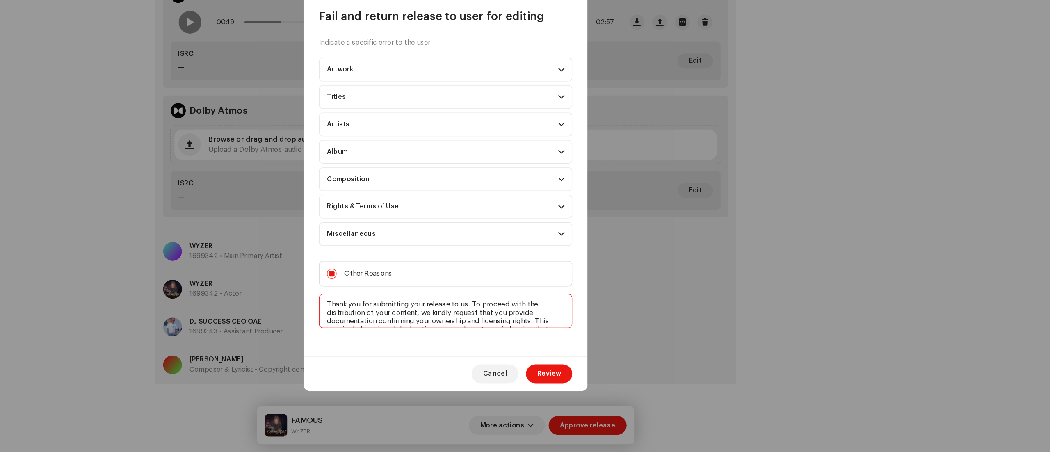
scroll to position [42, 0]
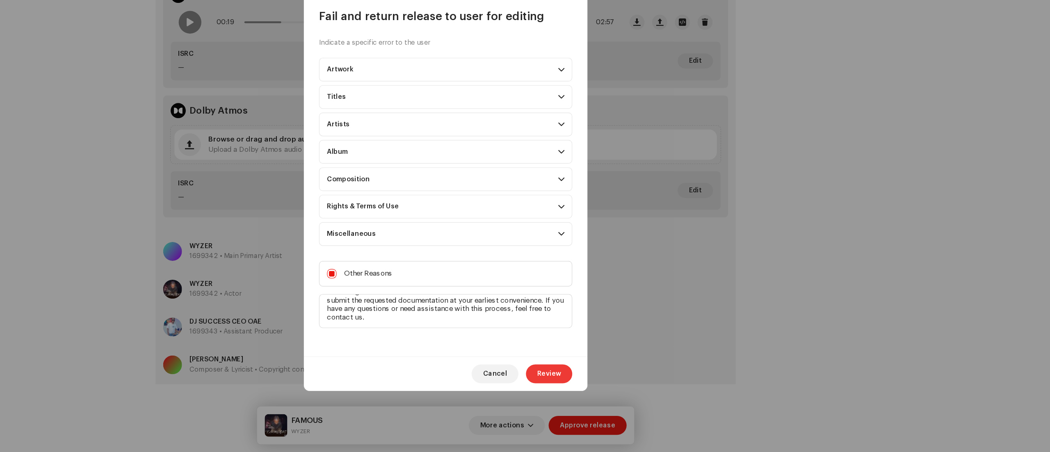
type textarea "Thank you for submitting your release to us. To proceed with the distribution o…"
click at [617, 339] on span "Review" at bounding box center [615, 384] width 21 height 16
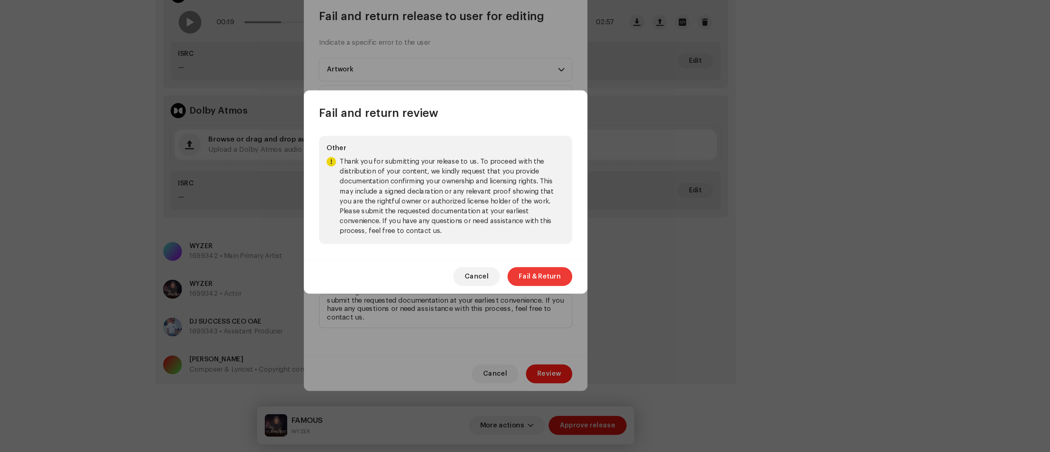
click at [609, 295] on span "Fail & Return" at bounding box center [607, 299] width 37 height 16
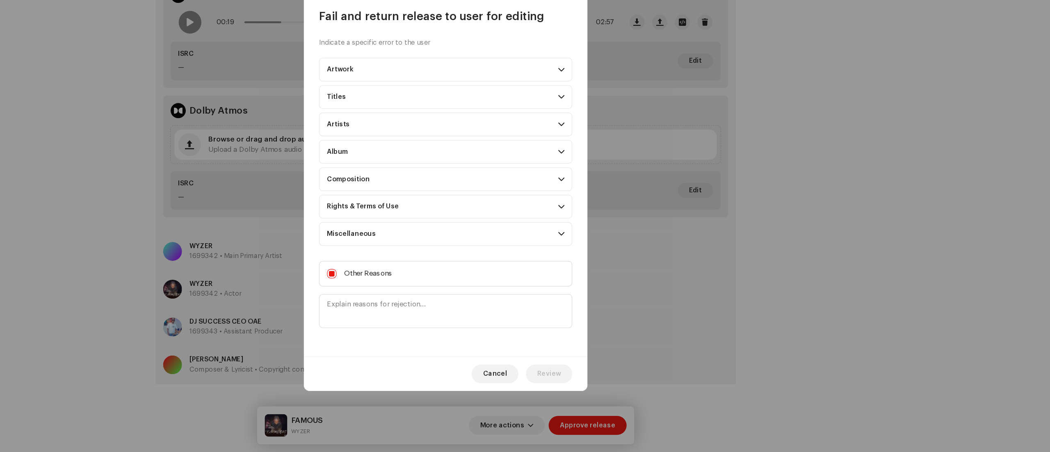
scroll to position [0, 0]
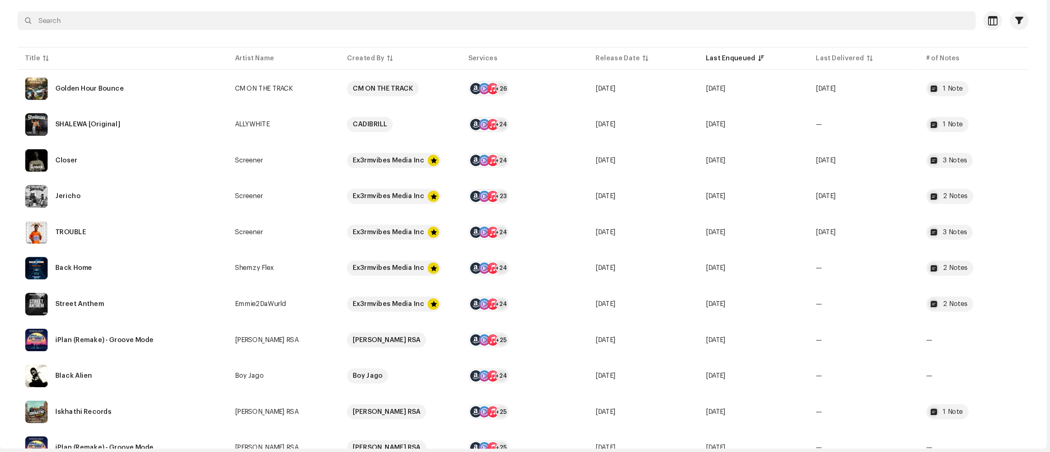
scroll to position [45, 0]
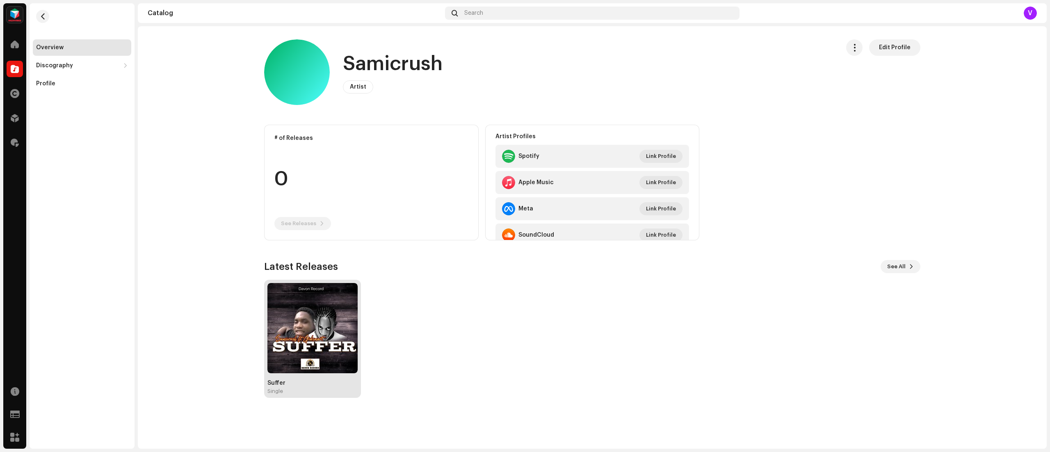
click at [317, 337] on img at bounding box center [312, 328] width 90 height 90
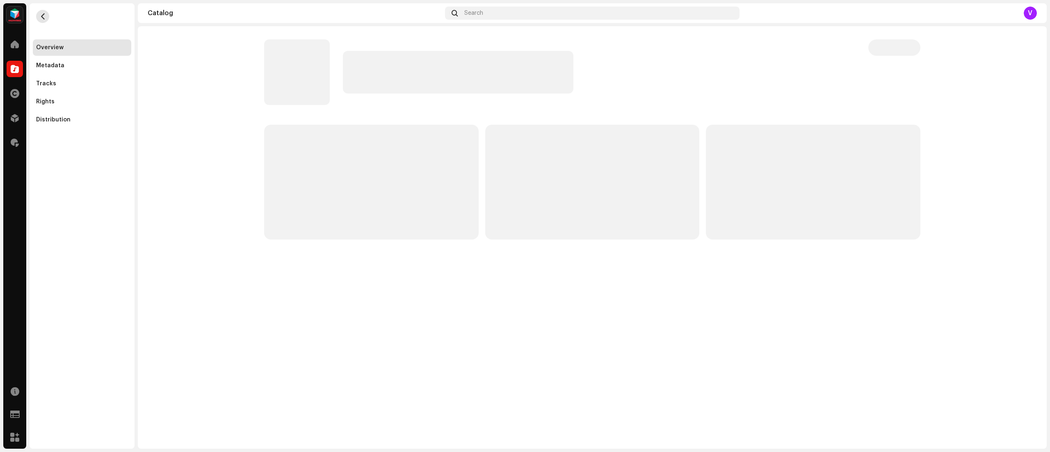
click at [44, 13] on span "button" at bounding box center [43, 16] width 6 height 7
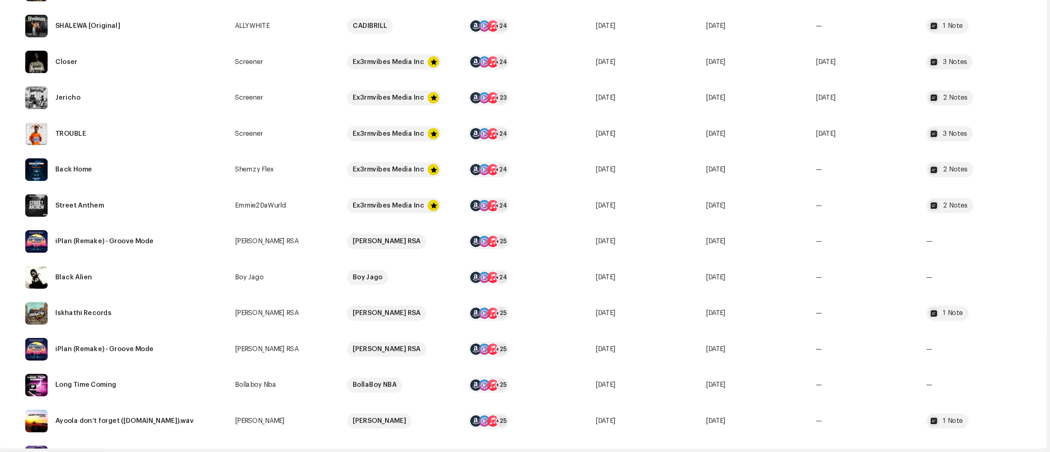
scroll to position [125, 0]
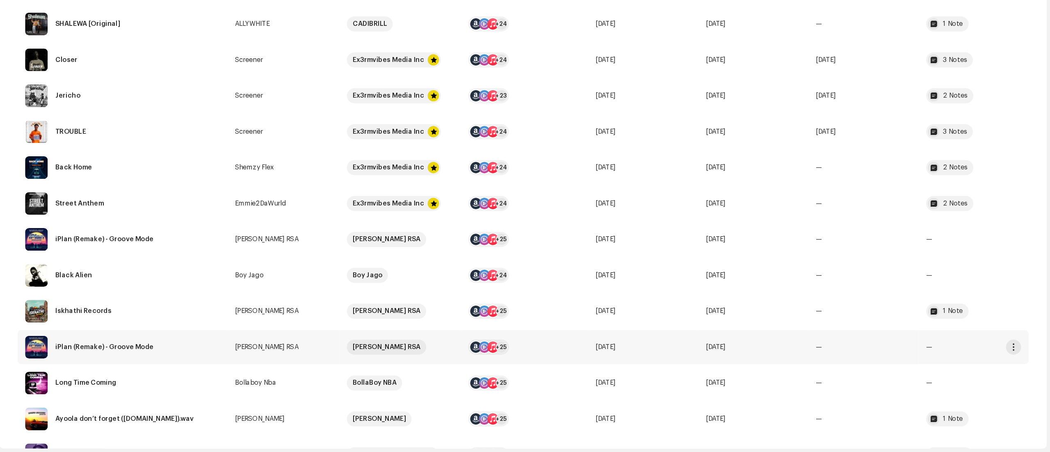
click at [955, 349] on td "—" at bounding box center [984, 361] width 96 height 30
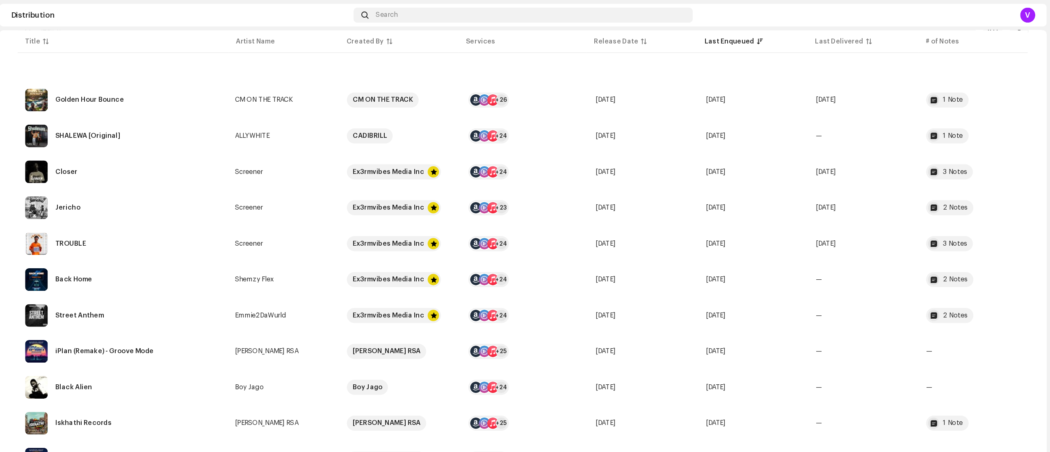
scroll to position [144, 0]
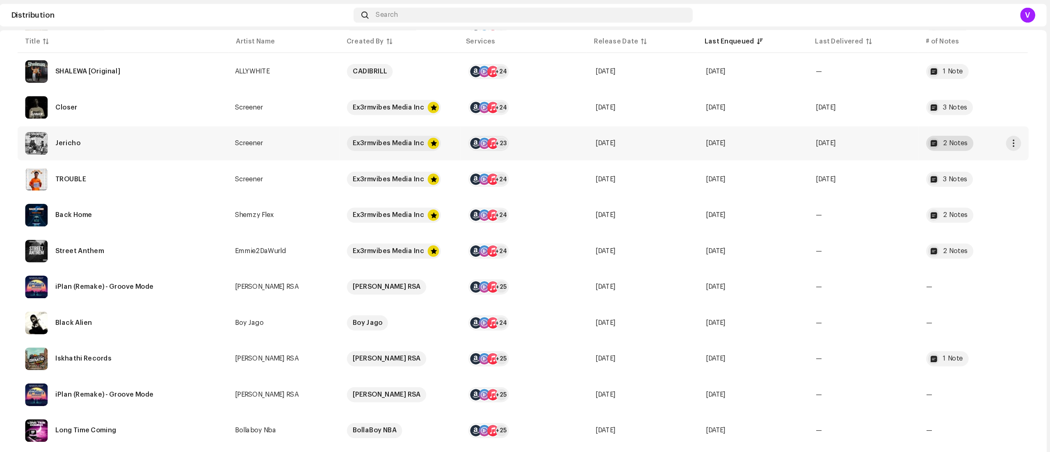
click at [945, 123] on div at bounding box center [949, 124] width 10 height 10
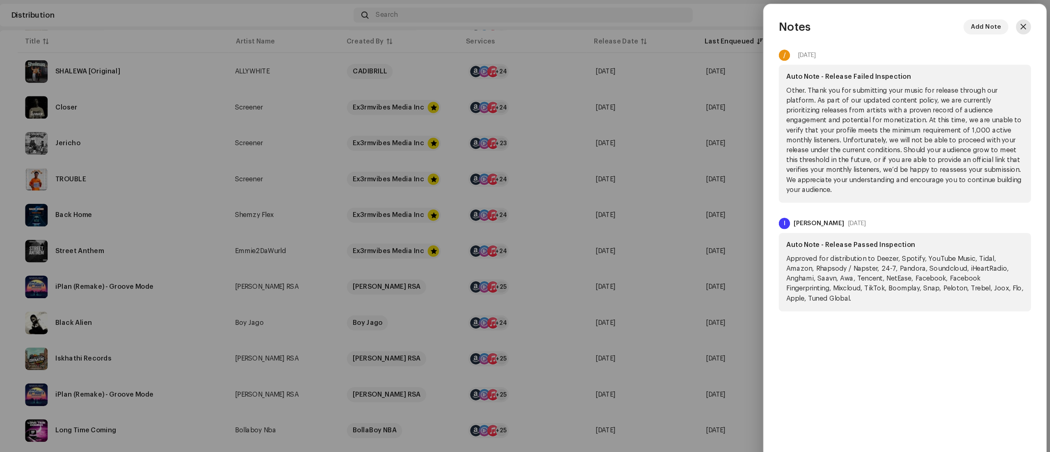
click at [1027, 25] on span "button" at bounding box center [1026, 23] width 5 height 7
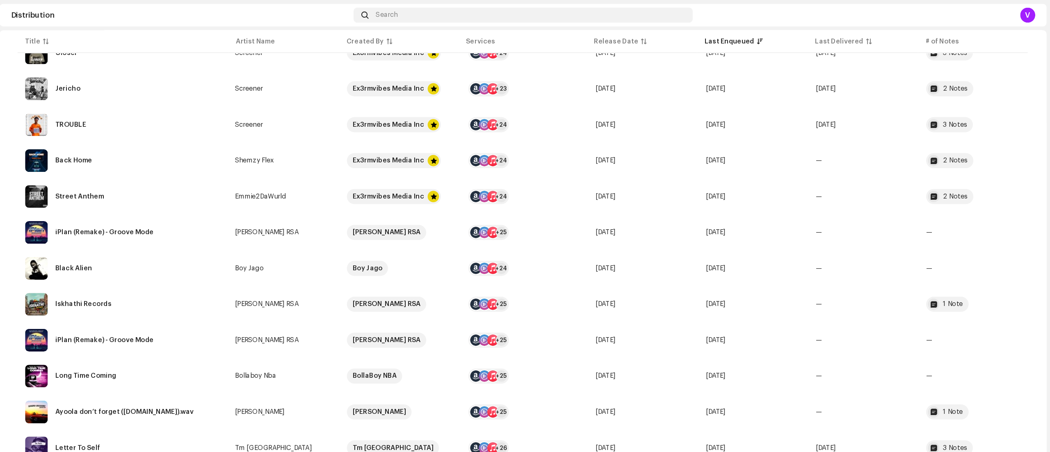
scroll to position [192, 0]
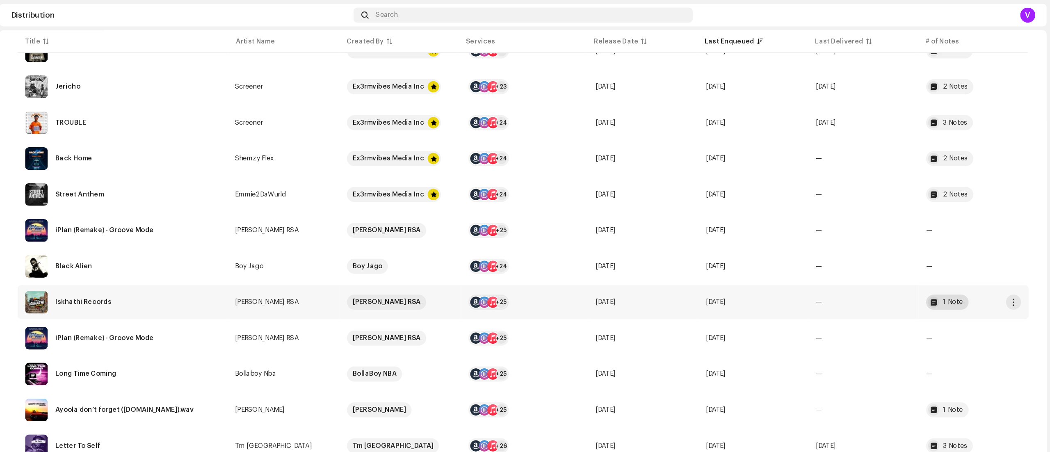
click at [962, 263] on div "1 Note" at bounding box center [965, 263] width 17 height 6
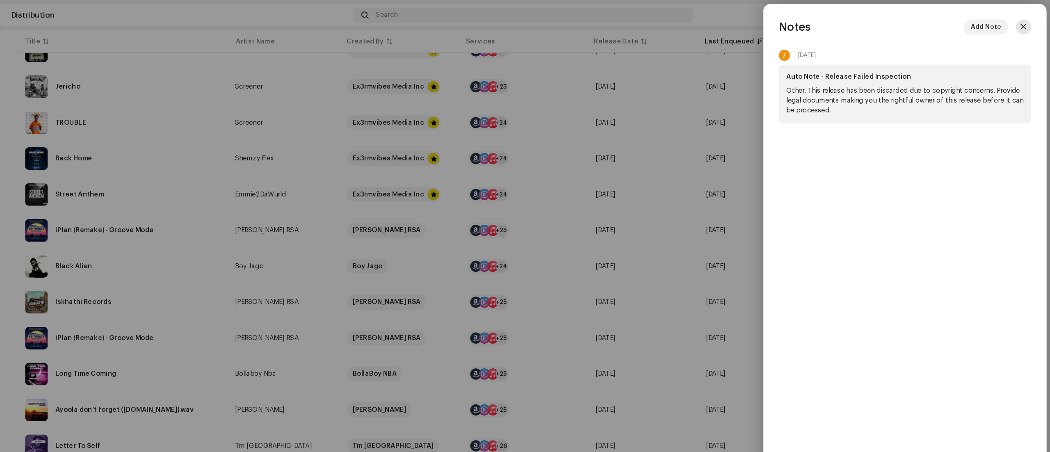
click at [1026, 23] on span "button" at bounding box center [1026, 23] width 5 height 7
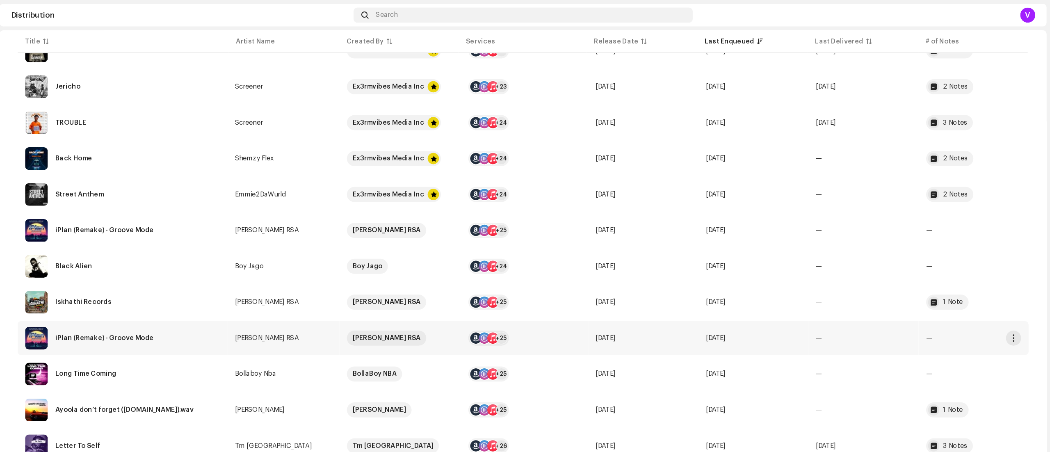
click at [872, 302] on td "—" at bounding box center [888, 294] width 96 height 30
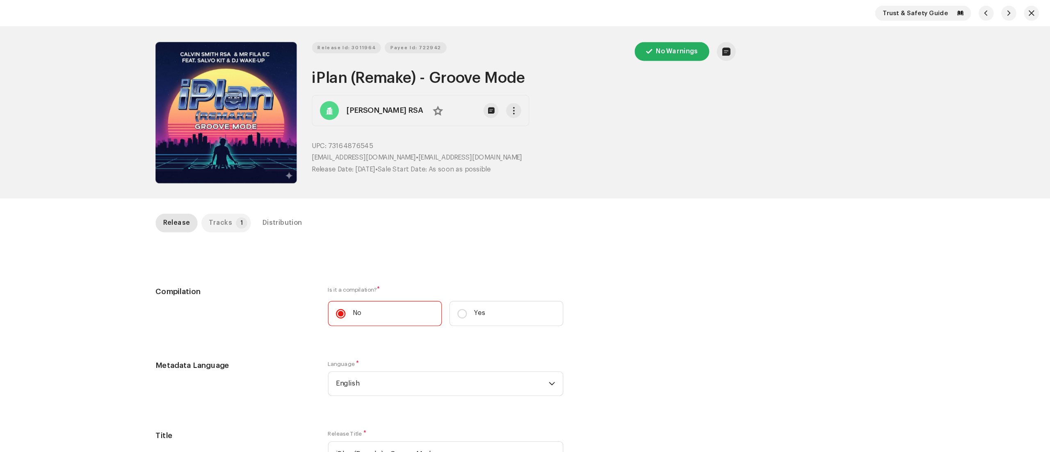
click at [343, 193] on p-badge "1" at bounding box center [348, 194] width 10 height 10
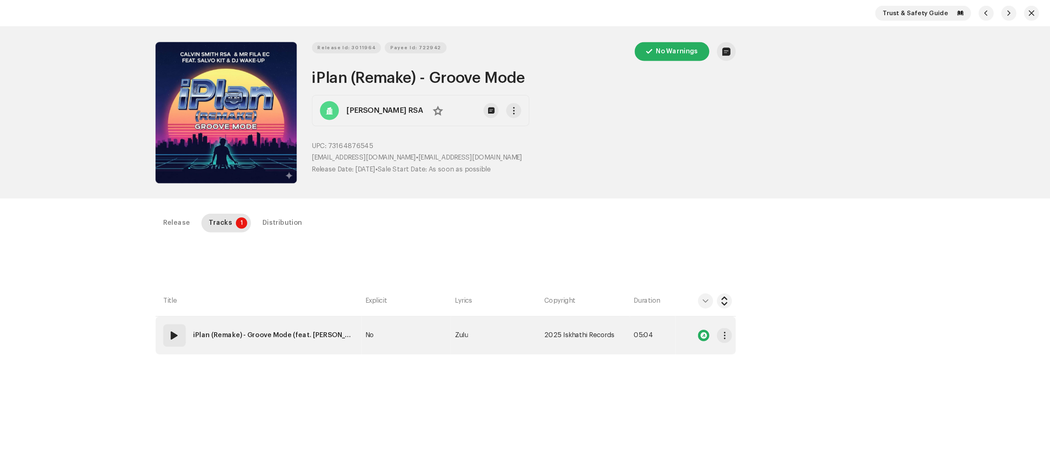
click at [287, 291] on span at bounding box center [290, 291] width 10 height 10
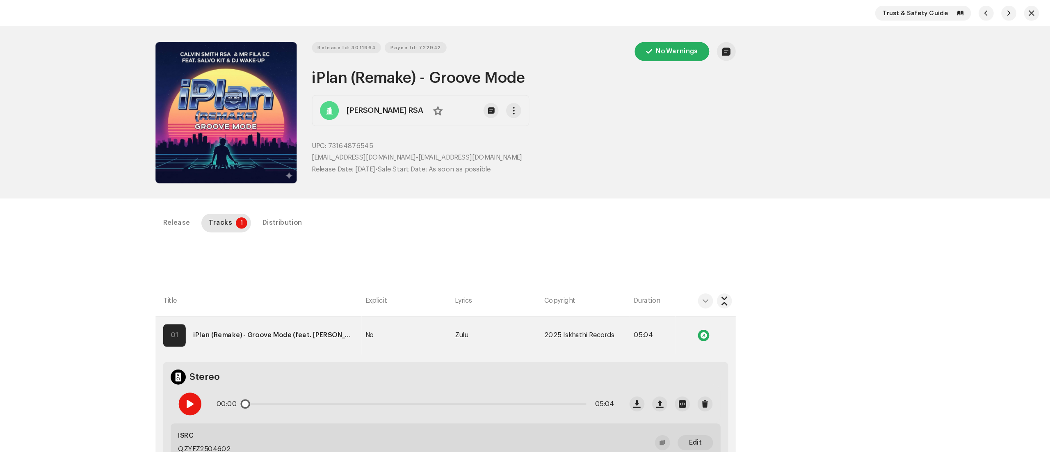
click at [299, 353] on span at bounding box center [302, 350] width 7 height 7
click at [302, 350] on span at bounding box center [302, 350] width 7 height 7
drag, startPoint x: 405, startPoint y: 57, endPoint x: 594, endPoint y: 69, distance: 189.9
click at [594, 69] on div "Release Id: 3011964 Payee Id: 722942 No Warnings iPlan (Remake) - Groove Mode […" at bounding box center [525, 98] width 504 height 123
copy h2 "iPlan (Remake) - Groove Mode"
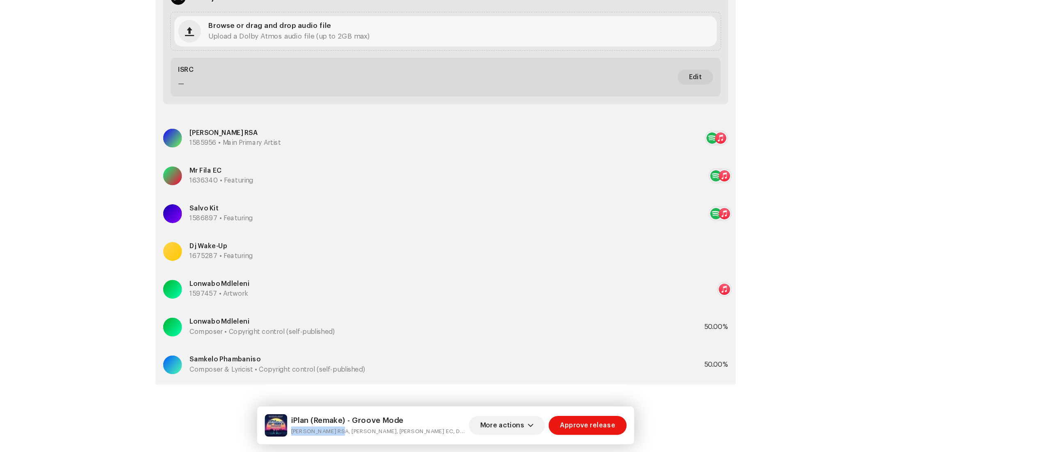
drag, startPoint x: 390, startPoint y: 432, endPoint x: 431, endPoint y: 435, distance: 40.3
click at [431, 435] on small "[PERSON_NAME] RSA, [PERSON_NAME], [PERSON_NAME] EC, Dj Wake-Up" at bounding box center [466, 433] width 151 height 8
copy small "[PERSON_NAME] RSA"
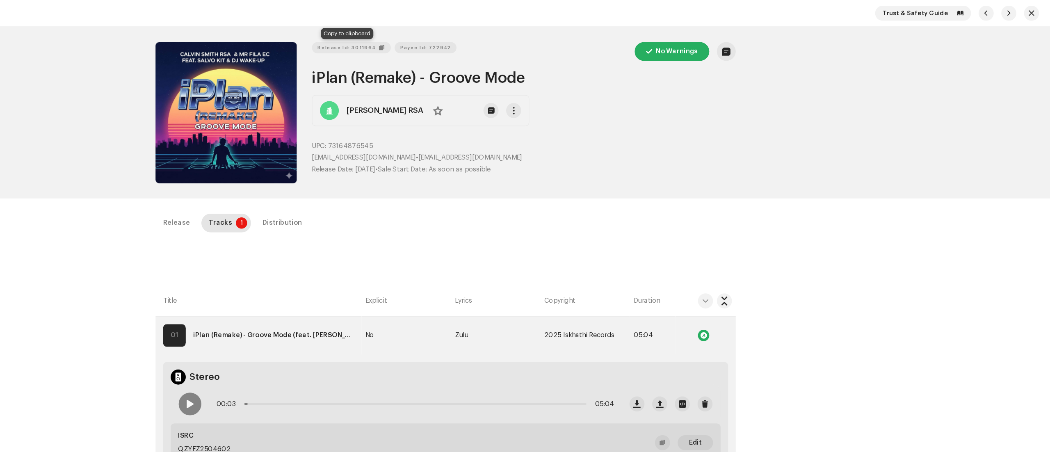
click at [445, 37] on span "Release Id: 3011964" at bounding box center [439, 41] width 50 height 16
copy small "[PERSON_NAME] RSA"
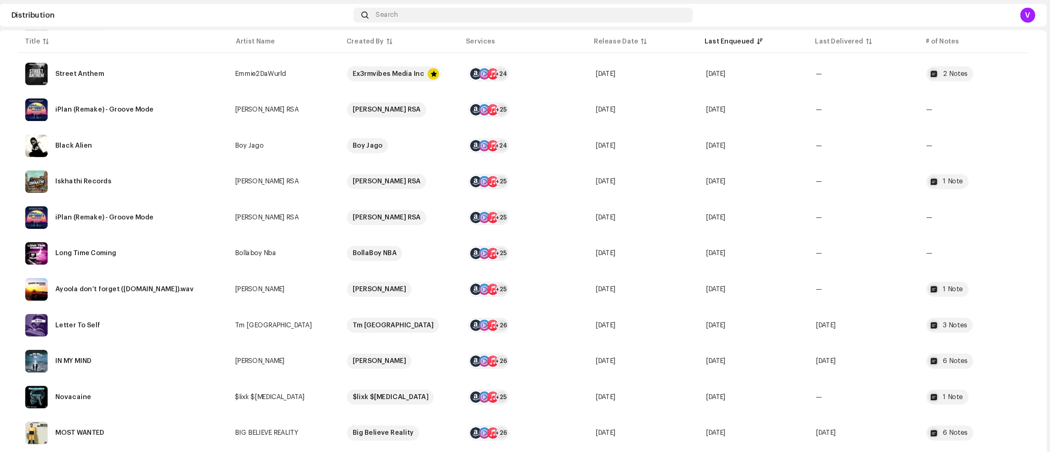
scroll to position [314, 0]
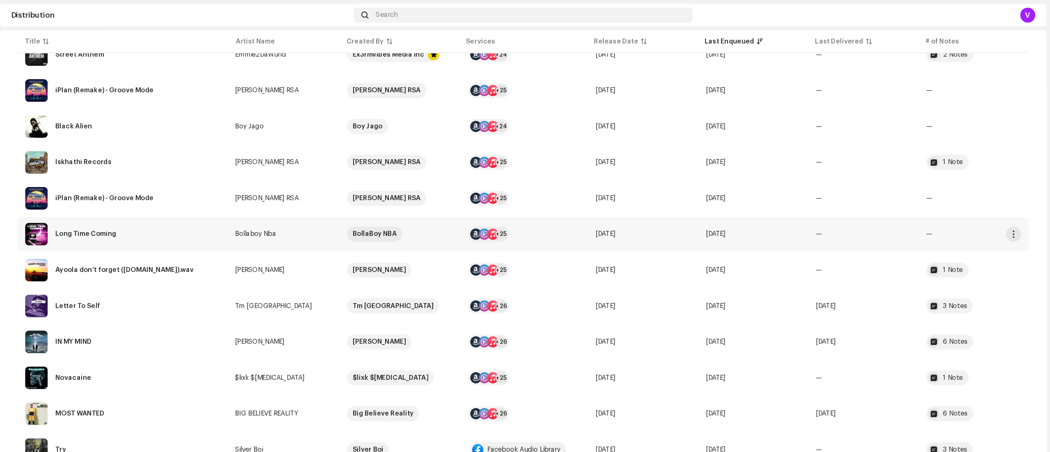
click at [931, 212] on td "—" at bounding box center [888, 204] width 96 height 30
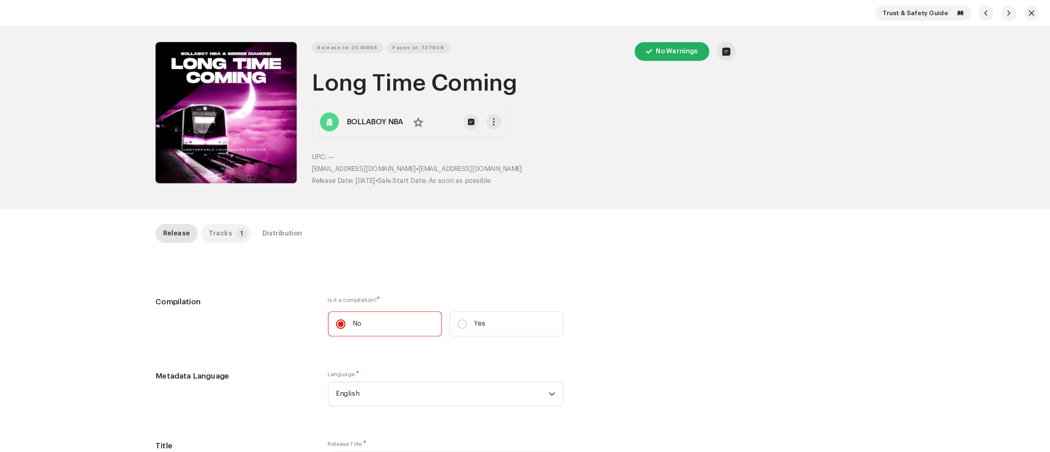
click at [330, 202] on div "Tracks" at bounding box center [329, 202] width 20 height 16
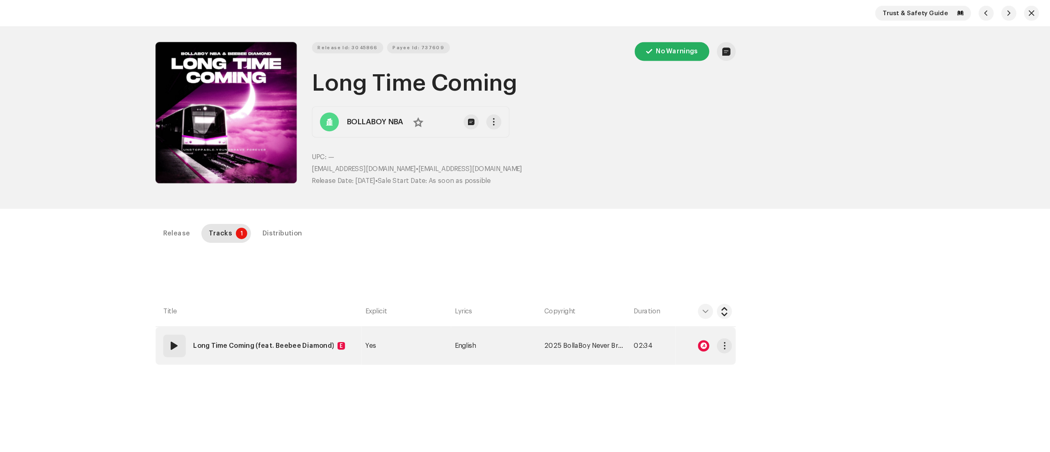
click at [747, 300] on div at bounding box center [749, 300] width 10 height 10
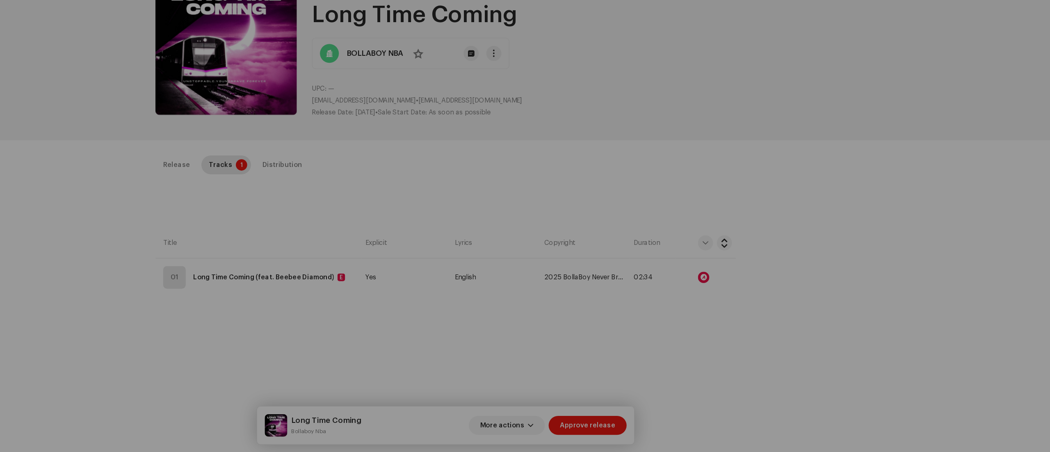
click at [891, 393] on div "Audio Recognition by Remix/Sample 35 All results require review/listening to av…" at bounding box center [525, 226] width 1050 height 452
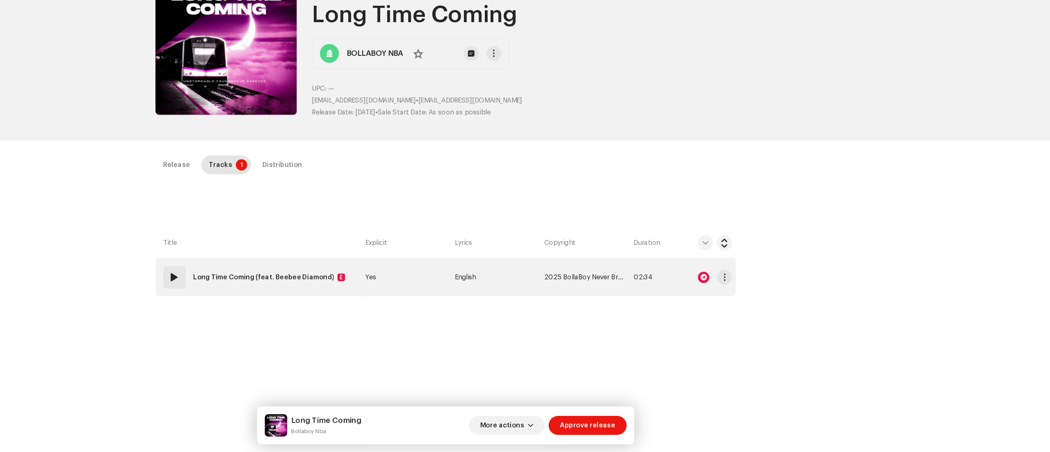
click at [285, 306] on div "01" at bounding box center [290, 300] width 20 height 20
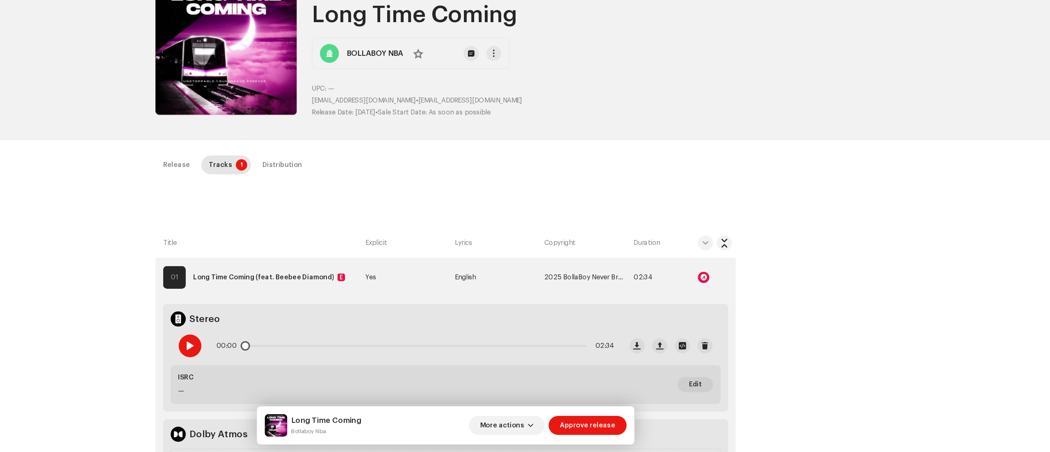
click at [301, 360] on span at bounding box center [302, 359] width 7 height 7
click at [301, 357] on span at bounding box center [302, 359] width 7 height 7
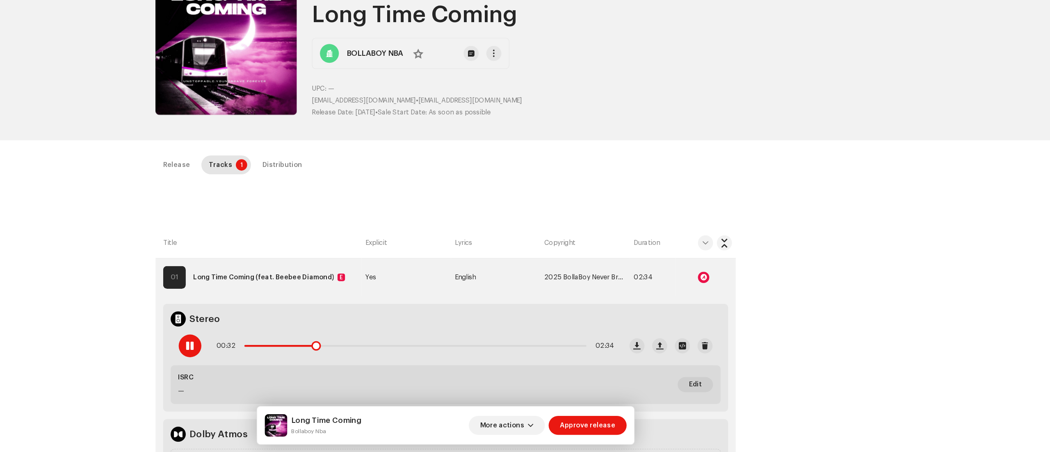
click at [301, 357] on span at bounding box center [302, 359] width 7 height 7
drag, startPoint x: 388, startPoint y: 430, endPoint x: 446, endPoint y: 435, distance: 58.0
click at [446, 435] on div "Long Time Coming Bollaboy Nba" at bounding box center [410, 429] width 84 height 20
click at [446, 435] on small "Bollaboy Nba" at bounding box center [421, 433] width 61 height 8
drag, startPoint x: 389, startPoint y: 431, endPoint x: 421, endPoint y: 435, distance: 32.2
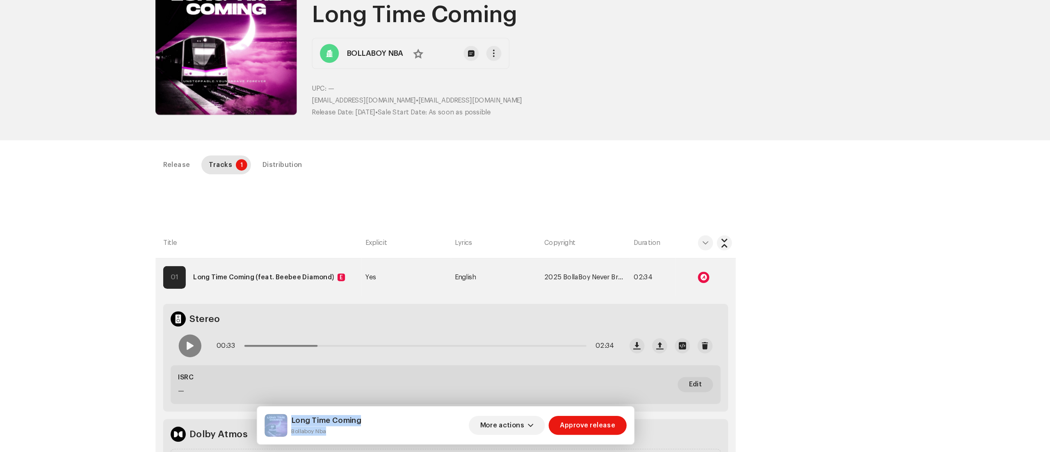
click at [421, 435] on div "Long Time Coming Bollaboy Nba" at bounding box center [410, 429] width 84 height 20
click at [421, 435] on small "Bollaboy Nba" at bounding box center [421, 433] width 61 height 8
drag, startPoint x: 421, startPoint y: 435, endPoint x: 390, endPoint y: 432, distance: 30.5
click at [391, 432] on small "Bollaboy Nba" at bounding box center [421, 433] width 61 height 8
copy small "Bollaboy Nba"
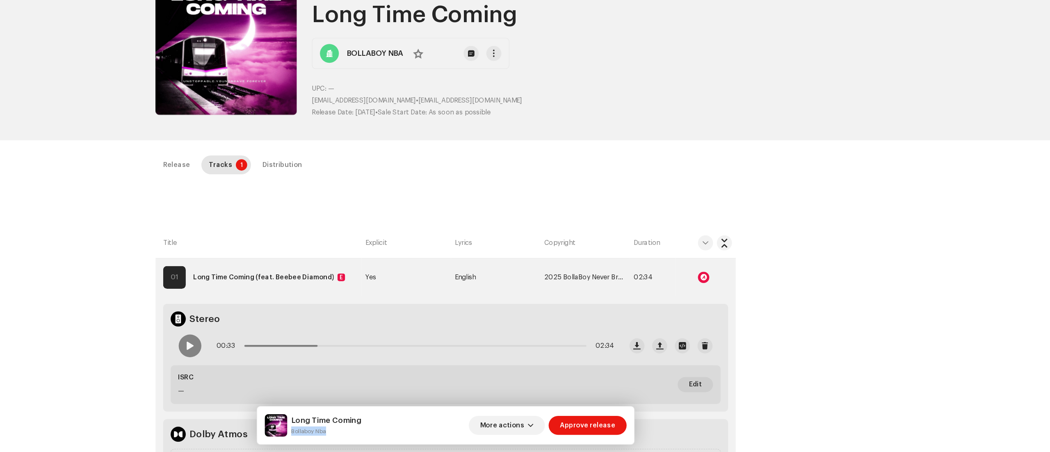
drag, startPoint x: 414, startPoint y: 76, endPoint x: 616, endPoint y: 85, distance: 201.6
click at [616, 85] on h1 "Long Time Coming" at bounding box center [593, 72] width 368 height 26
click at [427, 68] on h1 "Long Time Coming" at bounding box center [593, 72] width 368 height 26
drag, startPoint x: 405, startPoint y: 68, endPoint x: 624, endPoint y: 68, distance: 219.0
click at [624, 68] on div "Release Id: 3045866 Payee Id: 737609 No Warnings Long Time Coming BOLLABOY NBA …" at bounding box center [525, 103] width 504 height 132
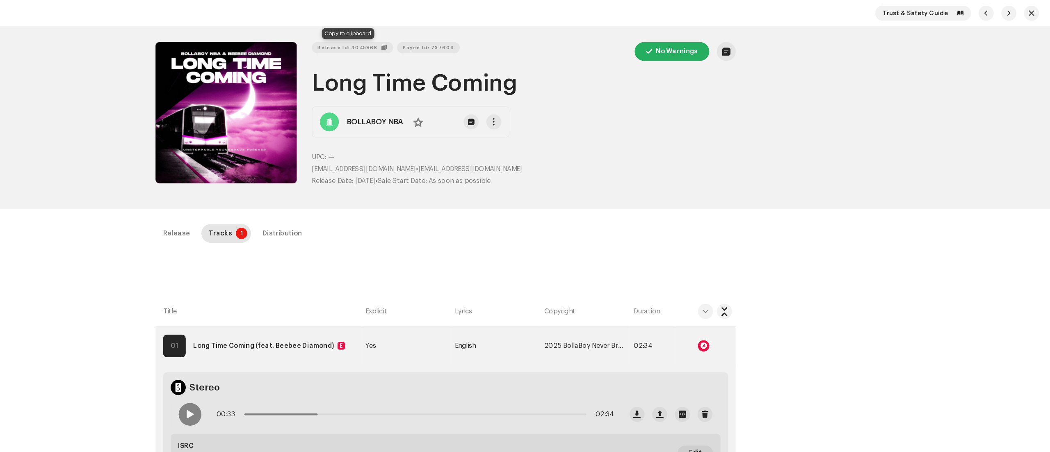
click at [432, 44] on span "Release Id: 3045866" at bounding box center [440, 41] width 52 height 16
click at [404, 144] on div "Release Id: 3045866 Payee Id: 737609 No Warnings Long Time Coming BOLLABOY NBA …" at bounding box center [525, 103] width 504 height 132
drag, startPoint x: 404, startPoint y: 144, endPoint x: 476, endPoint y: 151, distance: 72.5
click at [476, 151] on div "Release Id: 3045866 Payee Id: 737609 No Warnings Long Time Coming BOLLABOY NBA …" at bounding box center [525, 103] width 504 height 132
copy p "[EMAIL_ADDRESS][DOMAIN_NAME]"
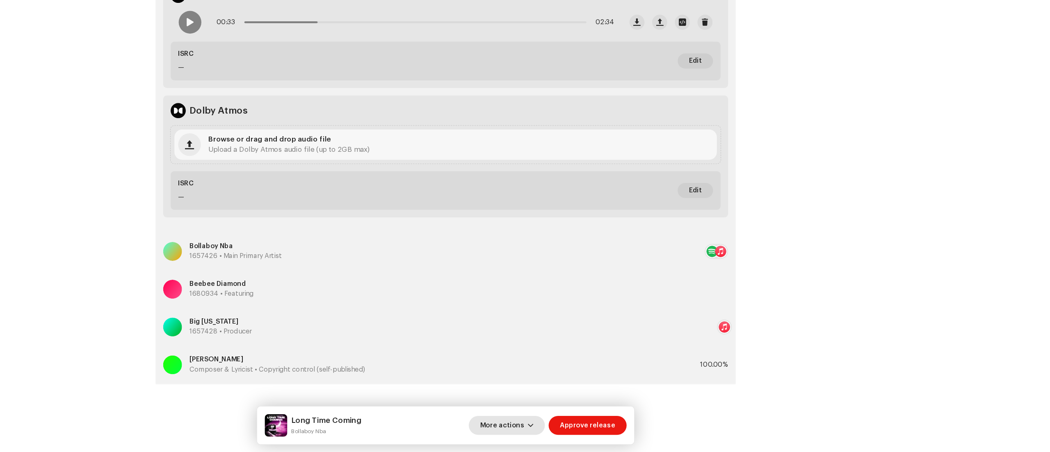
click at [601, 427] on span "button" at bounding box center [598, 428] width 5 height 7
click at [603, 427] on body "HIGHVIBES Home Catalog Rights Distribution Royalties Resources Support Forms Ma…" at bounding box center [525, 226] width 1050 height 452
click at [601, 427] on span "button" at bounding box center [598, 428] width 5 height 7
click at [580, 379] on span "Fail & Return" at bounding box center [576, 375] width 37 height 7
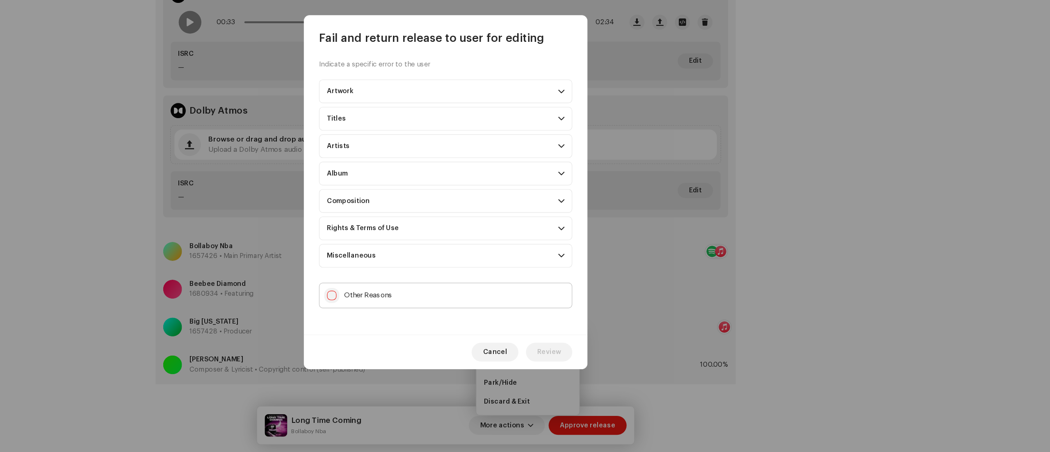
click at [425, 316] on input "Other Reasons" at bounding box center [426, 316] width 8 height 8
checkbox input "true"
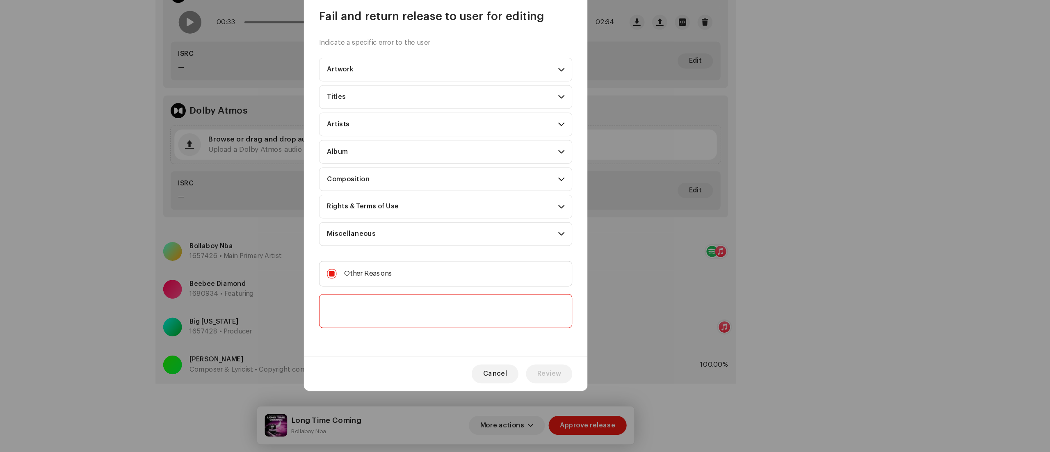
click at [428, 330] on textarea at bounding box center [525, 330] width 220 height 30
paste textarea "Thank you for submitting your release to us. To proceed with the distribution o…"
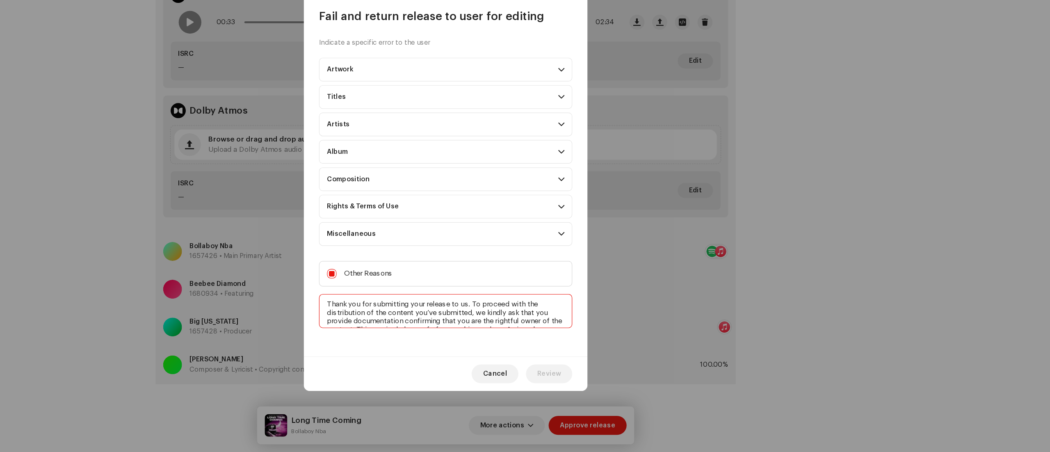
scroll to position [50, 0]
type textarea "Thank you for submitting your release to us. To proceed with the distribution o…"
click at [603, 384] on button "Review" at bounding box center [615, 384] width 40 height 16
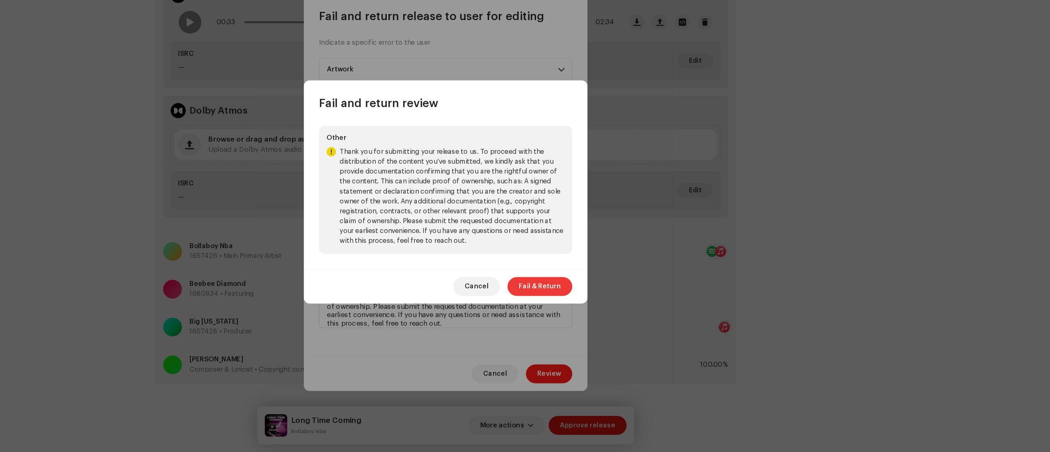
click at [602, 313] on span "Fail & Return" at bounding box center [607, 308] width 37 height 16
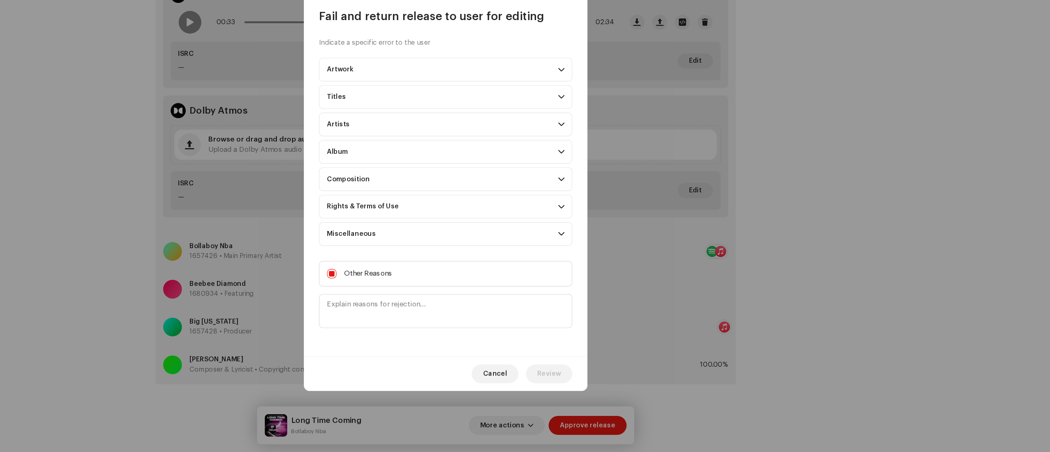
scroll to position [0, 0]
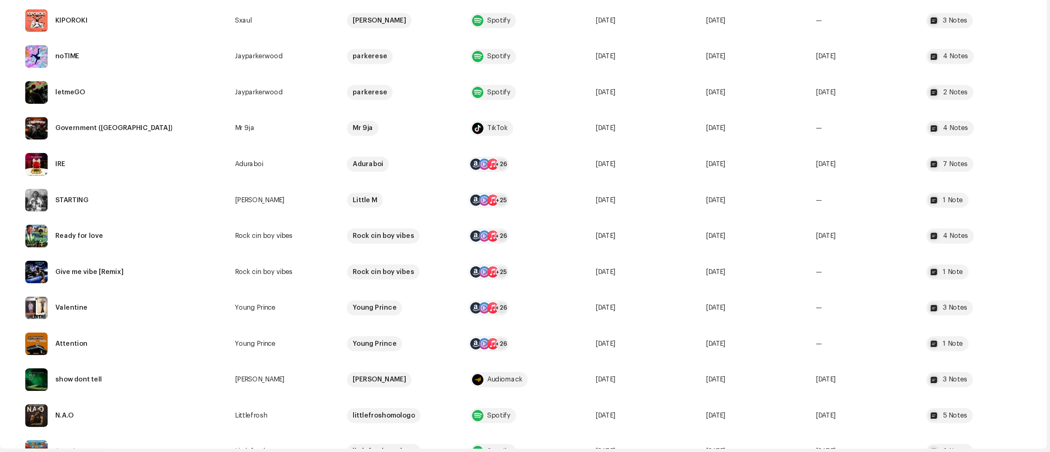
scroll to position [1974, 0]
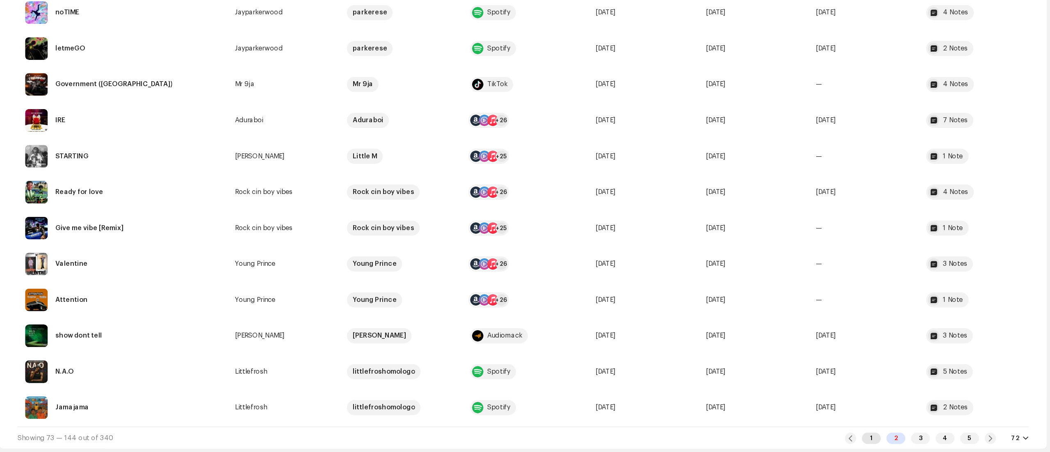
click at [893, 439] on div "1" at bounding box center [894, 440] width 16 height 10
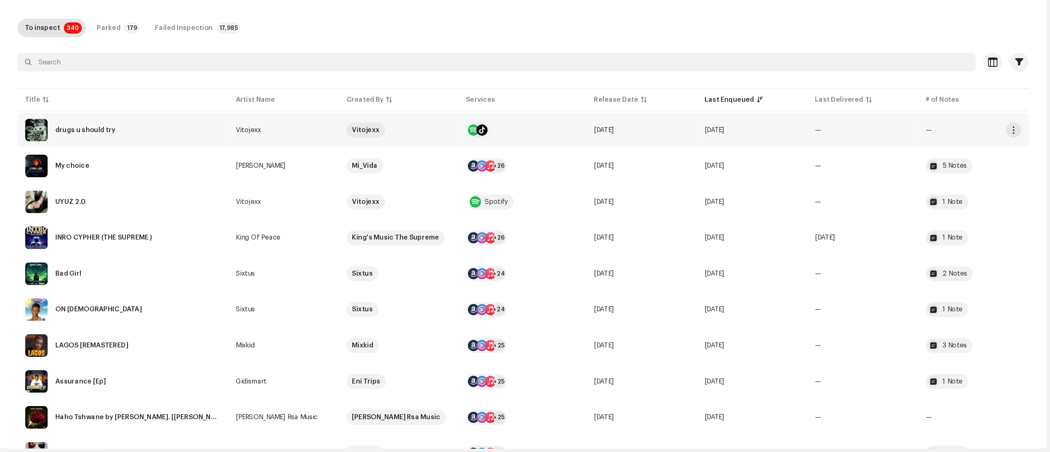
click at [829, 186] on td "[DATE]" at bounding box center [791, 172] width 96 height 30
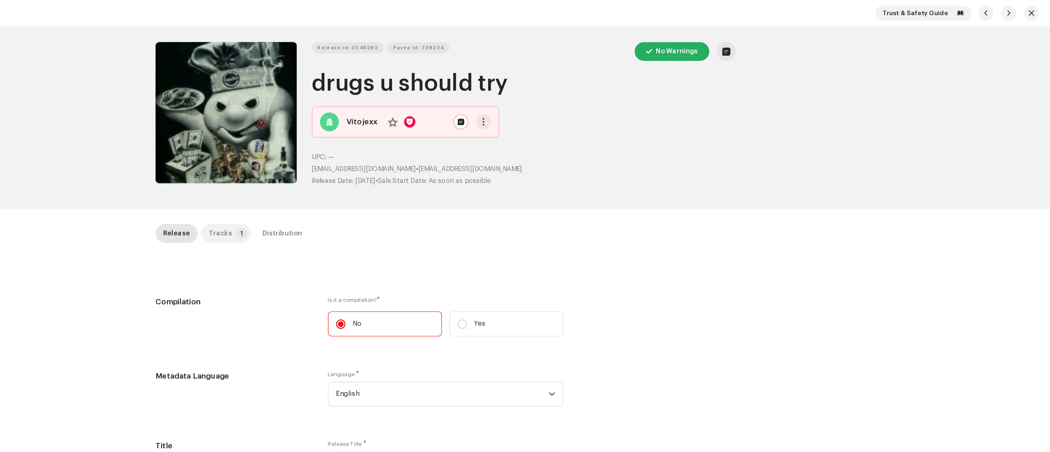
click at [343, 203] on p-badge "1" at bounding box center [348, 203] width 10 height 10
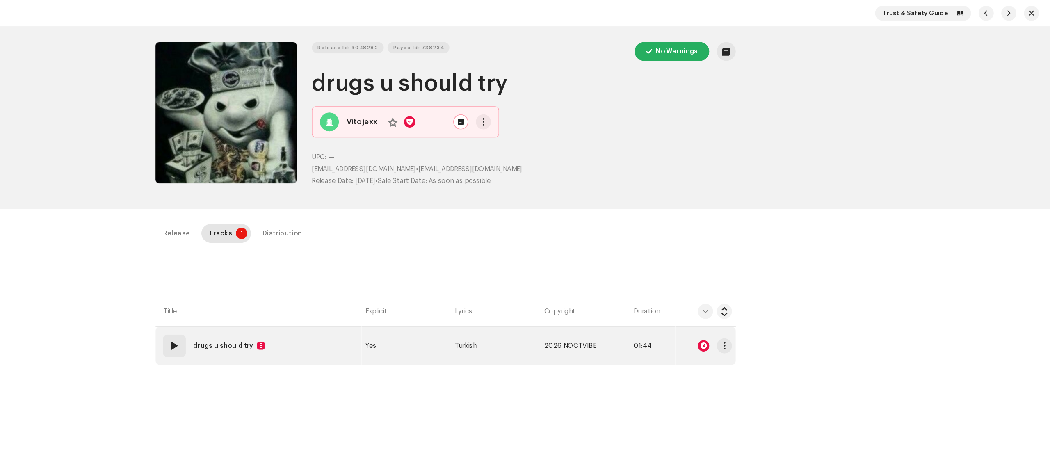
click at [747, 303] on div at bounding box center [749, 300] width 10 height 10
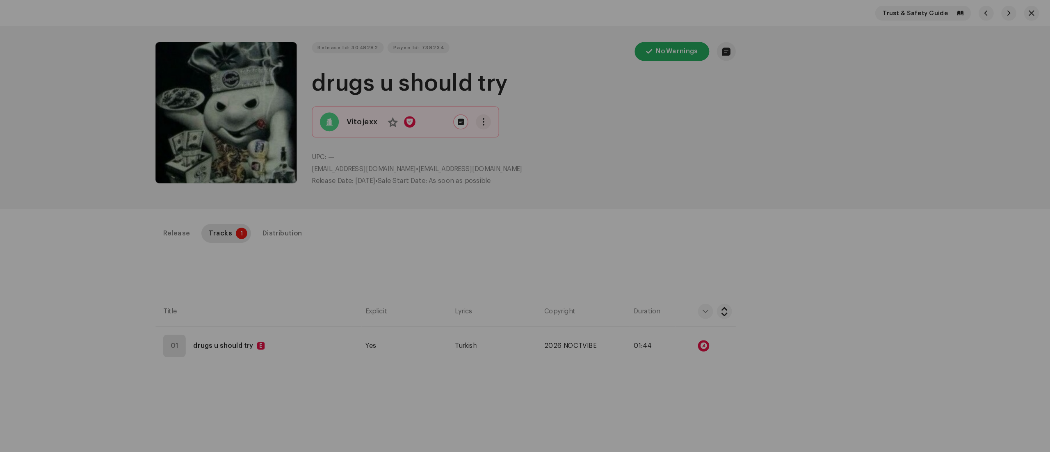
click at [885, 275] on div "Audio Recognition by Remix/Sample 79 Cover Song 2 All results require review/li…" at bounding box center [525, 226] width 1050 height 452
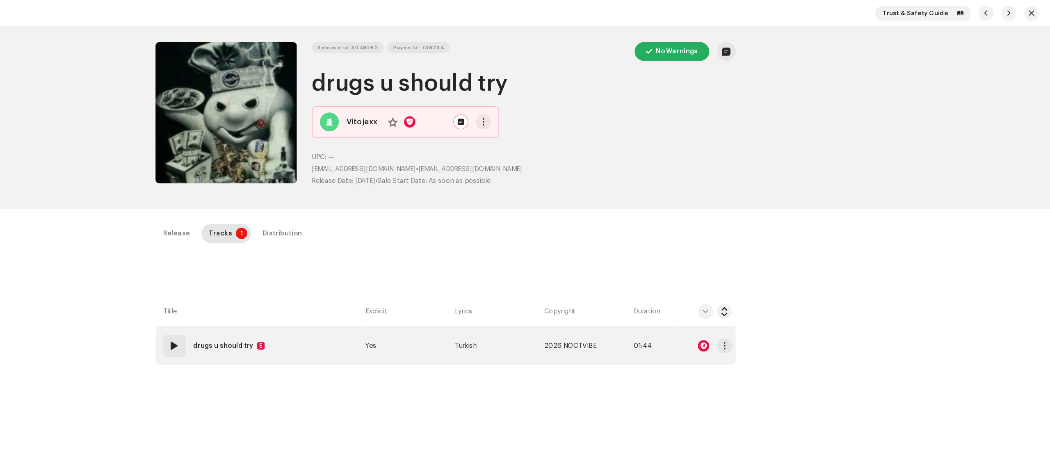
click at [289, 306] on div "01" at bounding box center [290, 300] width 20 height 20
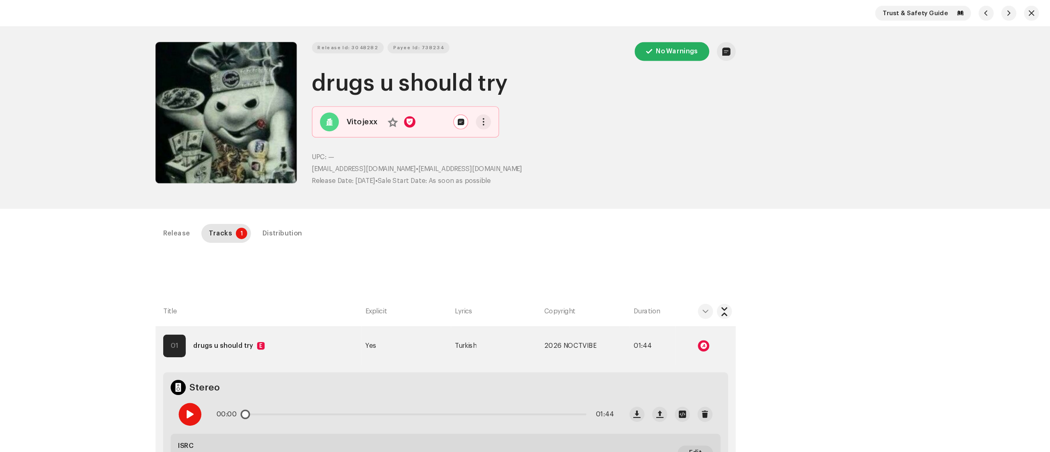
click at [301, 360] on span at bounding box center [302, 359] width 7 height 7
click at [301, 356] on span at bounding box center [302, 359] width 7 height 7
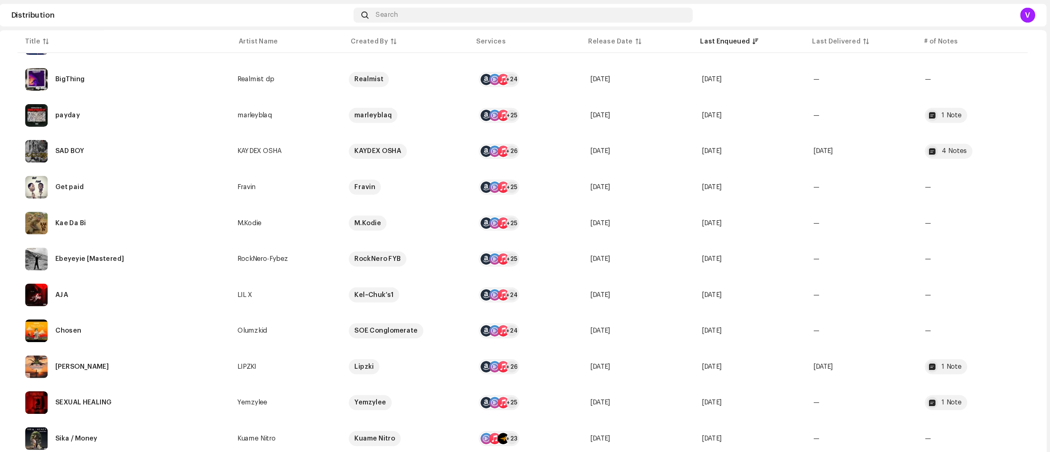
scroll to position [666, 0]
click at [944, 131] on div at bounding box center [947, 132] width 10 height 10
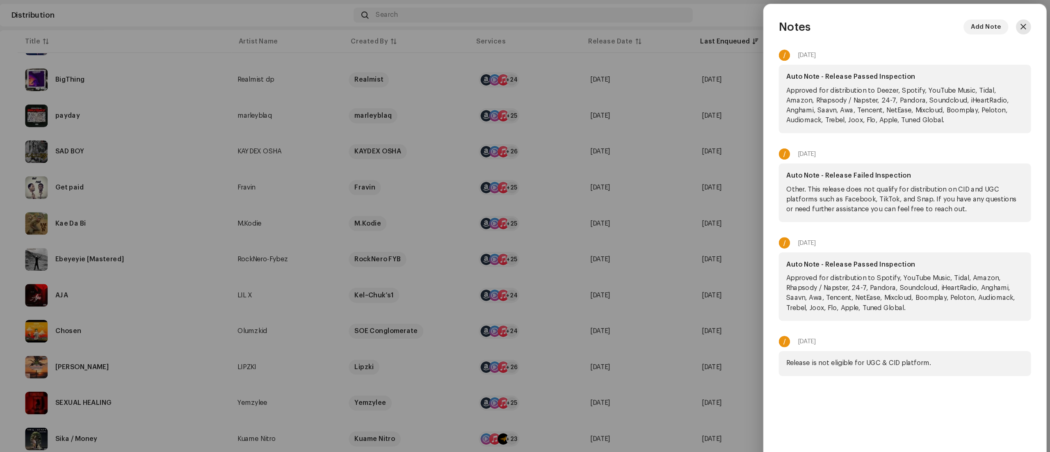
click at [1026, 23] on span "button" at bounding box center [1026, 23] width 5 height 7
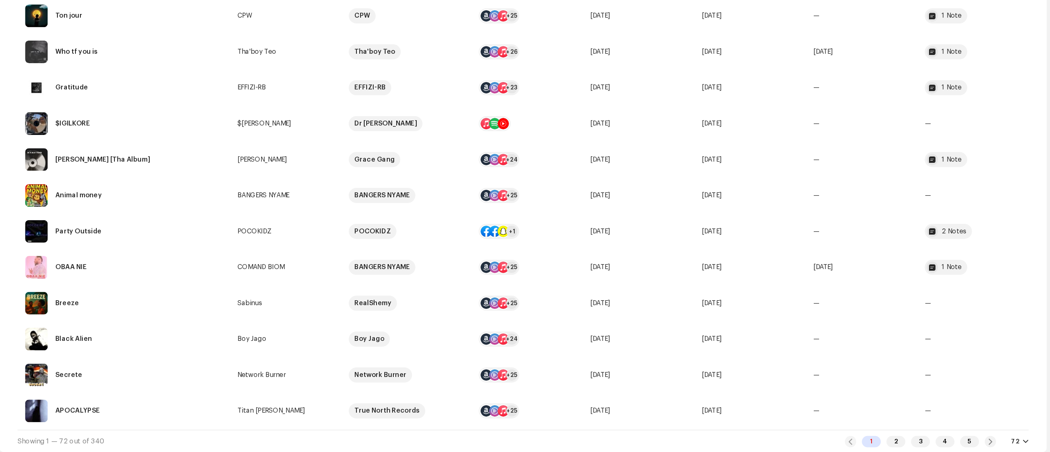
scroll to position [0, 0]
